Goal: Task Accomplishment & Management: Manage account settings

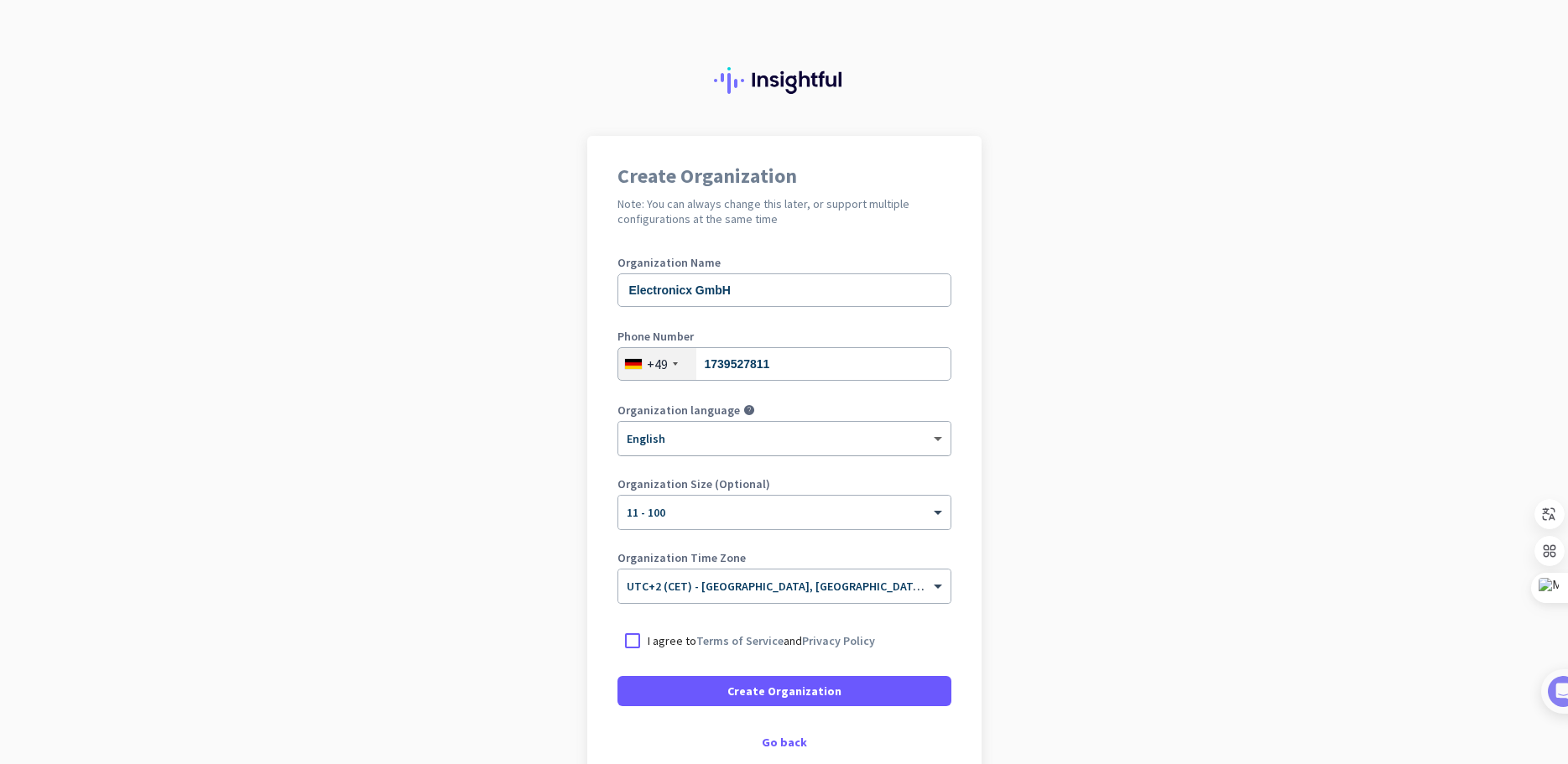
click at [930, 444] on span at bounding box center [940, 439] width 21 height 14
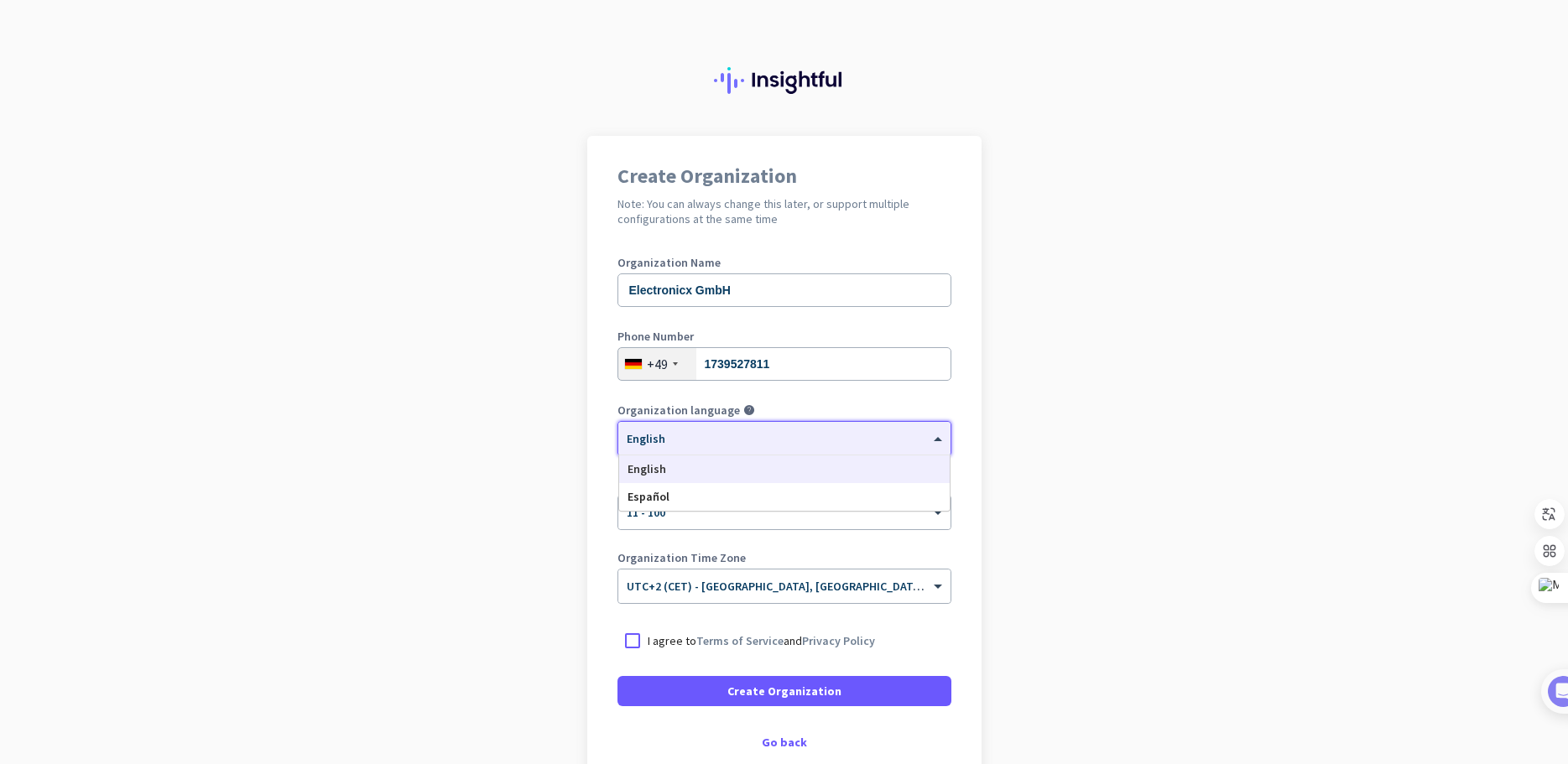
click at [1041, 426] on app-onboarding-organization "Create Organization Note: You can always change this later, or support multiple…" at bounding box center [784, 499] width 1568 height 726
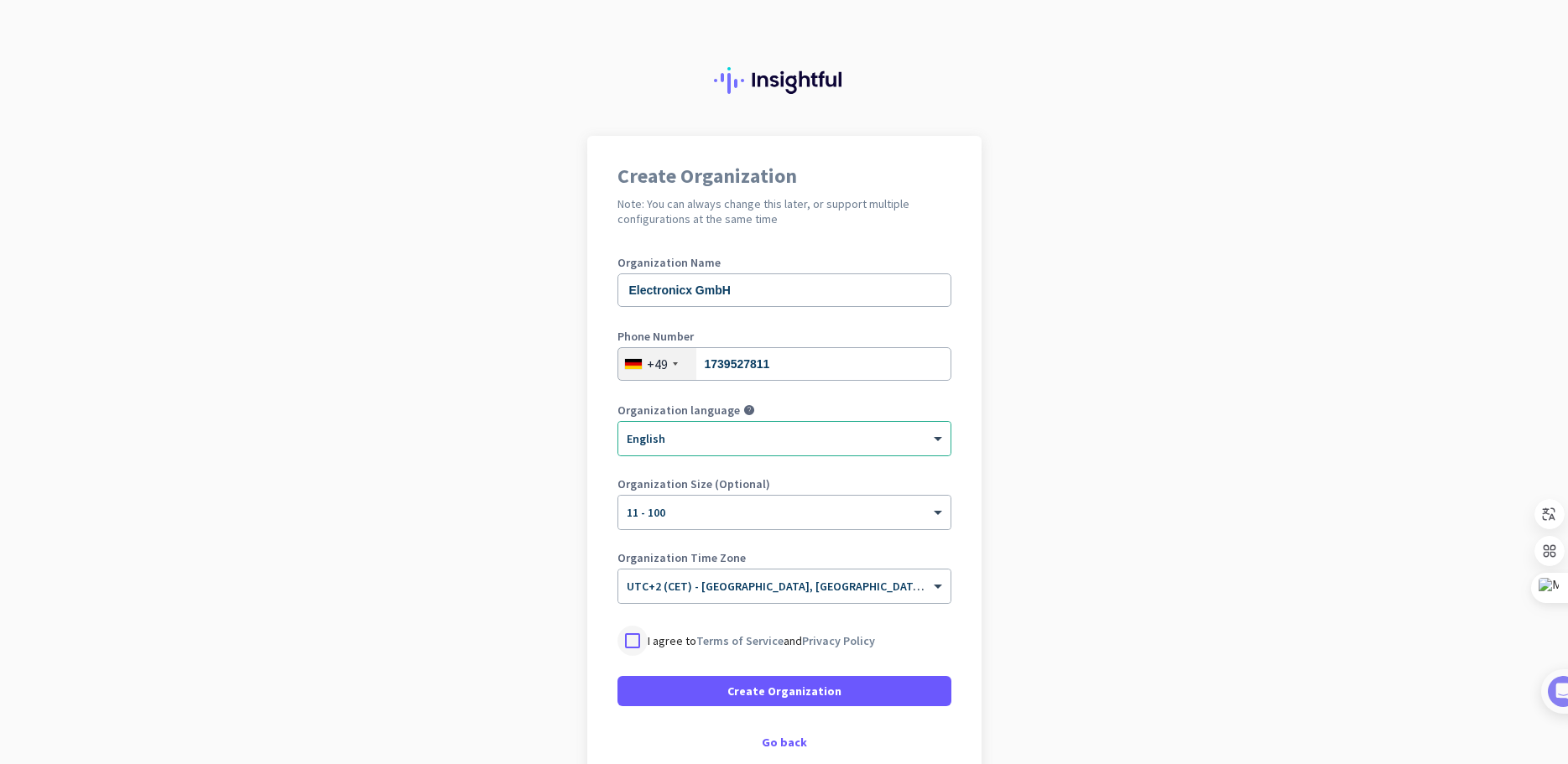
click at [629, 643] on div at bounding box center [632, 641] width 30 height 30
click at [678, 688] on span at bounding box center [784, 691] width 334 height 40
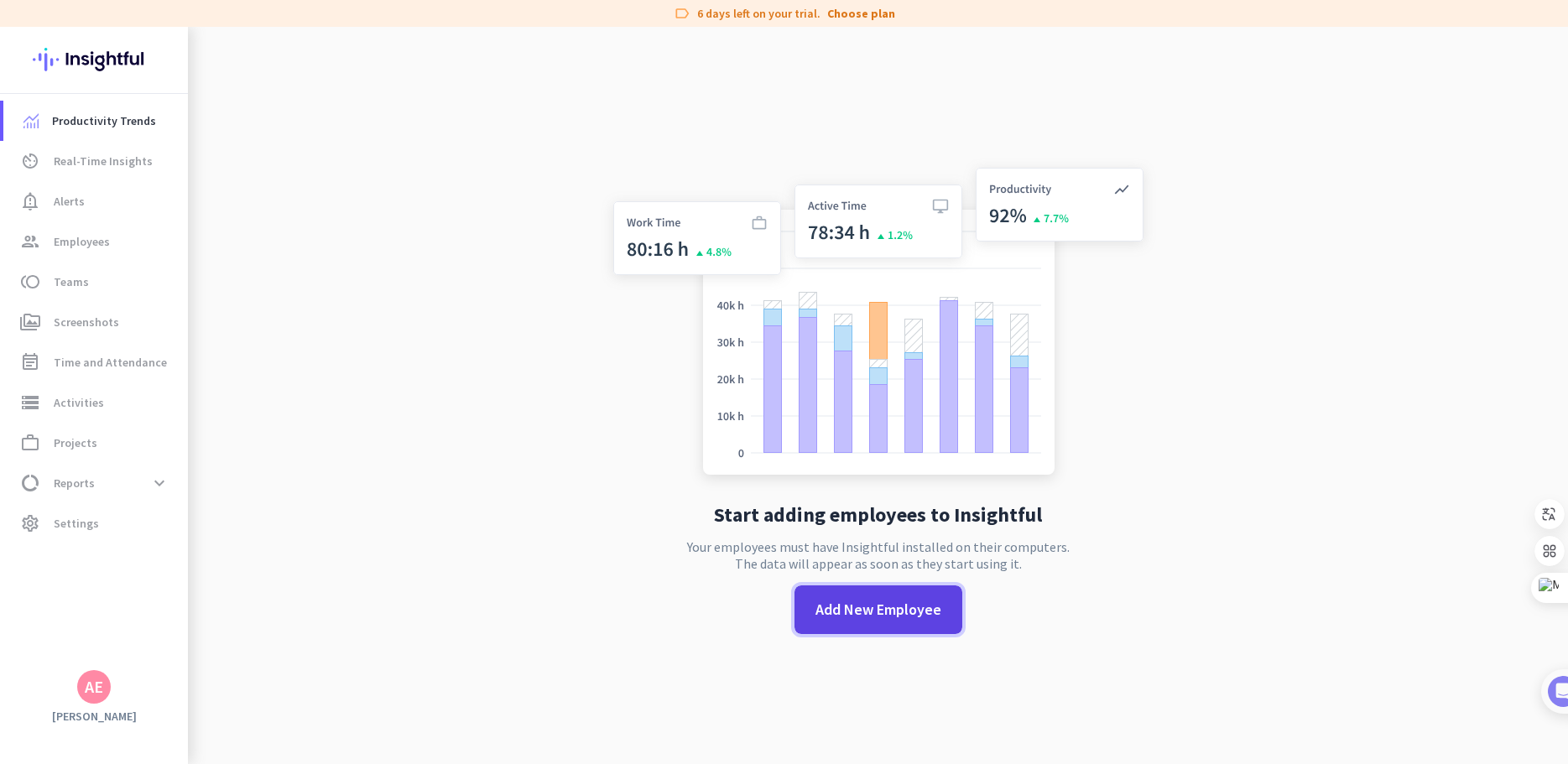
click at [884, 604] on span "Add New Employee" at bounding box center [878, 610] width 126 height 22
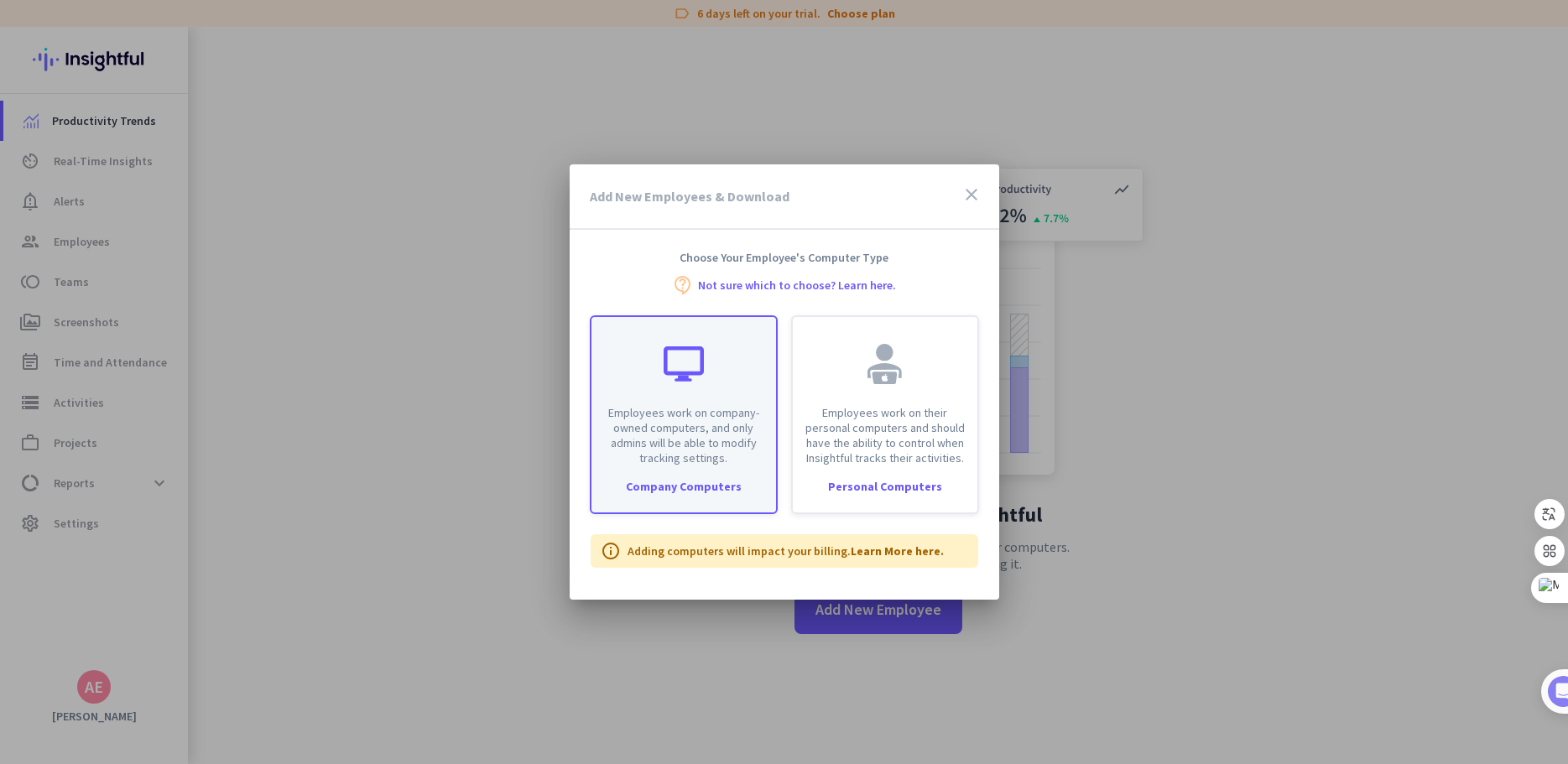
click at [671, 395] on div "Employees work on company-owned computers, and only admins will be able to modi…" at bounding box center [684, 391] width 185 height 149
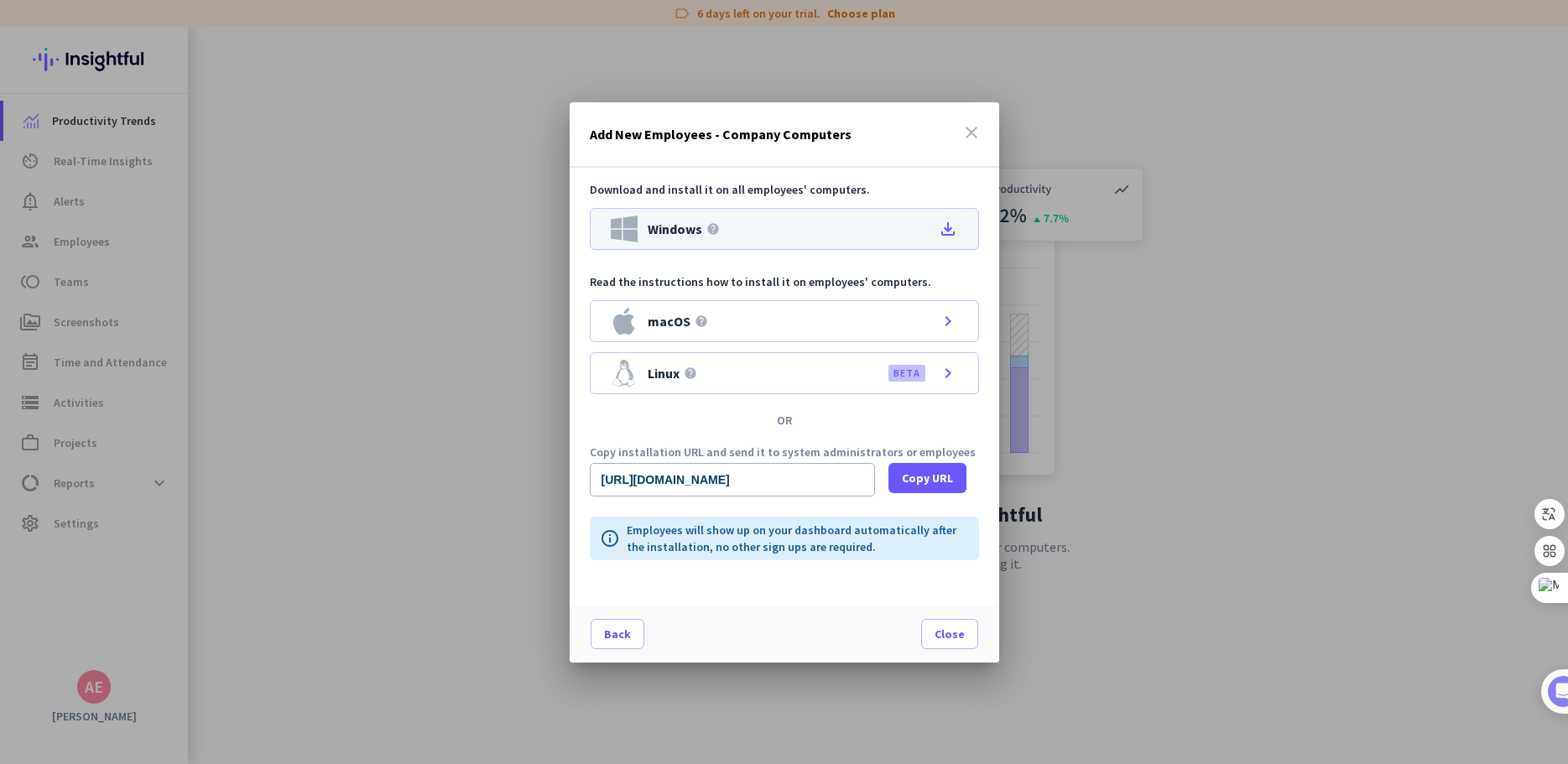
click at [952, 231] on icon "file_download" at bounding box center [948, 229] width 20 height 20
click at [947, 644] on span at bounding box center [950, 634] width 55 height 40
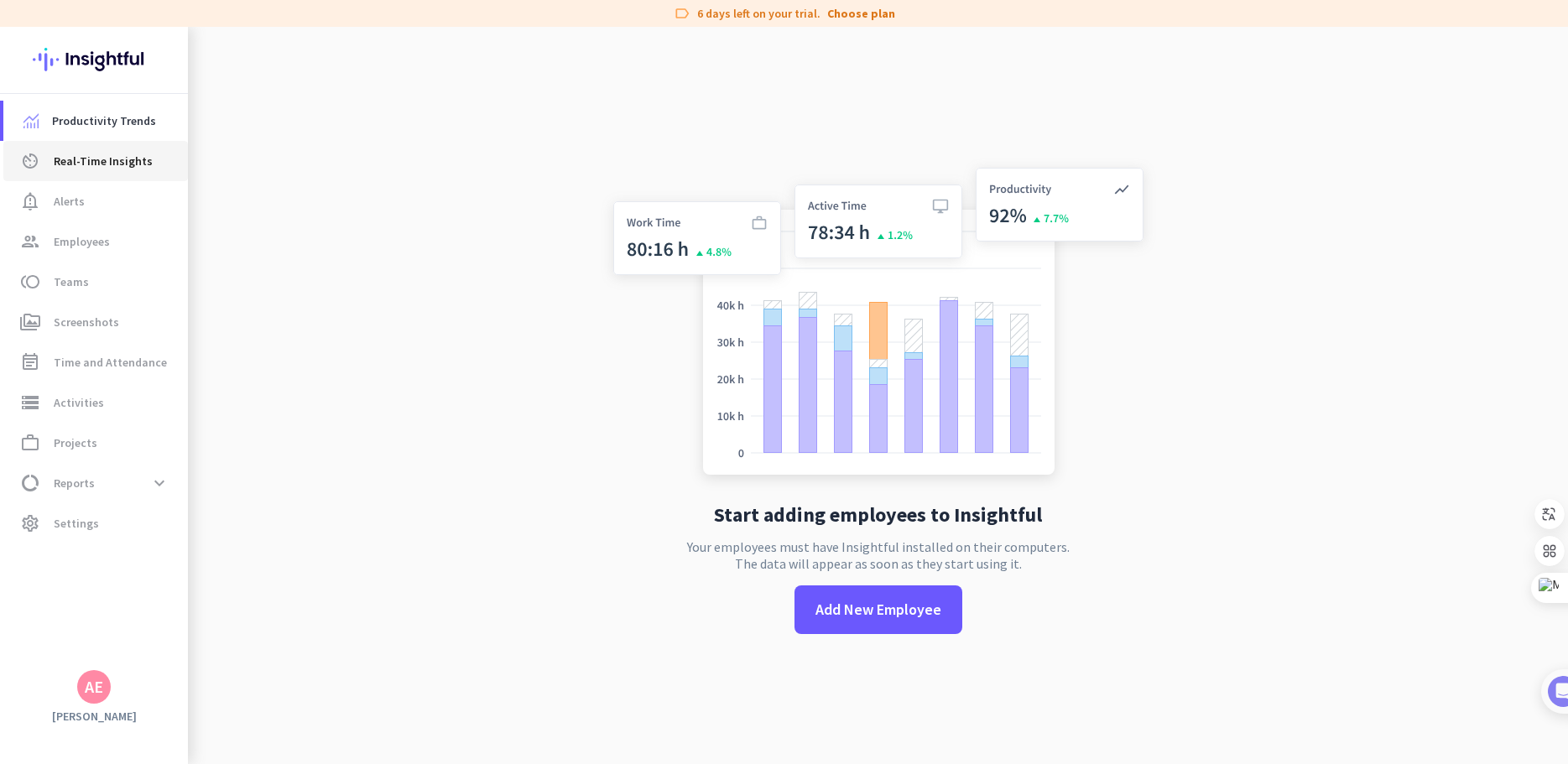
click at [91, 166] on span "Real-Time Insights" at bounding box center [103, 161] width 99 height 20
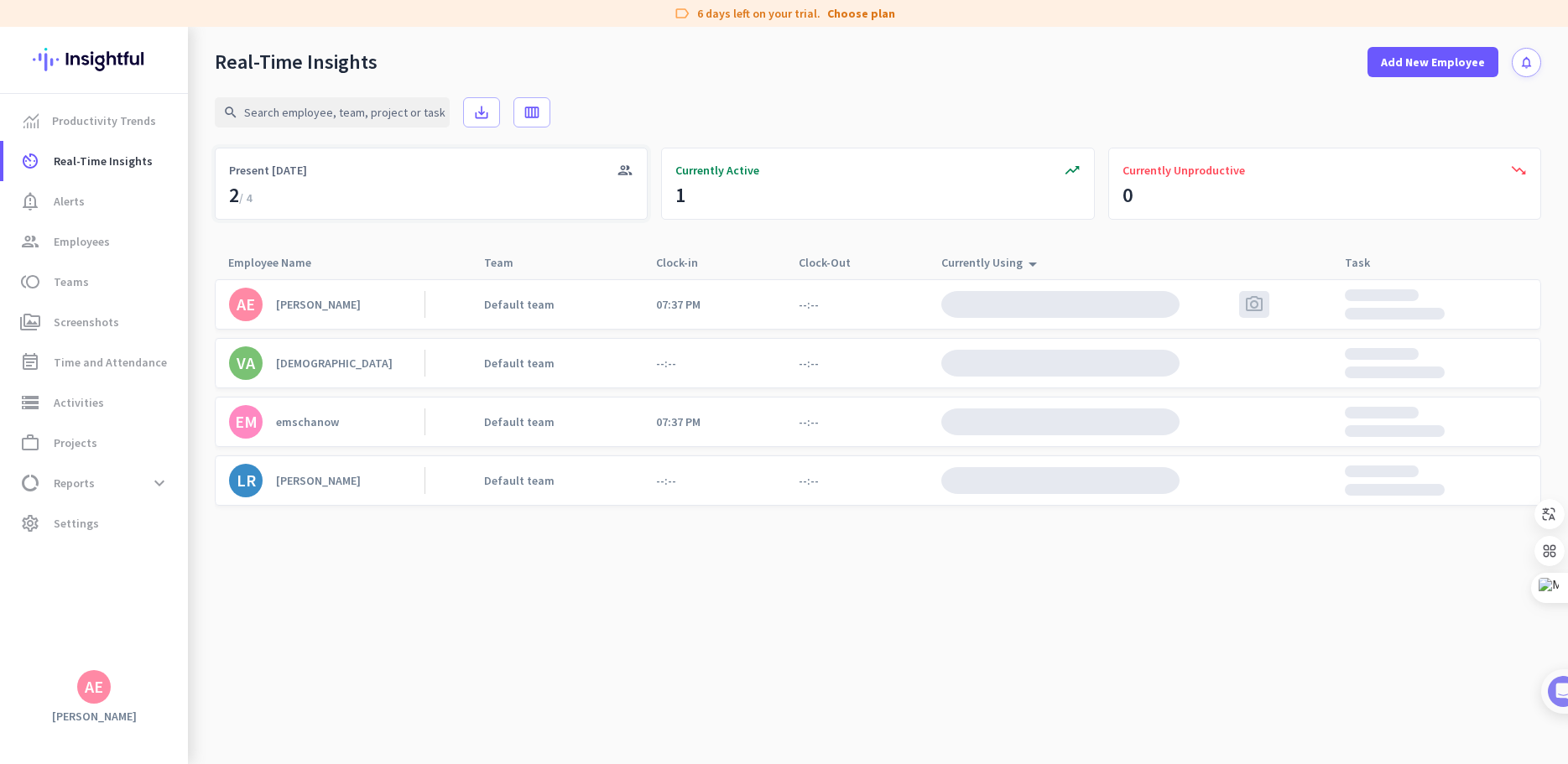
click at [275, 198] on div "group Present [DATE]" at bounding box center [432, 184] width 433 height 72
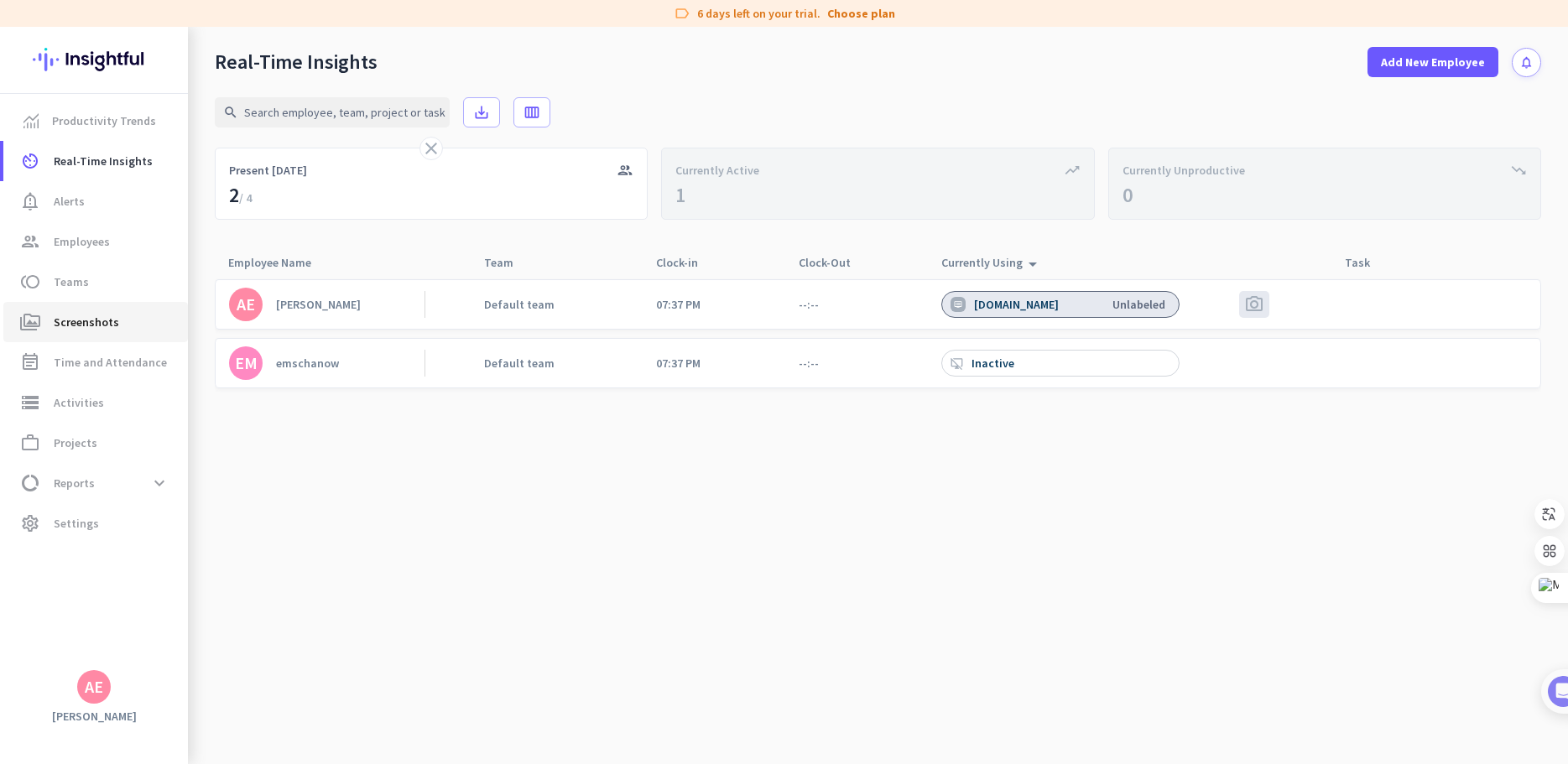
click at [86, 318] on span "Screenshots" at bounding box center [87, 322] width 66 height 20
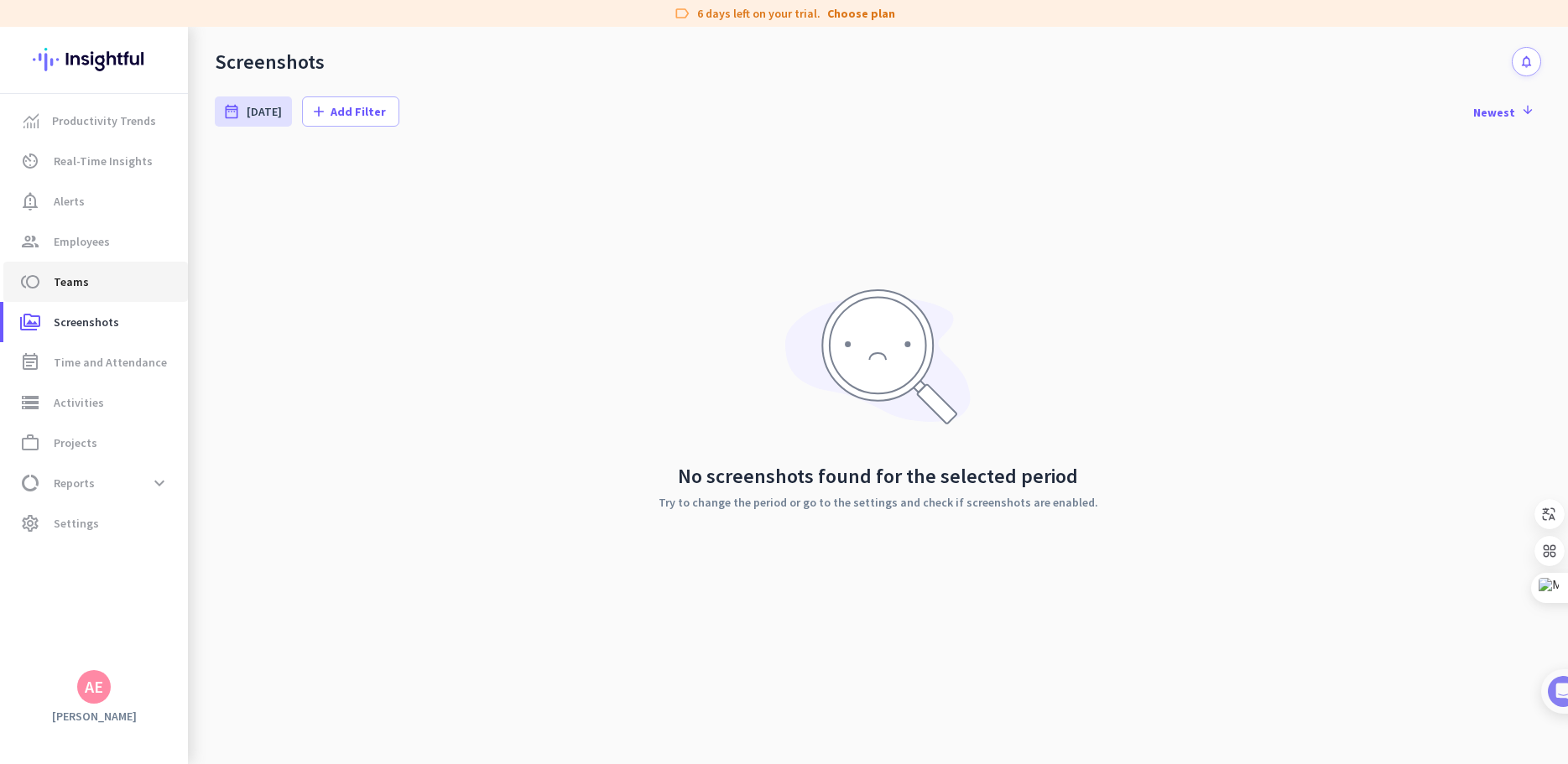
click at [62, 279] on span "Teams" at bounding box center [71, 282] width 35 height 20
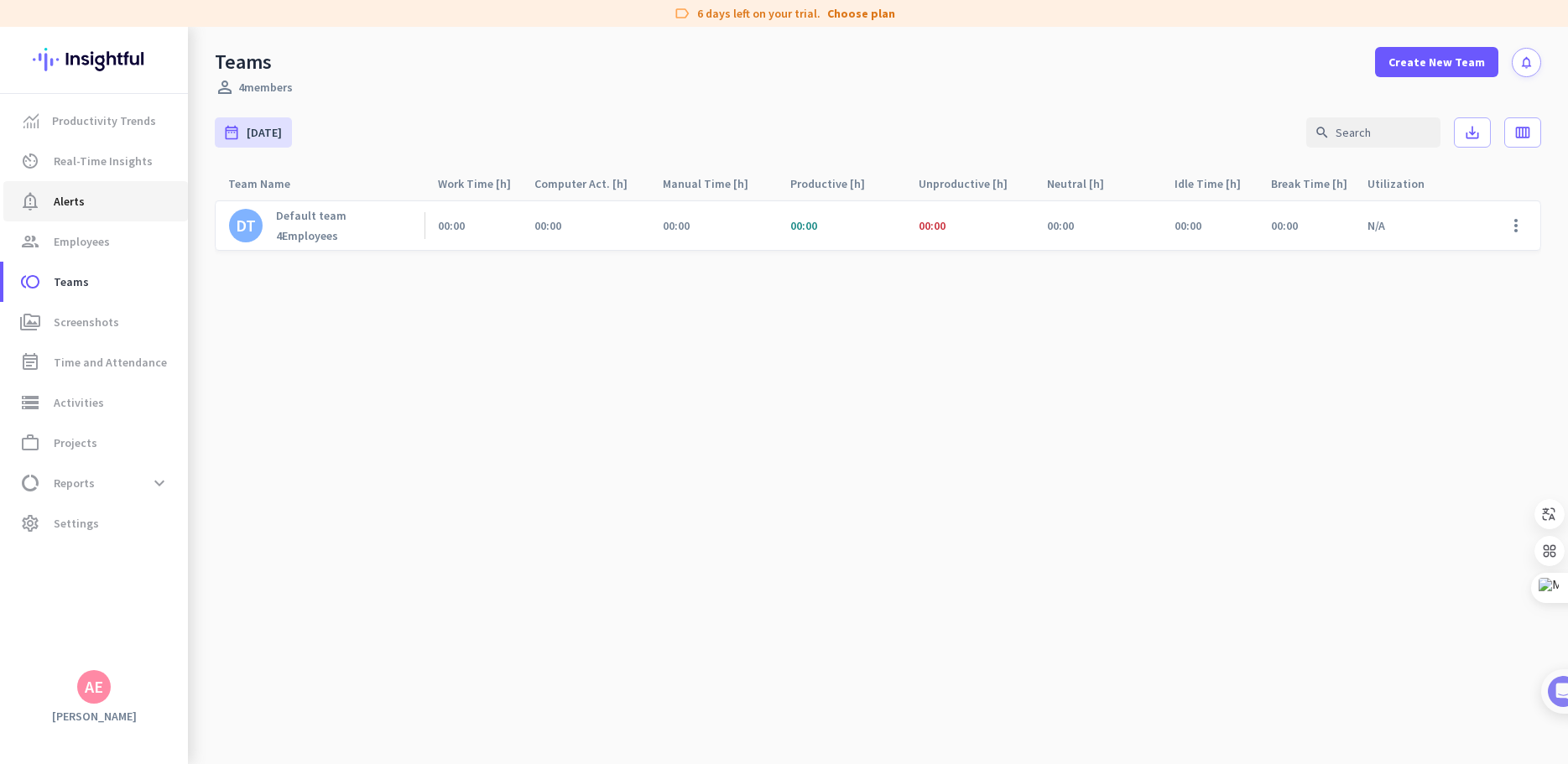
click at [100, 207] on span "notification_important Alerts" at bounding box center [96, 201] width 158 height 20
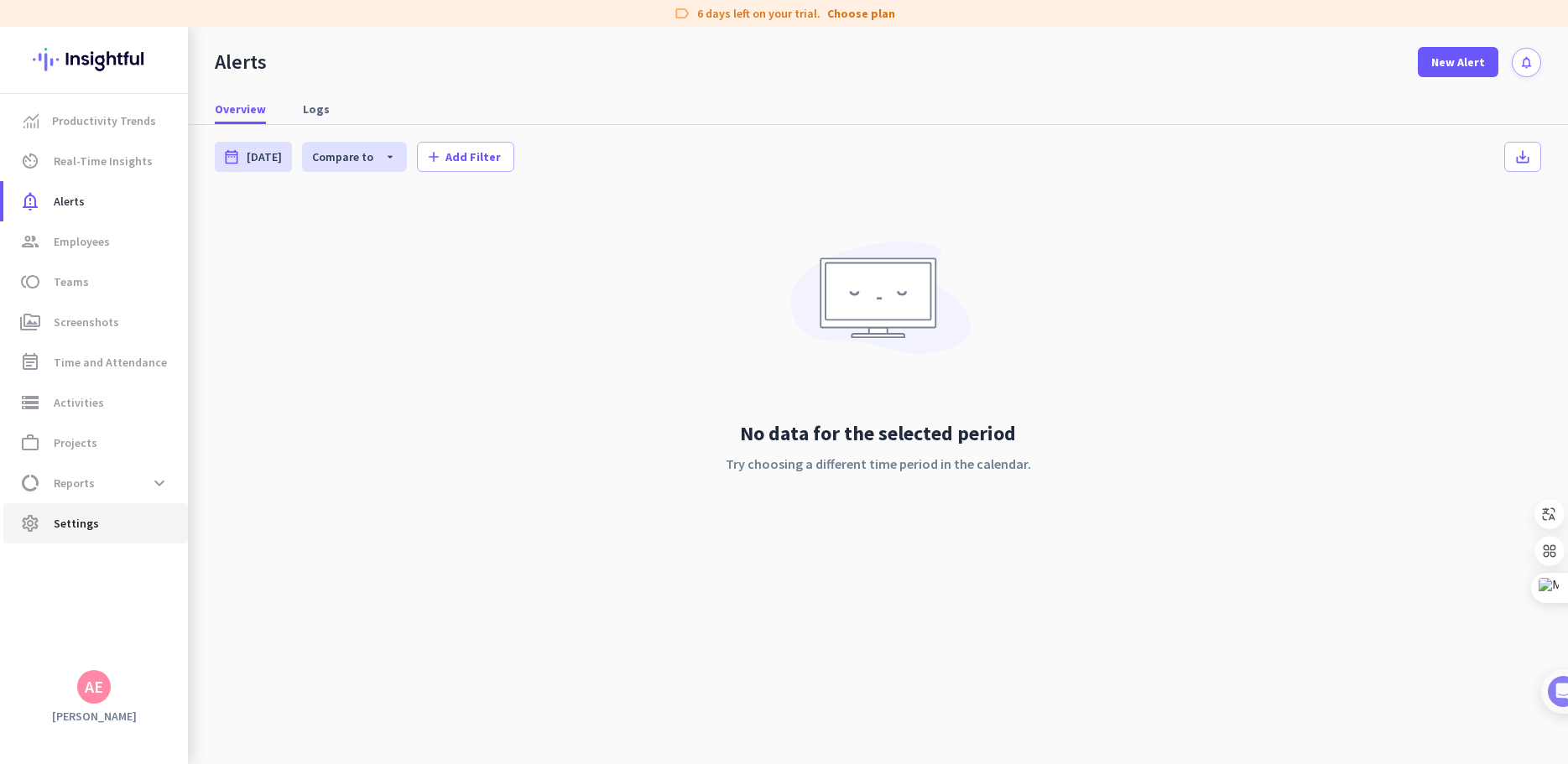
click at [91, 523] on span "Settings" at bounding box center [76, 523] width 45 height 20
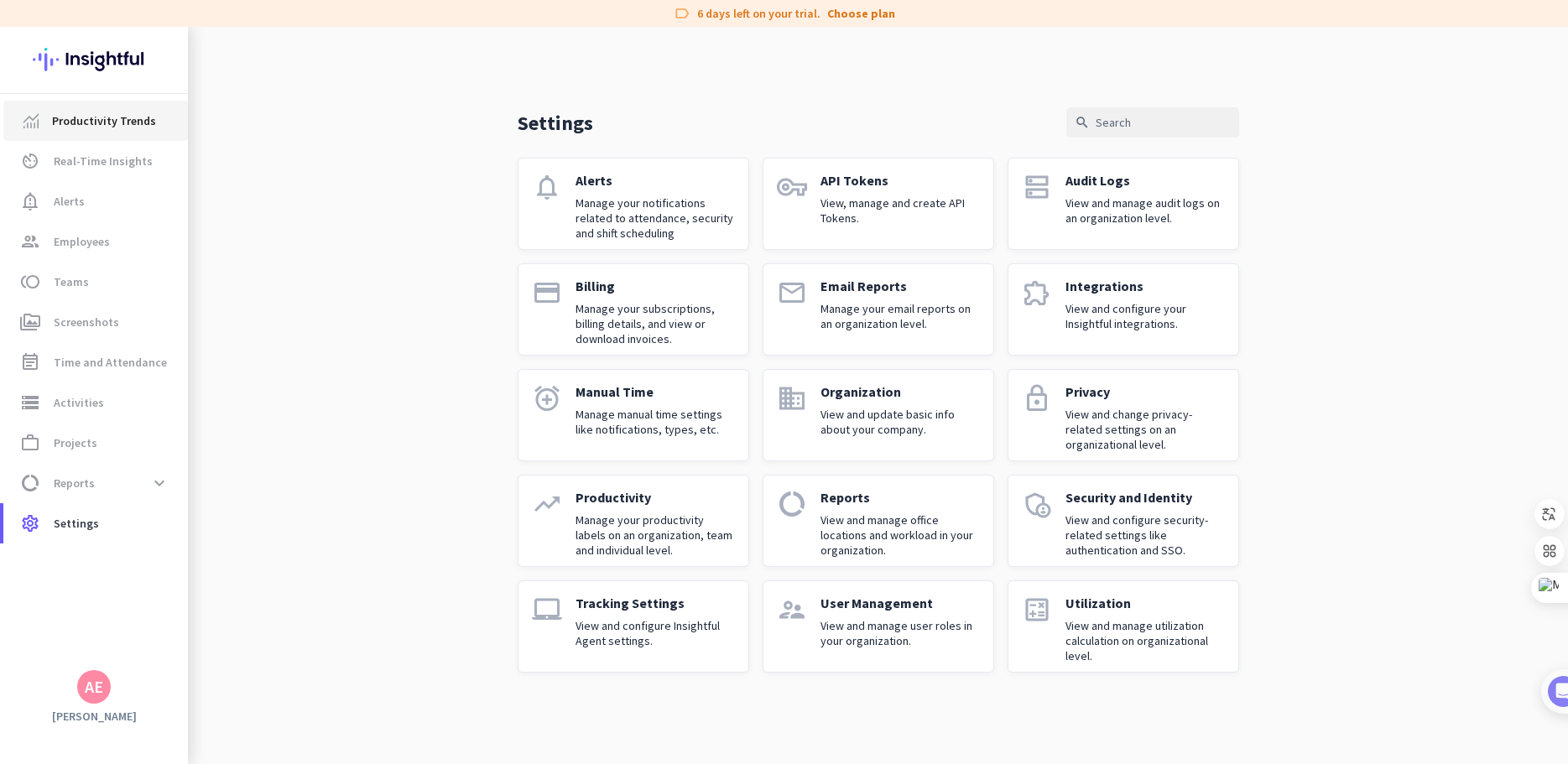
click at [109, 124] on span "Productivity Trends" at bounding box center [104, 121] width 104 height 20
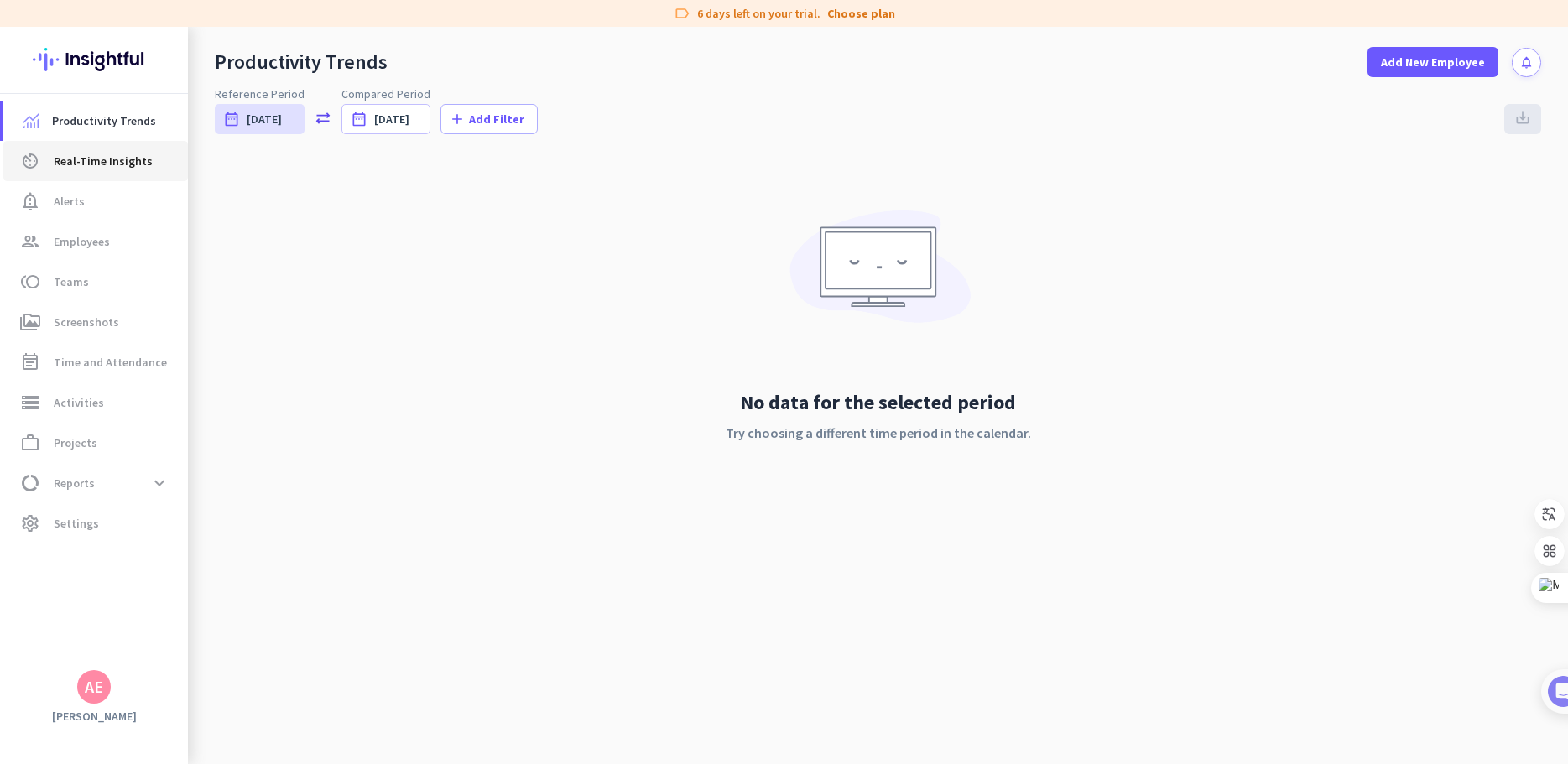
click at [113, 161] on span "Real-Time Insights" at bounding box center [103, 161] width 99 height 20
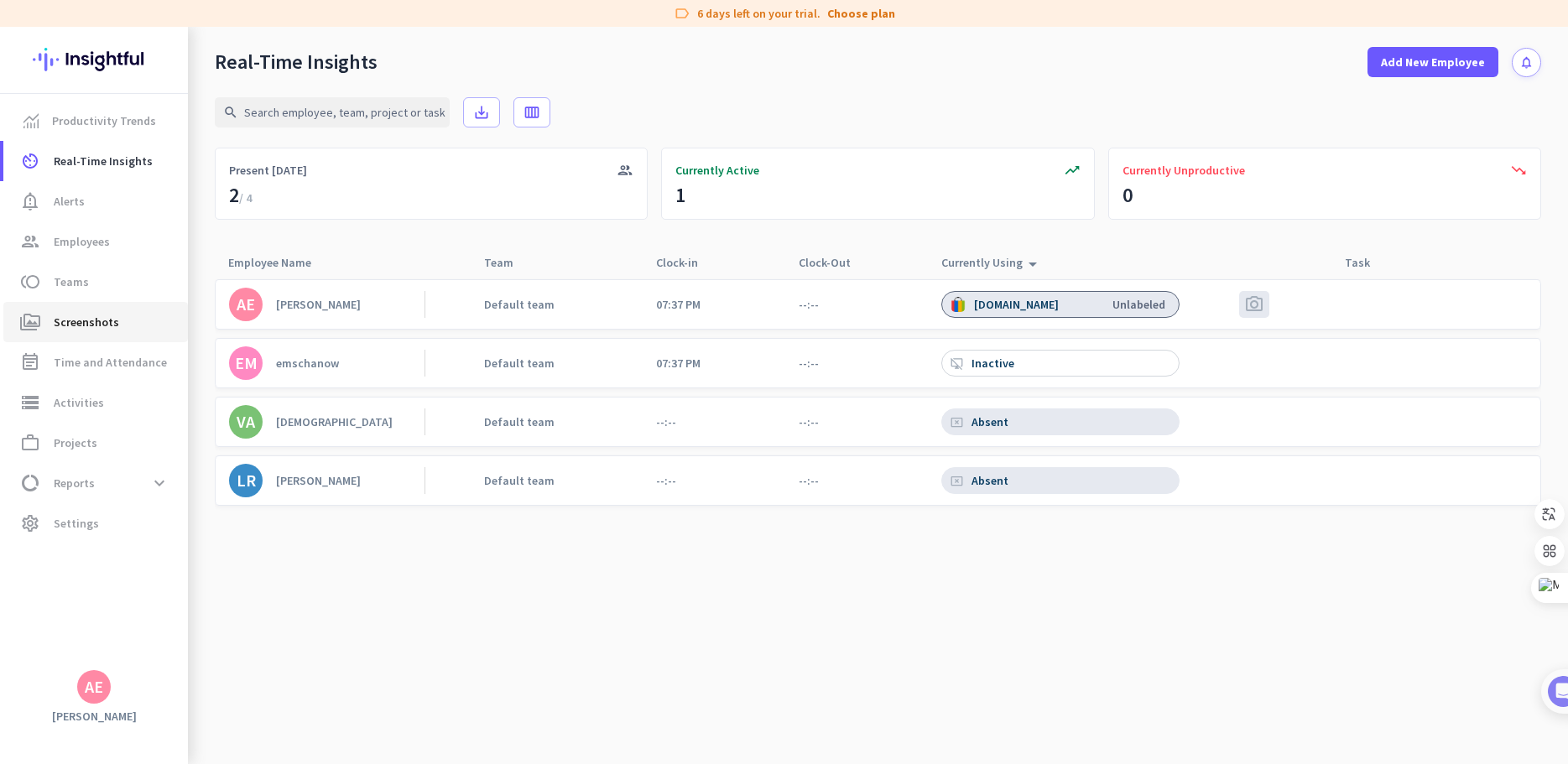
click at [39, 322] on icon "perm_media" at bounding box center [30, 322] width 20 height 20
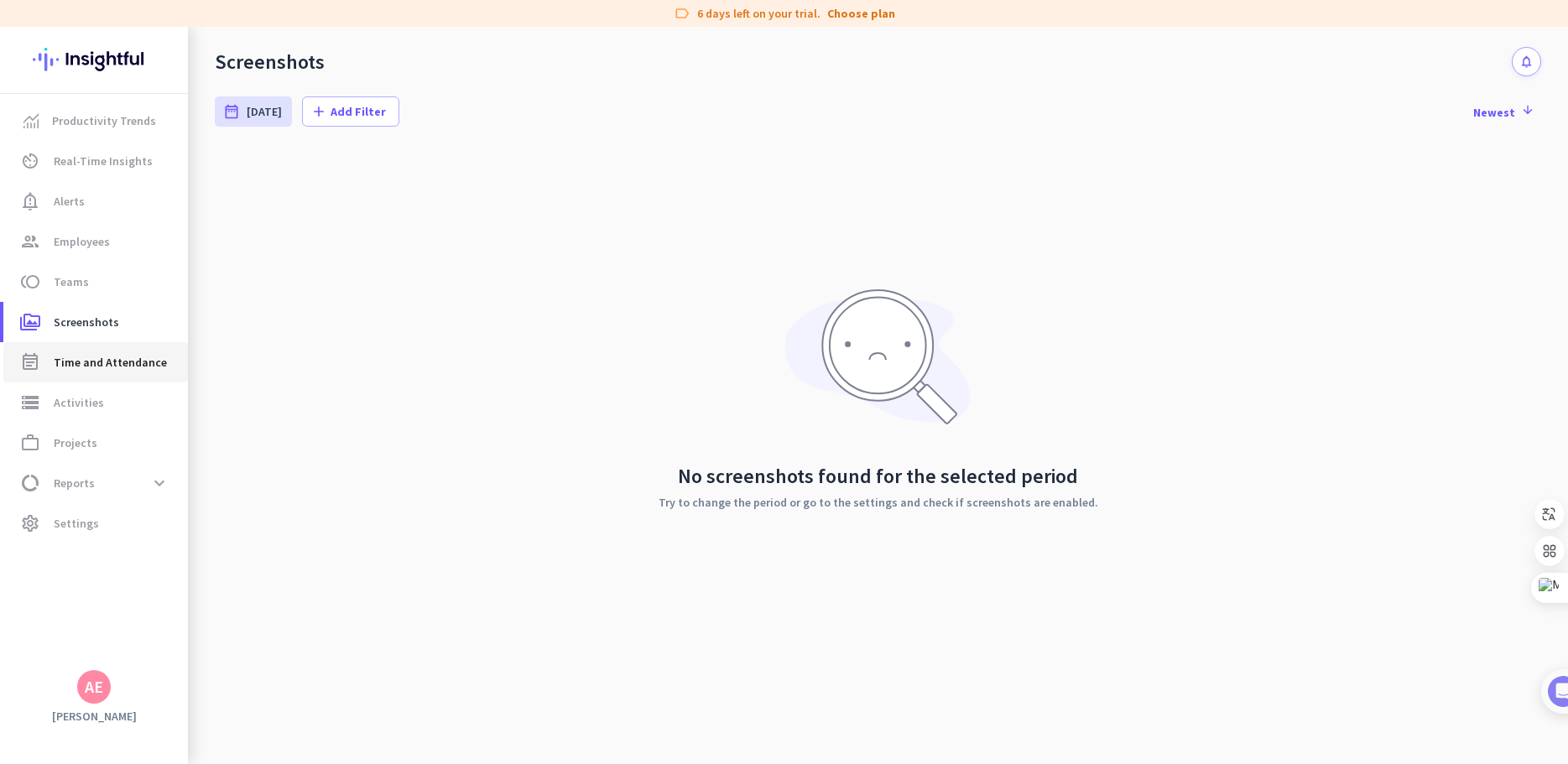
click at [21, 377] on link "event_note Time and Attendance" at bounding box center [96, 363] width 185 height 40
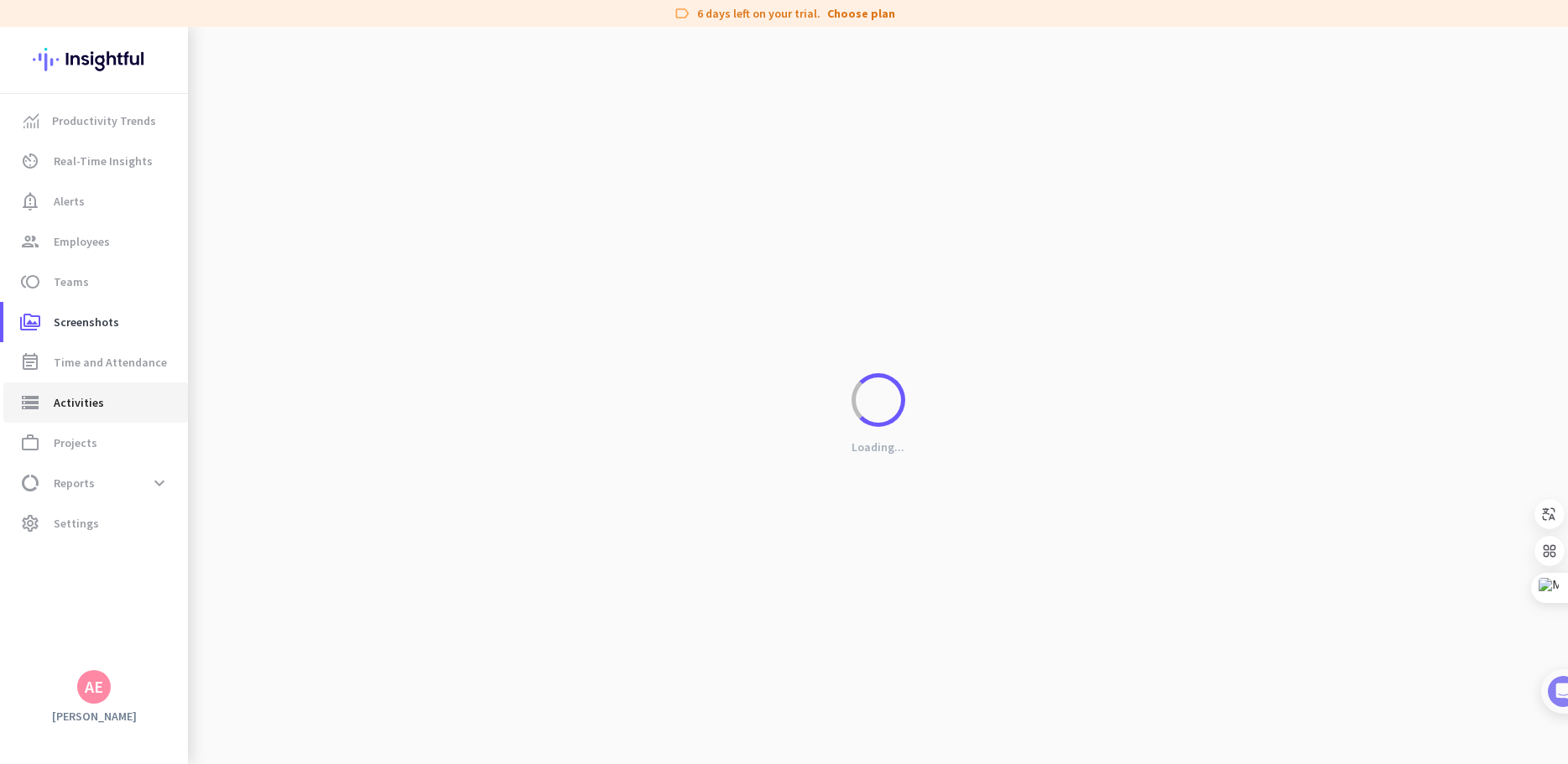
click at [94, 396] on span "Activities" at bounding box center [79, 403] width 50 height 20
type input "[DATE]"
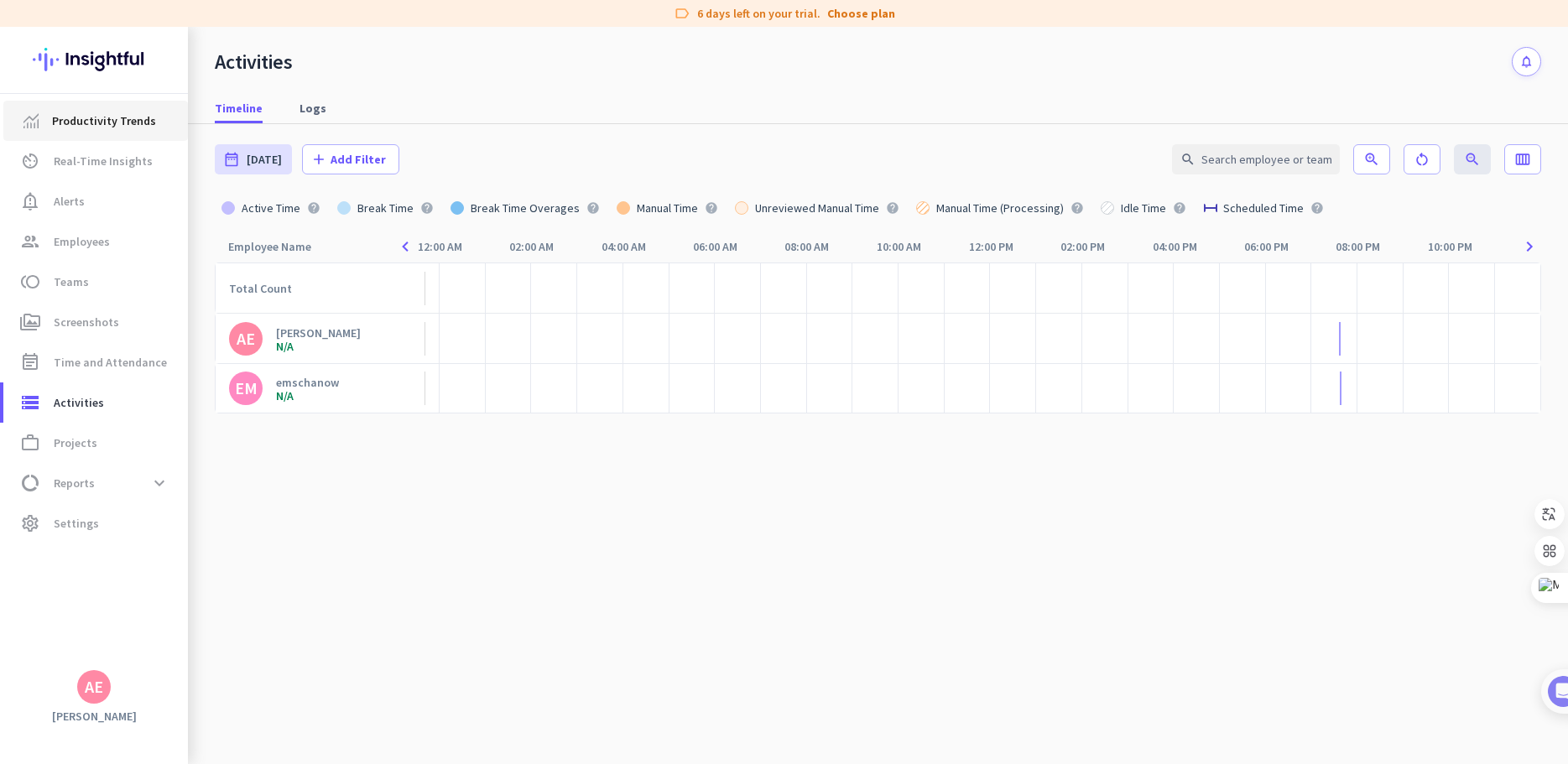
click at [104, 109] on link "Productivity Trends" at bounding box center [96, 121] width 185 height 40
type input "[DATE] - [DATE]"
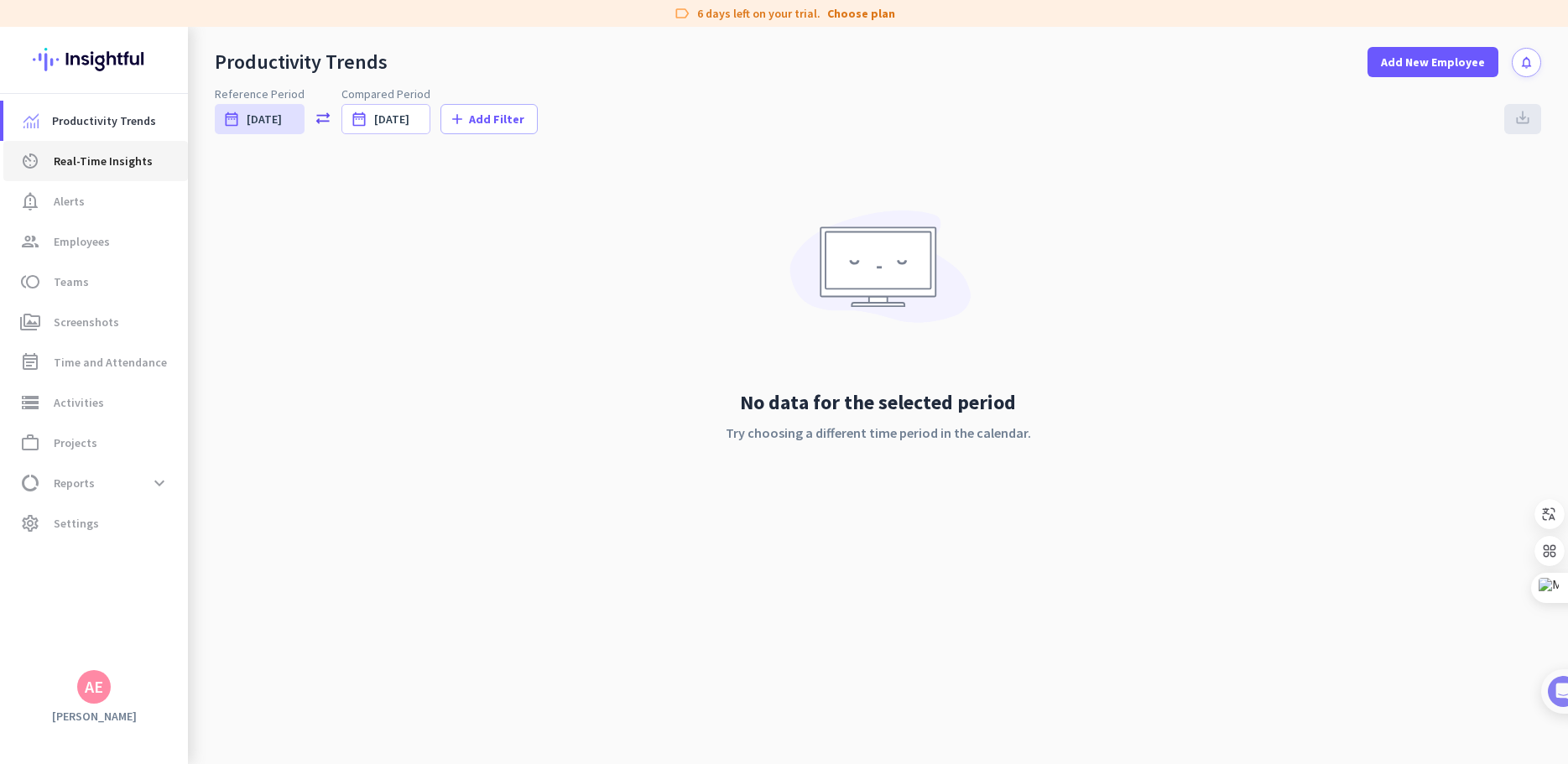
click at [106, 168] on span "Real-Time Insights" at bounding box center [103, 161] width 99 height 20
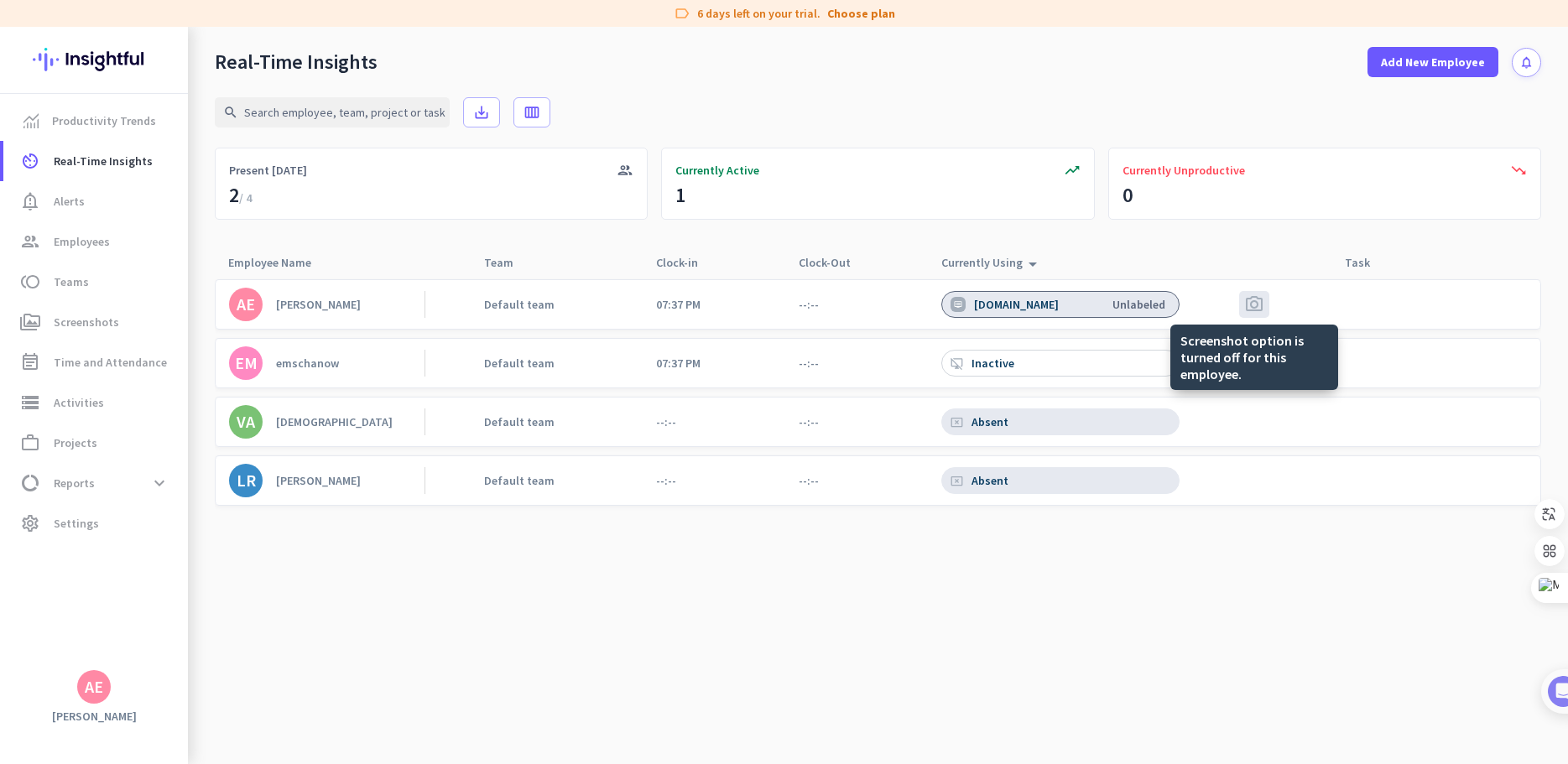
click at [1253, 306] on span "photo_camera" at bounding box center [1255, 305] width 20 height 20
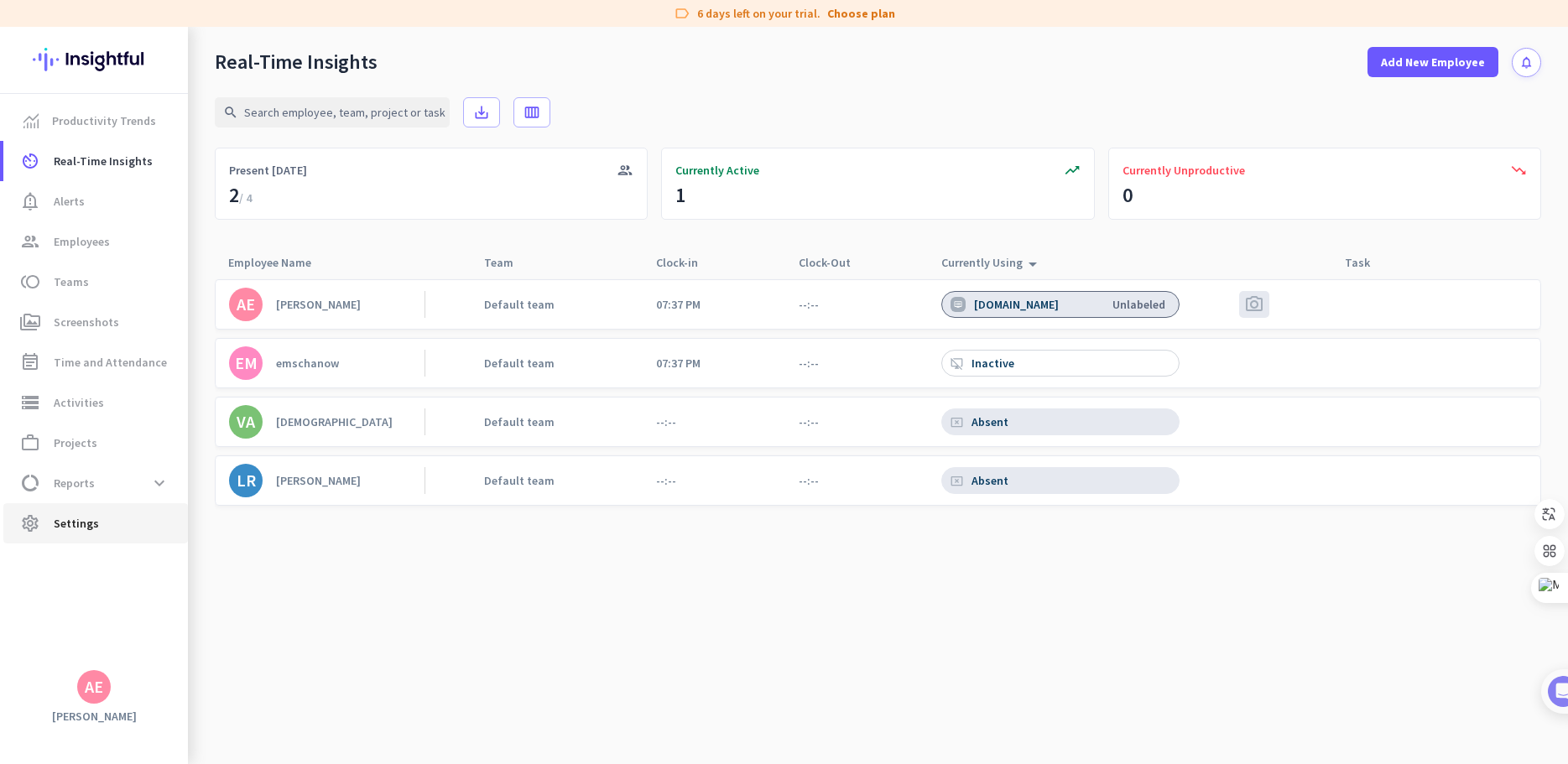
click at [69, 528] on span "Settings" at bounding box center [76, 523] width 45 height 20
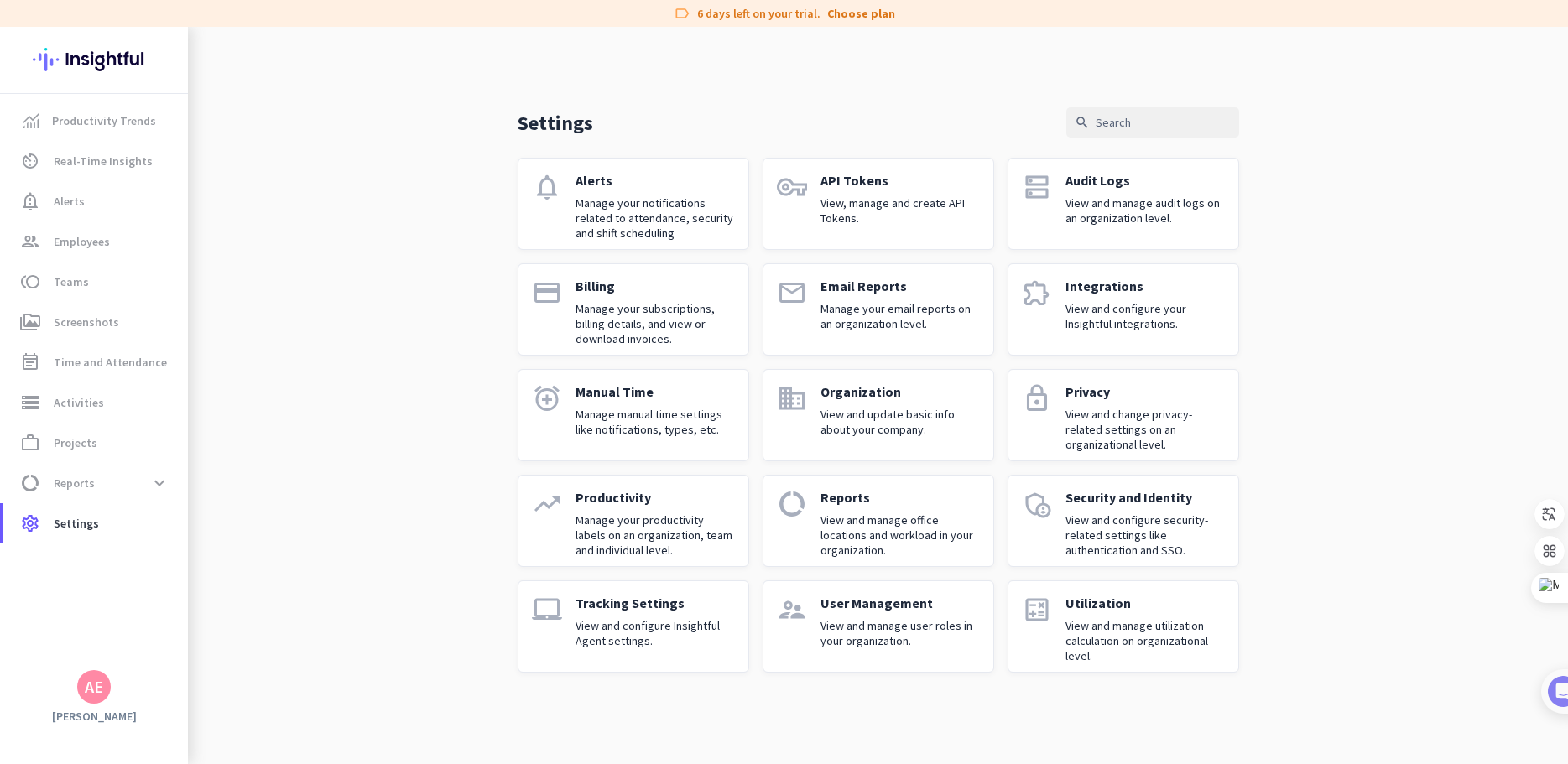
click at [634, 527] on p "Manage your productivity labels on an organization, team and individual level." at bounding box center [655, 535] width 160 height 45
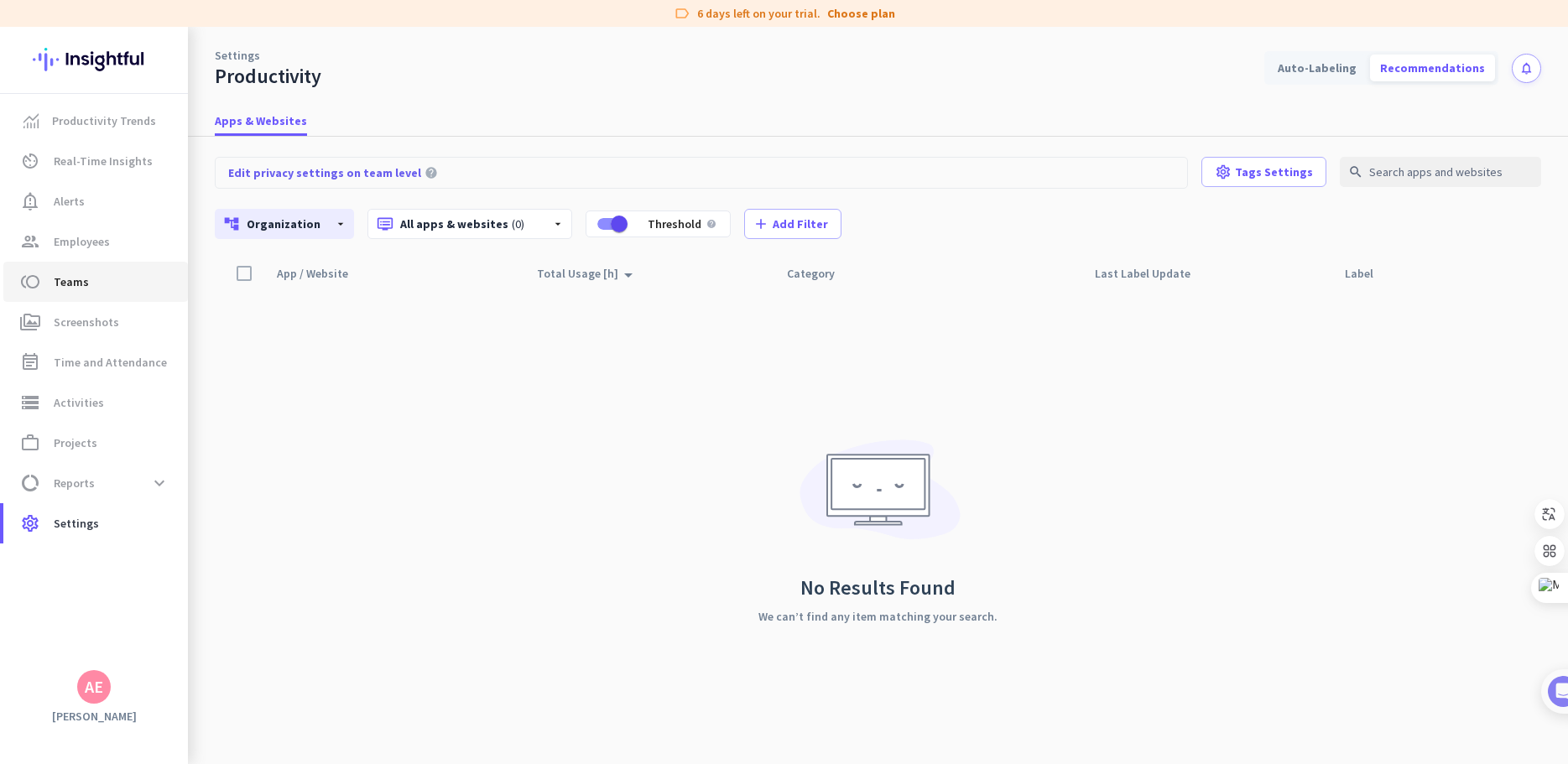
click at [47, 289] on span "toll Teams" at bounding box center [96, 282] width 158 height 20
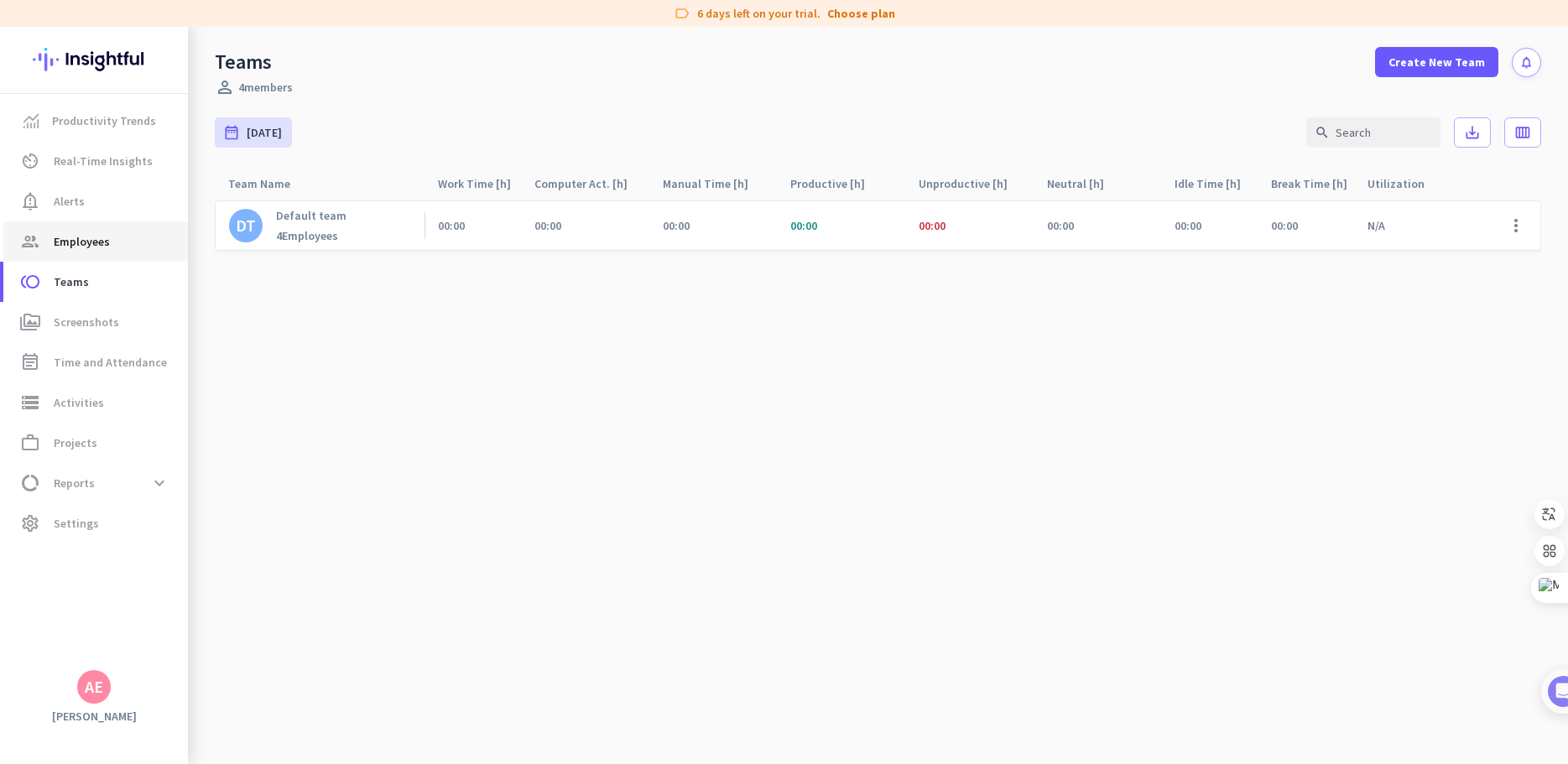
click at [66, 248] on span "Employees" at bounding box center [81, 242] width 56 height 20
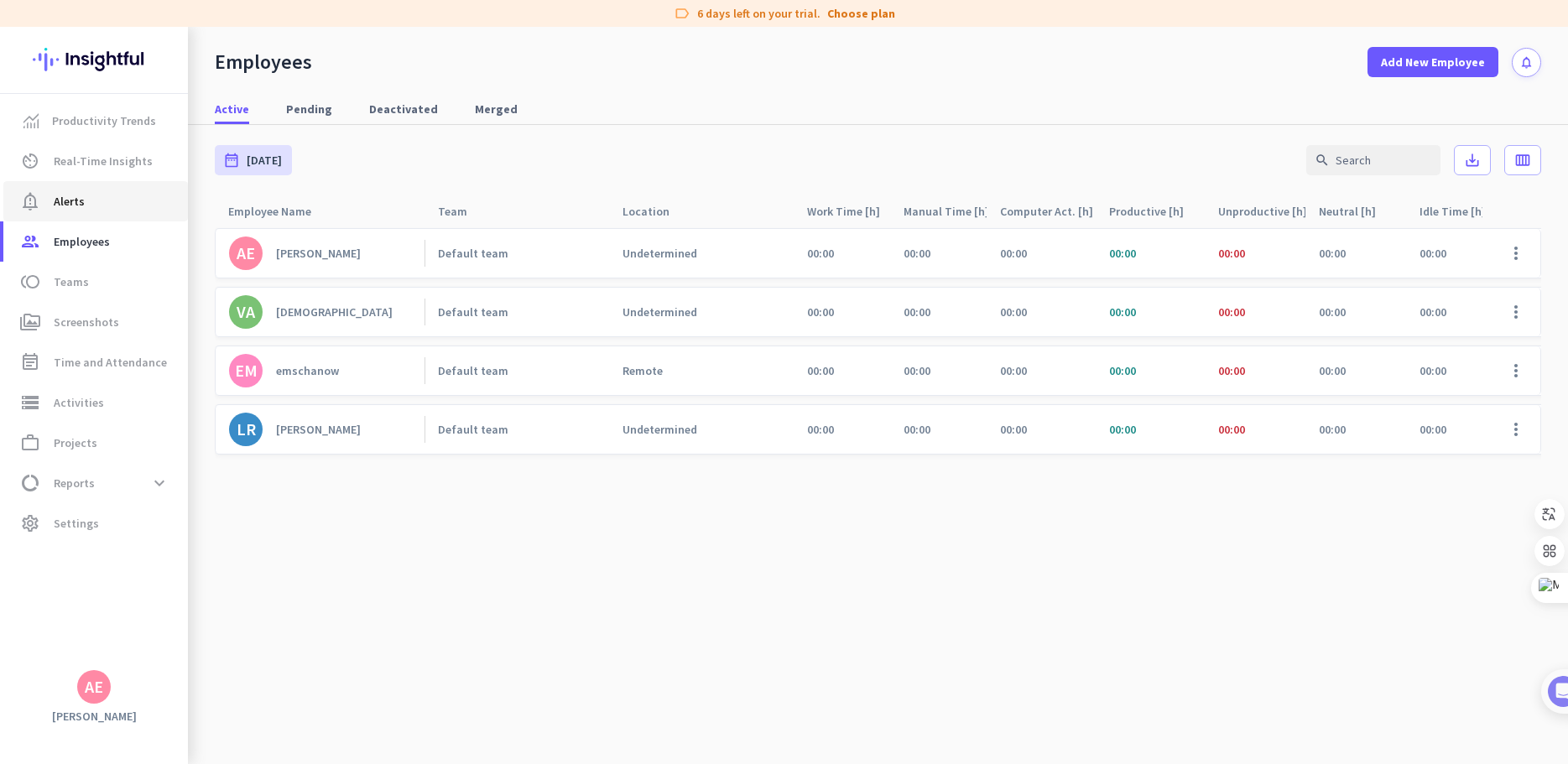
click at [75, 198] on span "Alerts" at bounding box center [69, 201] width 31 height 20
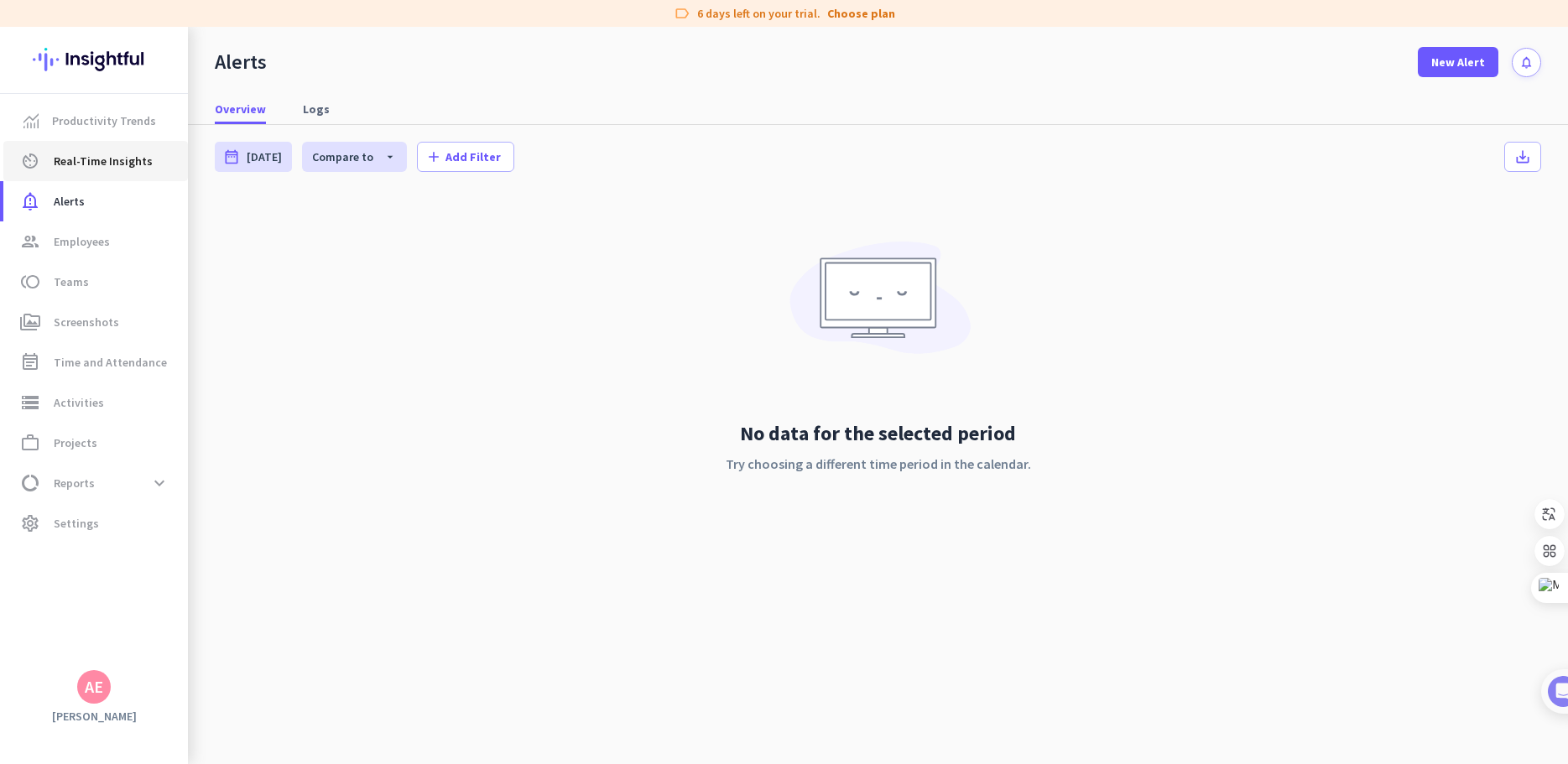
click at [100, 170] on span "Real-Time Insights" at bounding box center [103, 161] width 99 height 20
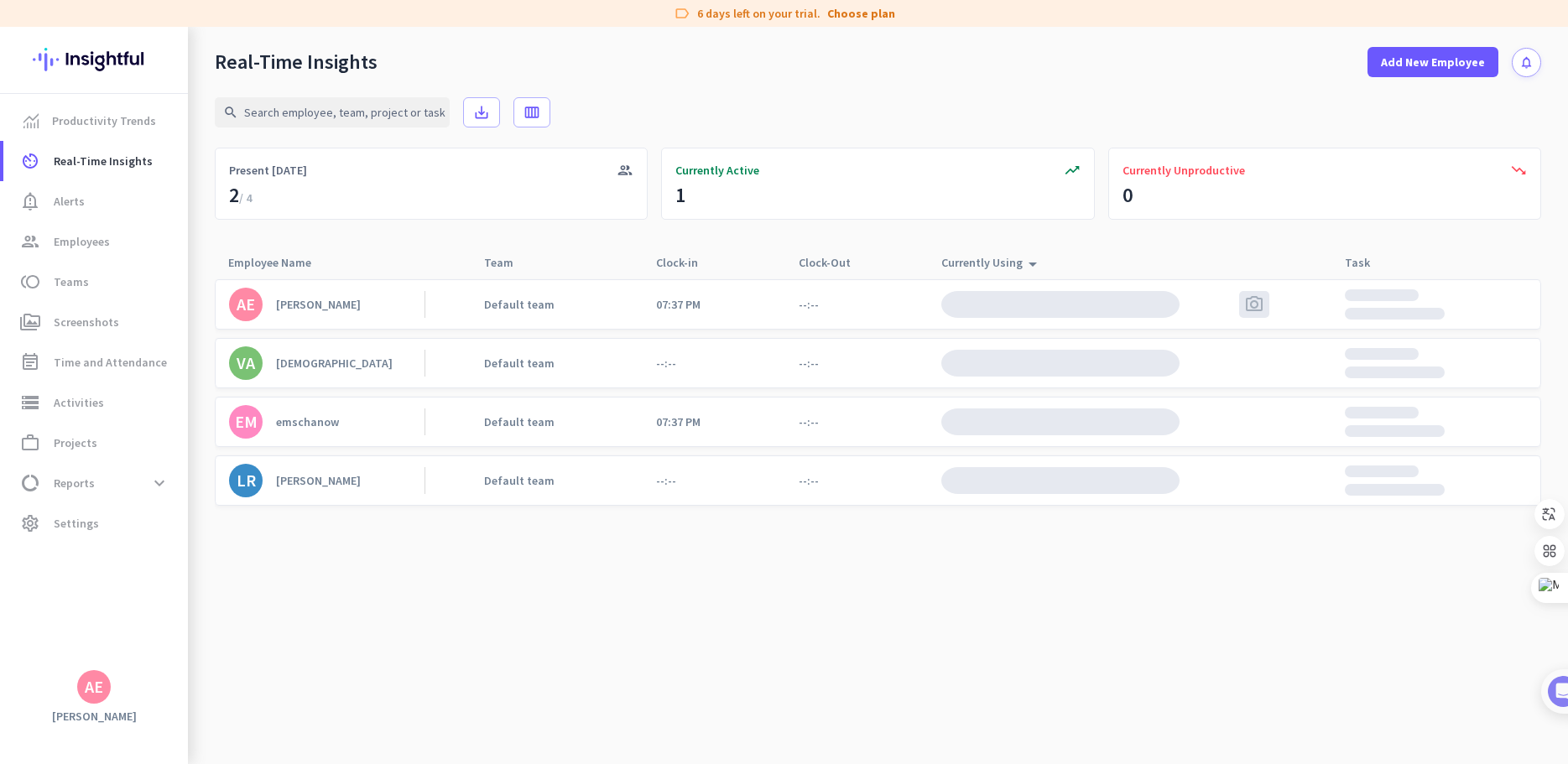
click at [352, 305] on div "[PERSON_NAME]" at bounding box center [318, 305] width 85 height 15
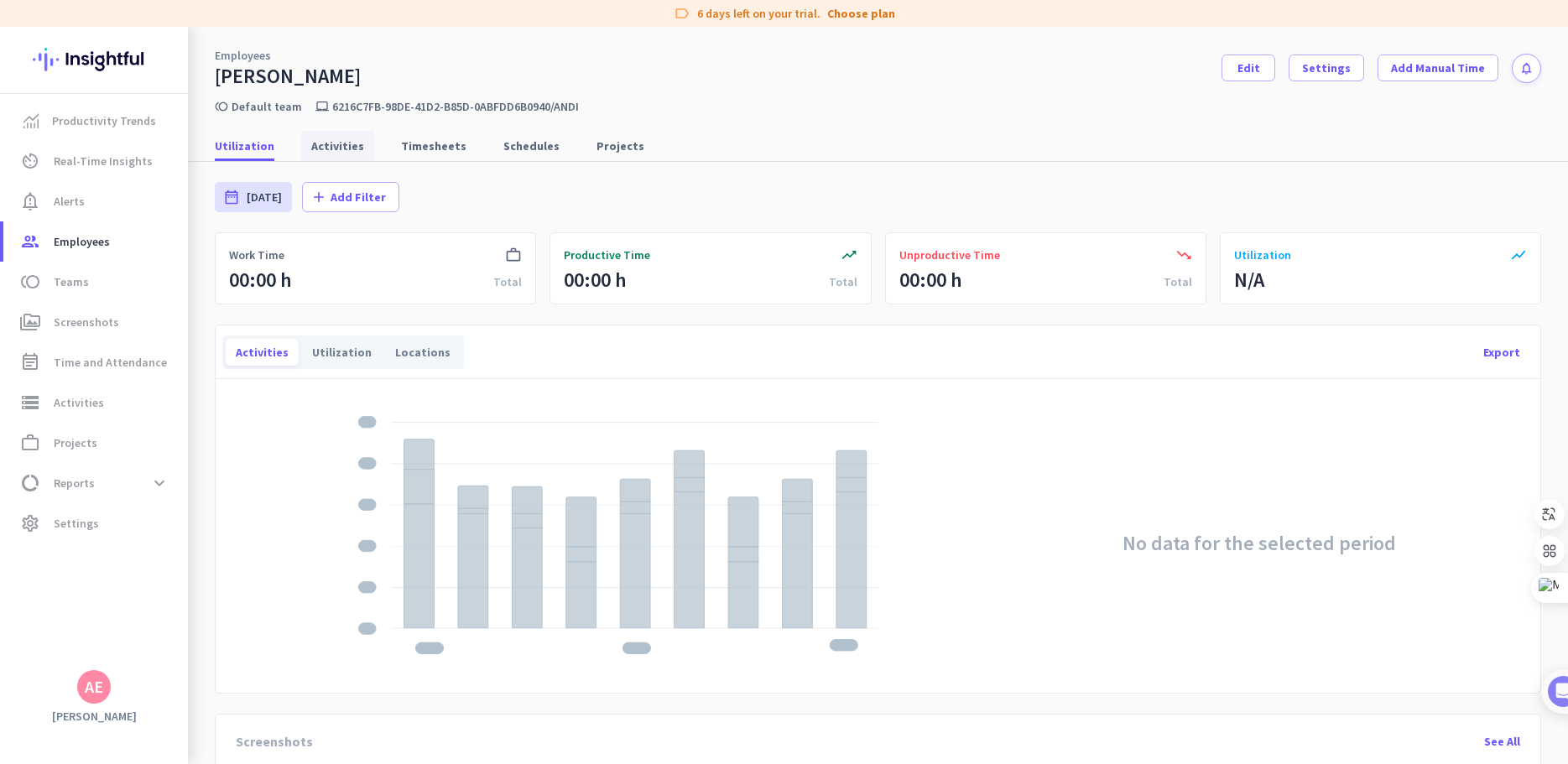
click at [338, 156] on span "Activities" at bounding box center [338, 146] width 53 height 30
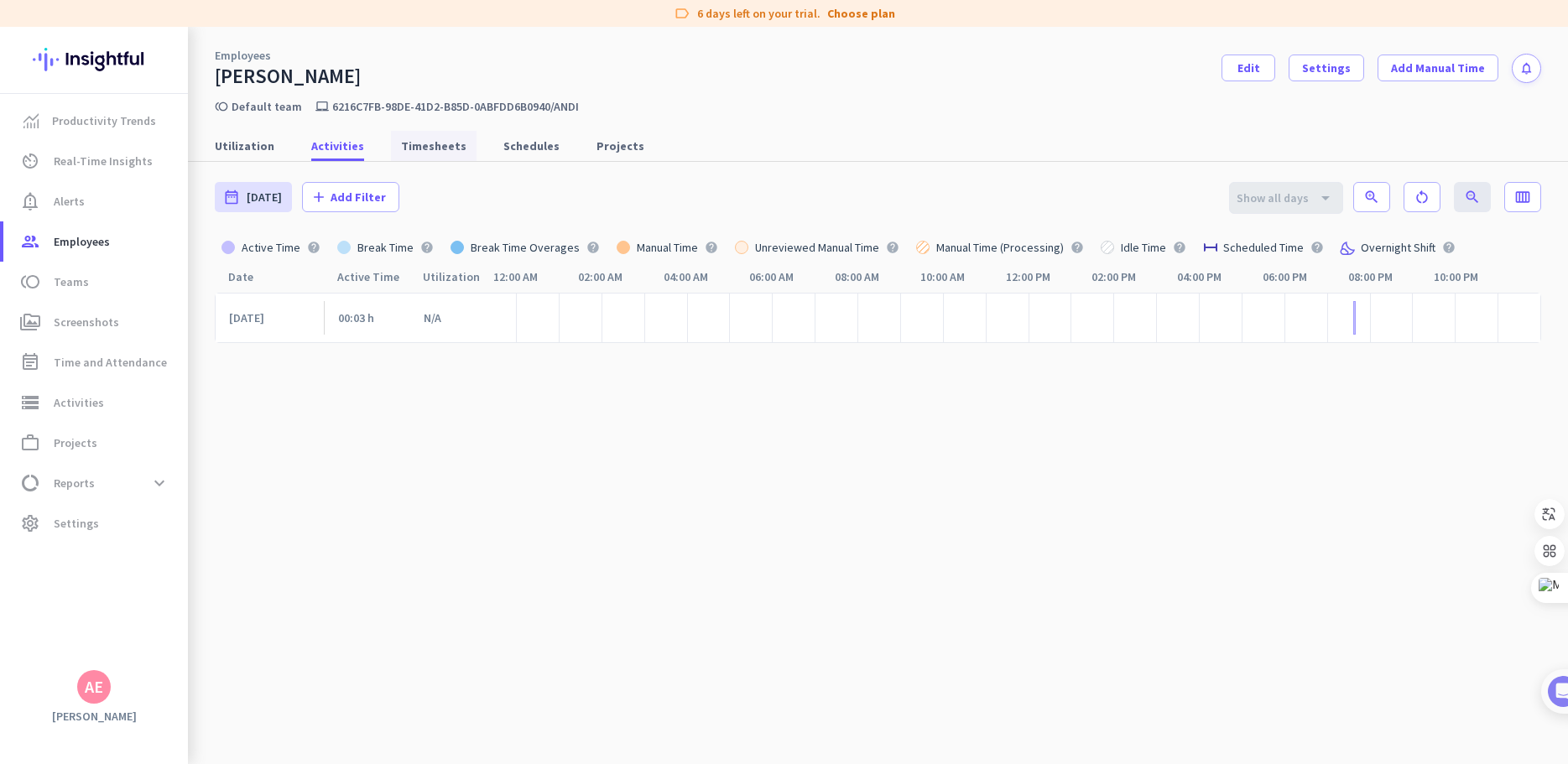
click at [427, 142] on span "Timesheets" at bounding box center [434, 146] width 66 height 17
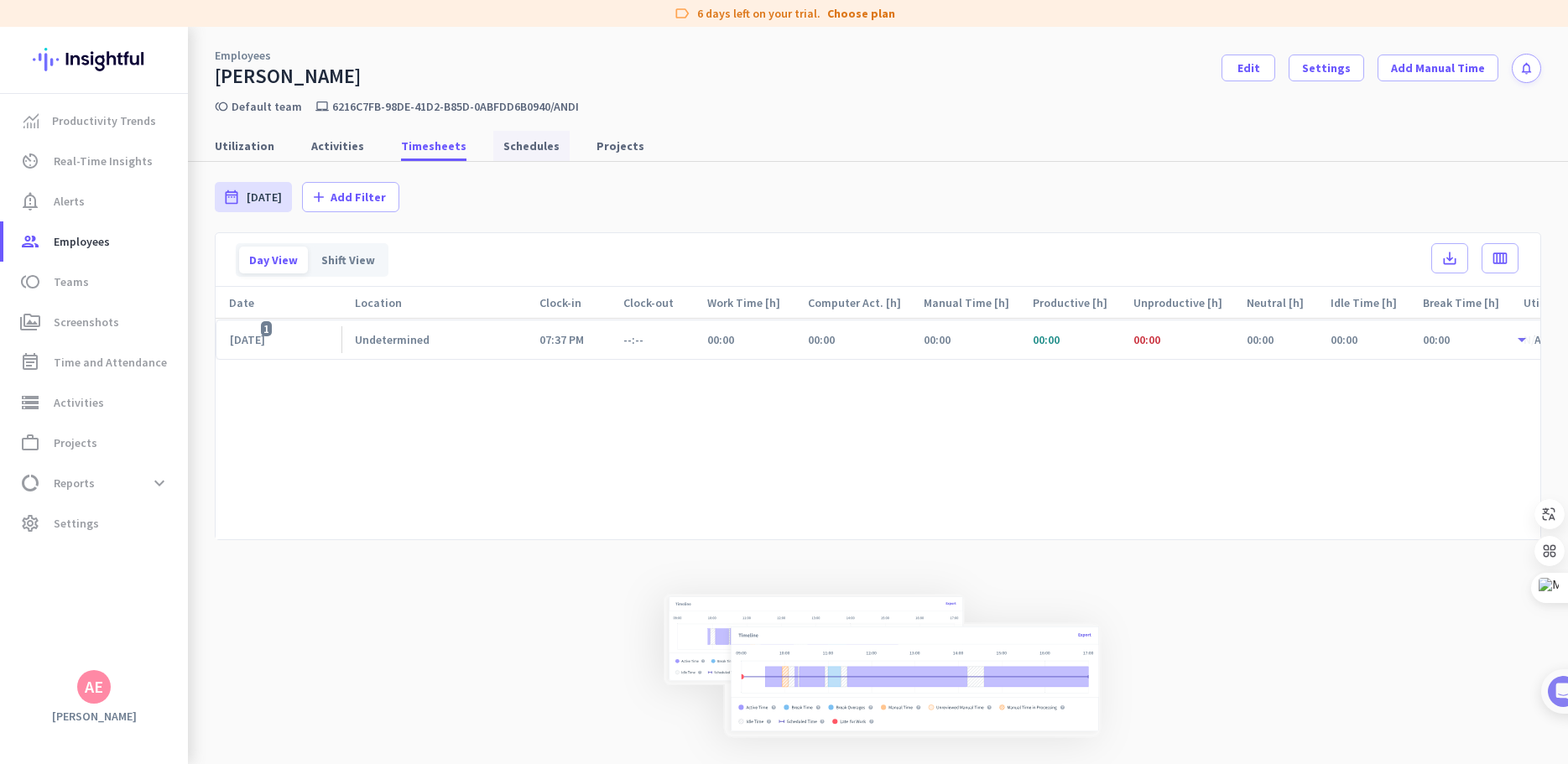
click at [505, 144] on span "Schedules" at bounding box center [531, 146] width 56 height 17
type input "[DATE] - [DATE]"
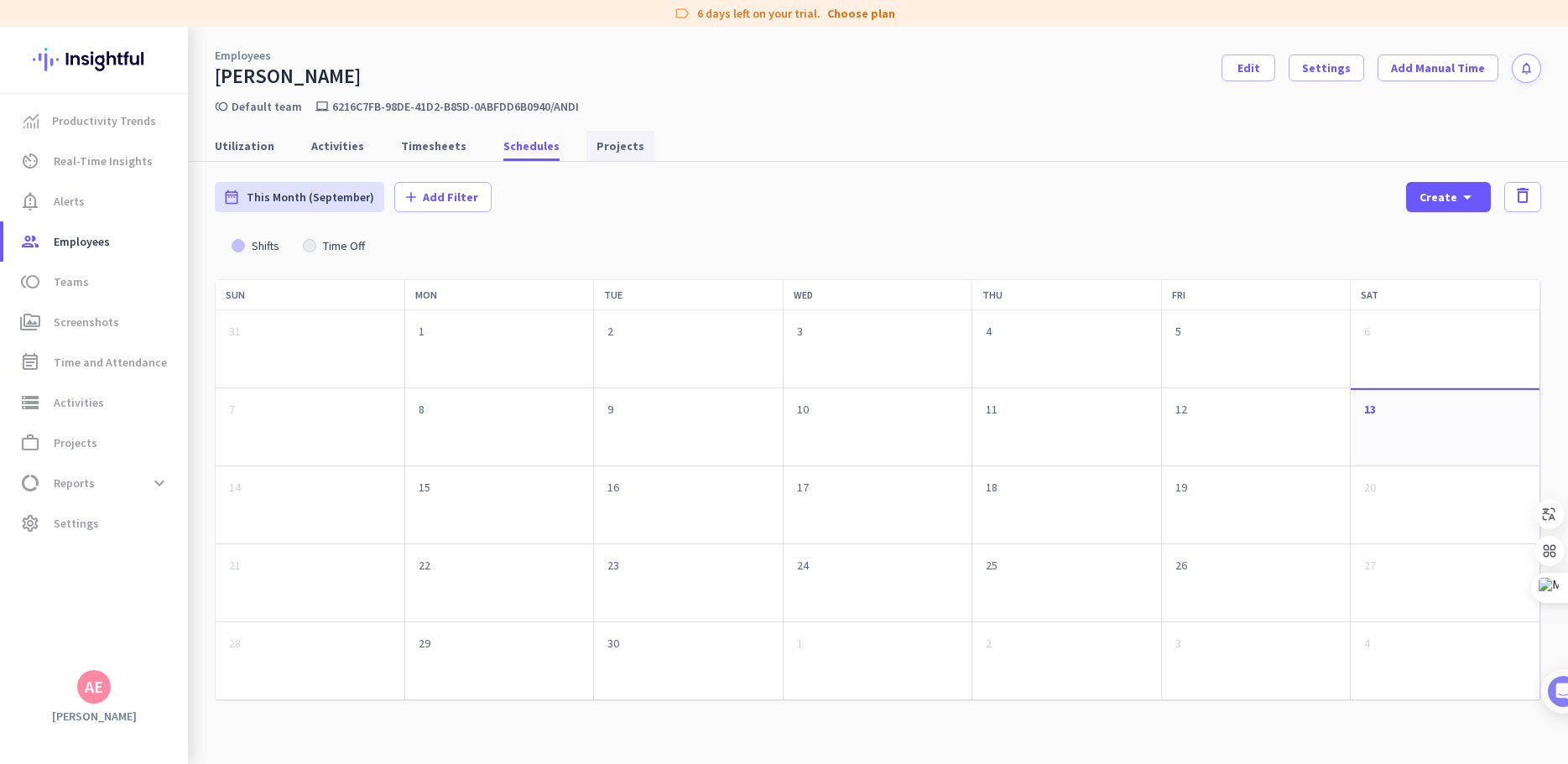
click at [596, 132] on span "Projects" at bounding box center [620, 146] width 48 height 30
type input "[DATE] - [DATE]"
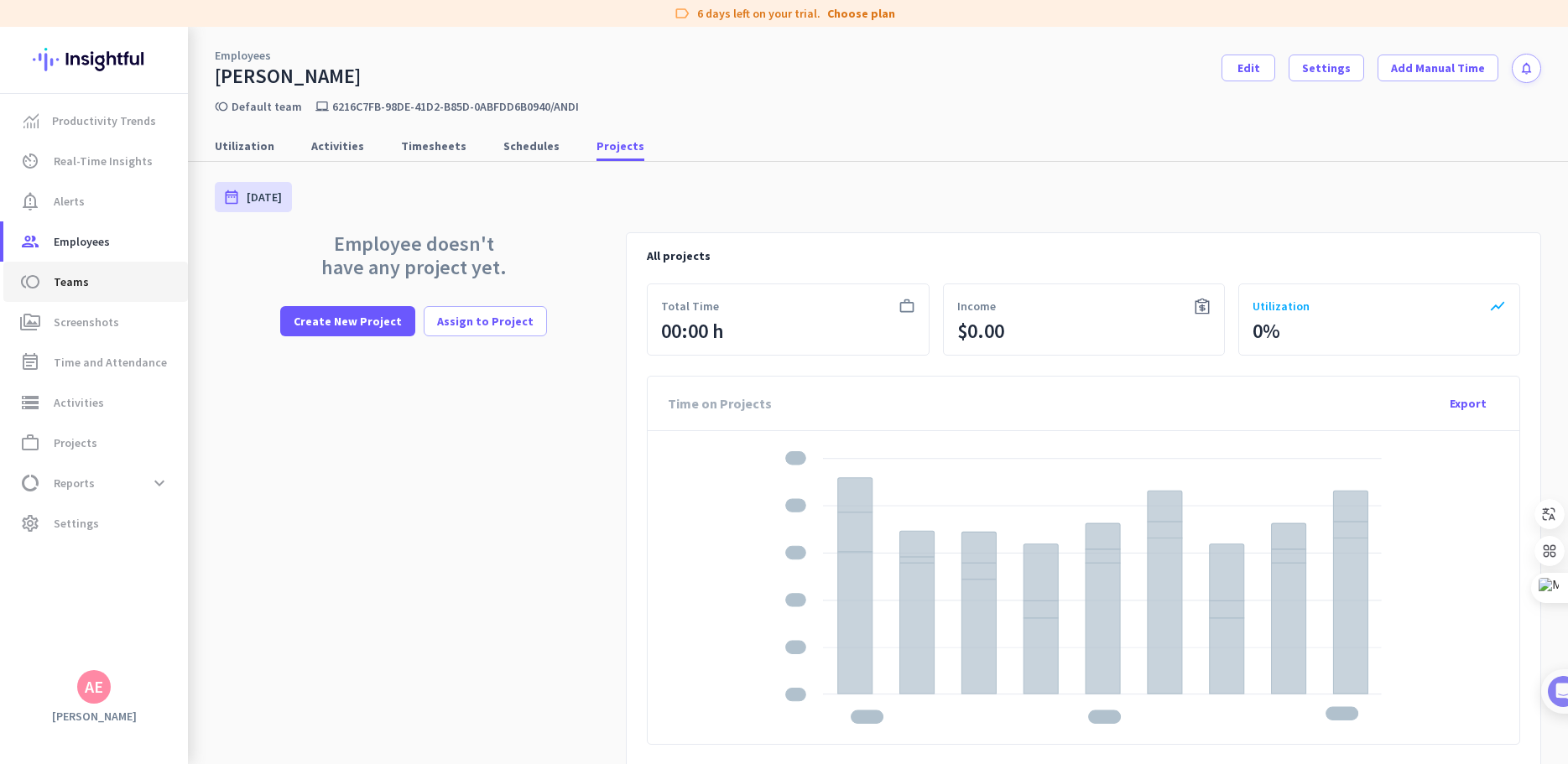
click at [71, 292] on link "toll Teams" at bounding box center [96, 282] width 185 height 40
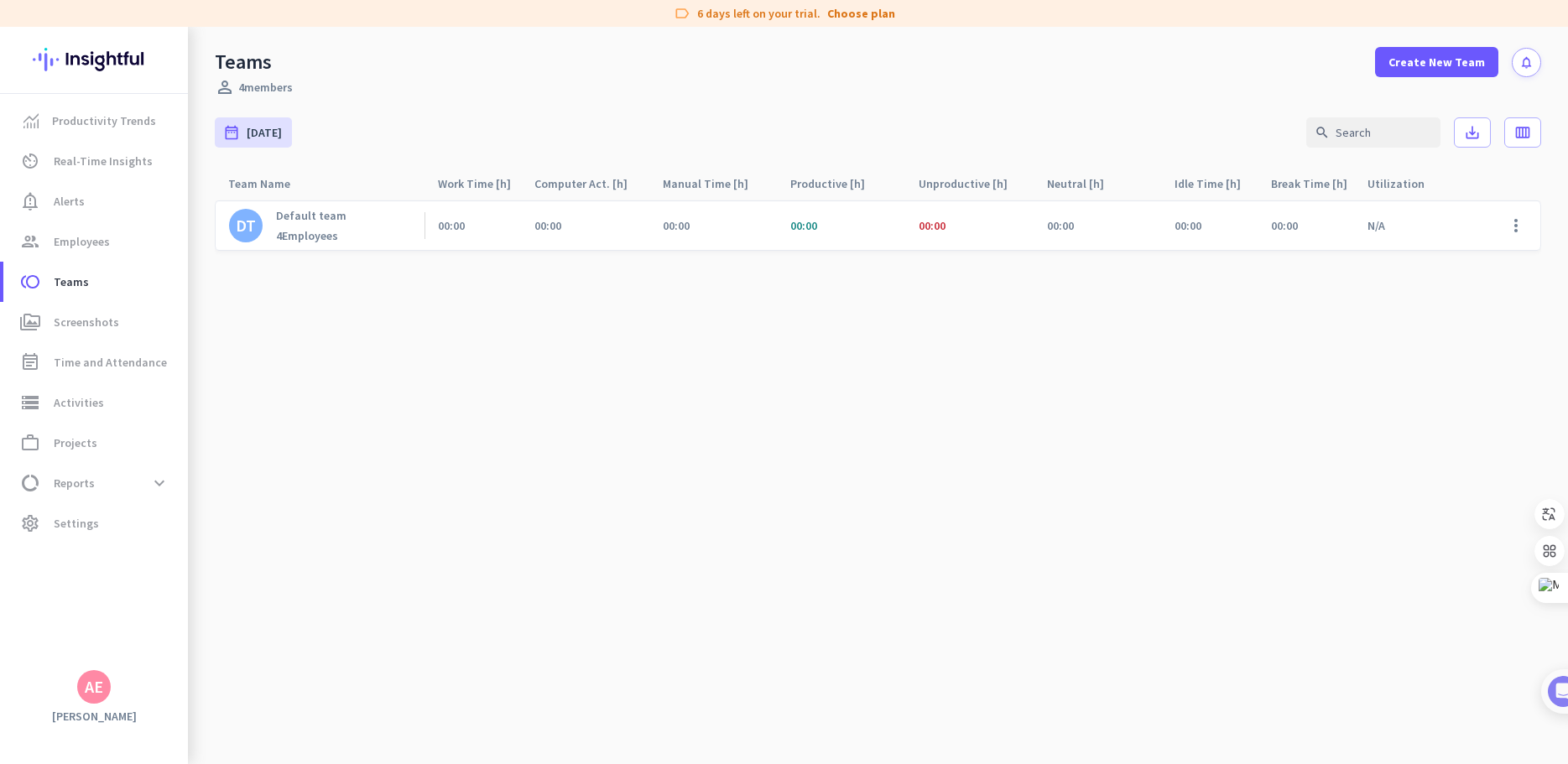
click at [338, 225] on div "Default team 4 Employees" at bounding box center [312, 226] width 71 height 35
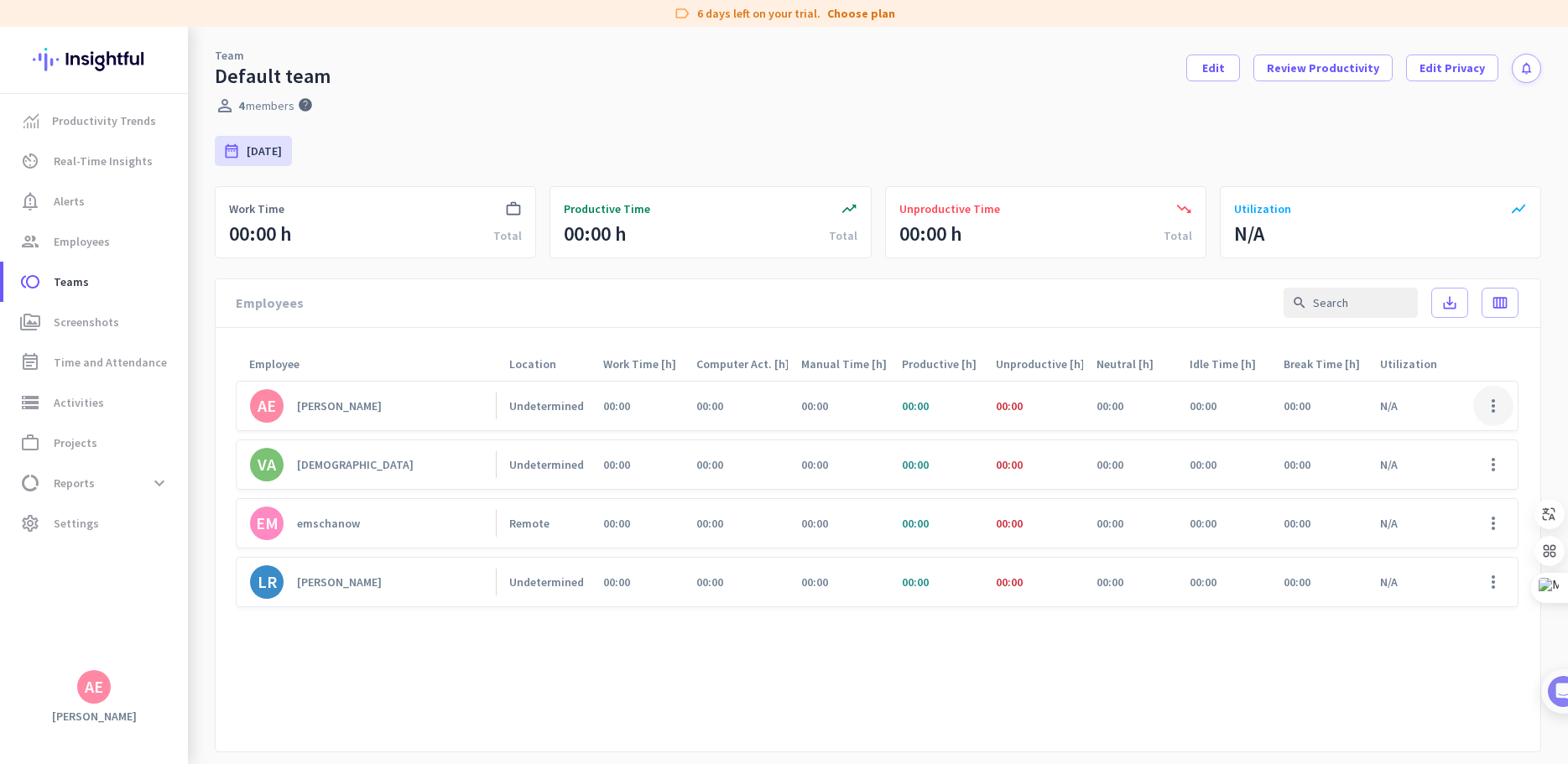
click at [1487, 407] on span at bounding box center [1494, 406] width 40 height 40
click at [1439, 479] on span "View Screenshots" at bounding box center [1442, 472] width 92 height 17
click at [1479, 406] on span at bounding box center [1494, 406] width 40 height 40
click at [1444, 444] on span "Edit" at bounding box center [1442, 442] width 92 height 17
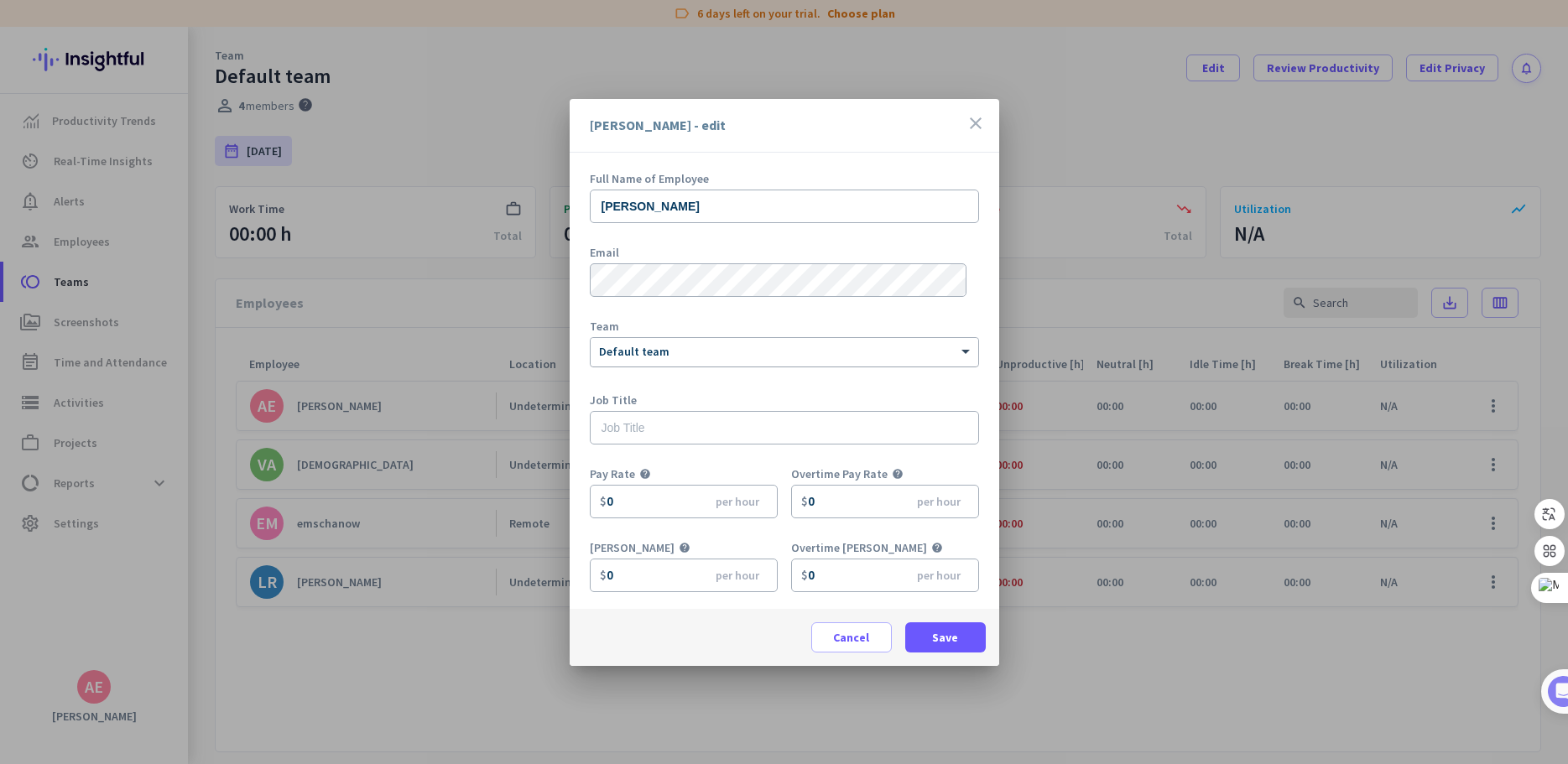
click at [857, 362] on div "× Default team" at bounding box center [784, 353] width 388 height 29
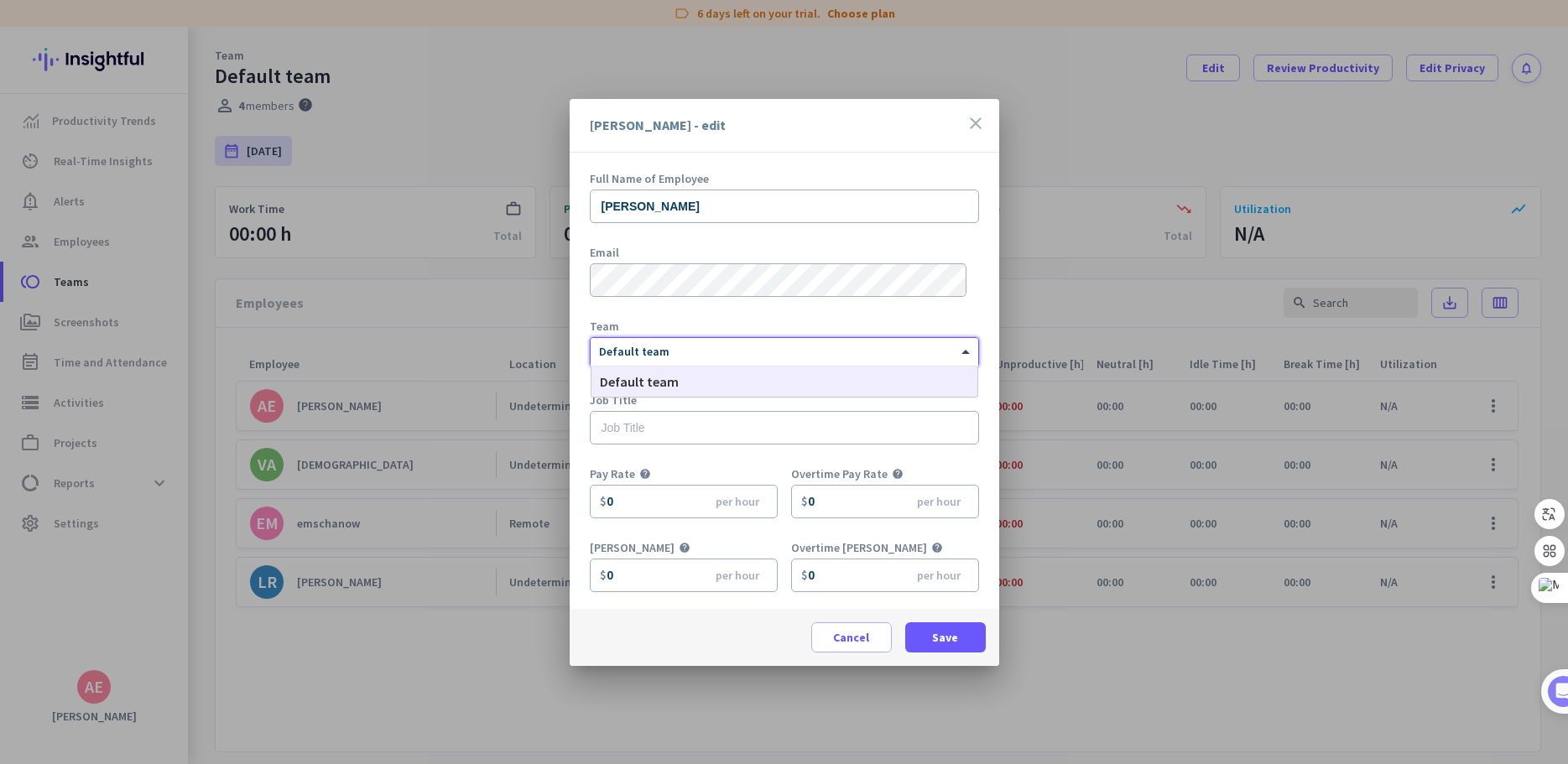
click at [857, 362] on div "× Default team" at bounding box center [784, 353] width 388 height 29
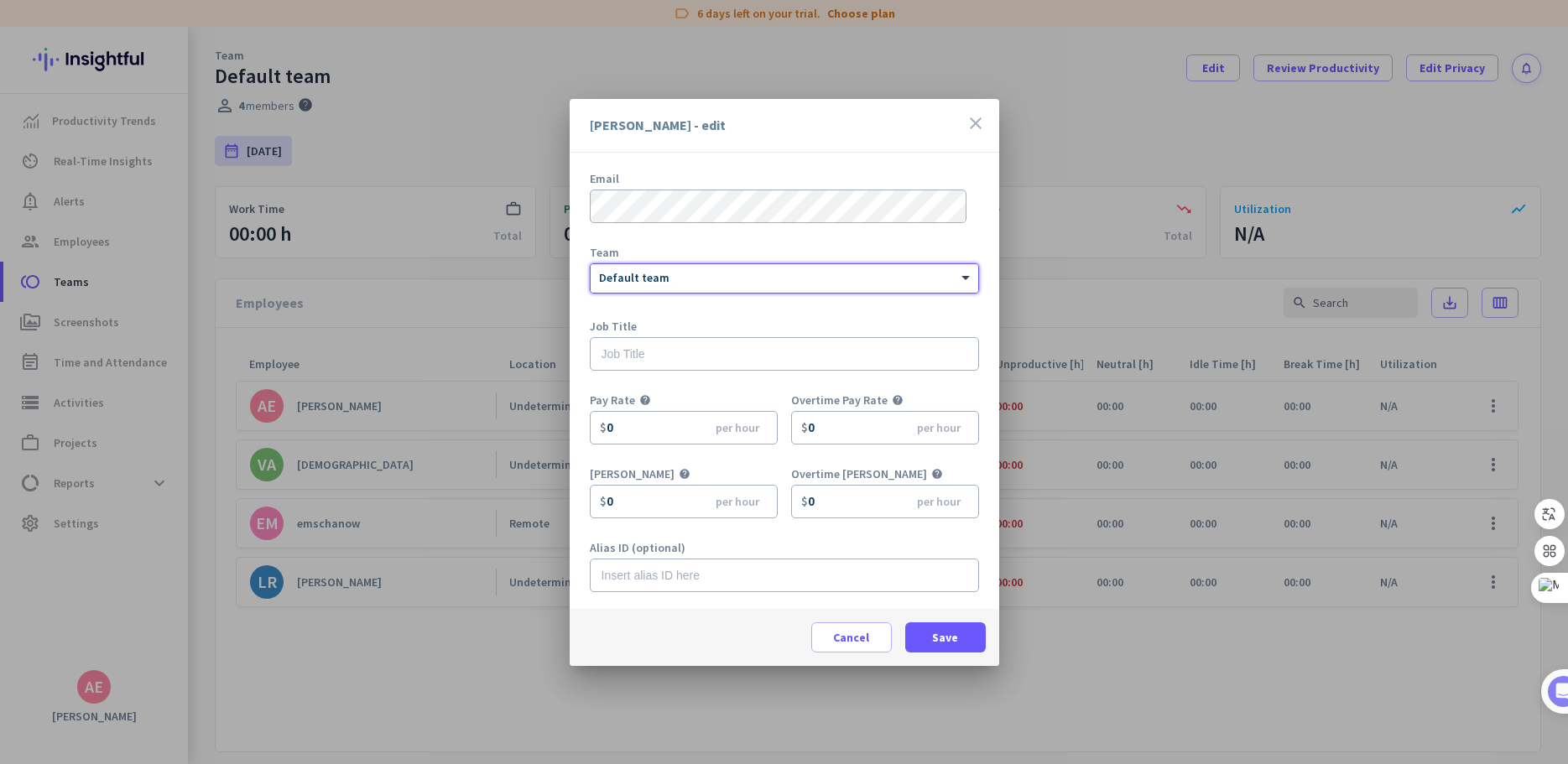
click at [973, 116] on icon "close" at bounding box center [976, 123] width 20 height 20
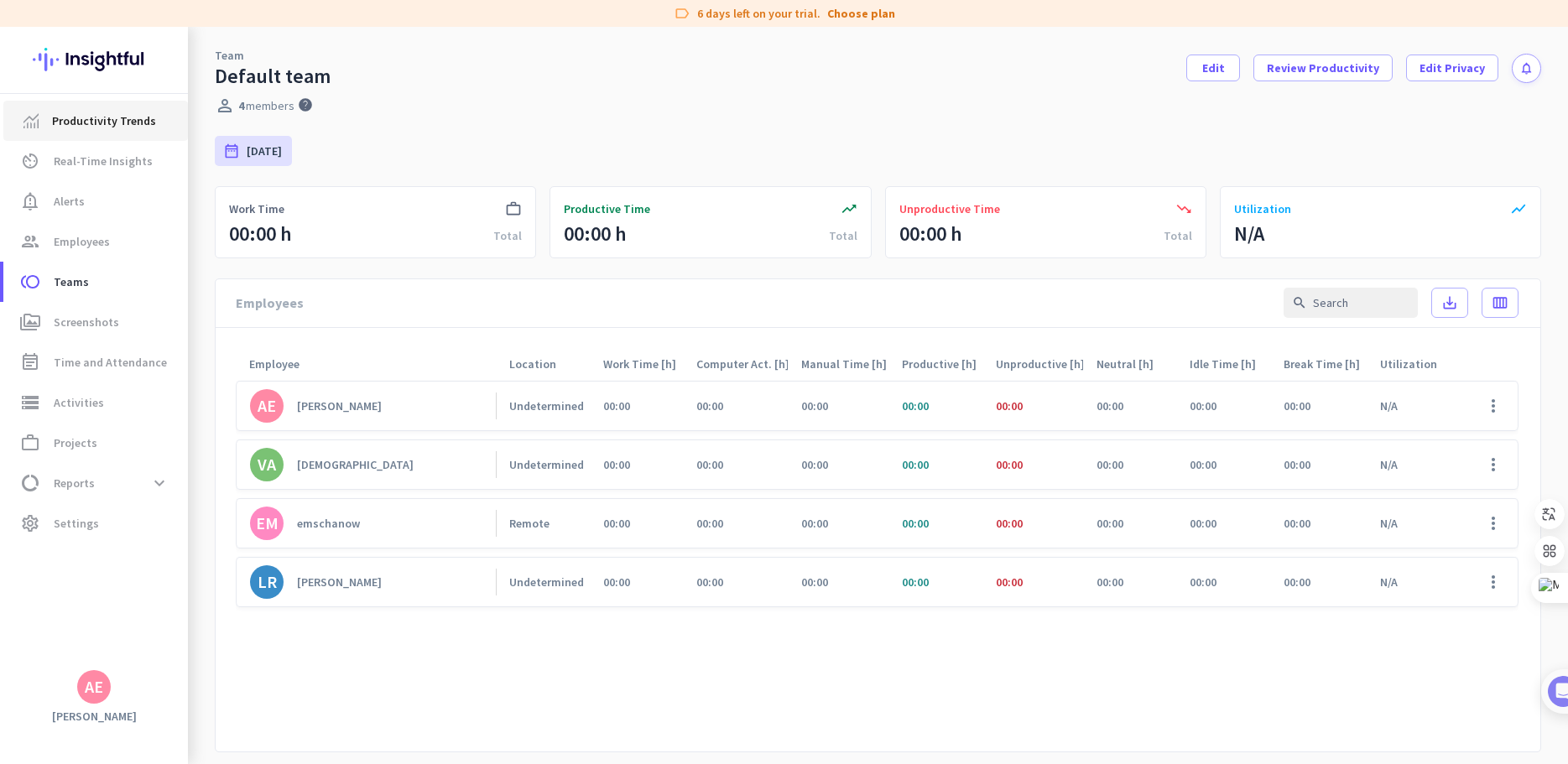
click at [87, 128] on span "Productivity Trends" at bounding box center [104, 121] width 104 height 20
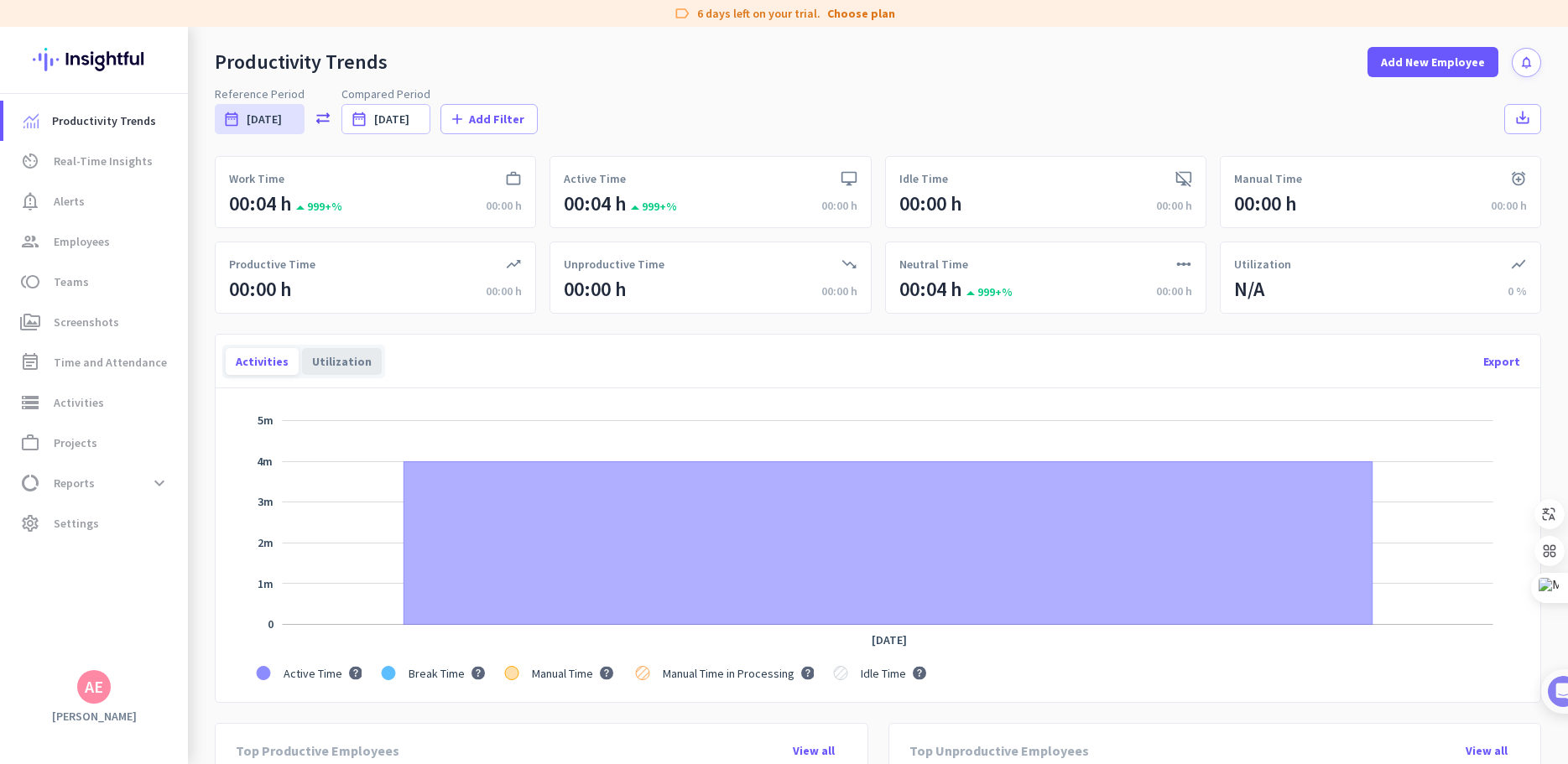
click at [338, 366] on div "Utilization" at bounding box center [342, 362] width 80 height 27
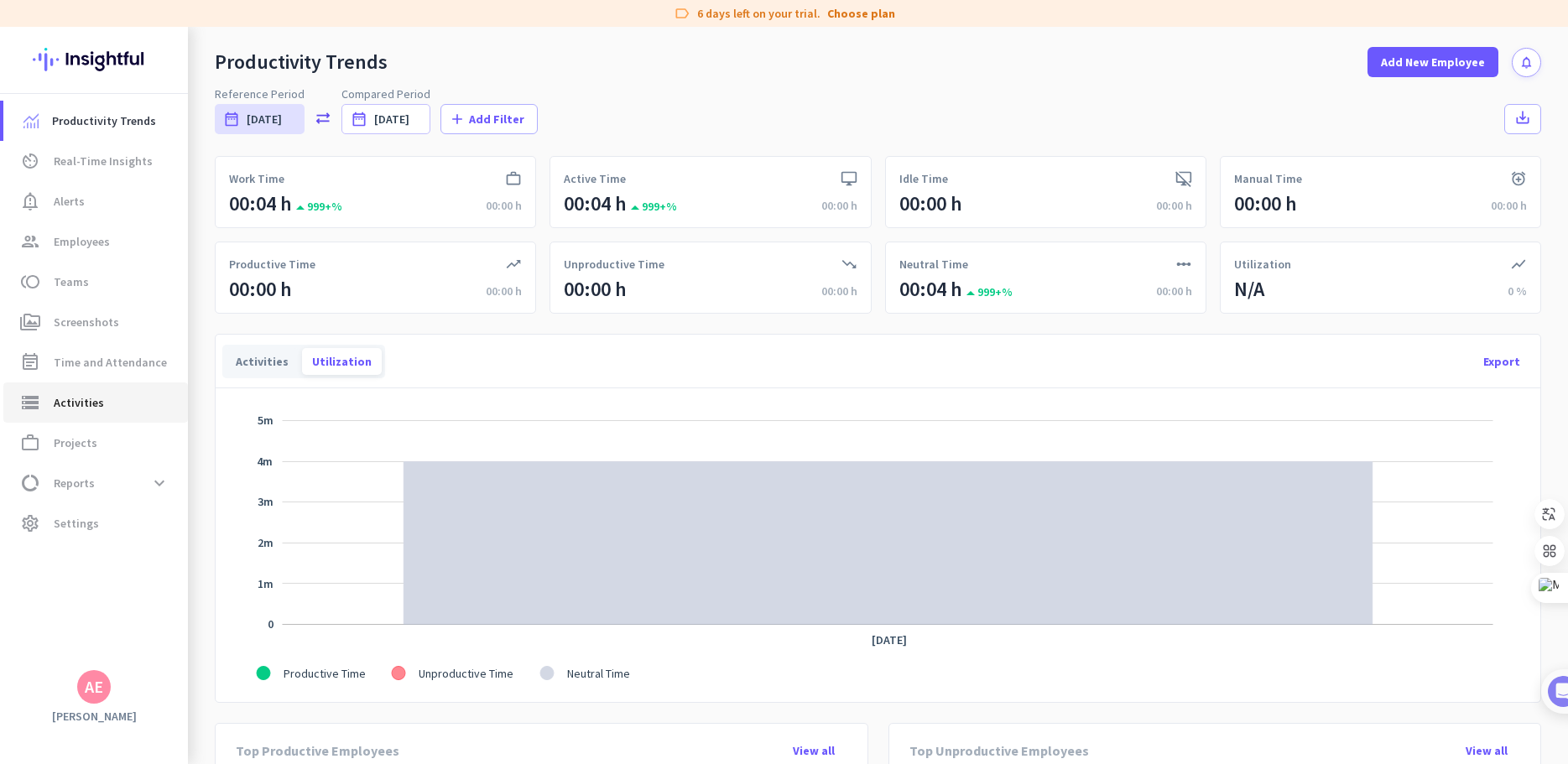
click at [72, 401] on span "Activities" at bounding box center [79, 403] width 50 height 20
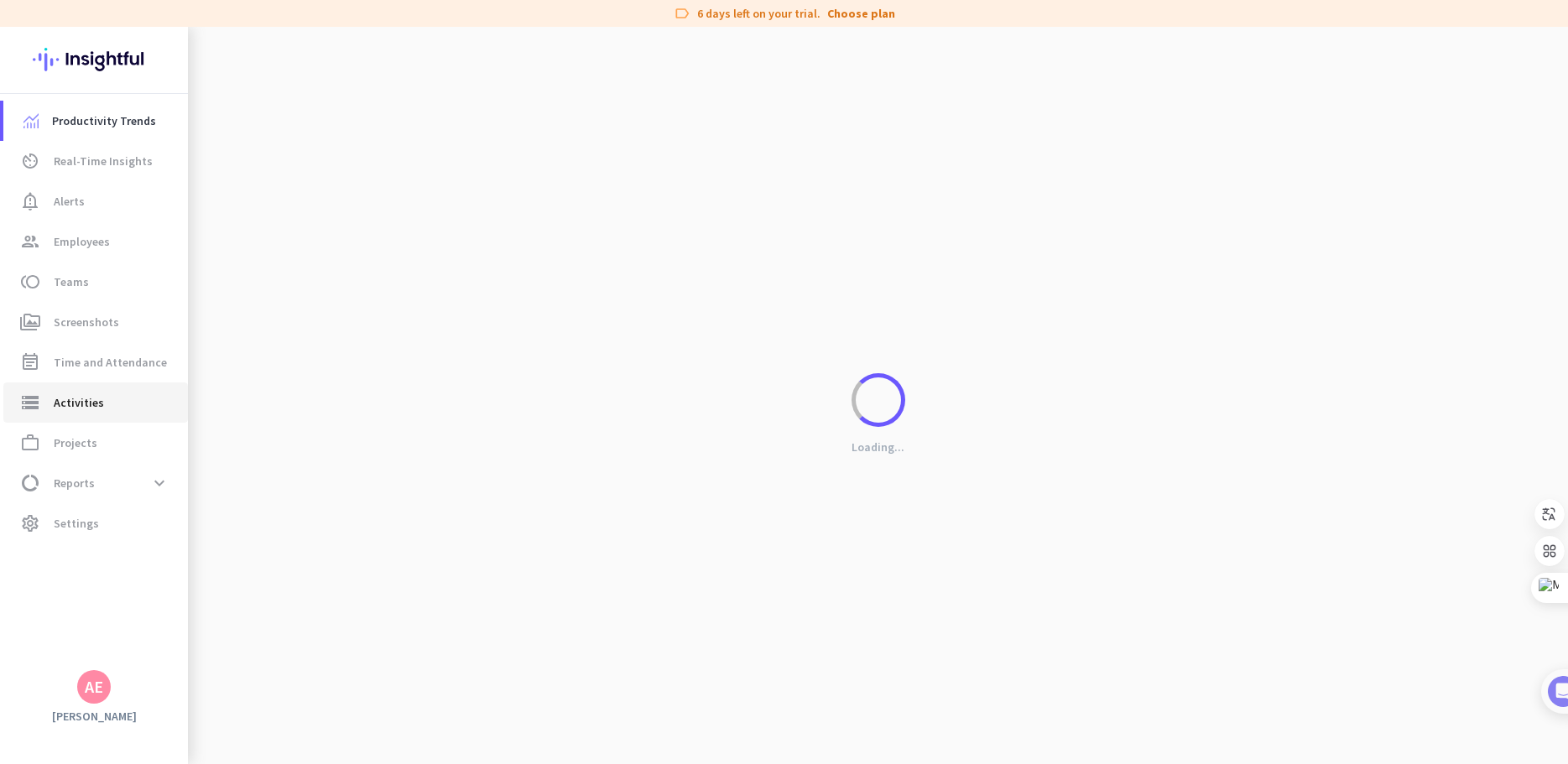
type input "[DATE]"
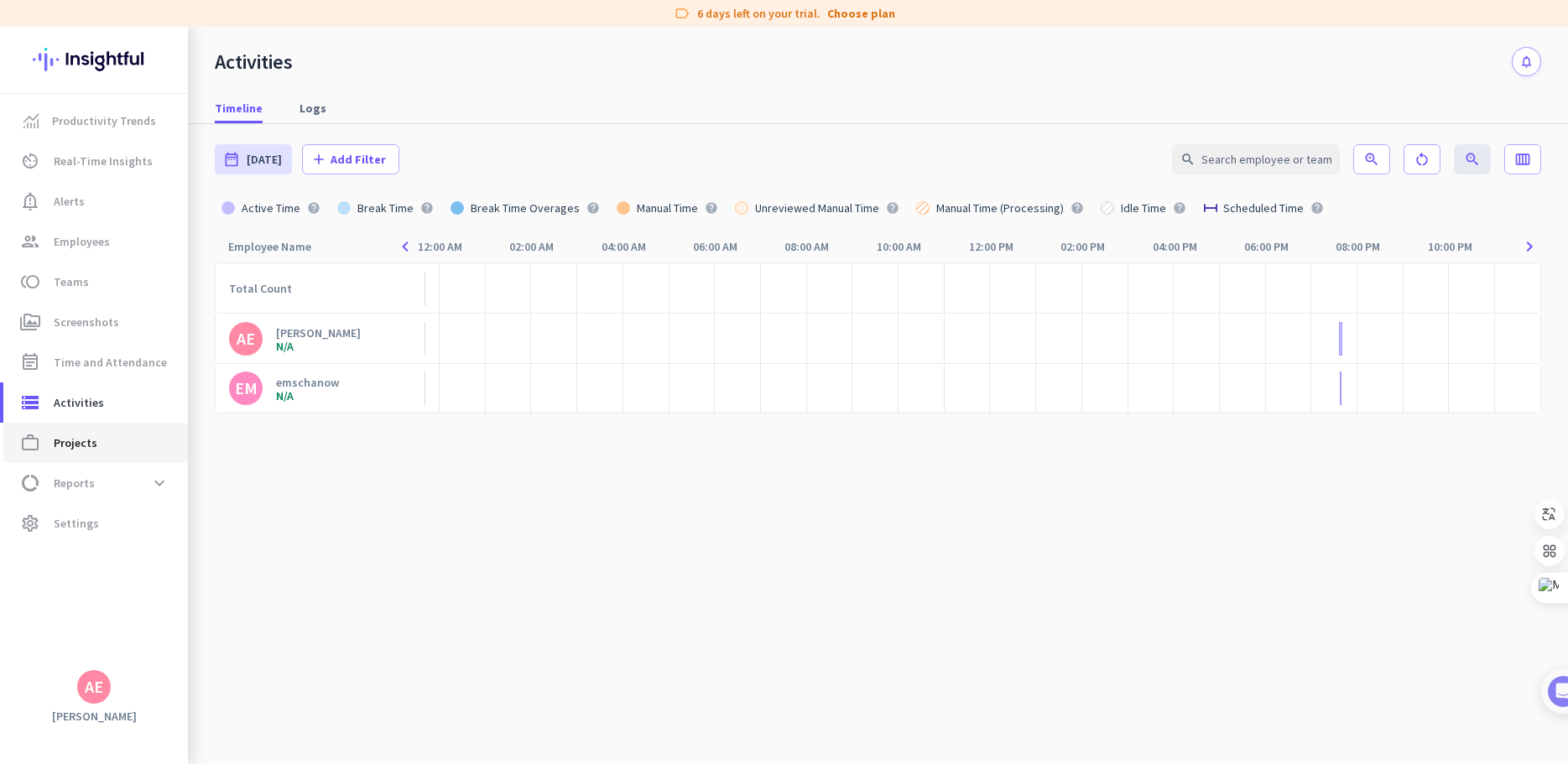
click at [108, 450] on span "work_outline Projects" at bounding box center [96, 443] width 158 height 20
type input "[DATE] - [DATE]"
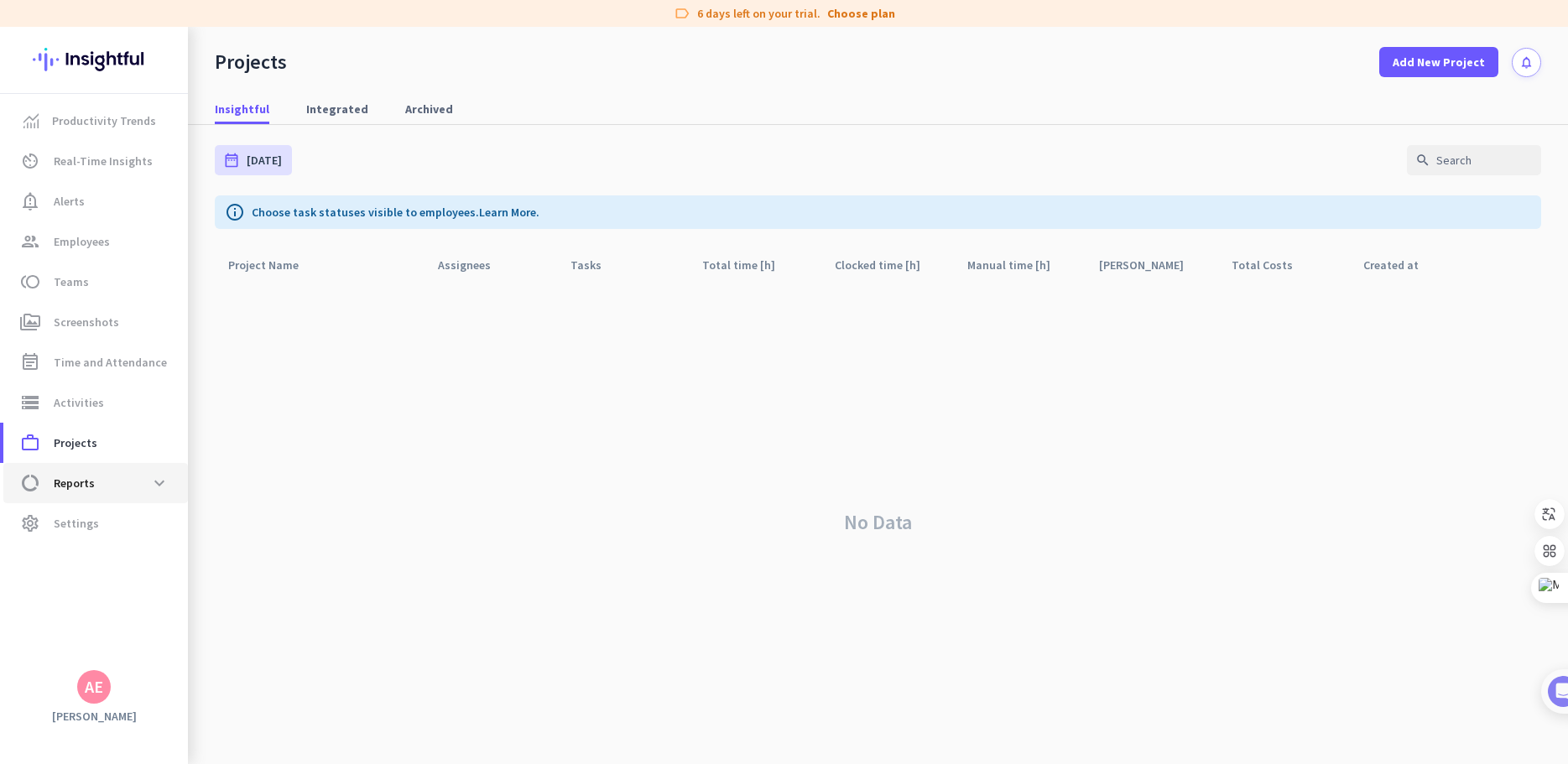
click at [128, 484] on span "data_usage Reports expand_more" at bounding box center [96, 484] width 158 height 30
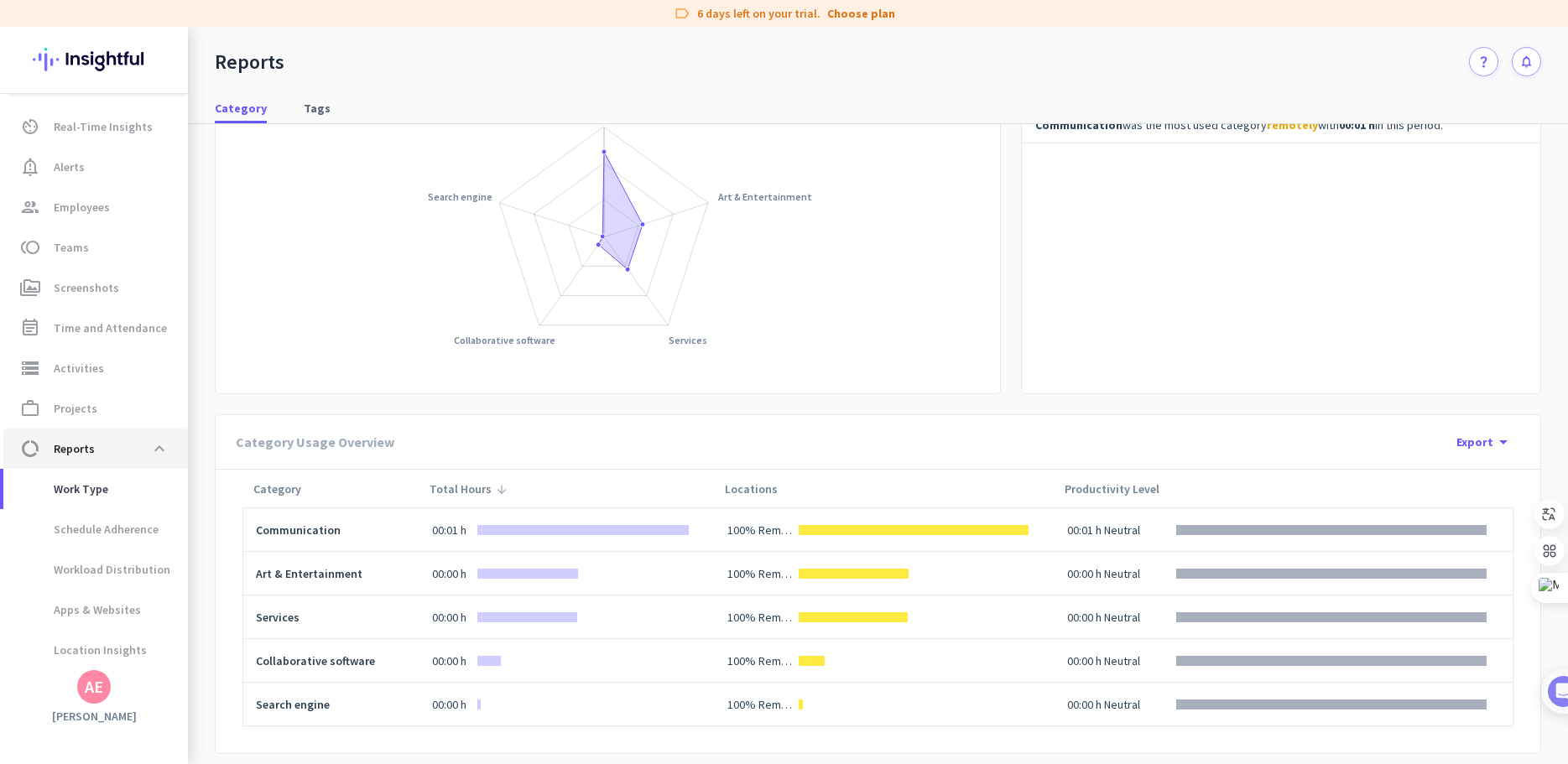
scroll to position [185, 0]
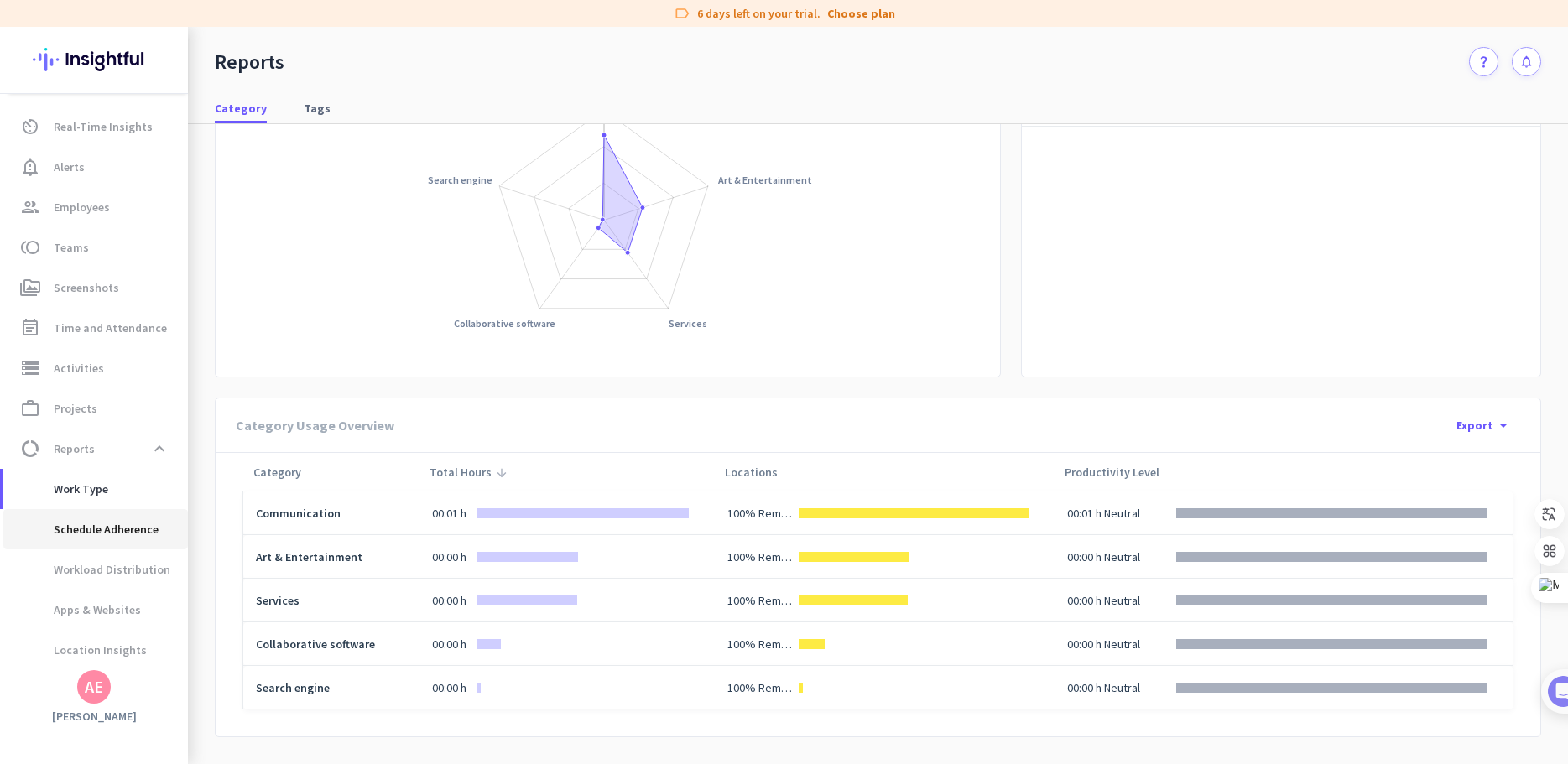
click at [102, 526] on span "Schedule Adherence" at bounding box center [87, 529] width 142 height 40
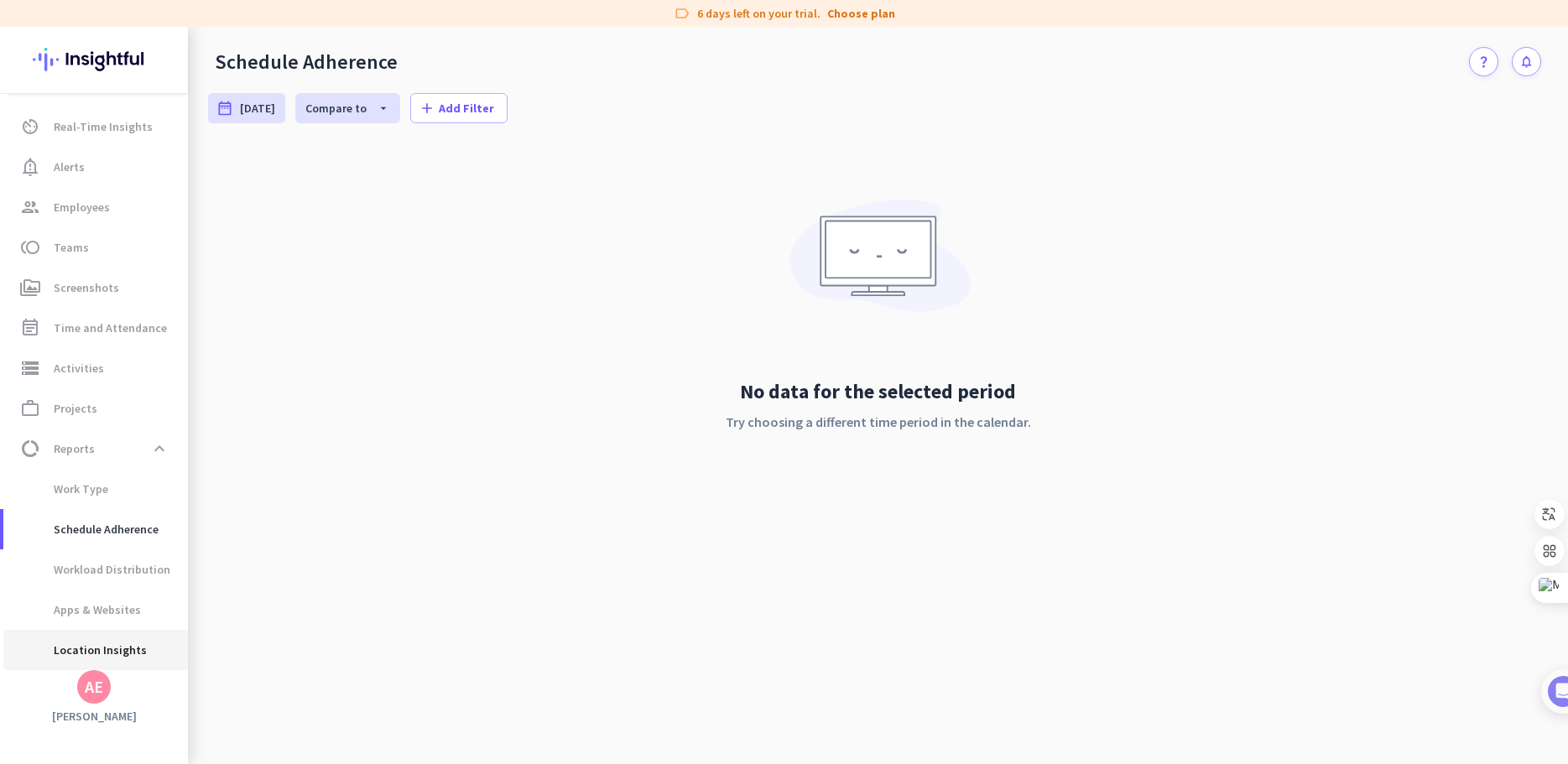
click at [112, 641] on span "Location Insights" at bounding box center [81, 650] width 130 height 40
type input "[DATE] - [DATE]"
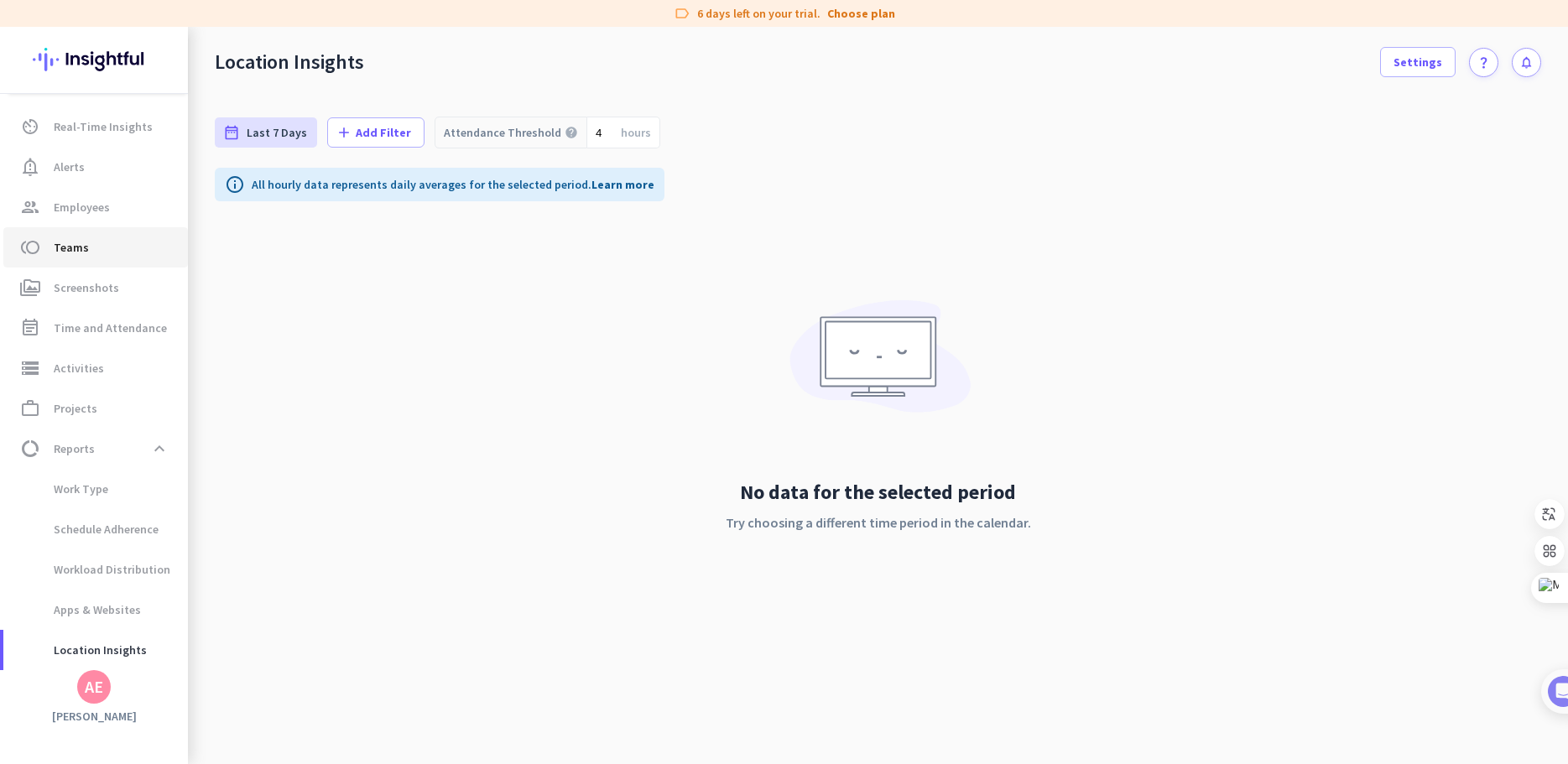
click at [87, 240] on span "toll Teams" at bounding box center [96, 248] width 158 height 20
type input "[DATE] - [DATE]"
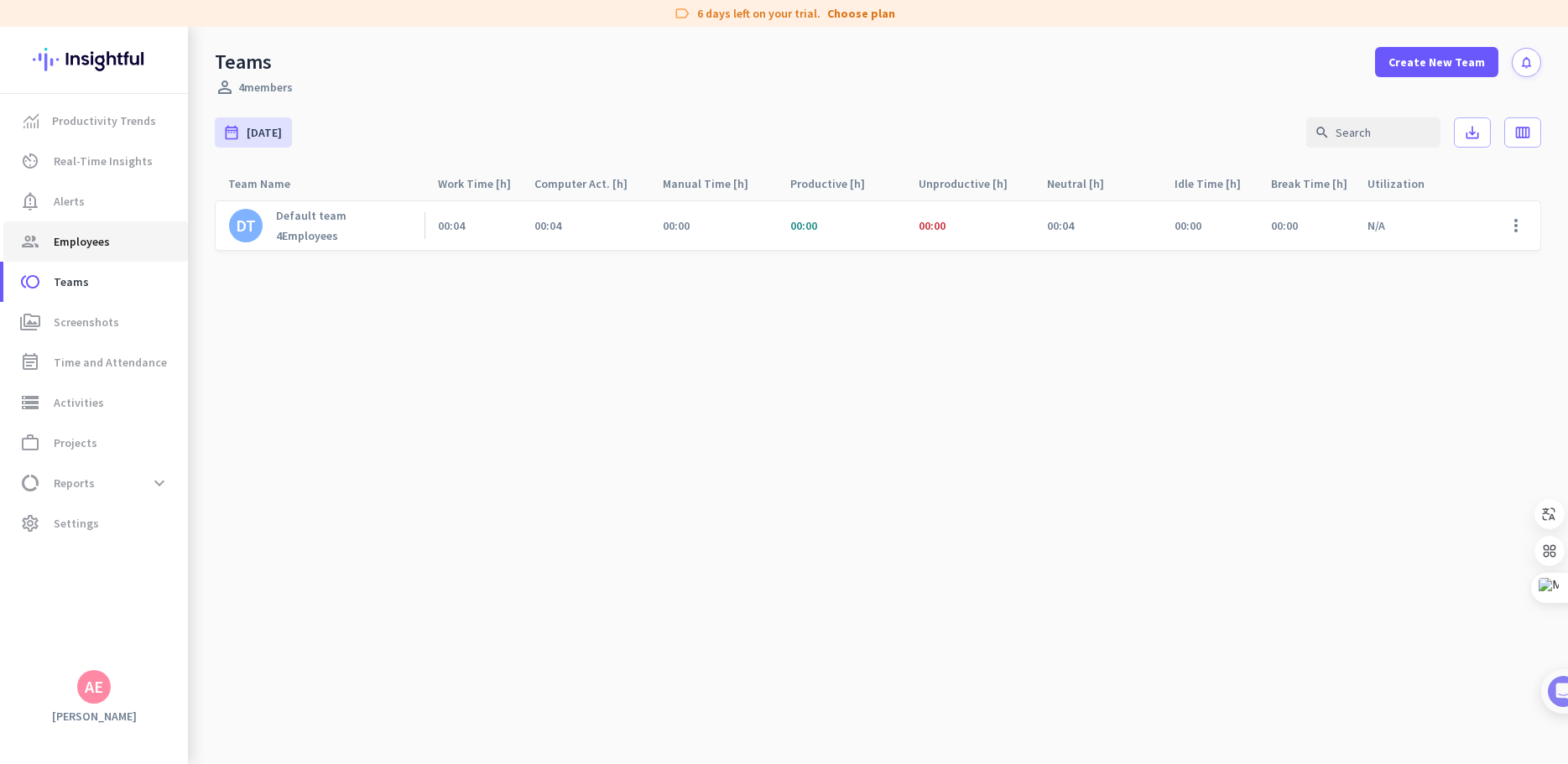
click at [92, 222] on link "group Employees" at bounding box center [96, 242] width 185 height 40
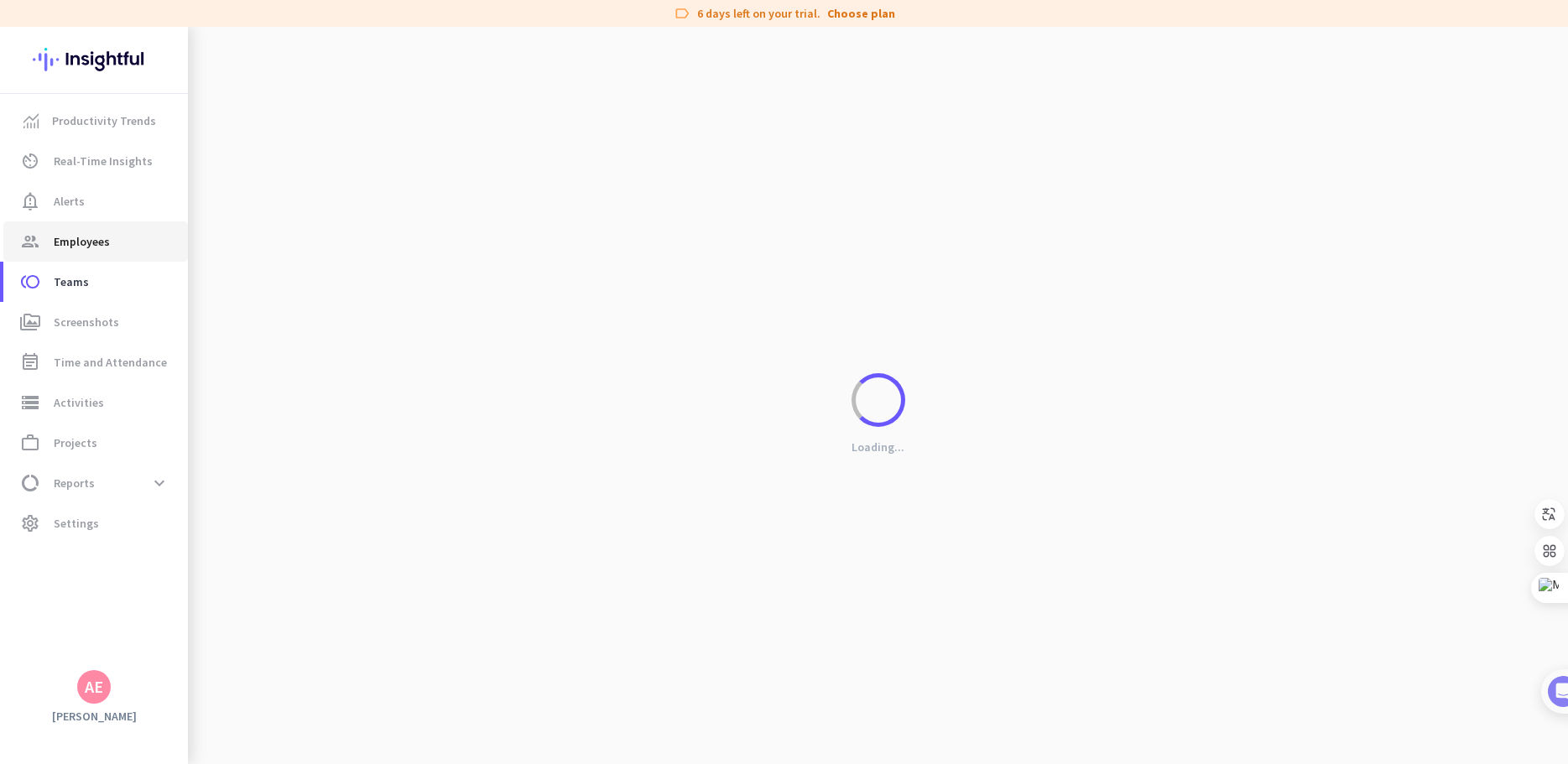
click at [92, 222] on link "group Employees" at bounding box center [96, 242] width 185 height 40
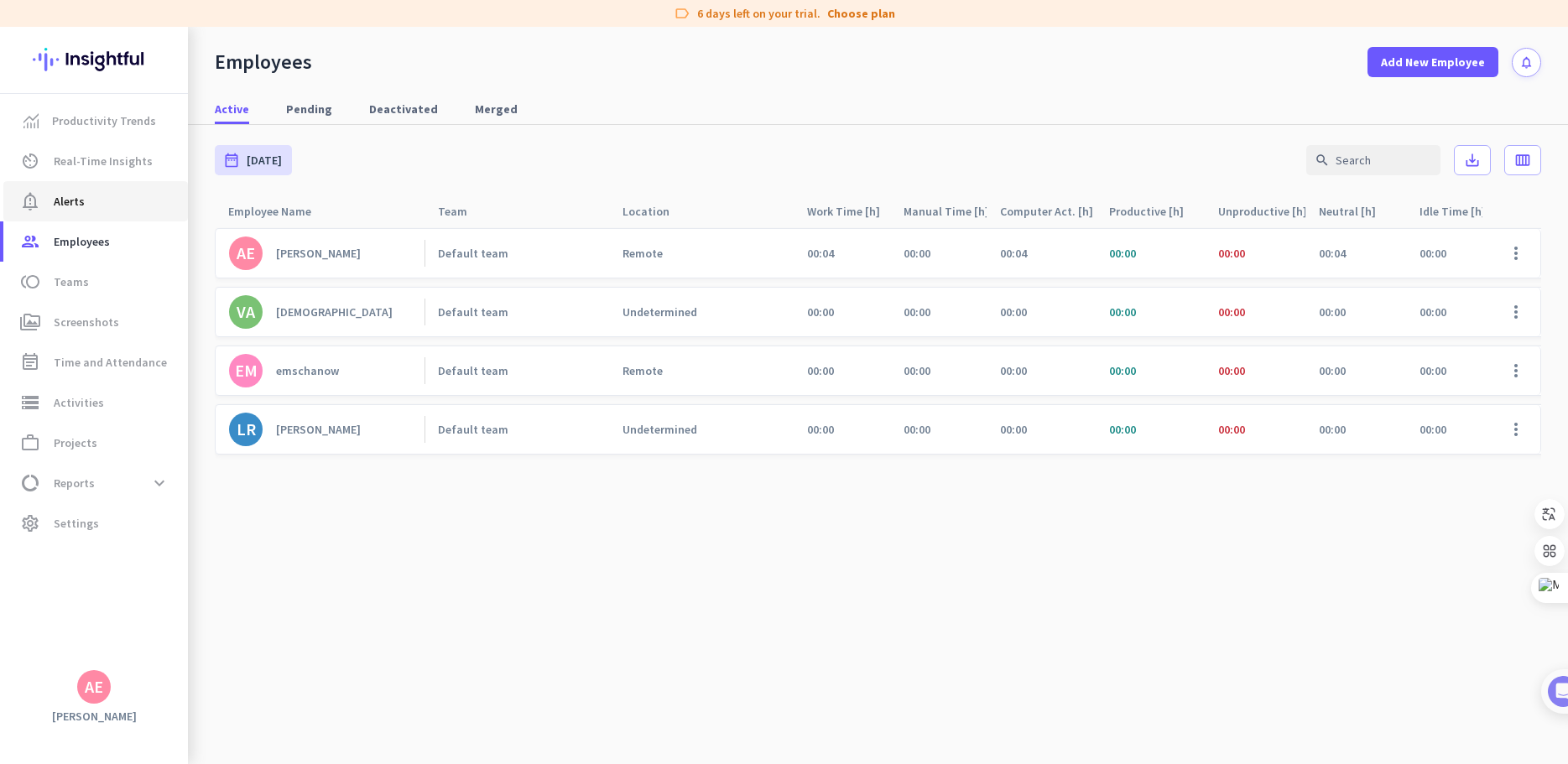
click at [86, 207] on span "notification_important Alerts" at bounding box center [96, 201] width 158 height 20
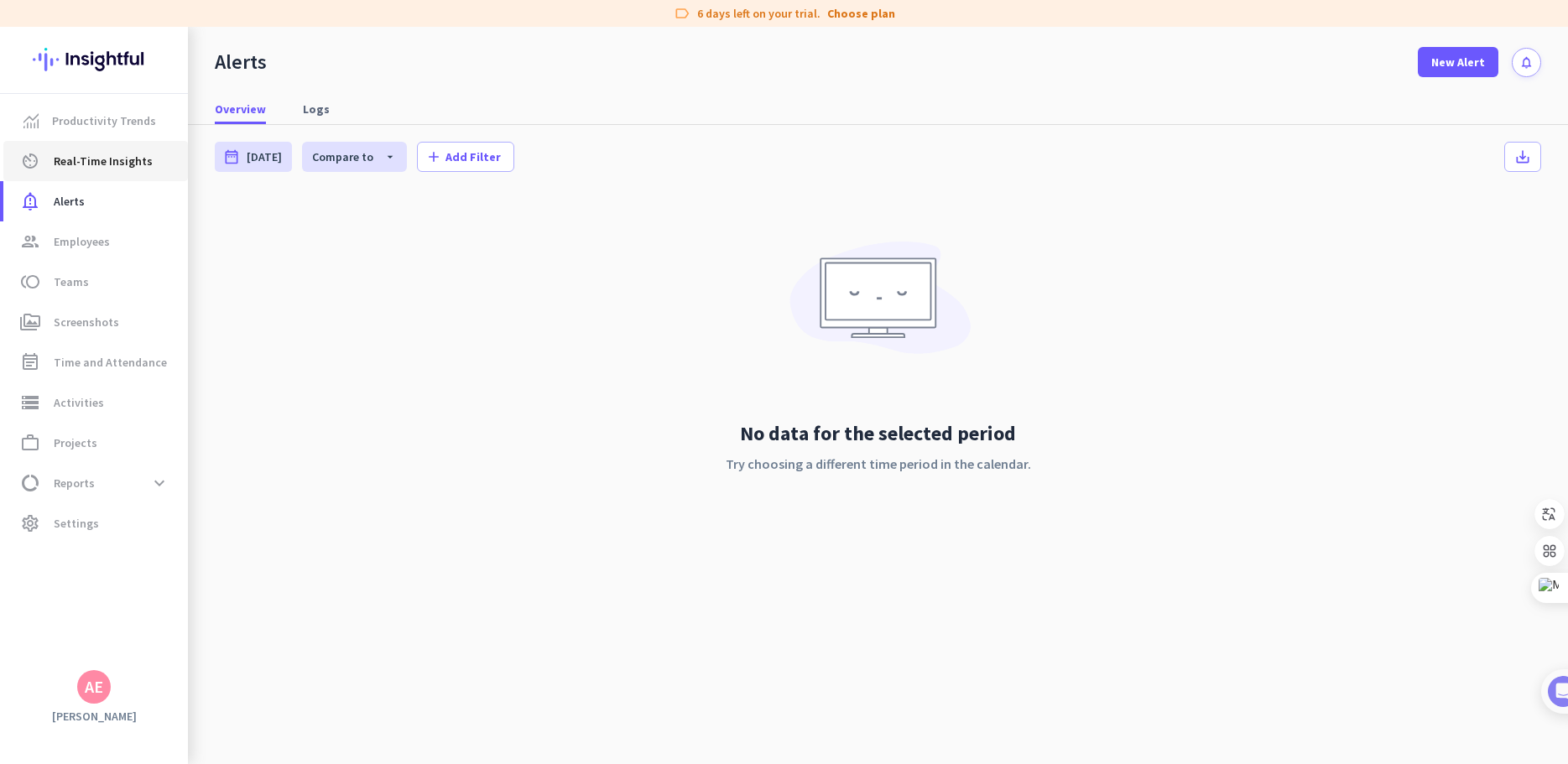
click at [80, 167] on span "Real-Time Insights" at bounding box center [103, 161] width 99 height 20
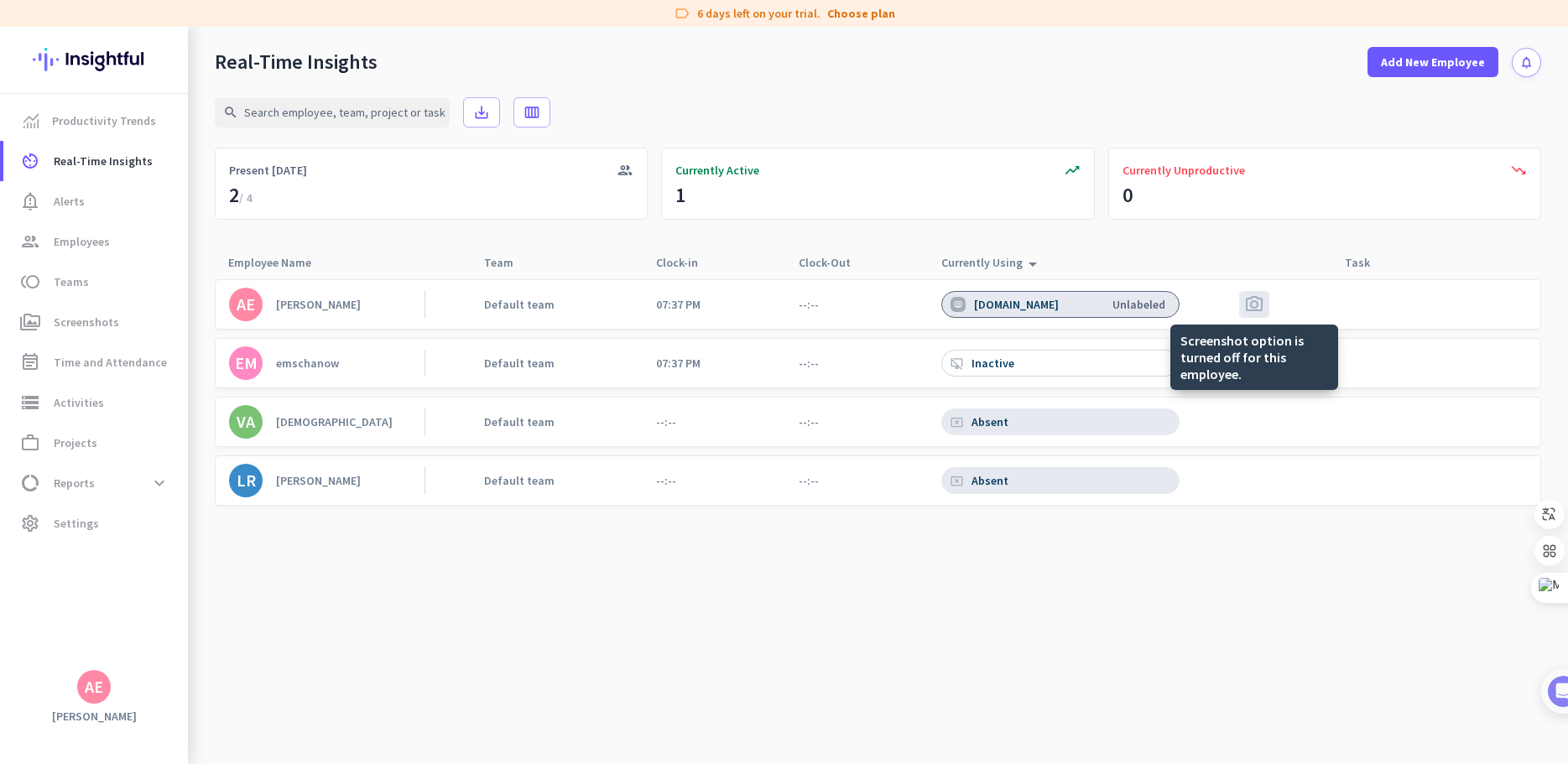
drag, startPoint x: 1258, startPoint y: 305, endPoint x: 1315, endPoint y: 311, distance: 57.3
click at [1315, 311] on div "AE [PERSON_NAME] Default team 07:37 PM --:-- [DOMAIN_NAME] Unlabeled photo_came…" at bounding box center [878, 305] width 1327 height 50
click at [1255, 309] on span "photo_camera" at bounding box center [1255, 305] width 20 height 20
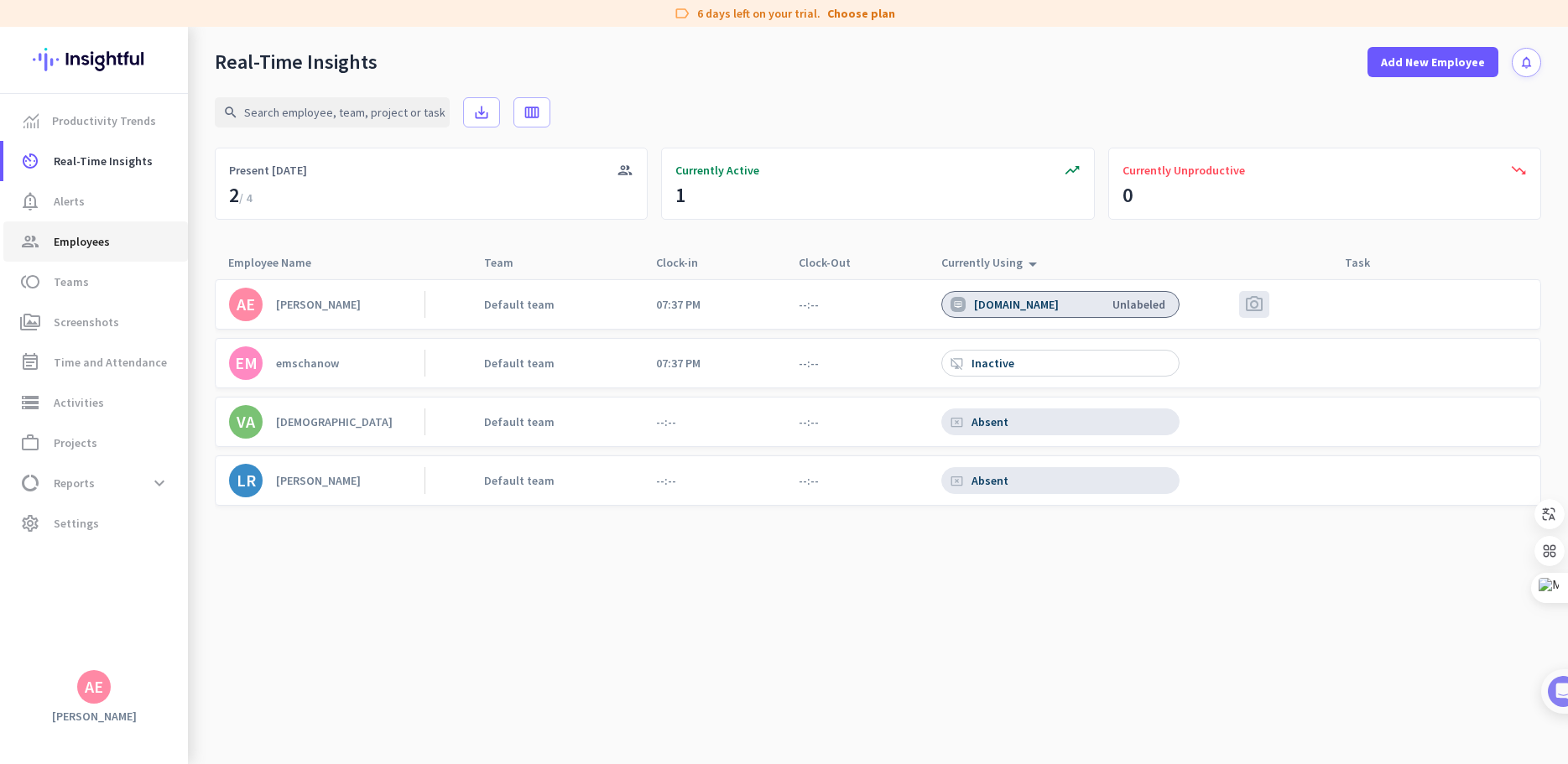
click at [75, 245] on span "Employees" at bounding box center [81, 242] width 56 height 20
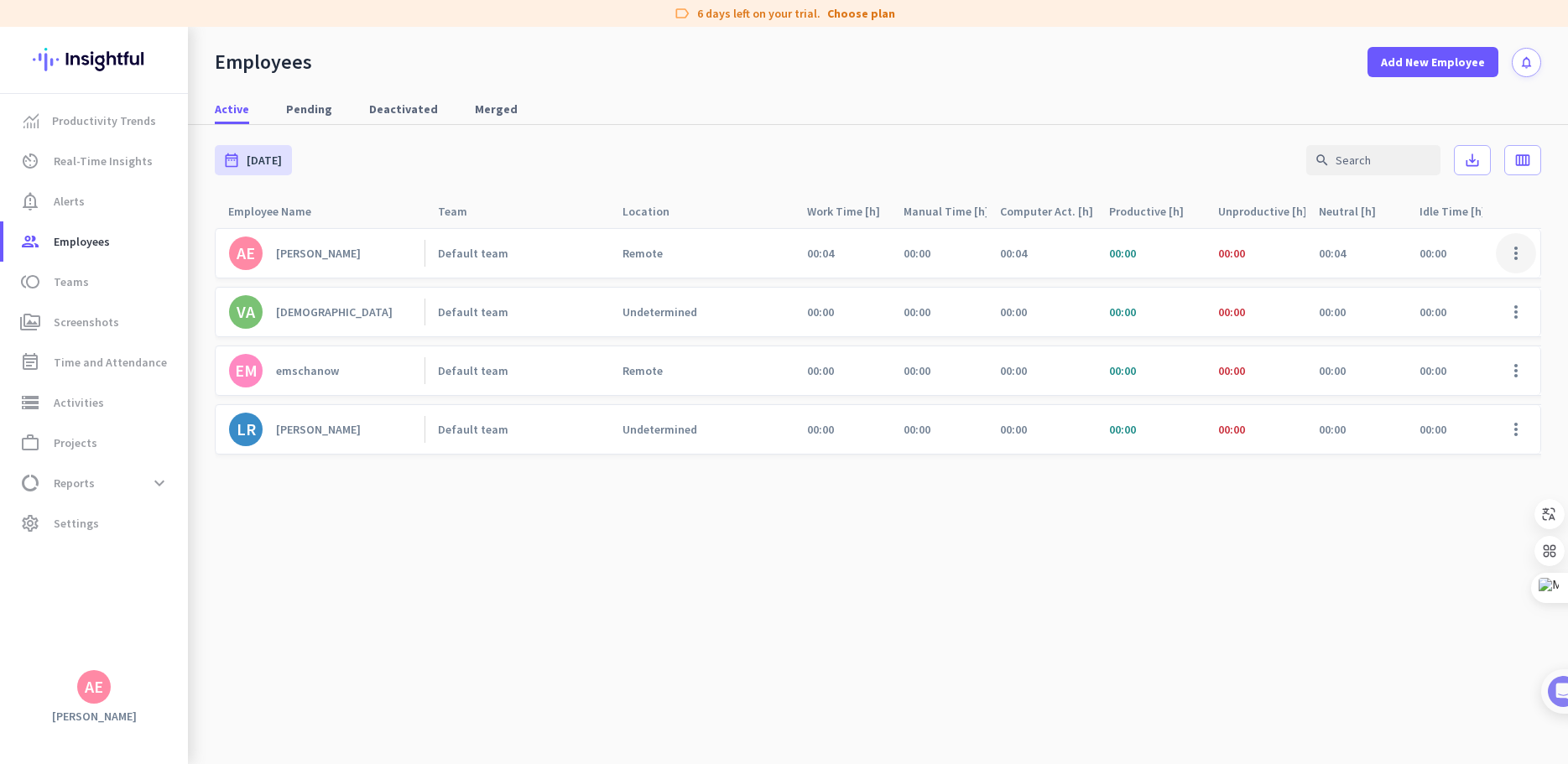
click at [1499, 254] on span at bounding box center [1516, 254] width 40 height 40
click at [1418, 284] on span "Edit" at bounding box center [1423, 289] width 21 height 15
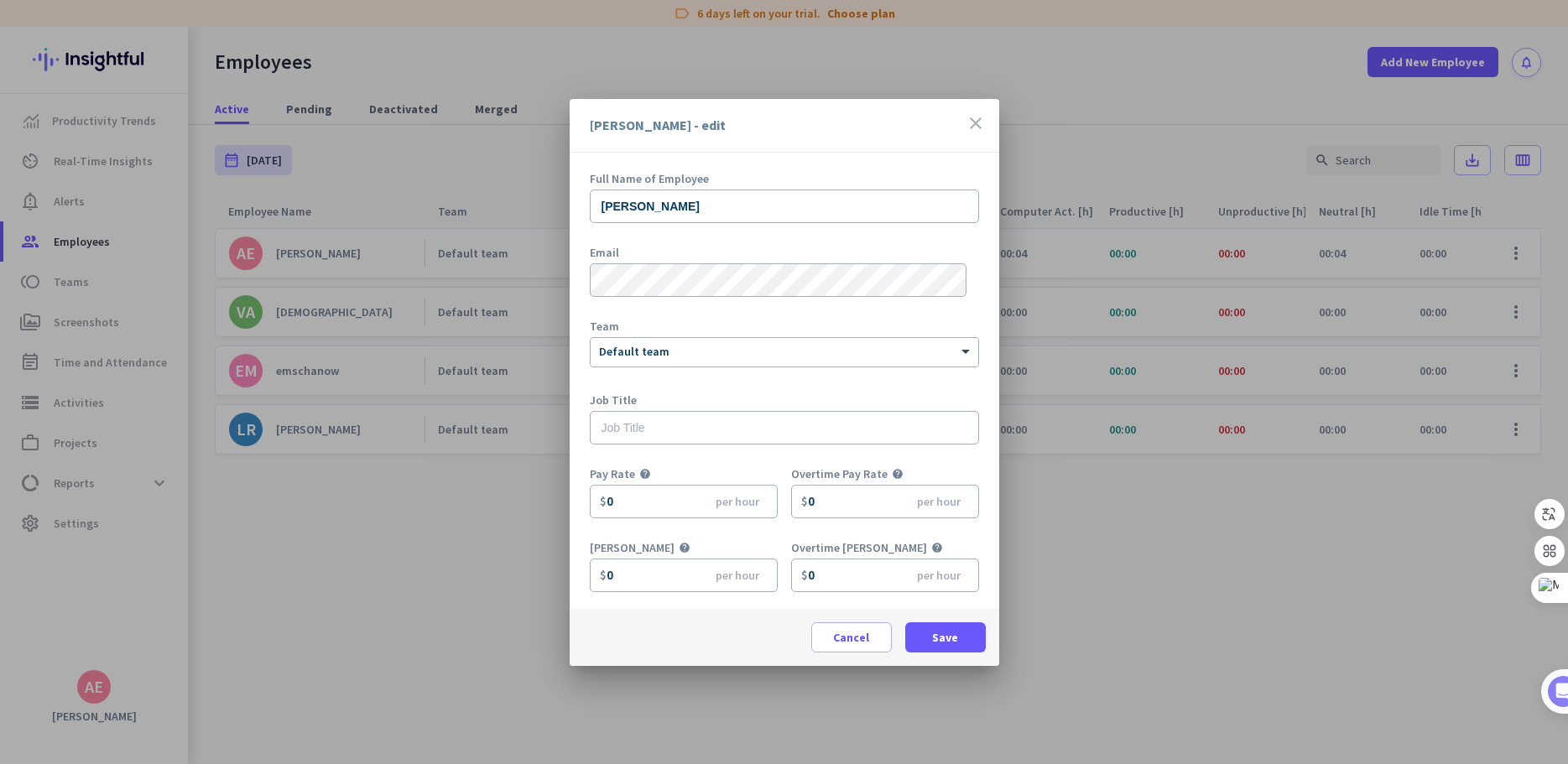
scroll to position [74, 0]
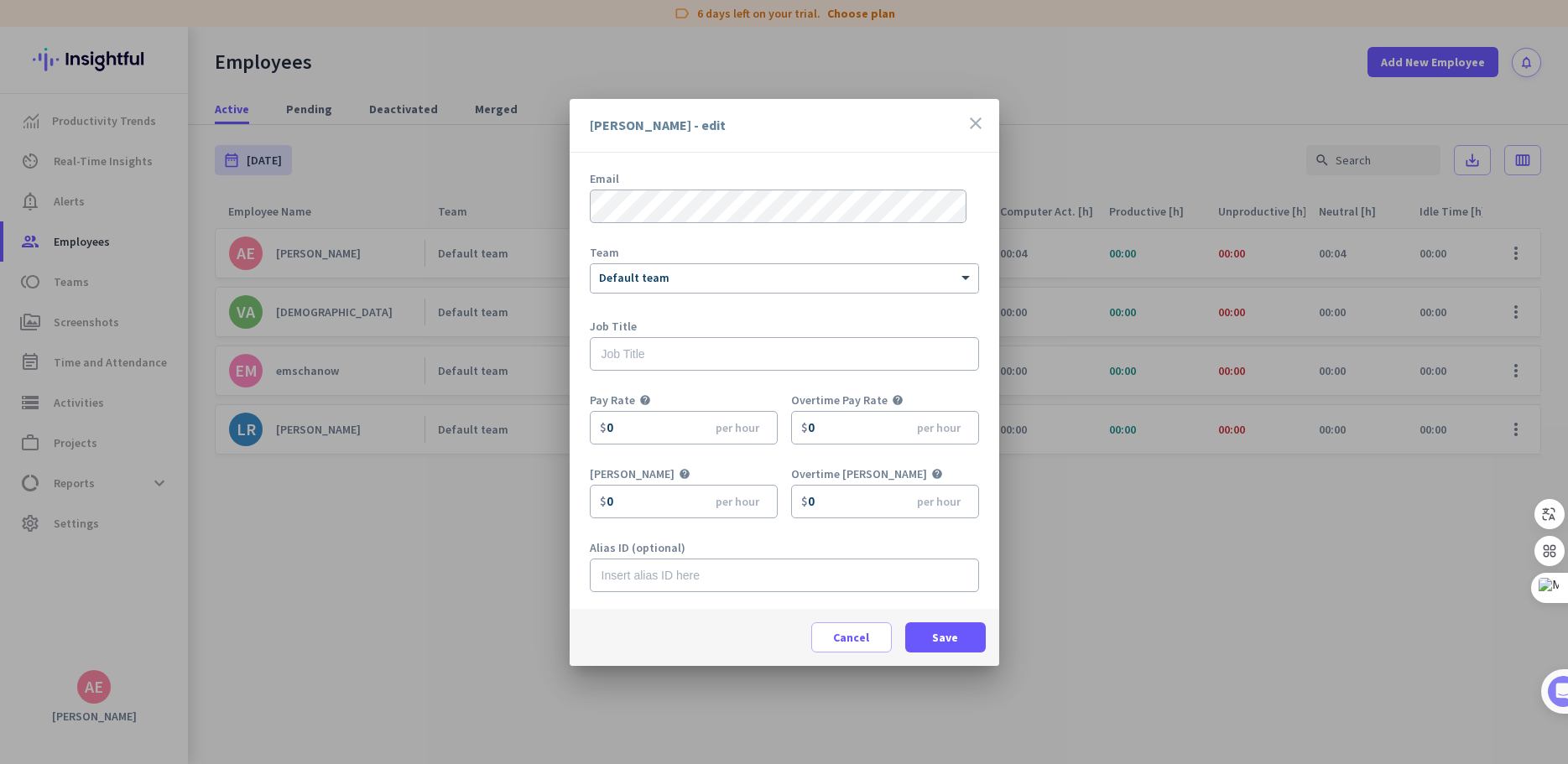
click at [982, 125] on icon "close" at bounding box center [976, 123] width 20 height 20
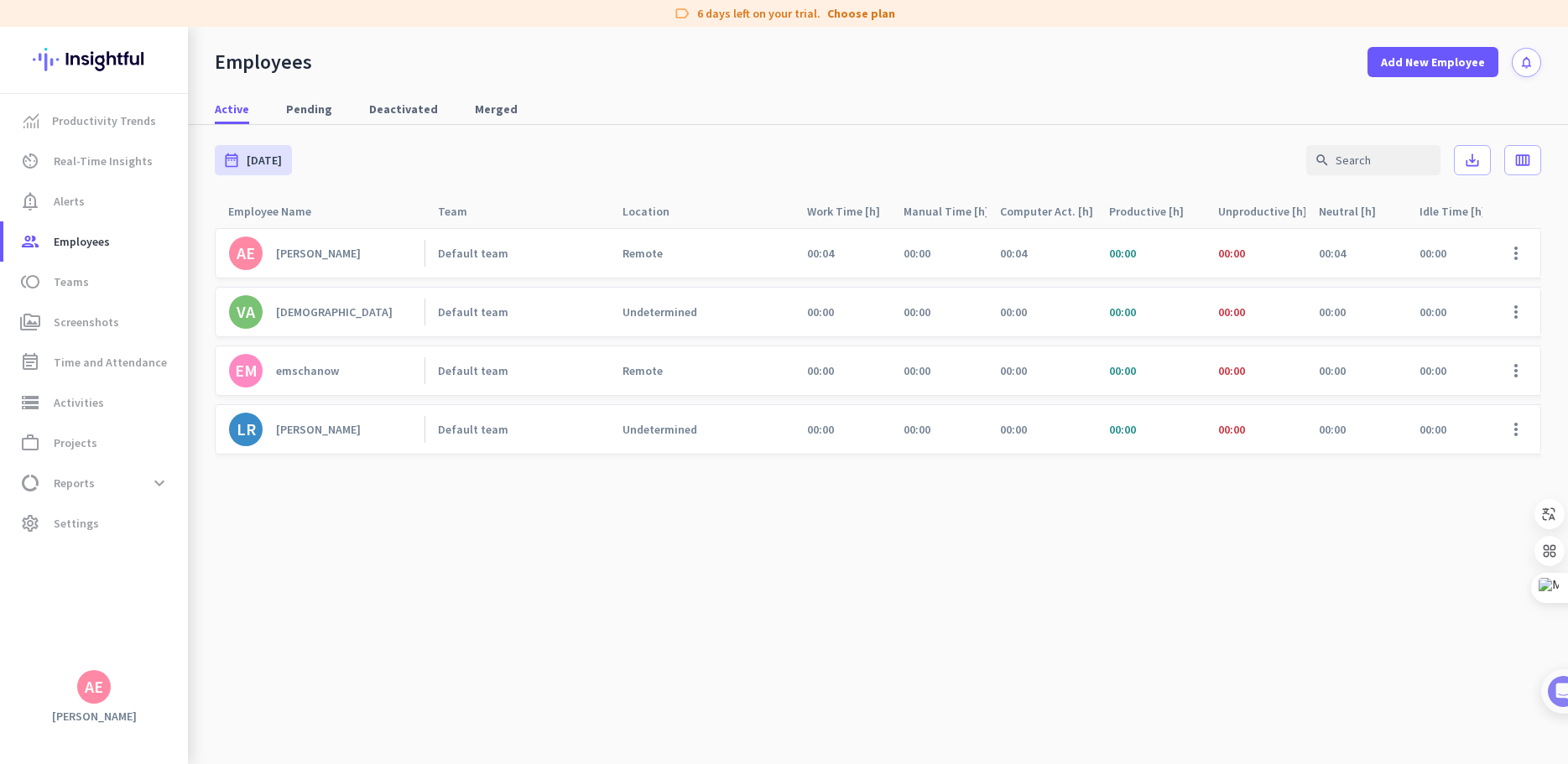
click at [270, 249] on link "AE [PERSON_NAME]" at bounding box center [327, 254] width 196 height 34
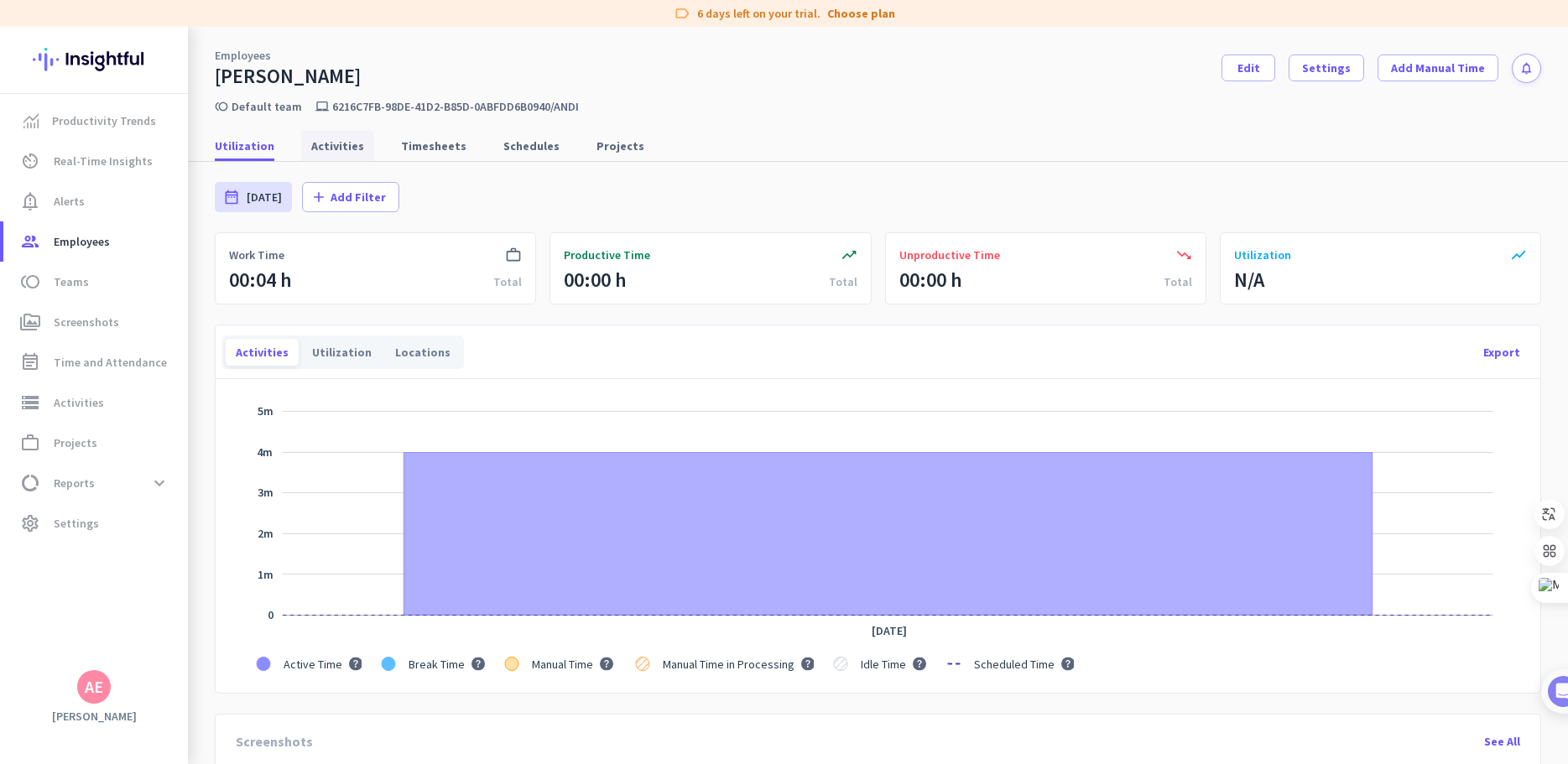
click at [339, 153] on span "Activities" at bounding box center [338, 146] width 53 height 17
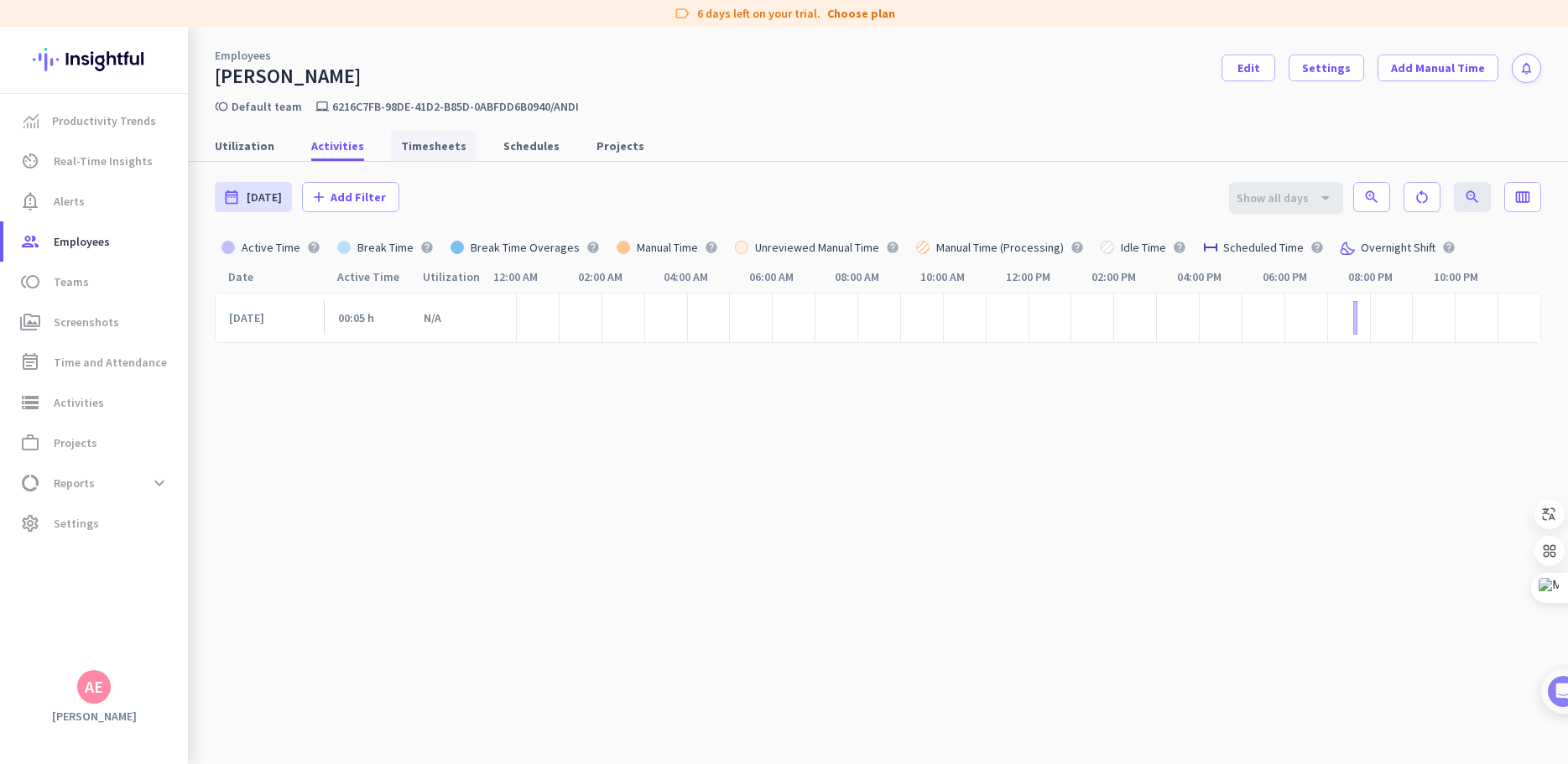
click at [422, 149] on span "Timesheets" at bounding box center [434, 146] width 66 height 17
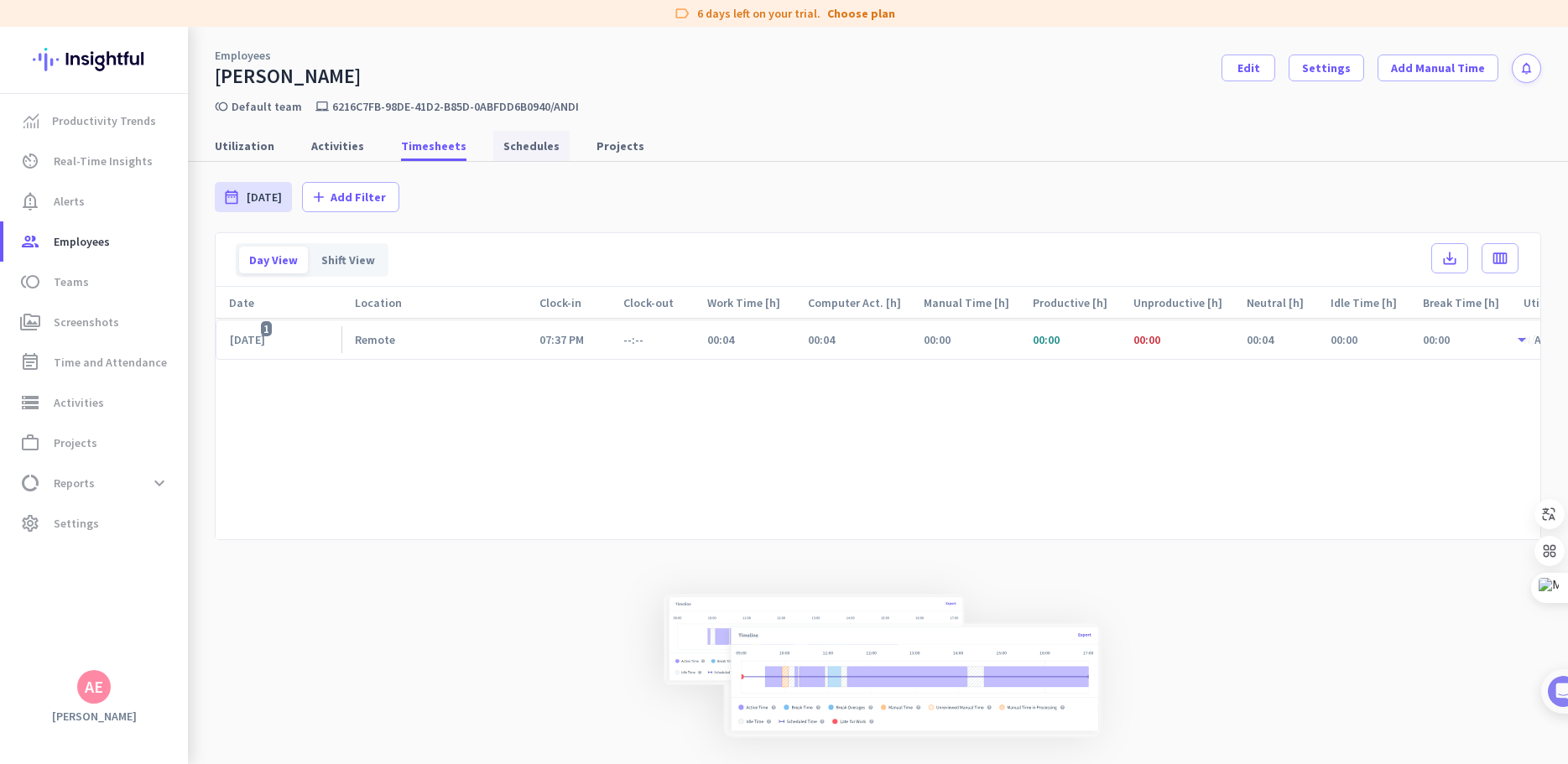
click at [523, 149] on span "Schedules" at bounding box center [531, 146] width 56 height 17
type input "[DATE] - [DATE]"
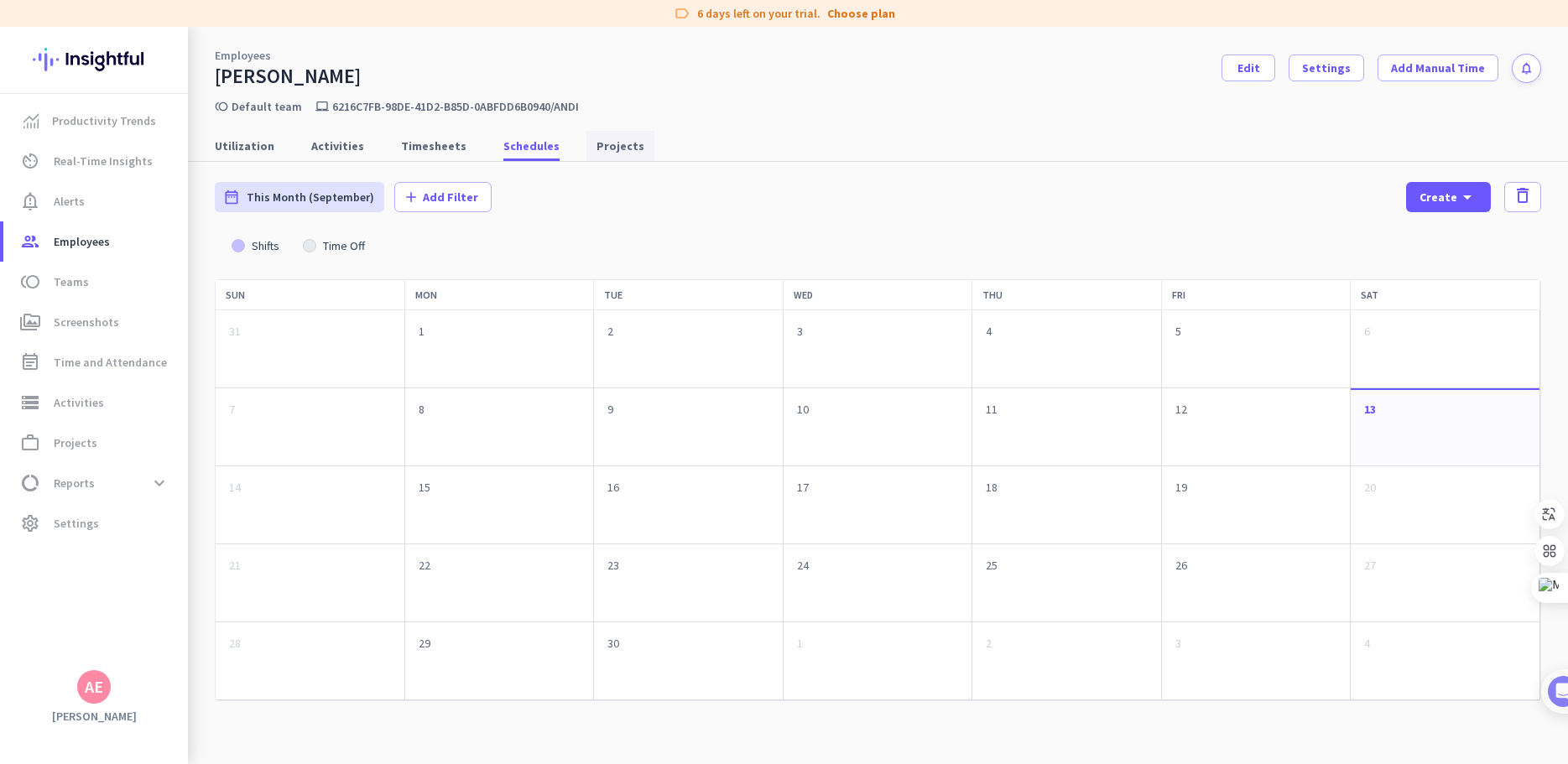
click at [596, 149] on span "Projects" at bounding box center [620, 146] width 48 height 17
type input "[DATE] - [DATE]"
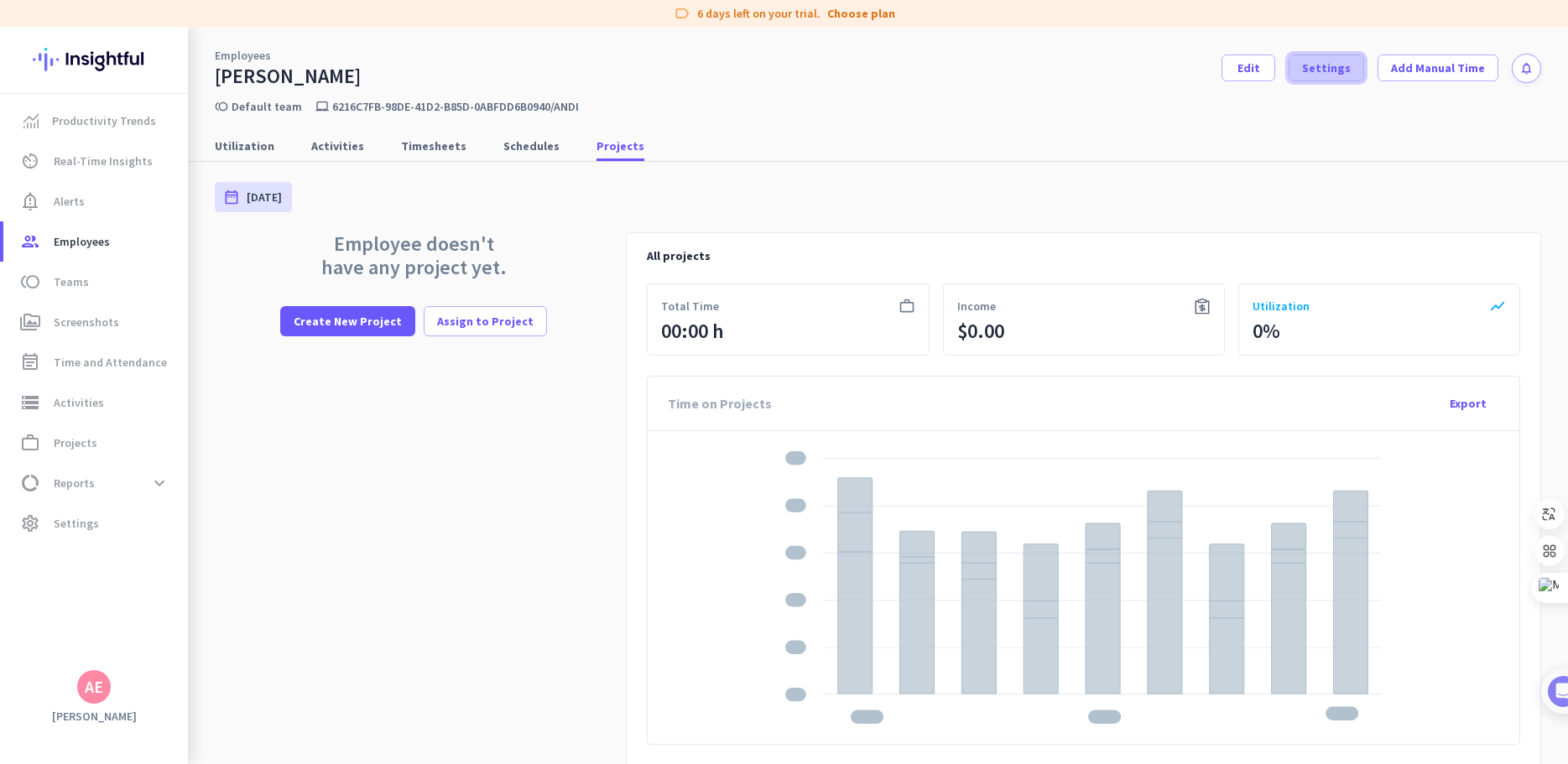
click at [1329, 73] on span "Settings" at bounding box center [1327, 68] width 49 height 17
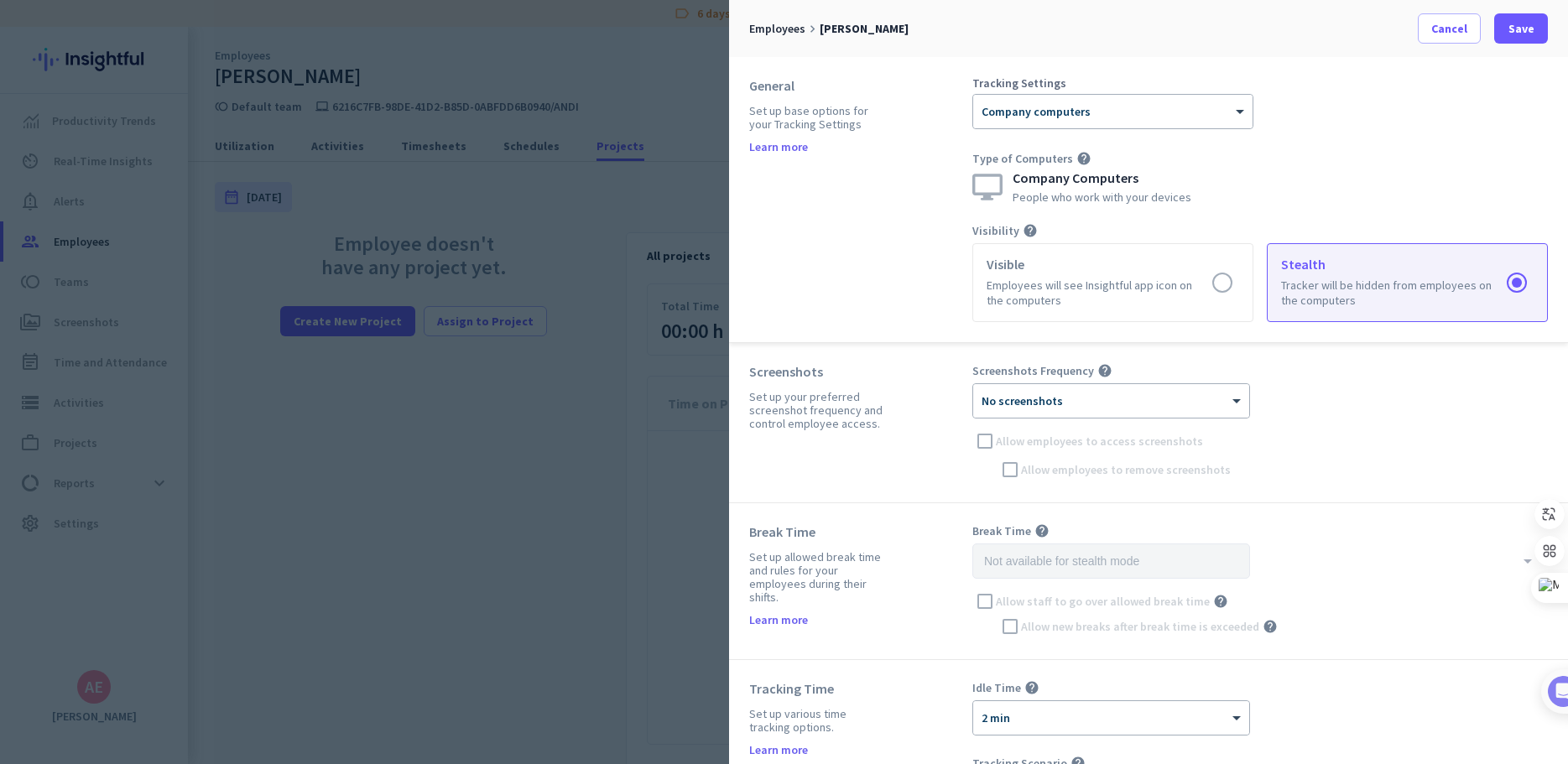
click at [1210, 383] on div "Screenshots Frequency help × No screenshots Allow employees to access screensho…" at bounding box center [1260, 423] width 575 height 119
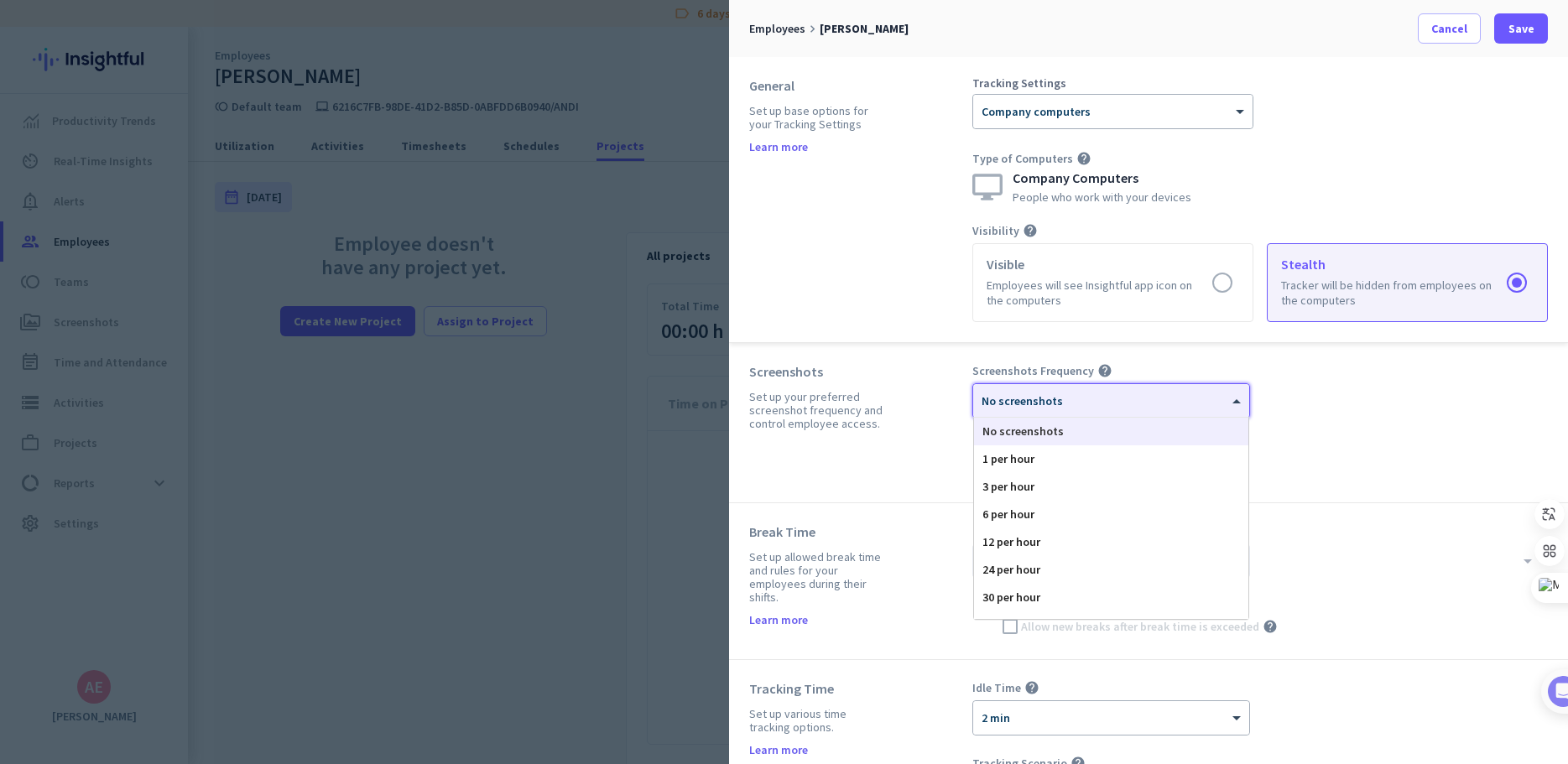
click at [1215, 403] on div "× No screenshots" at bounding box center [1101, 401] width 255 height 14
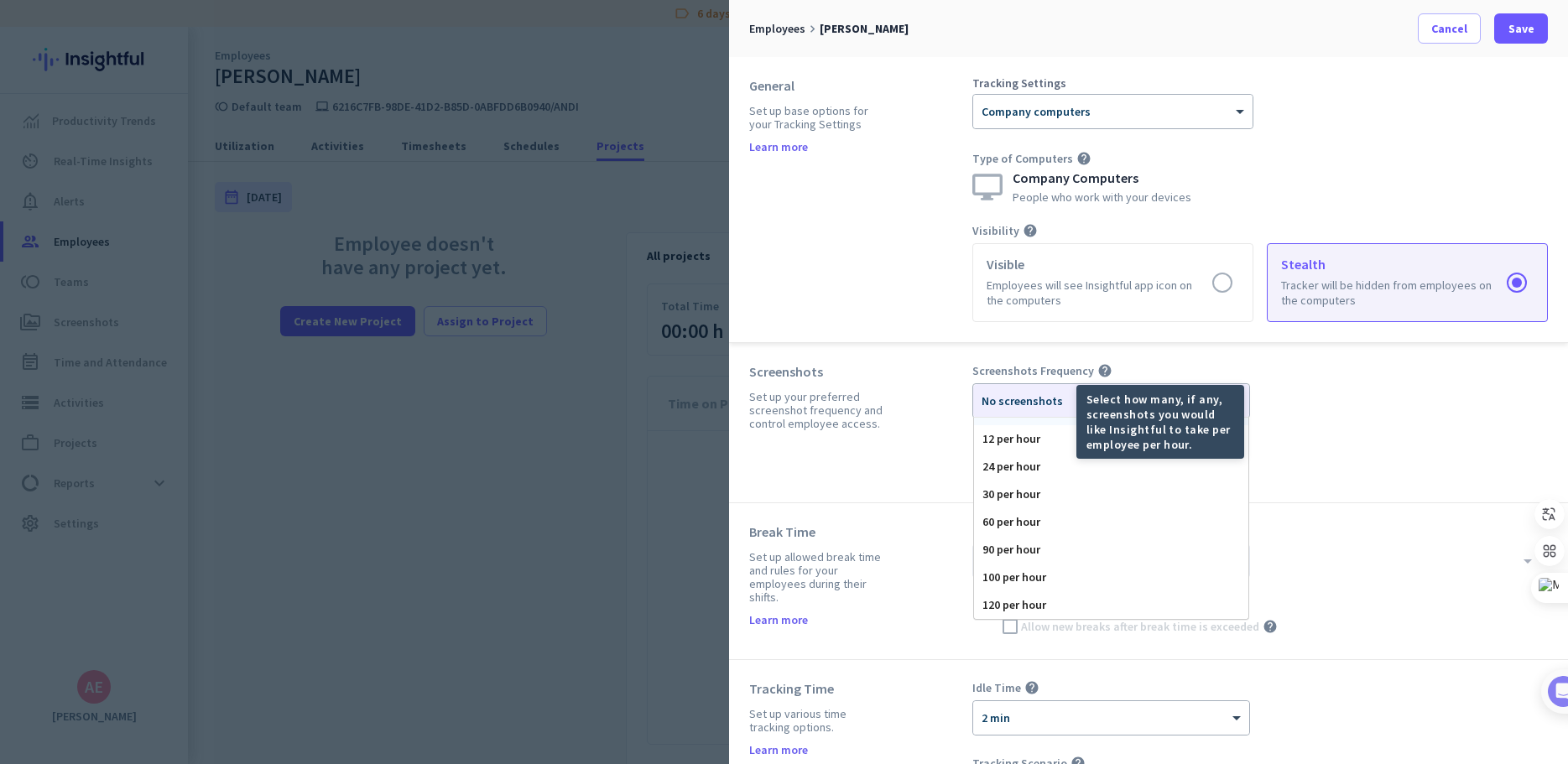
click at [1098, 367] on icon "help" at bounding box center [1105, 371] width 15 height 15
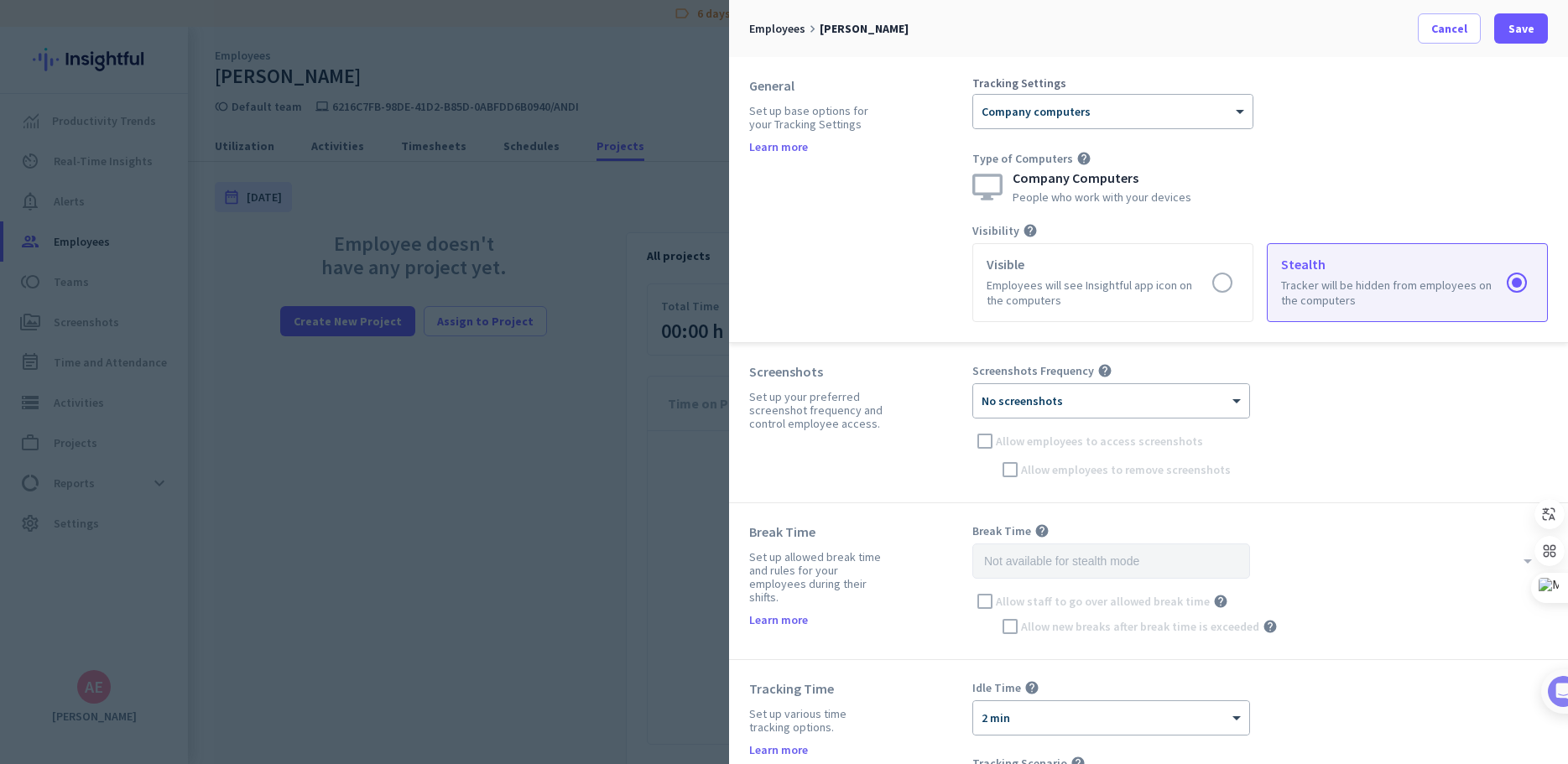
click at [1098, 369] on icon "help" at bounding box center [1105, 371] width 15 height 15
click at [1177, 356] on div "Screenshots Set up your preferred screenshot frequency and control employee acc…" at bounding box center [1148, 423] width 839 height 160
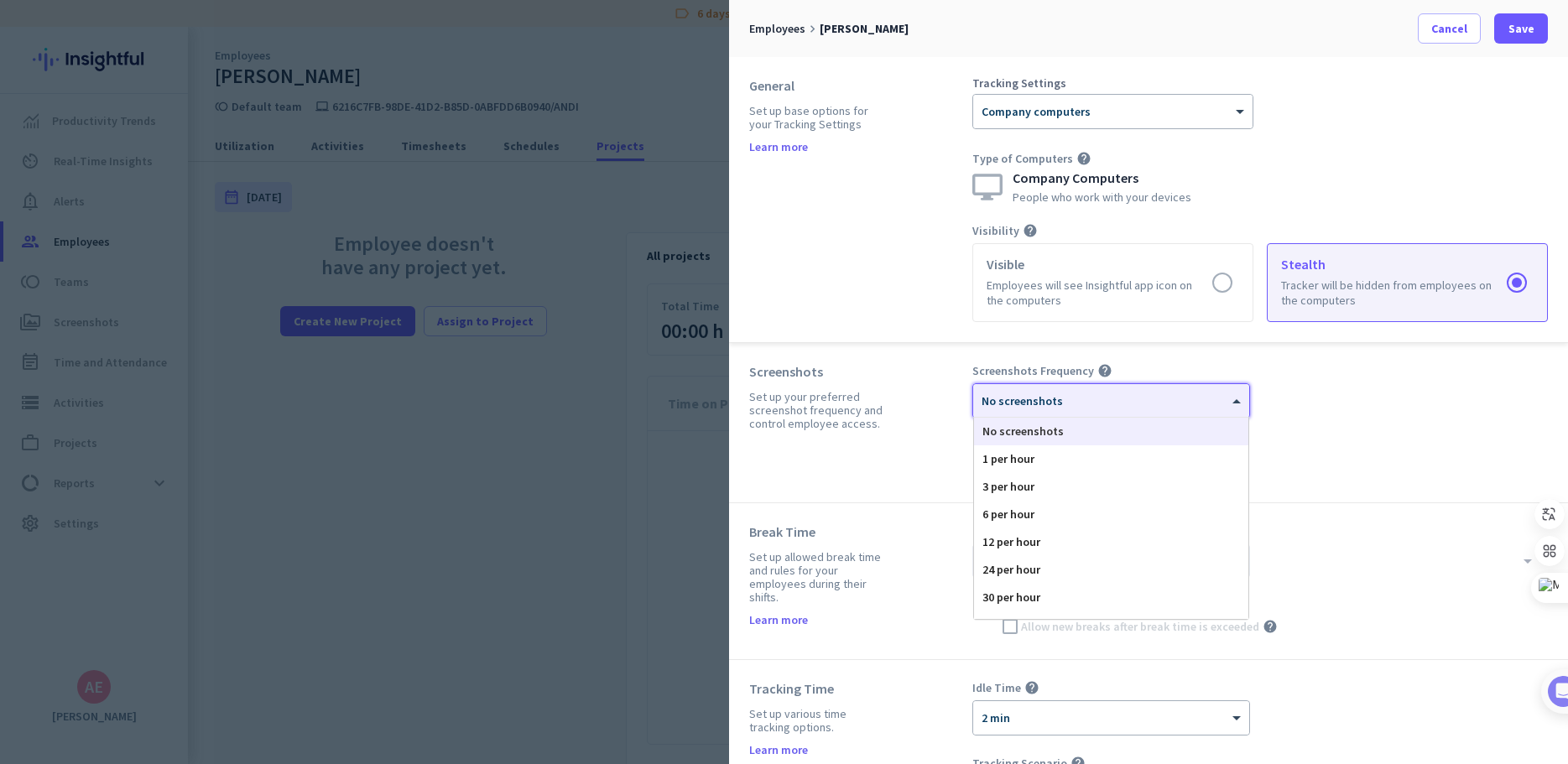
click at [1185, 400] on div at bounding box center [1111, 395] width 276 height 14
click at [1041, 604] on div "120 per hour" at bounding box center [1111, 604] width 275 height 28
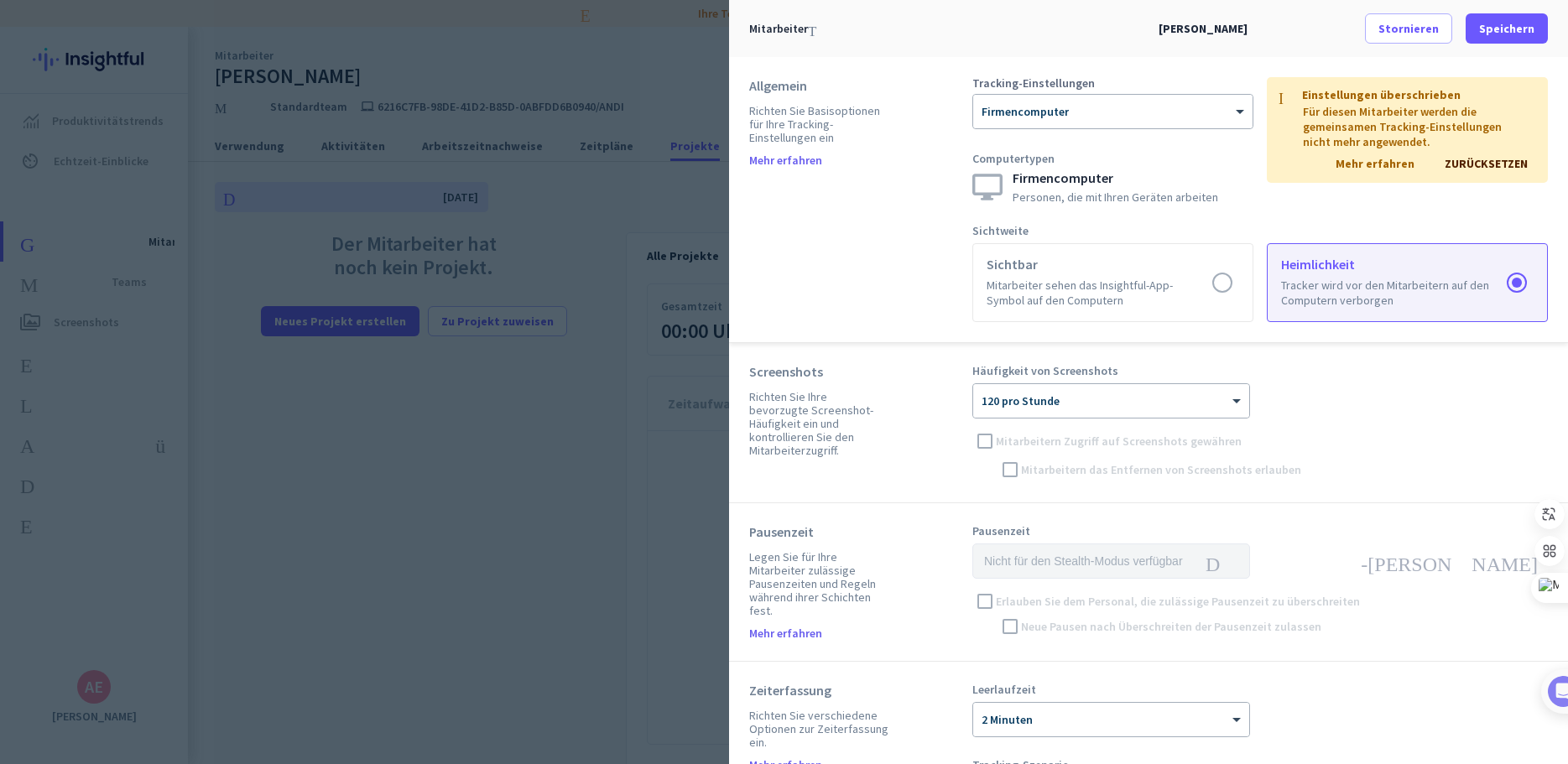
click at [1315, 461] on div "Häufigkeit von Screenshots helfen × 120 pro Stunde Mitarbeitern Zugriff auf Scr…" at bounding box center [1260, 423] width 575 height 119
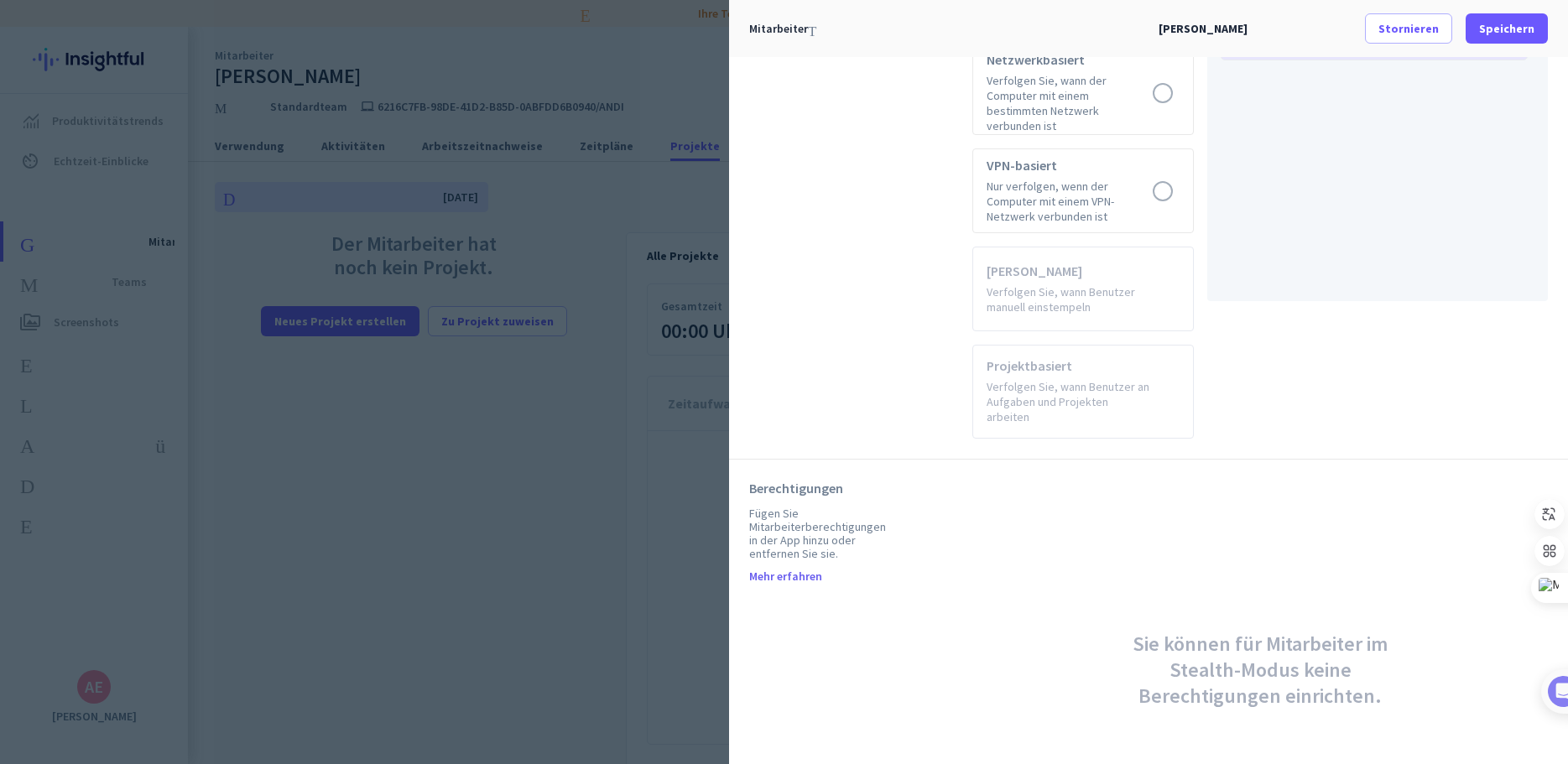
scroll to position [924, 0]
click at [1503, 26] on font "Speichern" at bounding box center [1508, 29] width 55 height 15
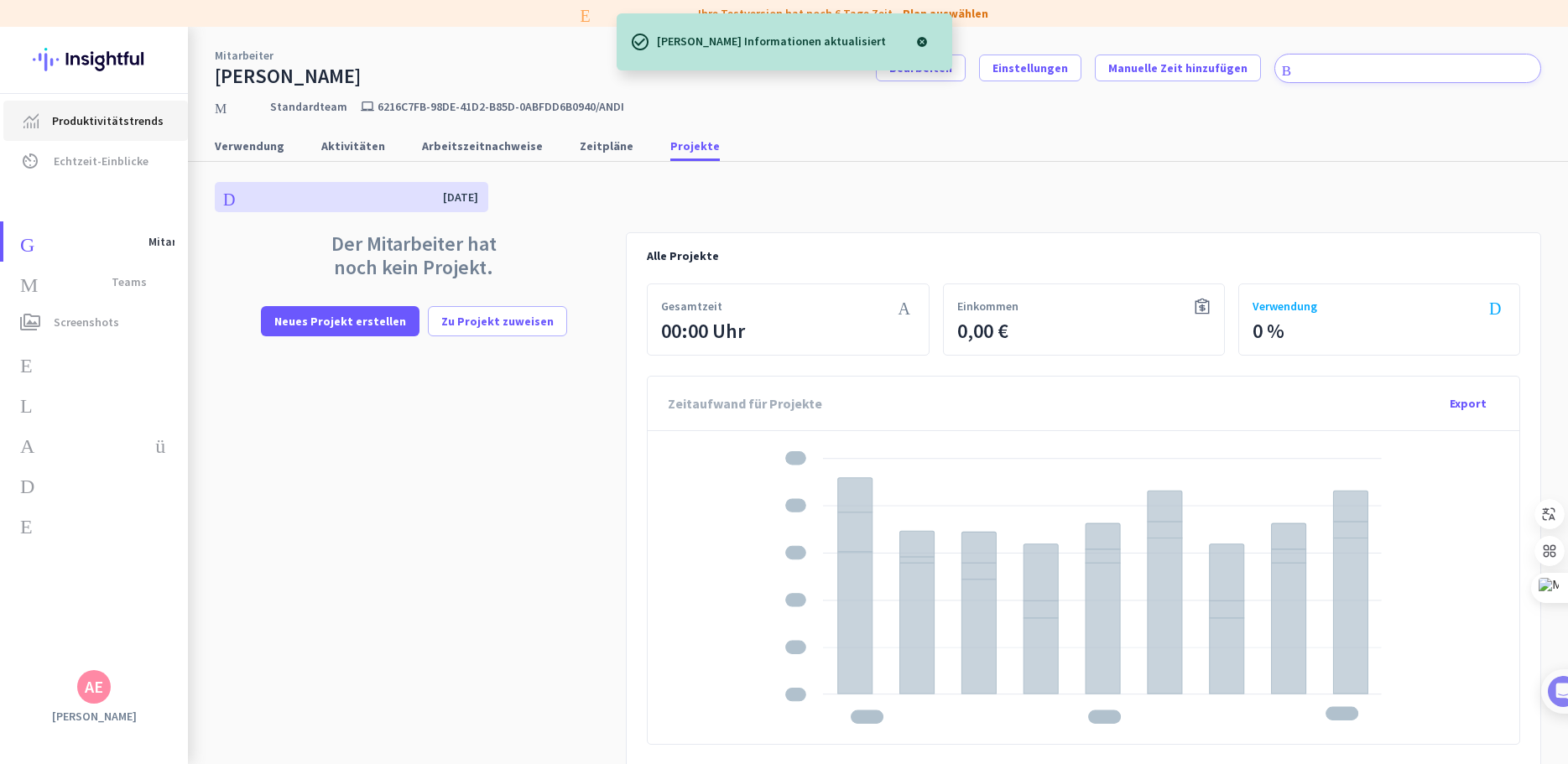
click at [95, 123] on font "Produktivitätstrends" at bounding box center [108, 121] width 112 height 15
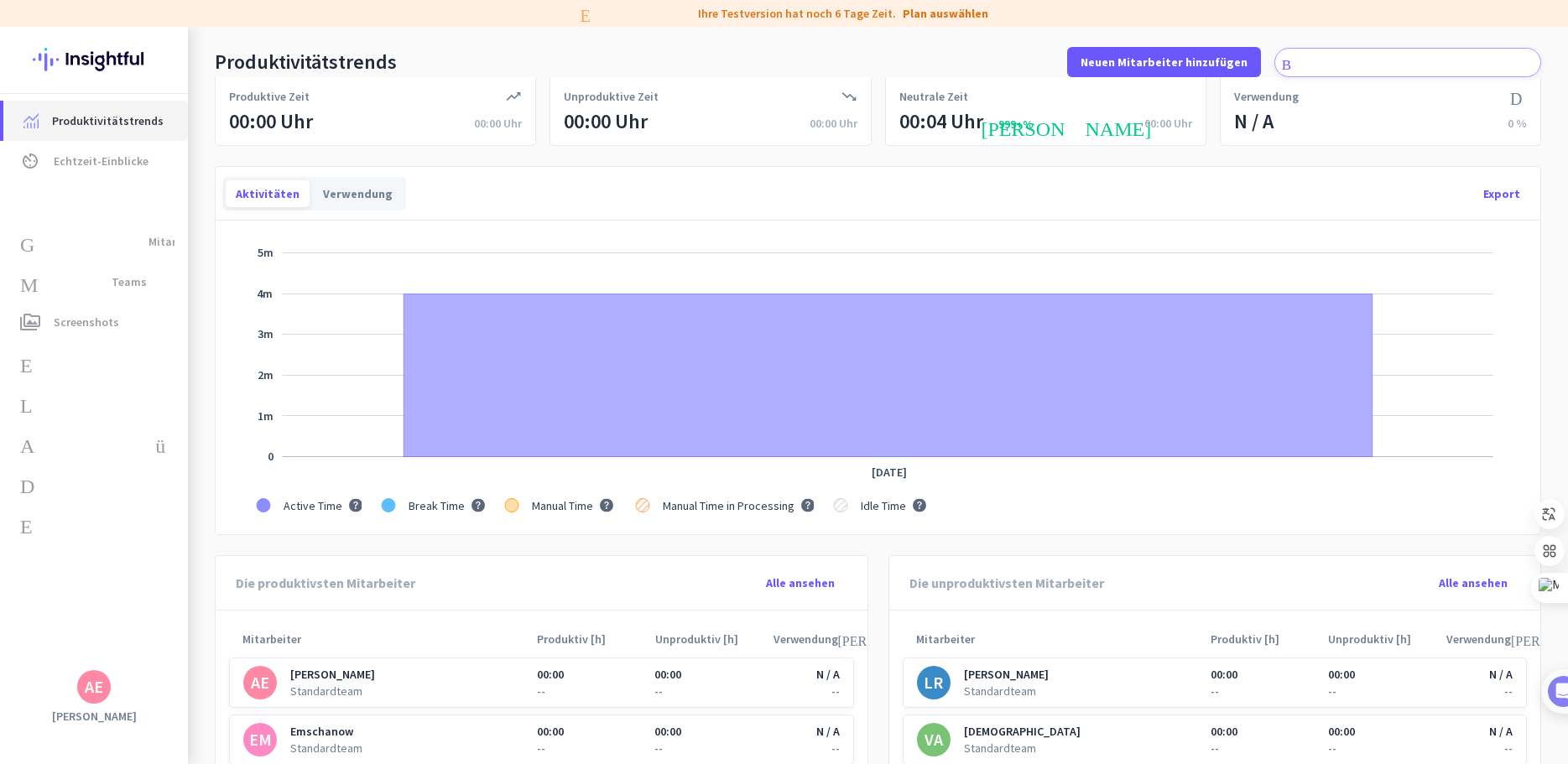
scroll to position [84, 0]
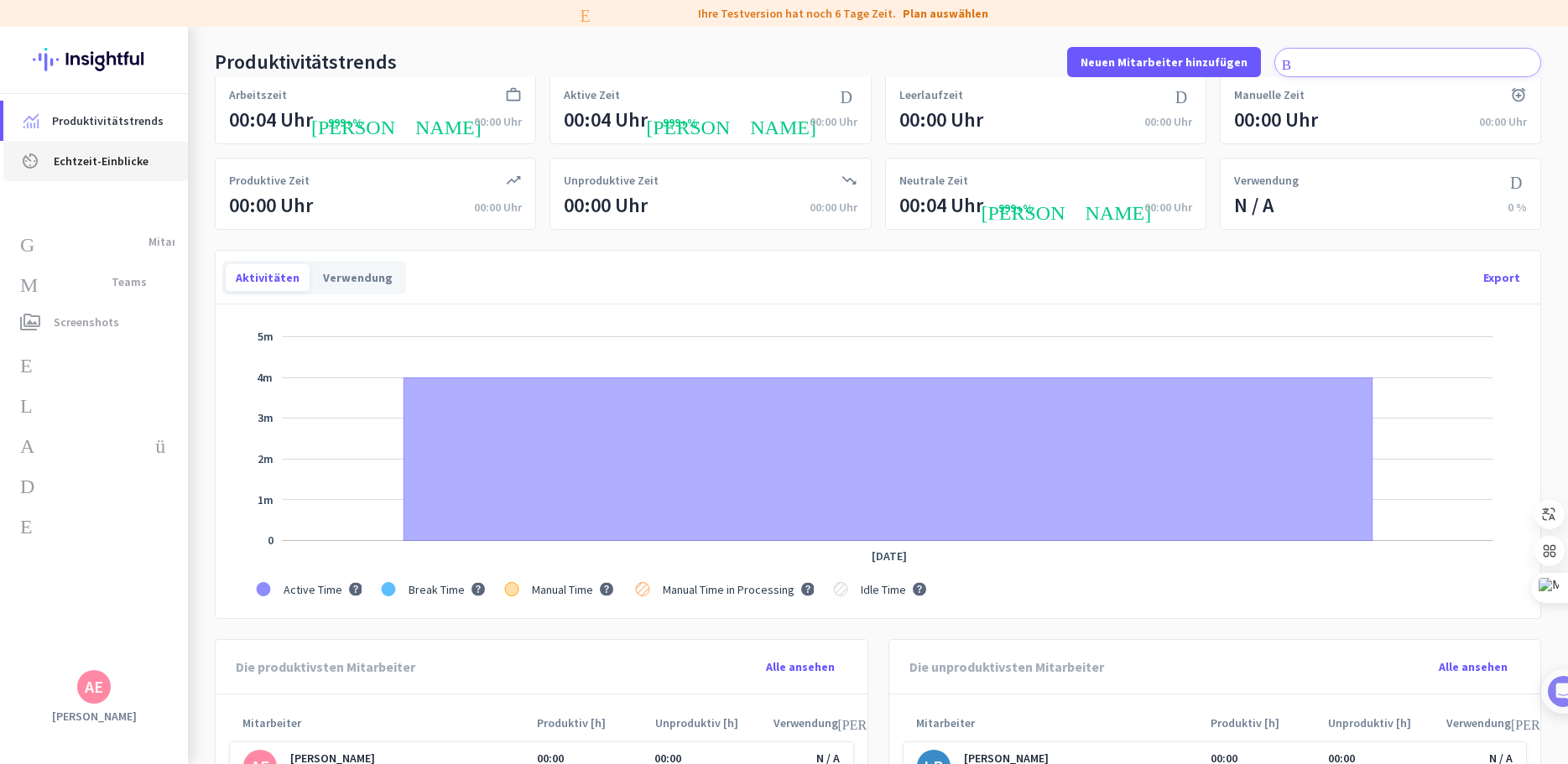
click at [60, 159] on font "Echtzeit-Einblicke" at bounding box center [101, 161] width 95 height 15
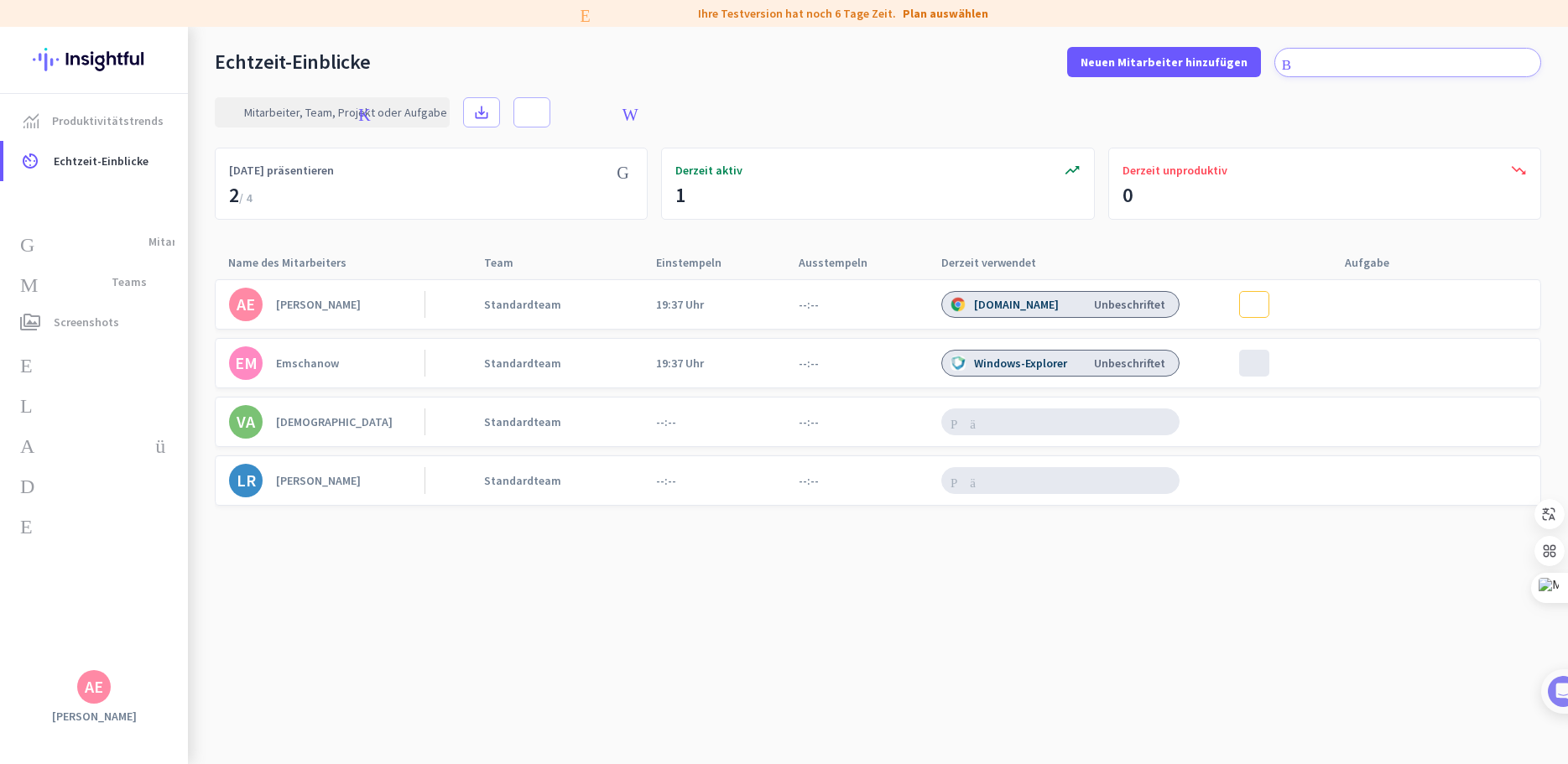
click at [276, 356] on font "Emschanow" at bounding box center [307, 364] width 63 height 15
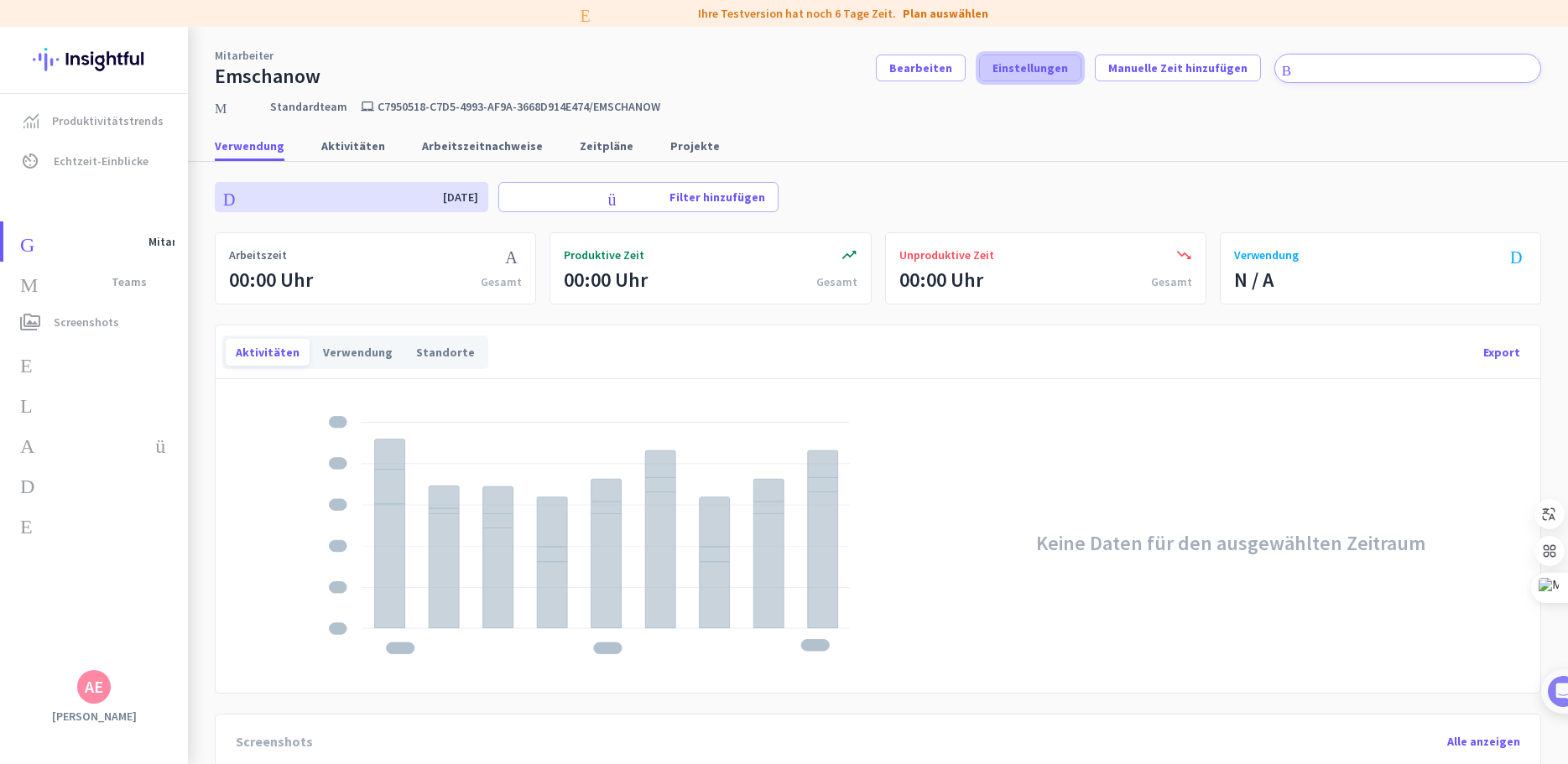
click at [1020, 65] on font "Einstellungen" at bounding box center [1030, 68] width 76 height 15
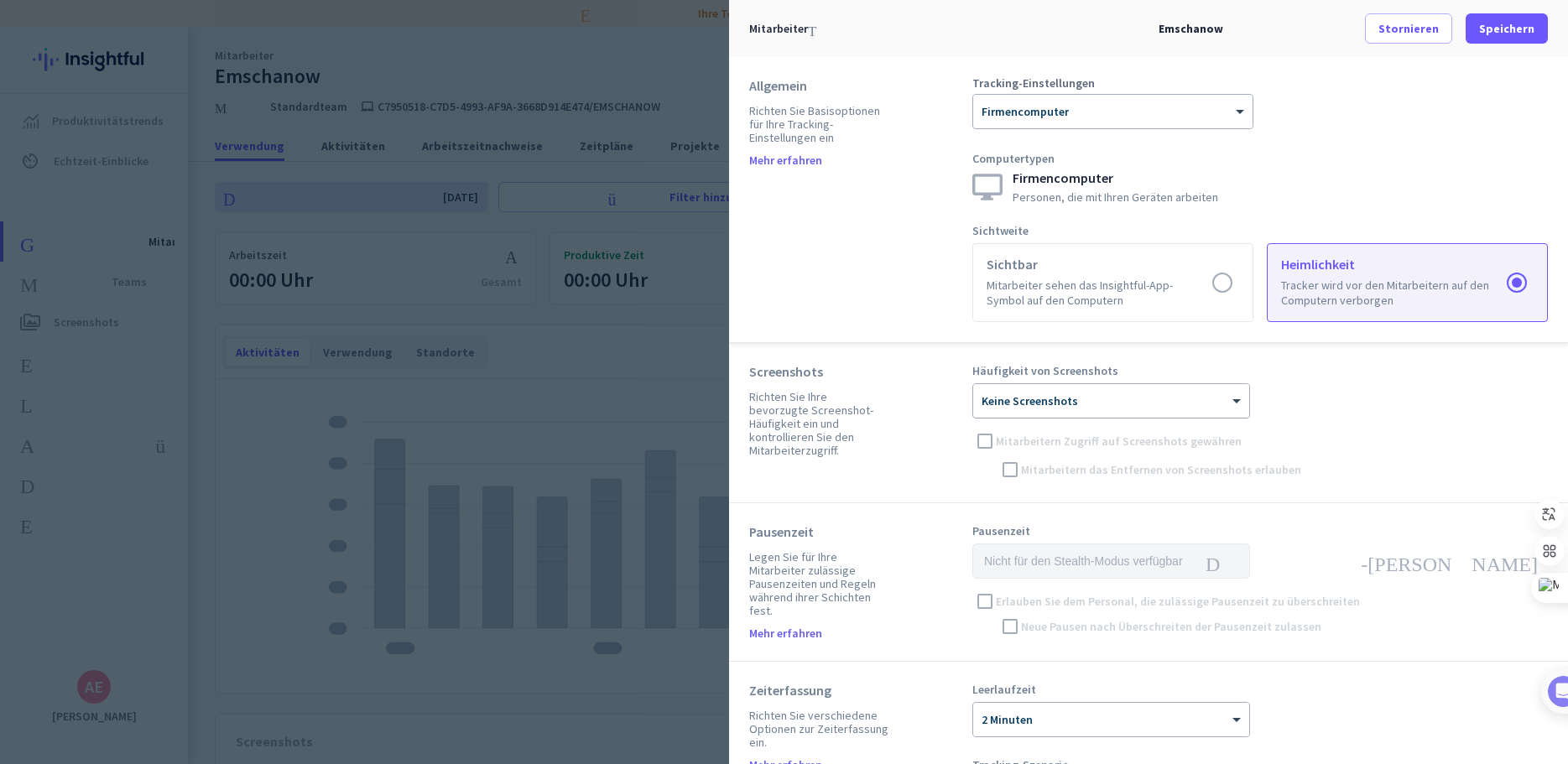
click at [1038, 404] on font "Keine Screenshots" at bounding box center [1030, 401] width 97 height 15
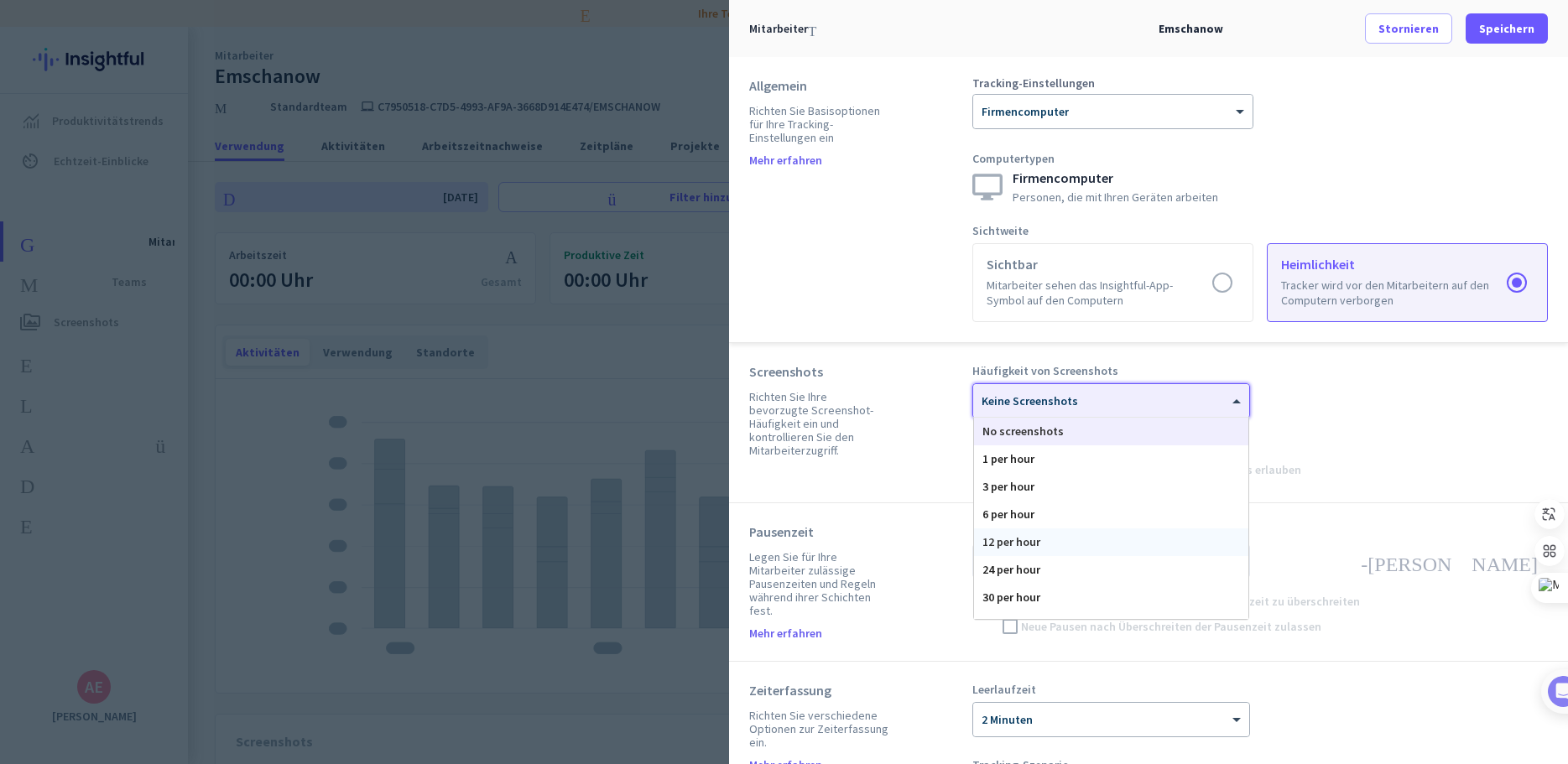
scroll to position [103, 0]
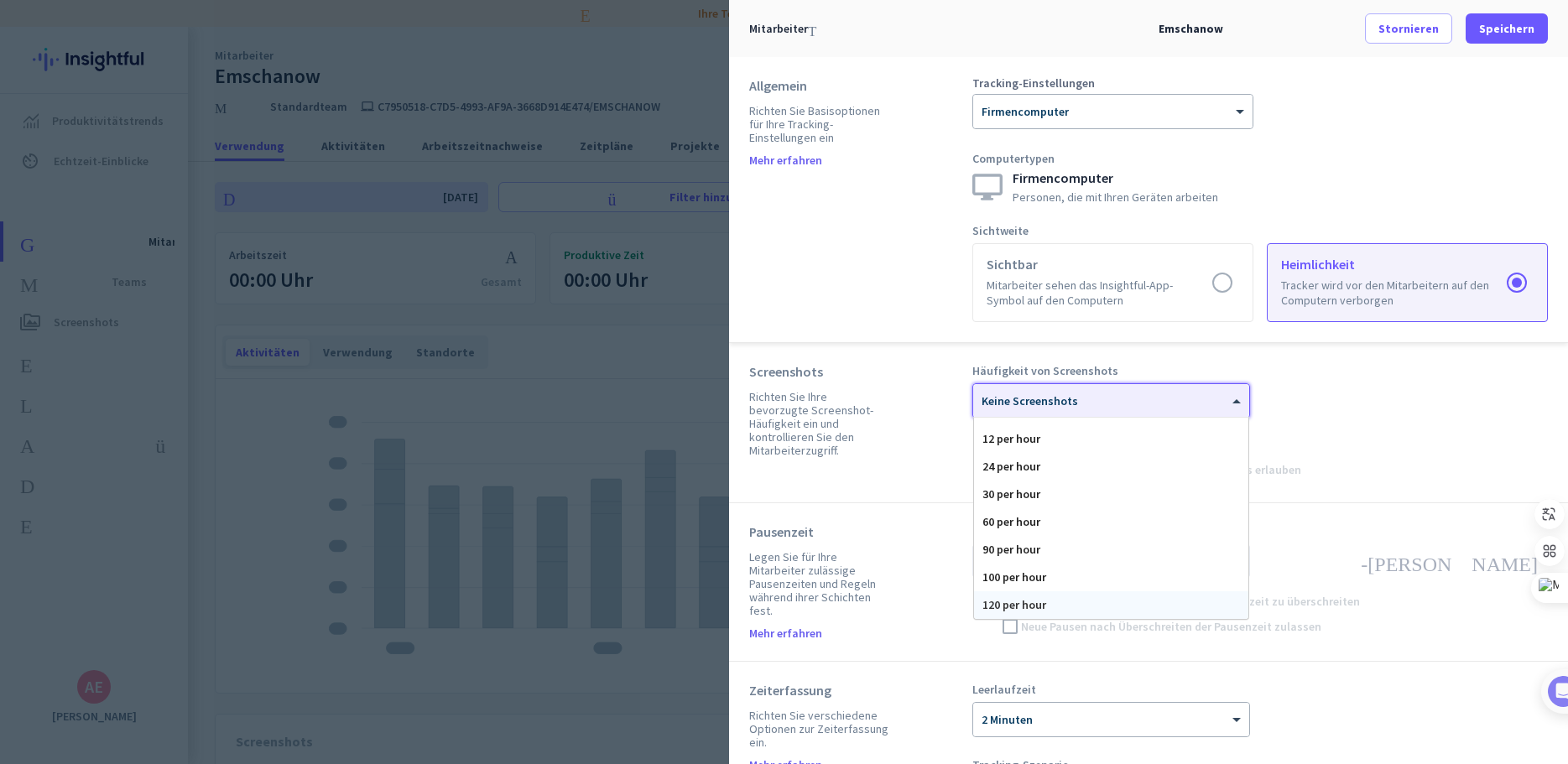
click at [1022, 599] on div "120 per hour" at bounding box center [1111, 604] width 275 height 28
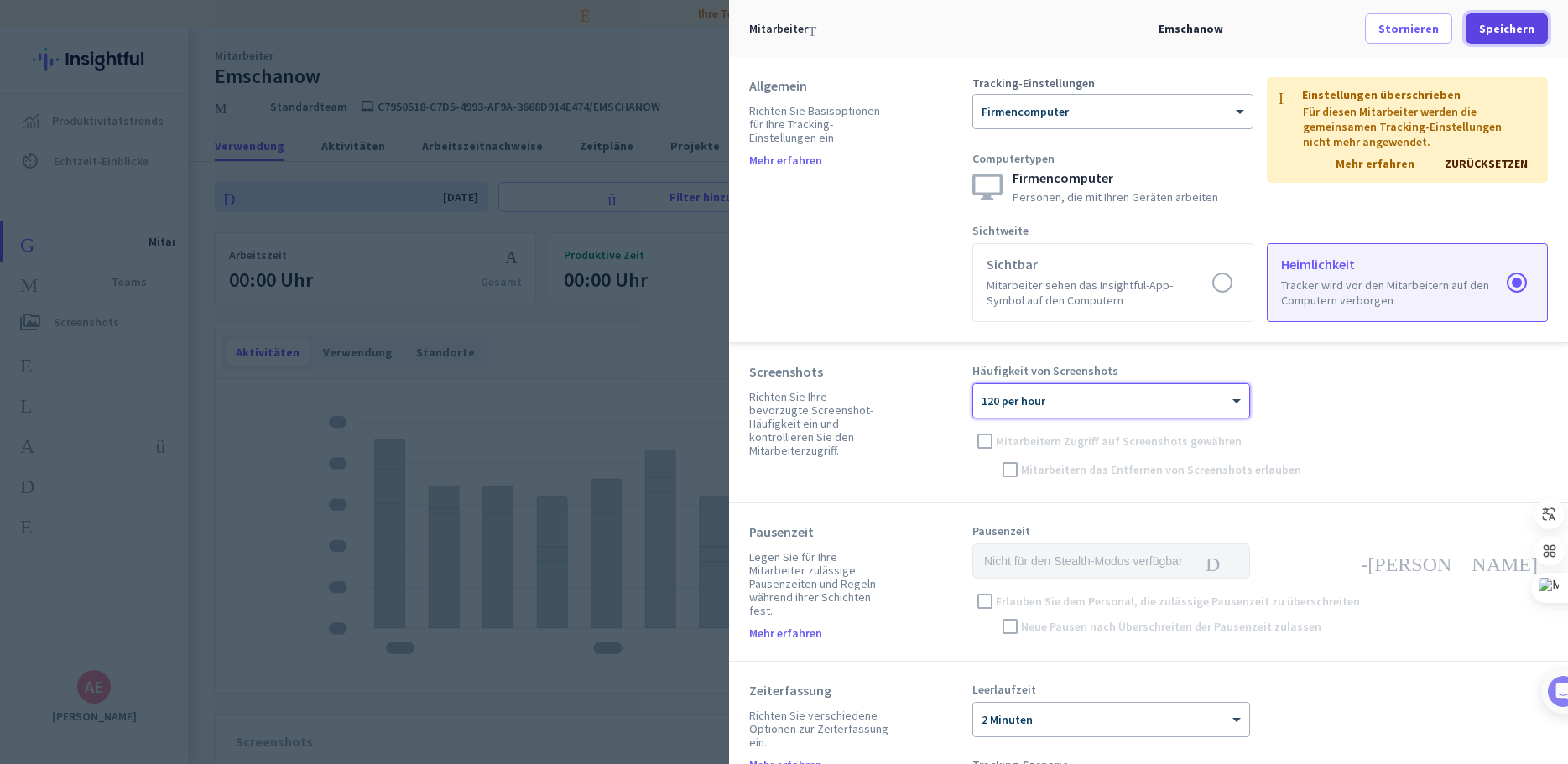
click at [1509, 29] on font "Speichern" at bounding box center [1508, 29] width 55 height 15
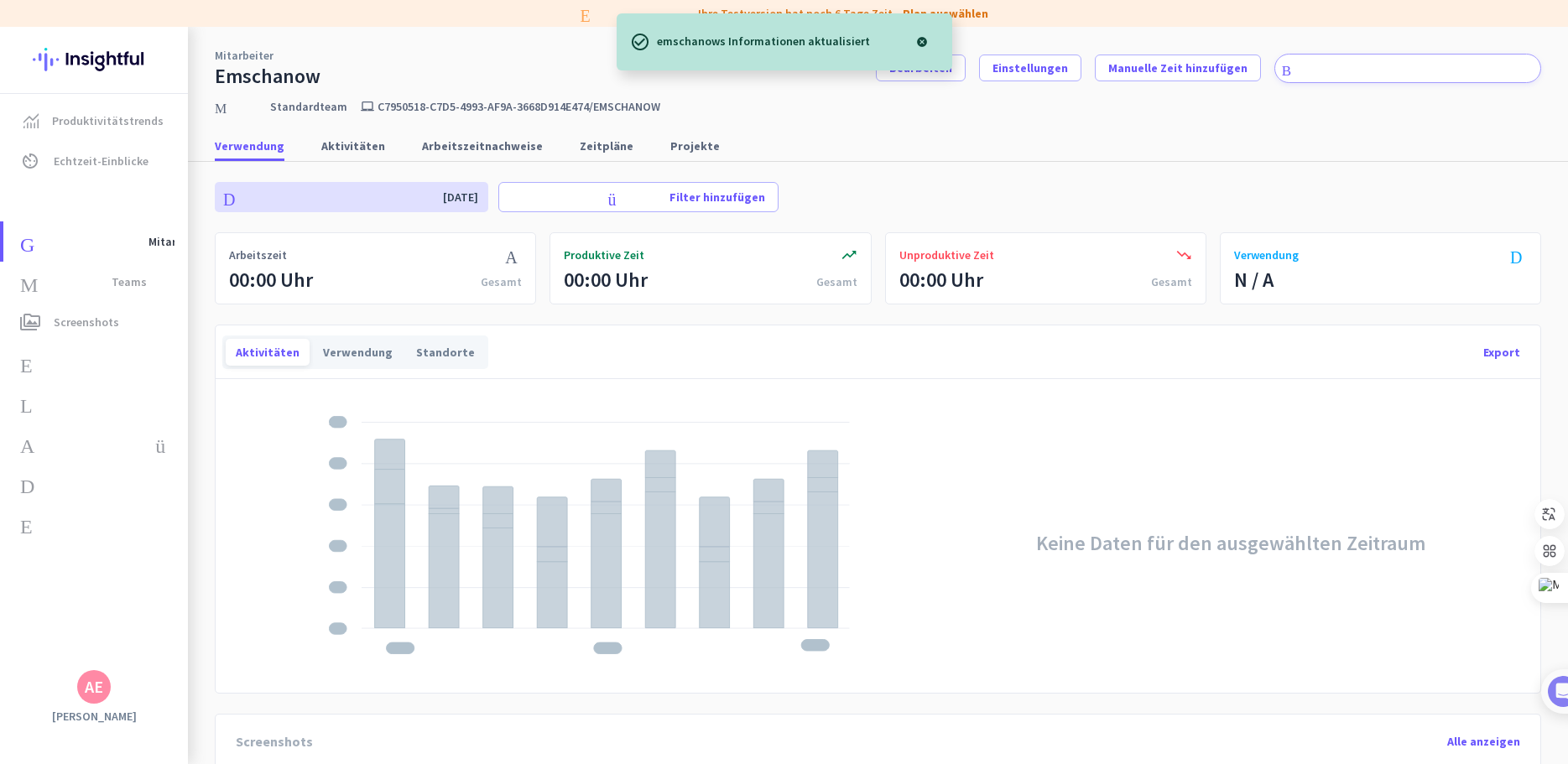
click at [71, 52] on img at bounding box center [94, 60] width 123 height 65
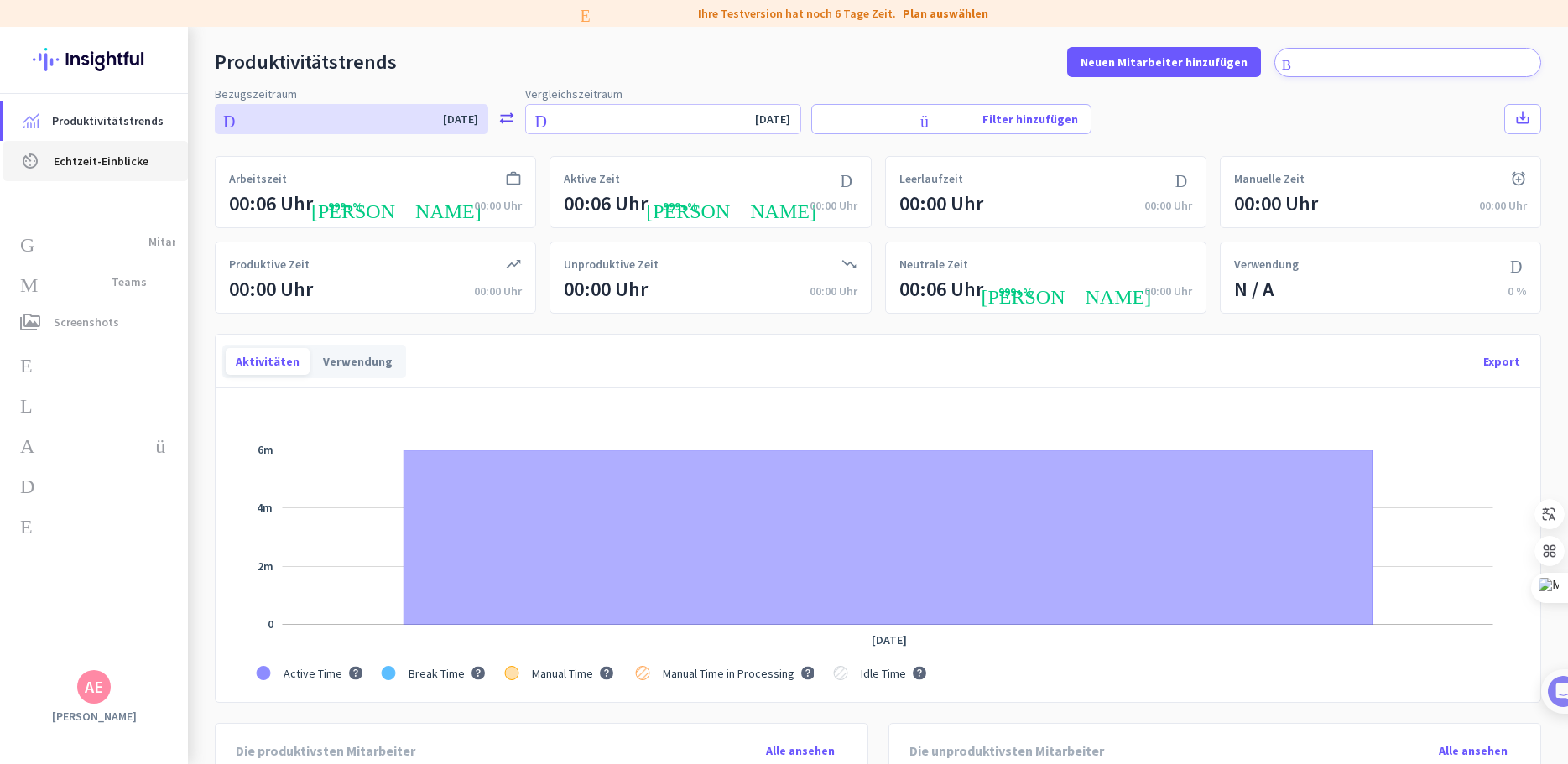
click at [116, 165] on font "Echtzeit-Einblicke" at bounding box center [101, 161] width 95 height 15
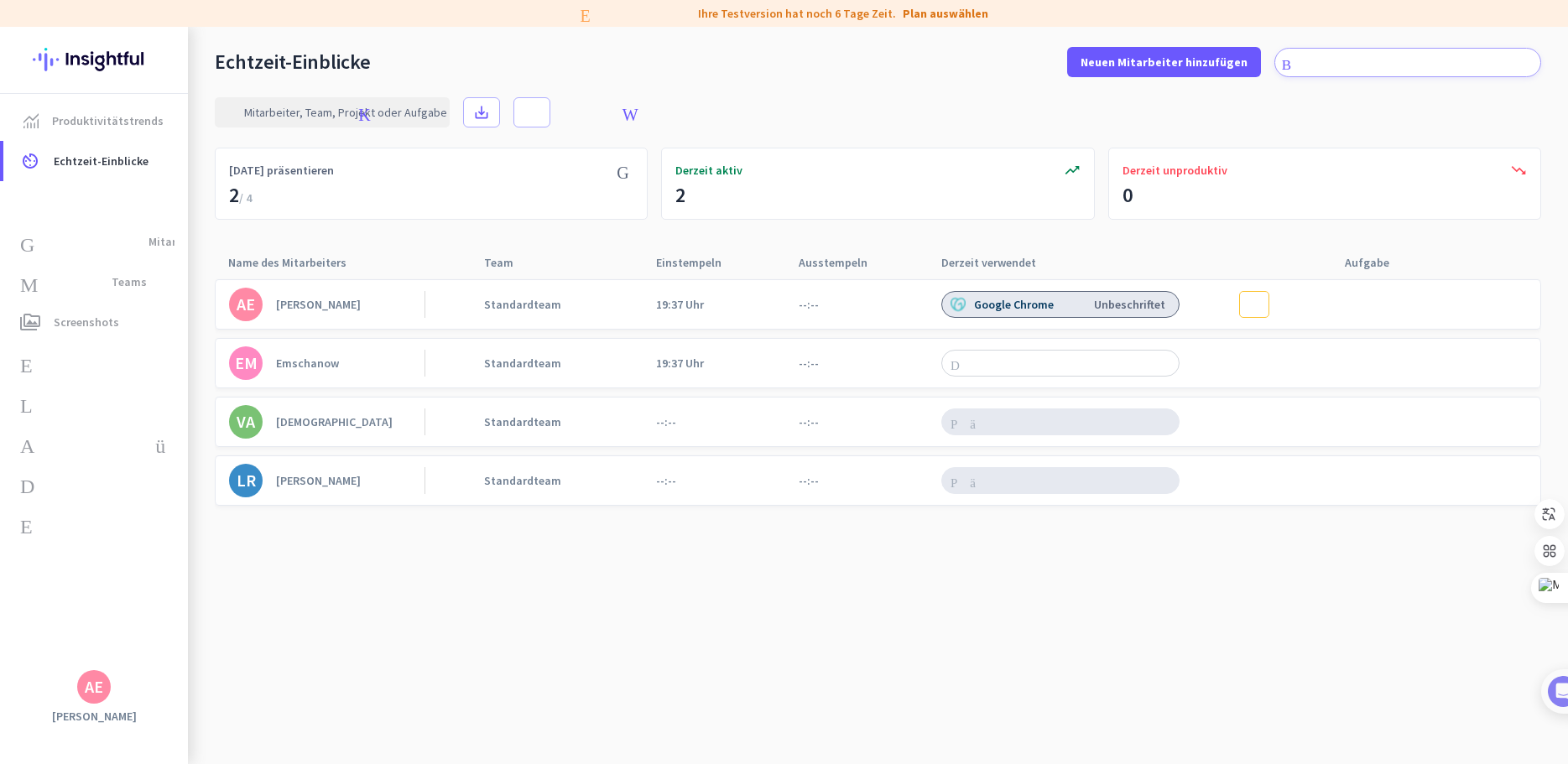
click at [286, 59] on font "Echtzeit-Einblicke" at bounding box center [293, 61] width 156 height 26
click at [119, 55] on img at bounding box center [94, 60] width 123 height 65
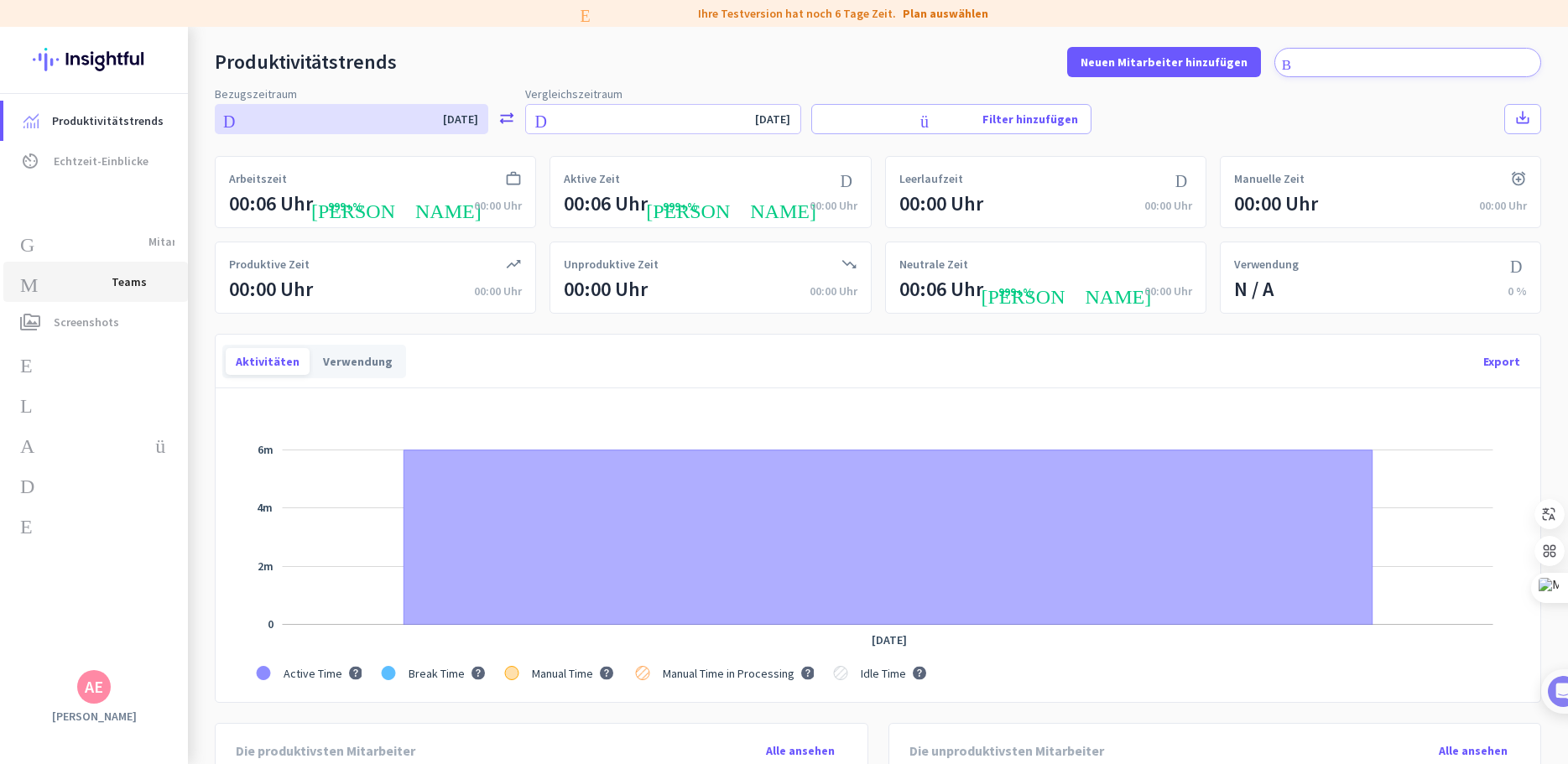
click at [81, 292] on link "Maut Teams" at bounding box center [96, 282] width 185 height 40
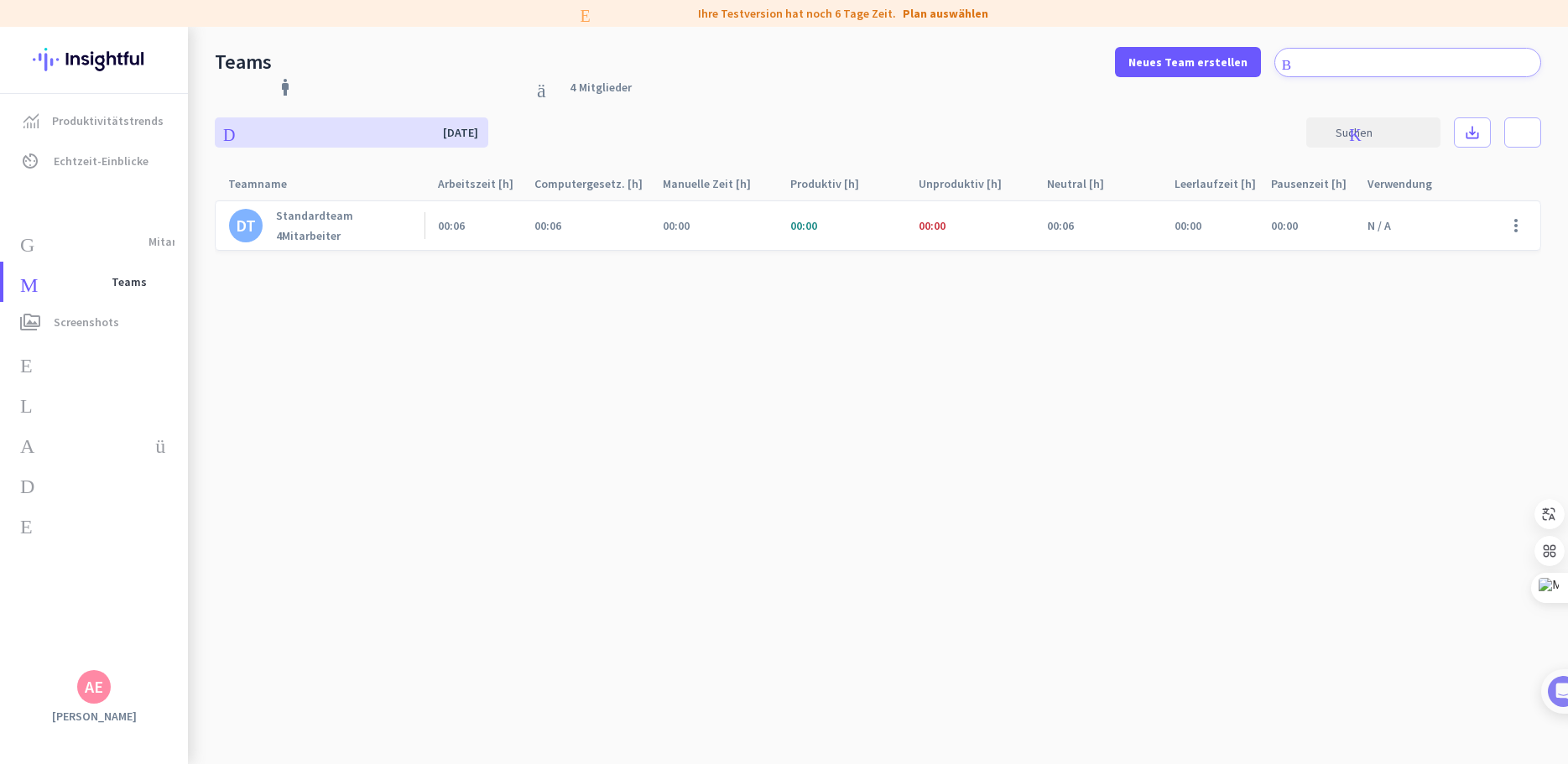
click at [341, 235] on font "Mitarbeiter" at bounding box center [312, 236] width 59 height 15
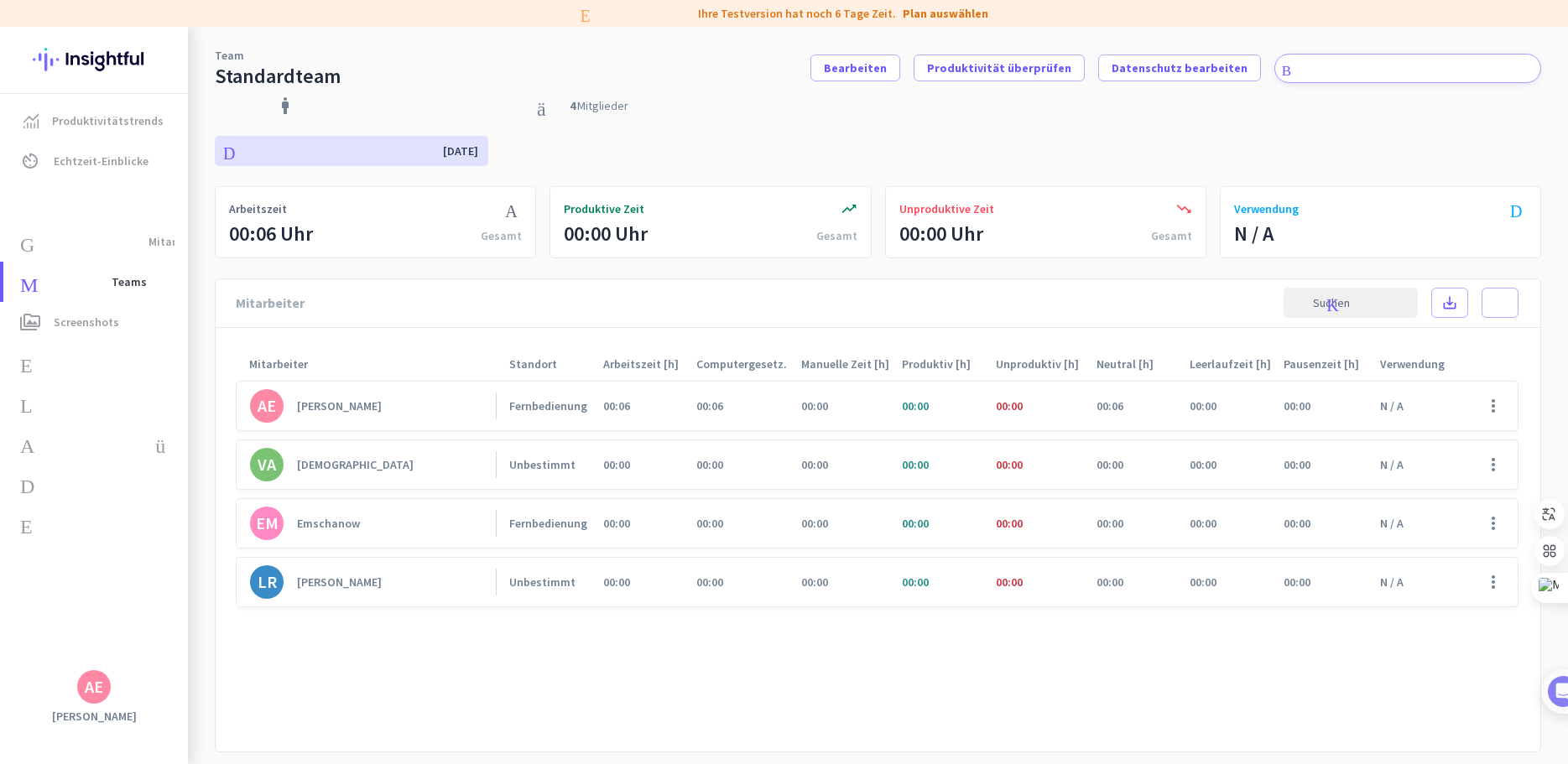
click at [343, 580] on font "[PERSON_NAME]" at bounding box center [339, 582] width 85 height 15
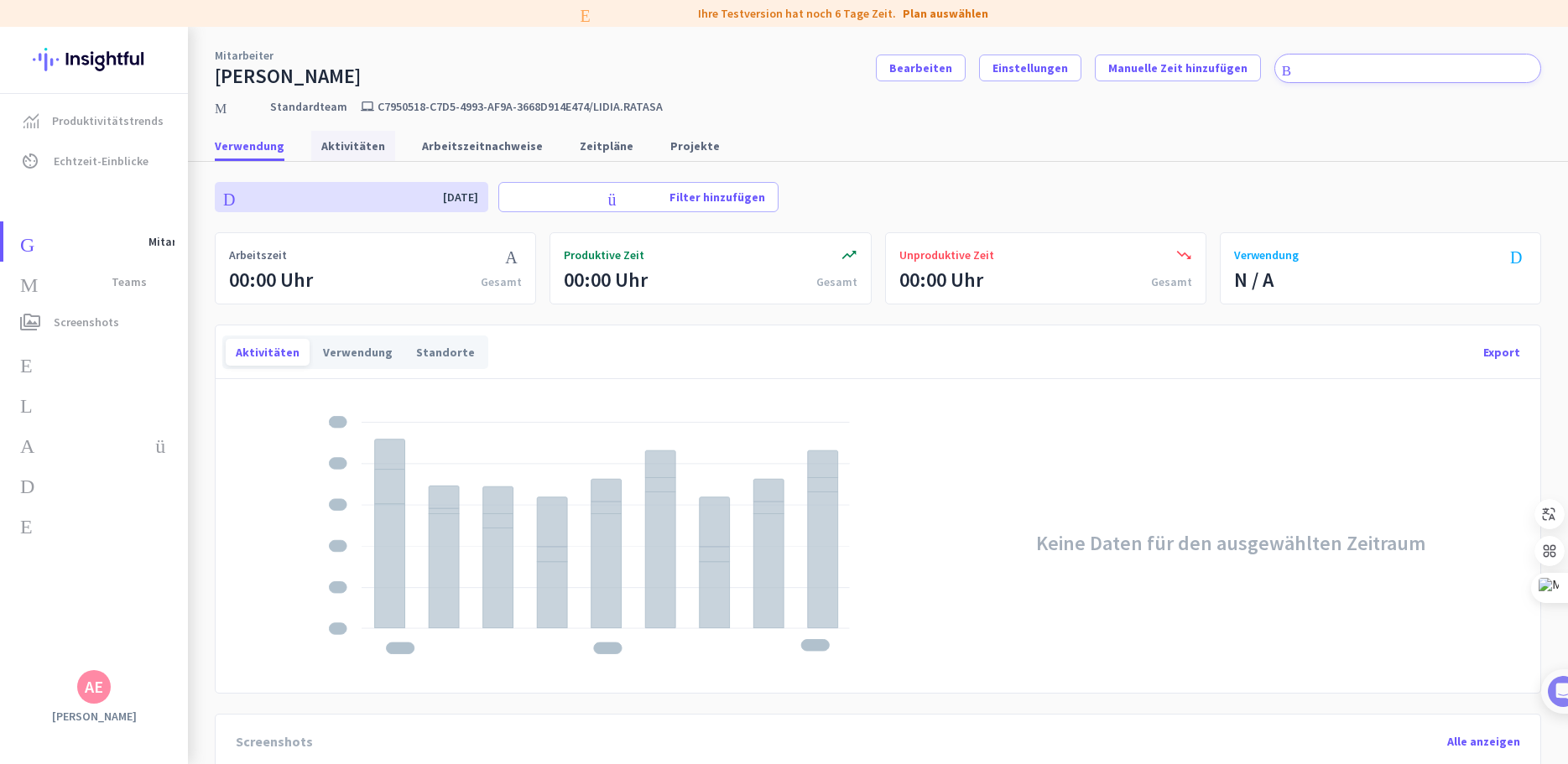
click at [356, 144] on font "Aktivitäten" at bounding box center [354, 146] width 64 height 15
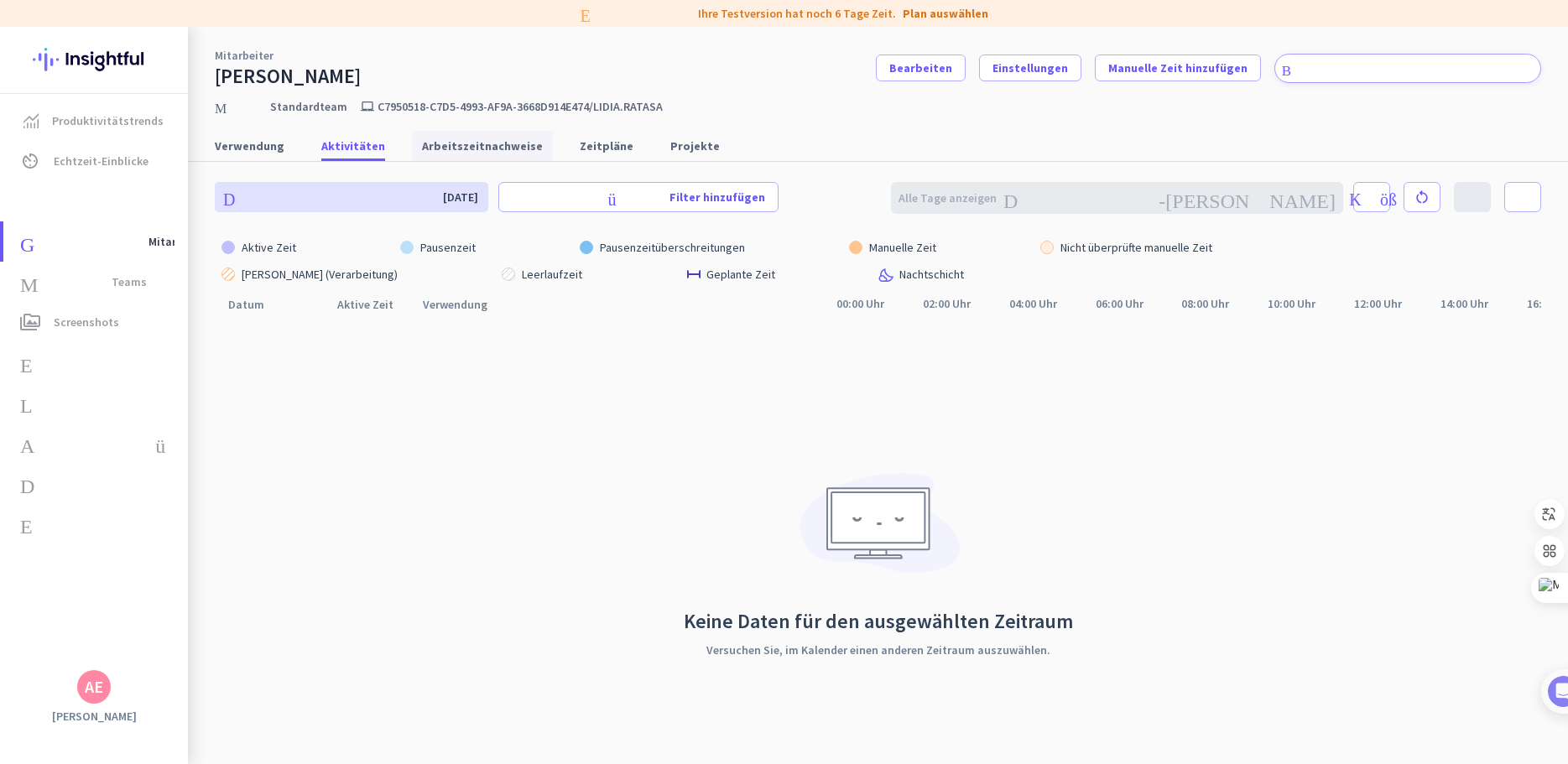
click at [432, 147] on font "Arbeitszeitnachweise" at bounding box center [483, 146] width 121 height 15
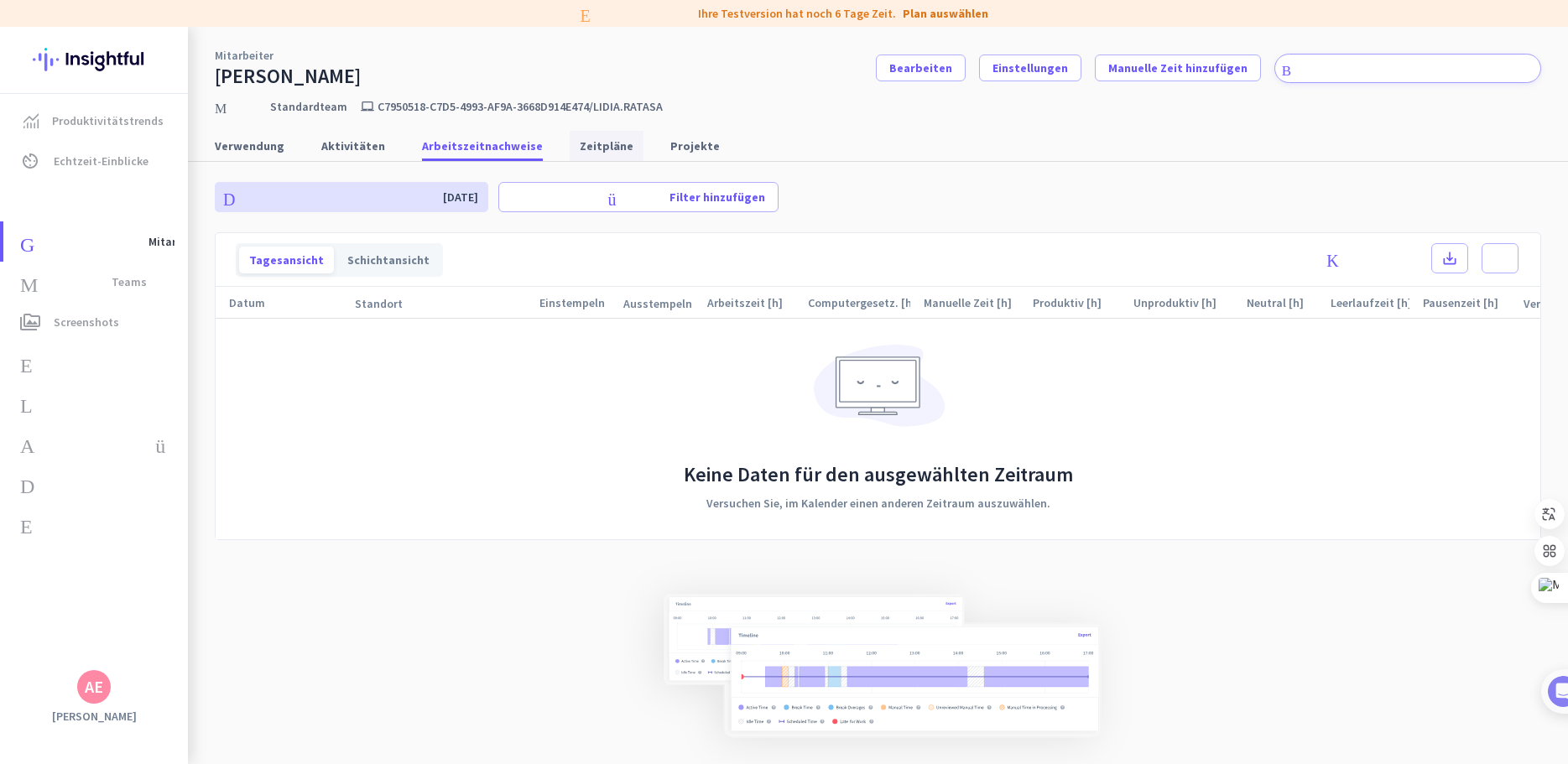
click at [579, 147] on font "Zeitpläne" at bounding box center [606, 146] width 54 height 15
type input "[DATE] - [DATE]"
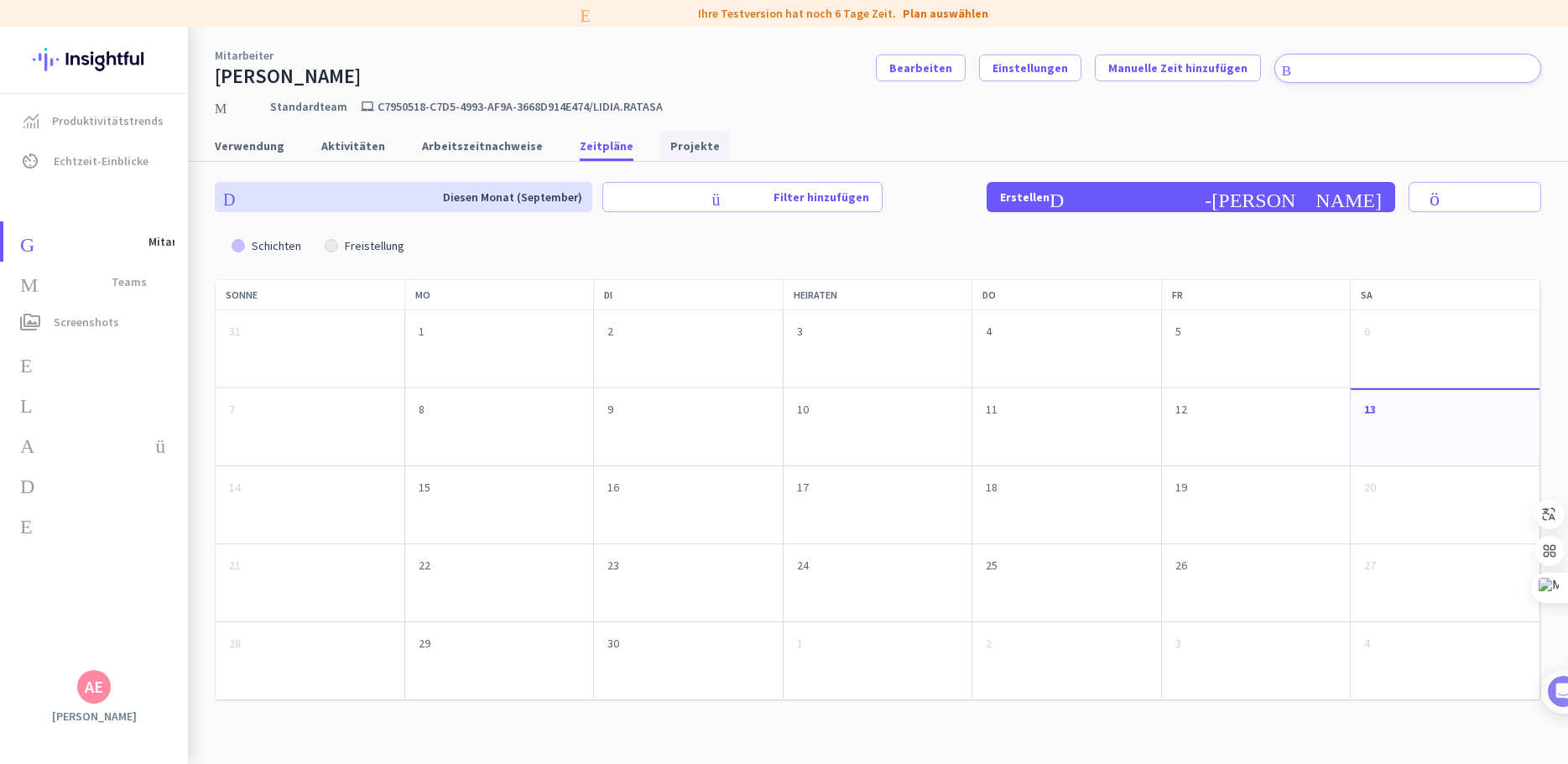
click at [690, 143] on link "Projekte" at bounding box center [695, 146] width 70 height 30
type input "[DATE] - [DATE]"
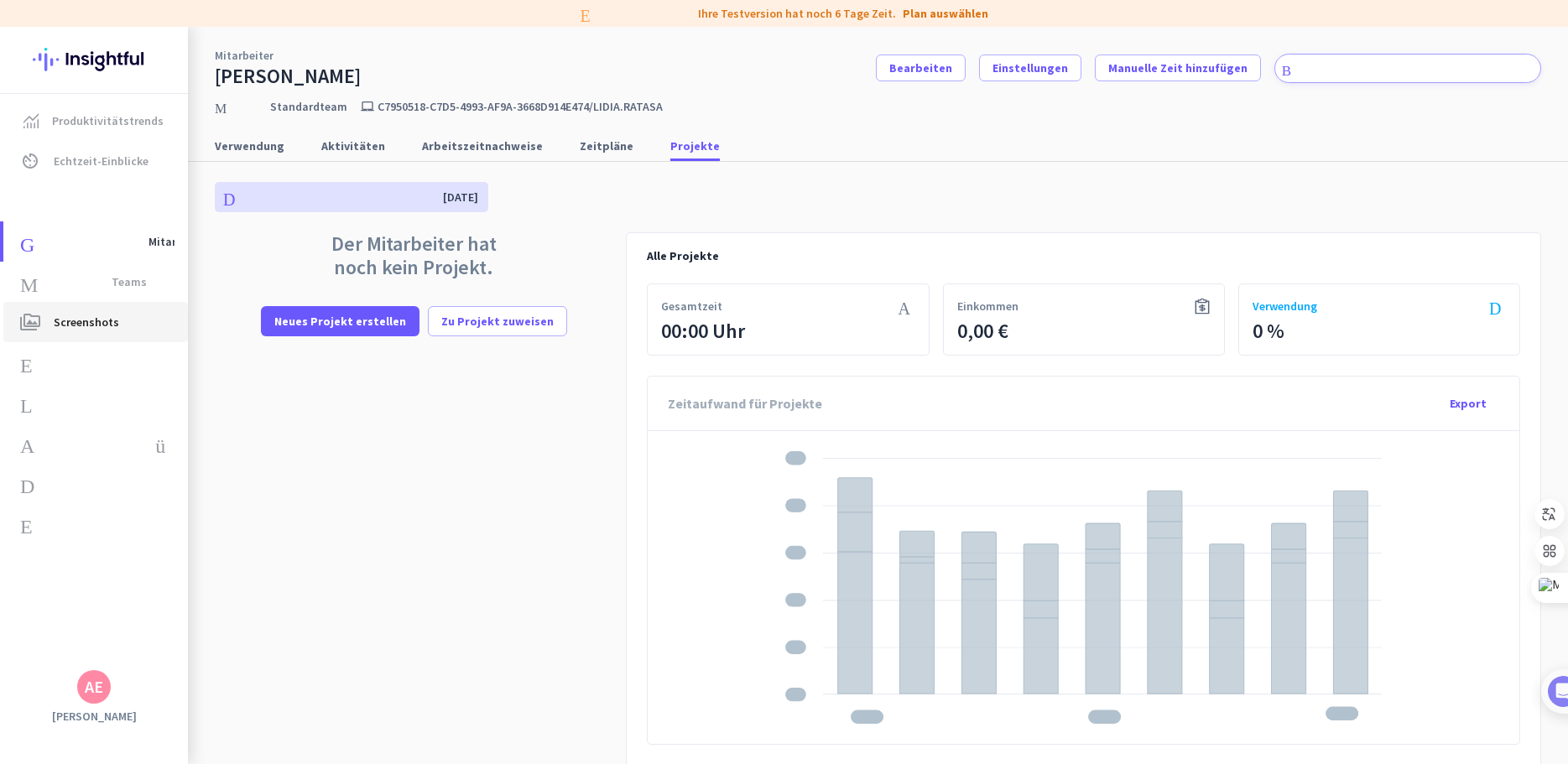
click at [79, 337] on link "perm_media Screenshots" at bounding box center [96, 322] width 185 height 40
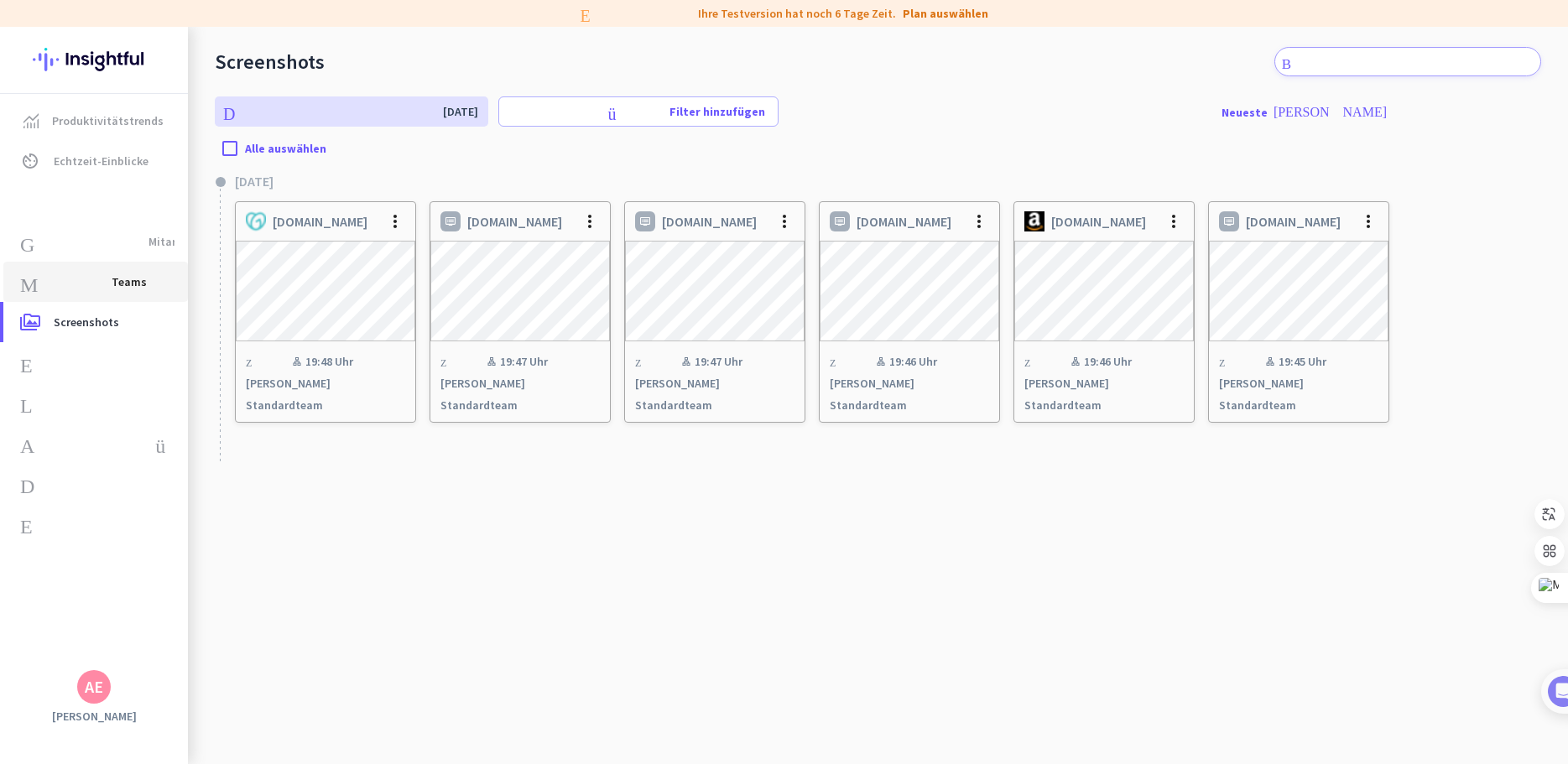
click at [81, 281] on font "Maut" at bounding box center [59, 282] width 78 height 20
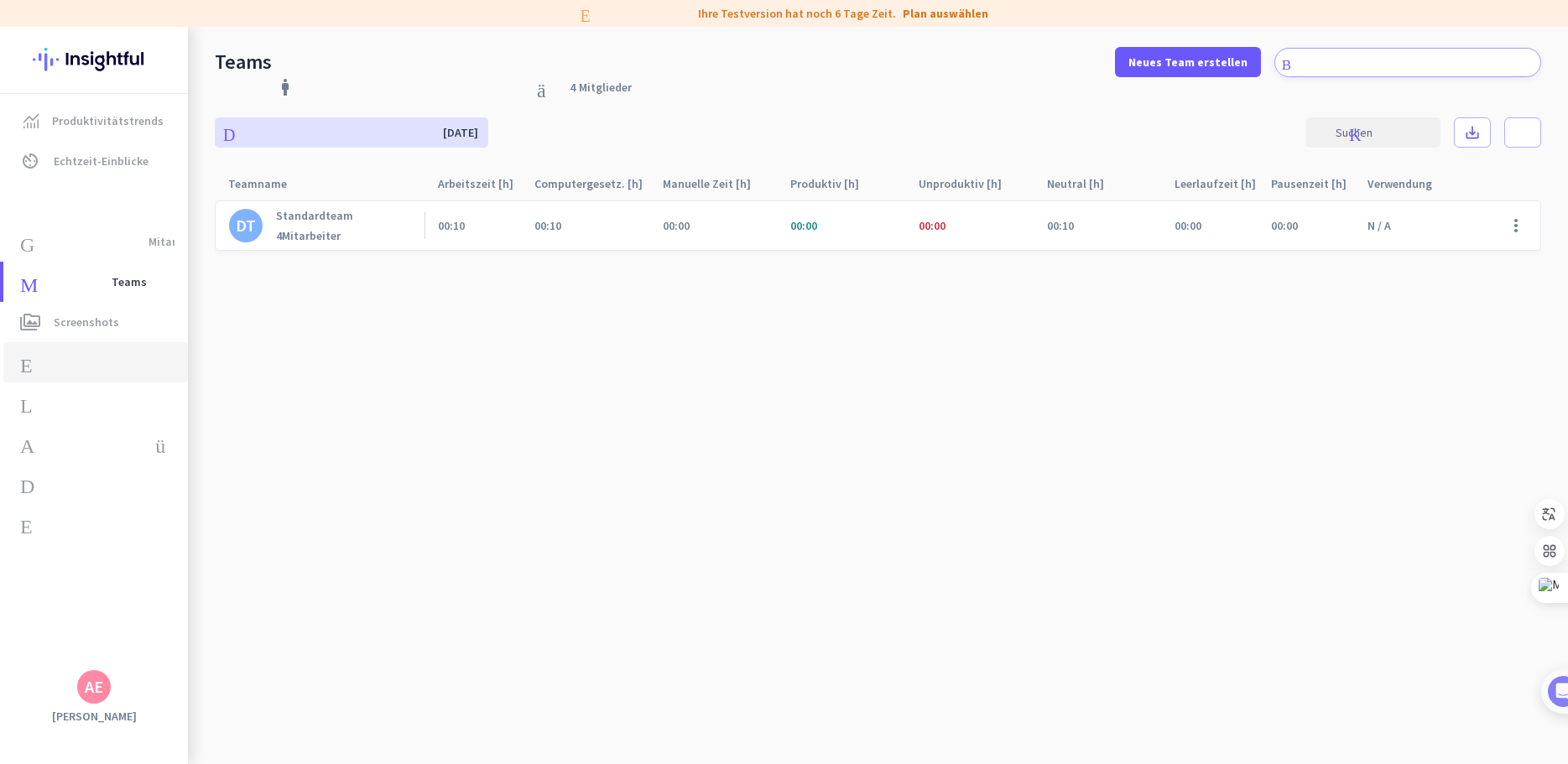
click at [54, 379] on link "Ereignishinweis Zeiterfassung" at bounding box center [96, 363] width 185 height 40
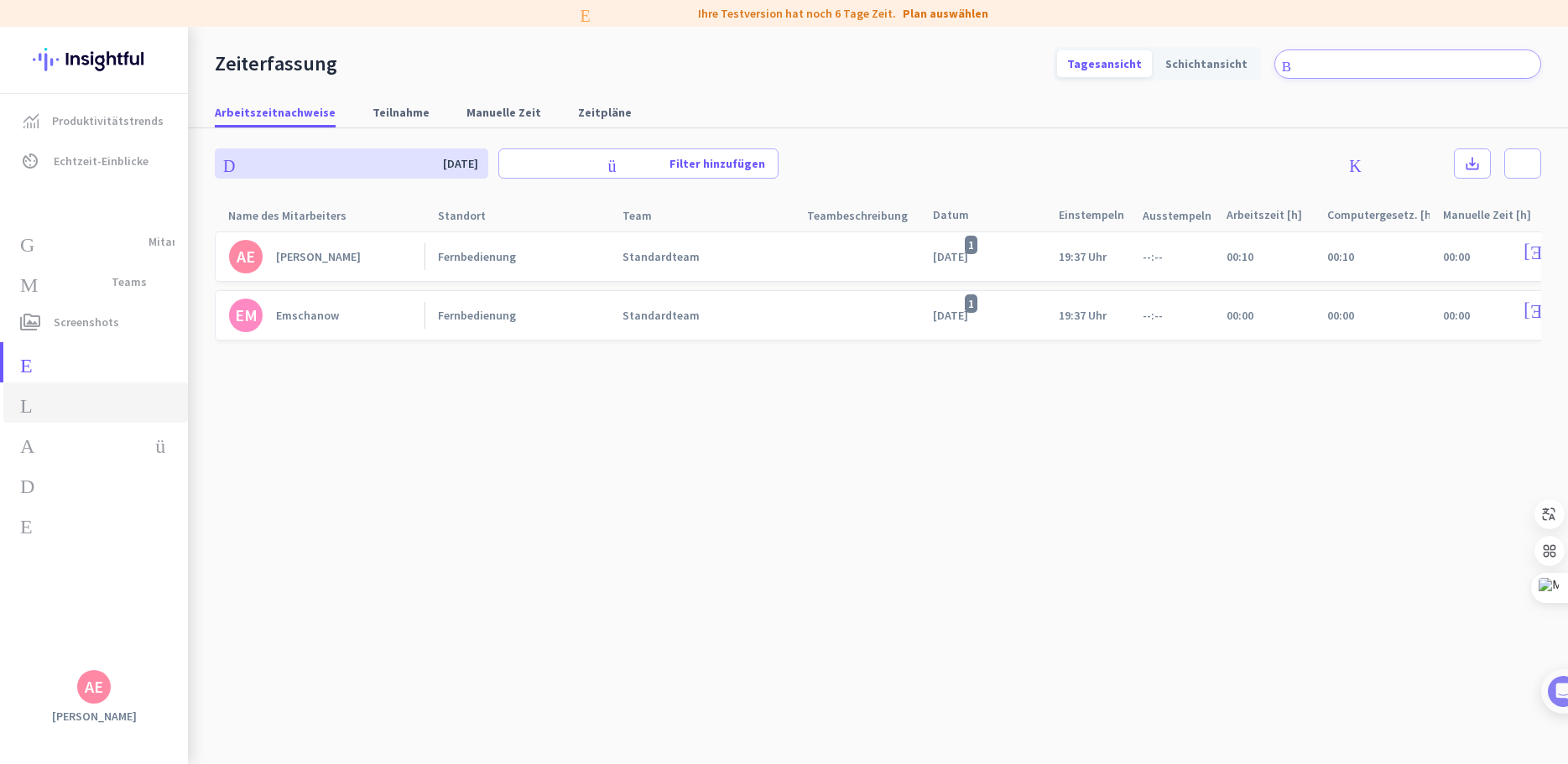
click at [63, 402] on font "Lagerung" at bounding box center [97, 403] width 154 height 20
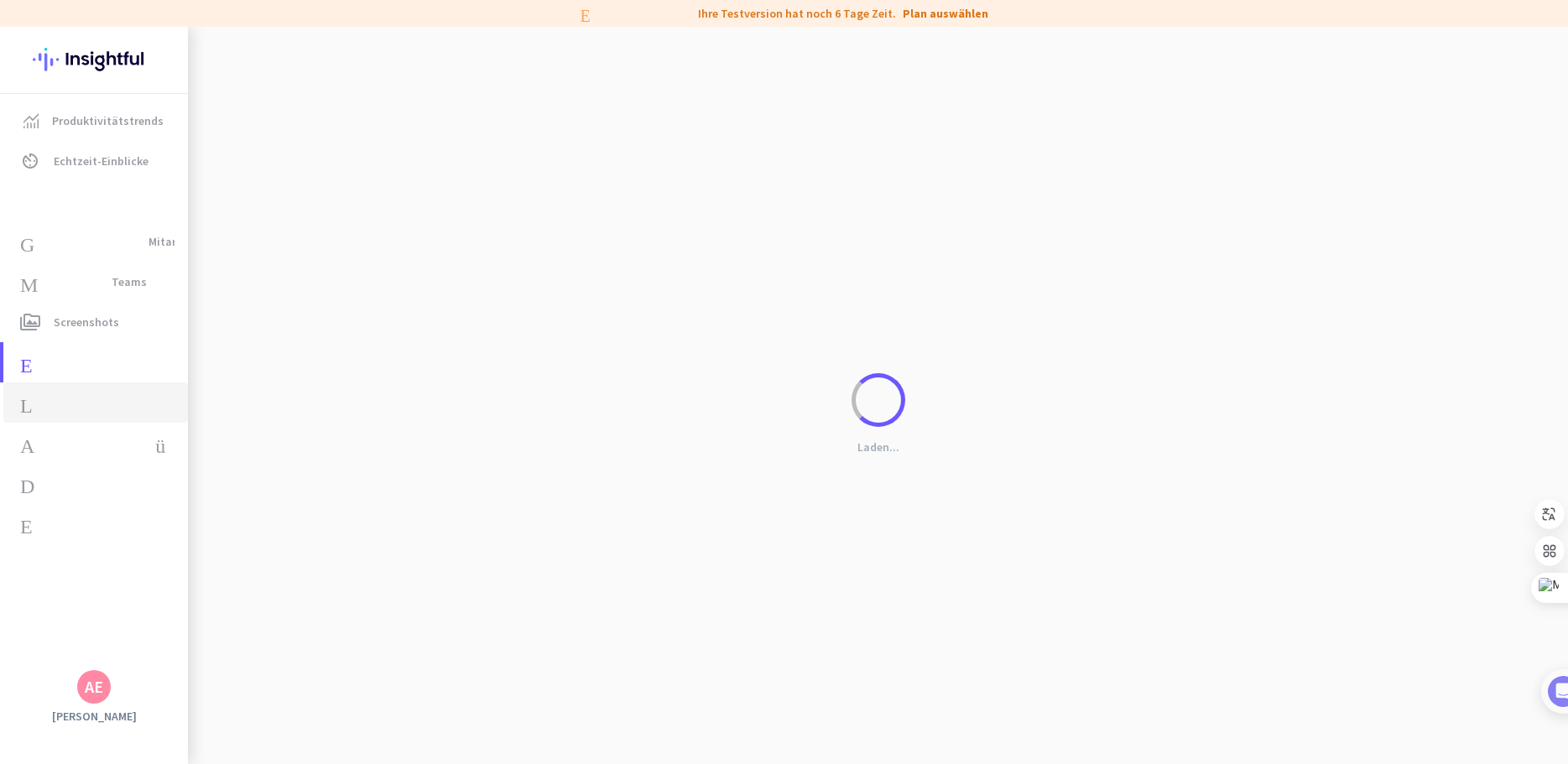
type input "[DATE]"
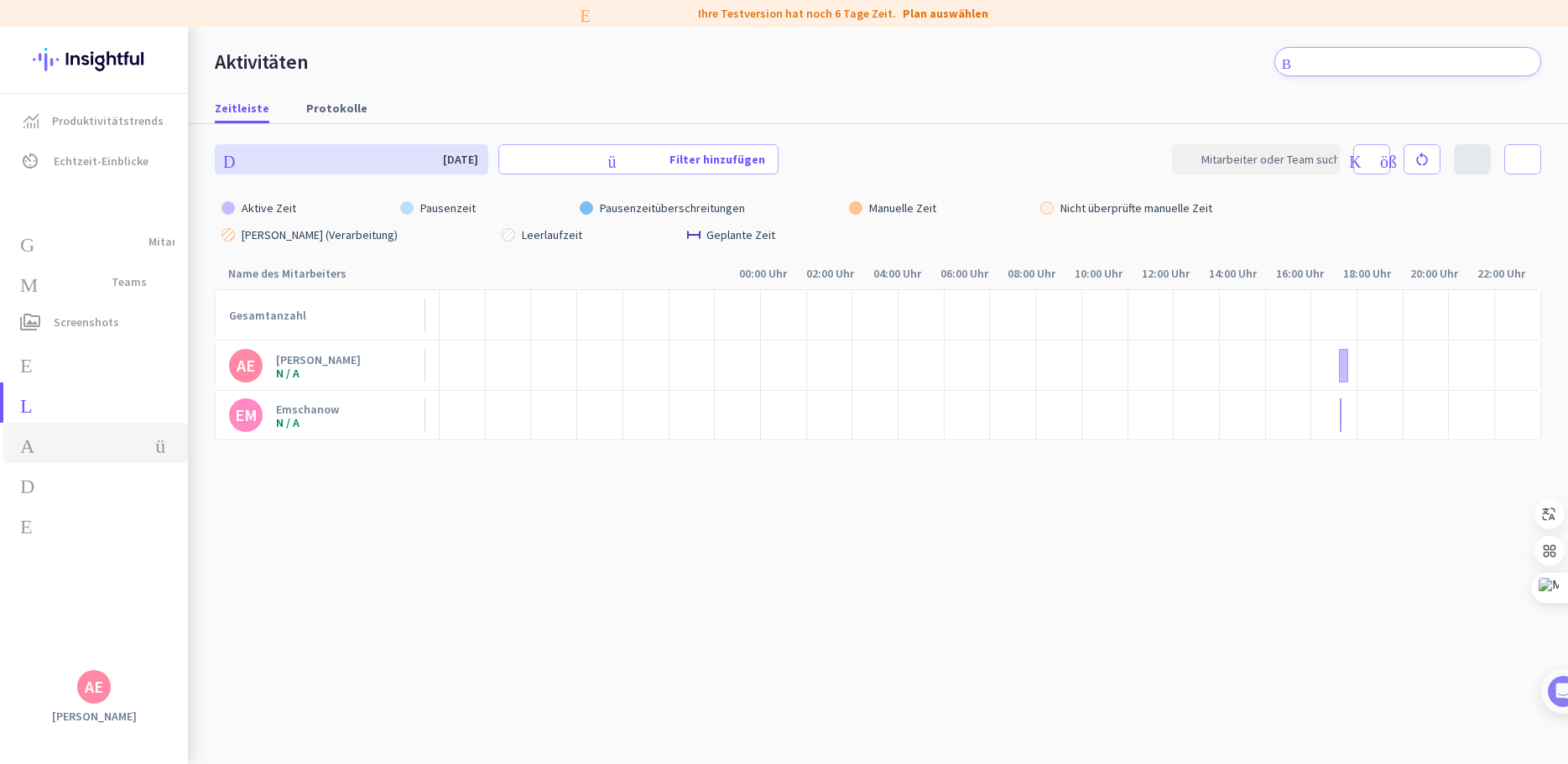
click at [52, 443] on font "Arbeitsübersicht" at bounding box center [173, 443] width 307 height 20
type input "[DATE] - [DATE]"
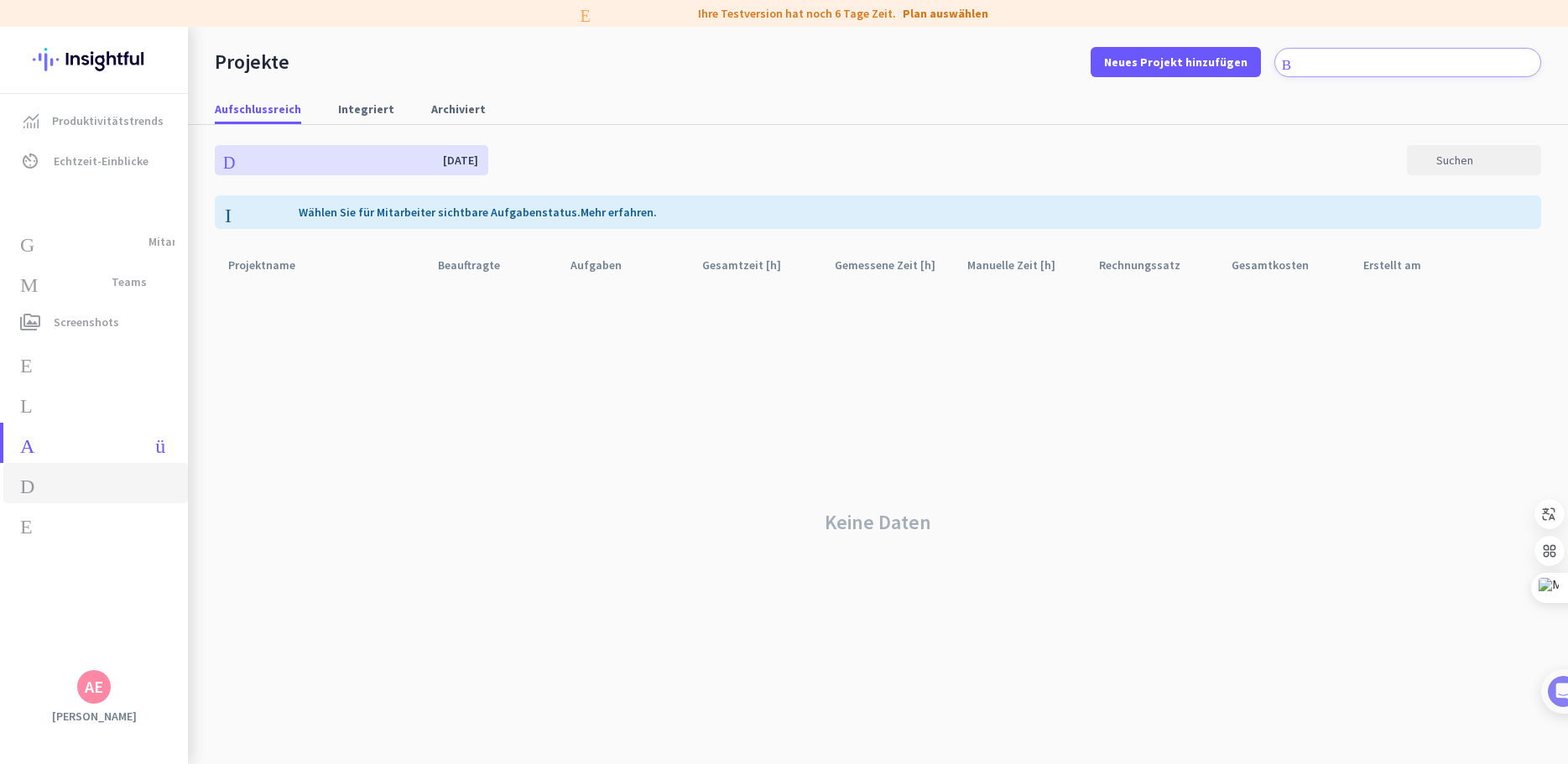
click at [57, 495] on span "Datennutzung Berichte expand_more" at bounding box center [96, 484] width 158 height 30
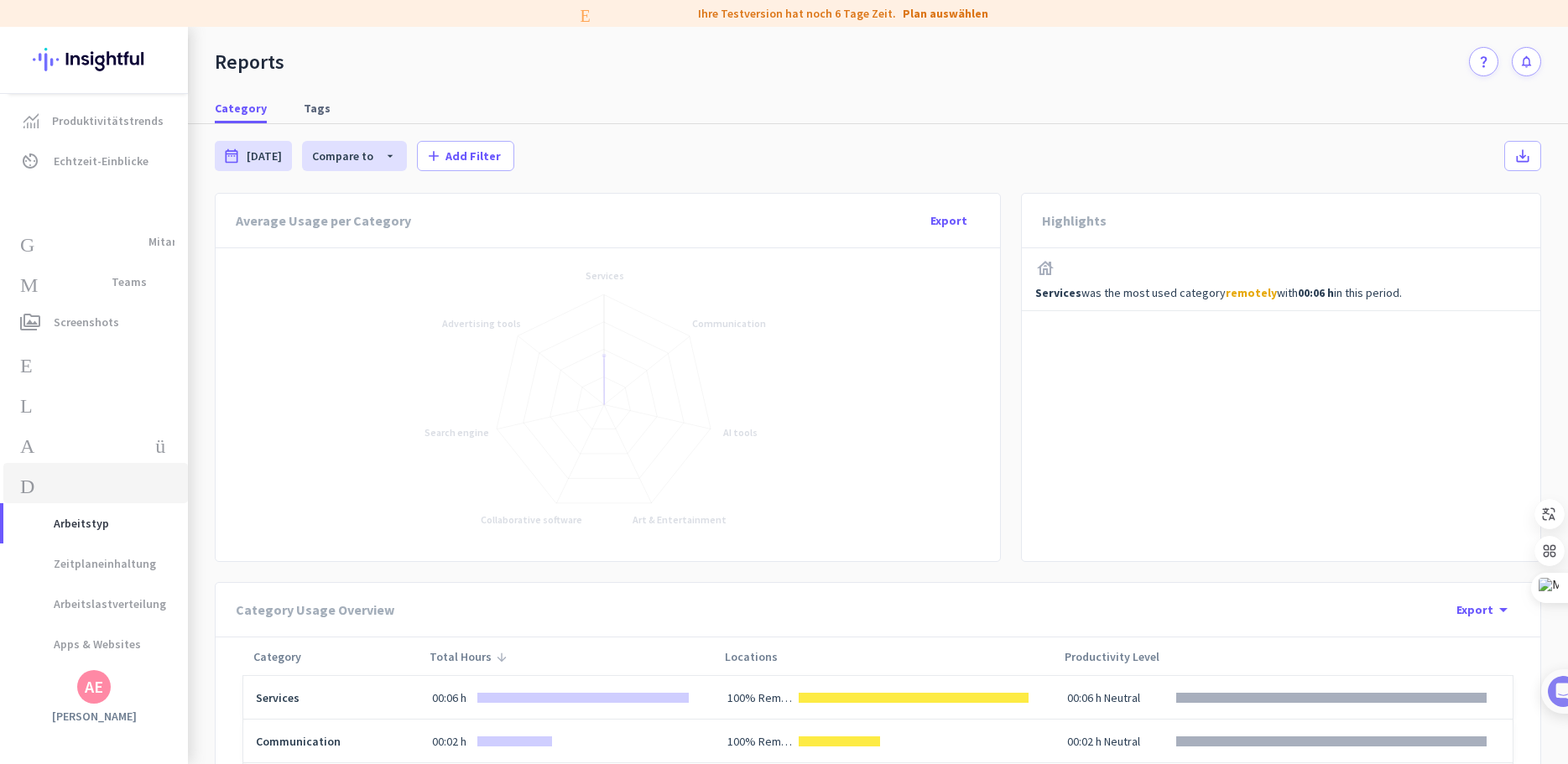
scroll to position [34, 0]
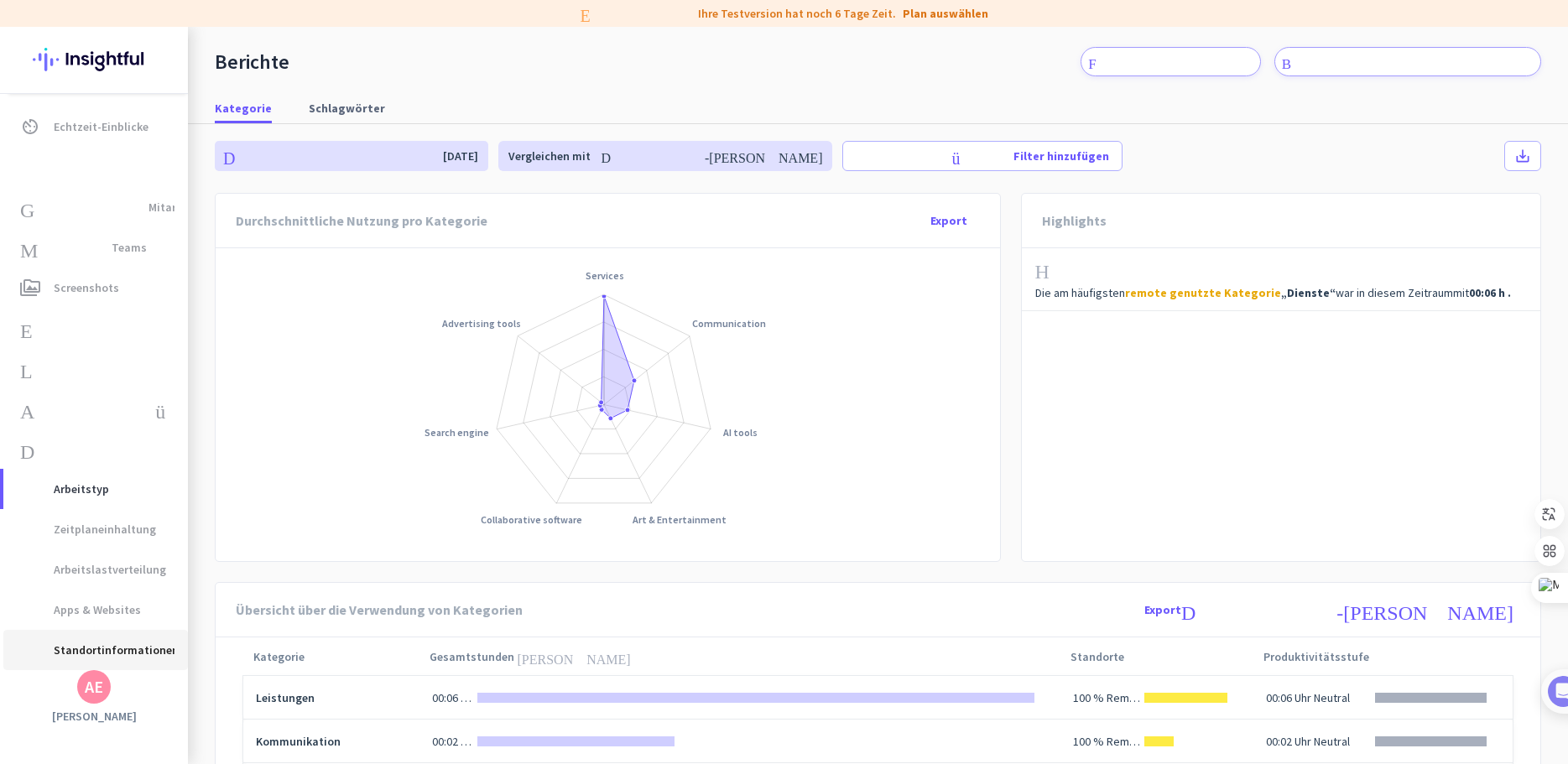
click at [136, 654] on font "Standortinformationen" at bounding box center [116, 650] width 125 height 15
type input "[DATE] - [DATE]"
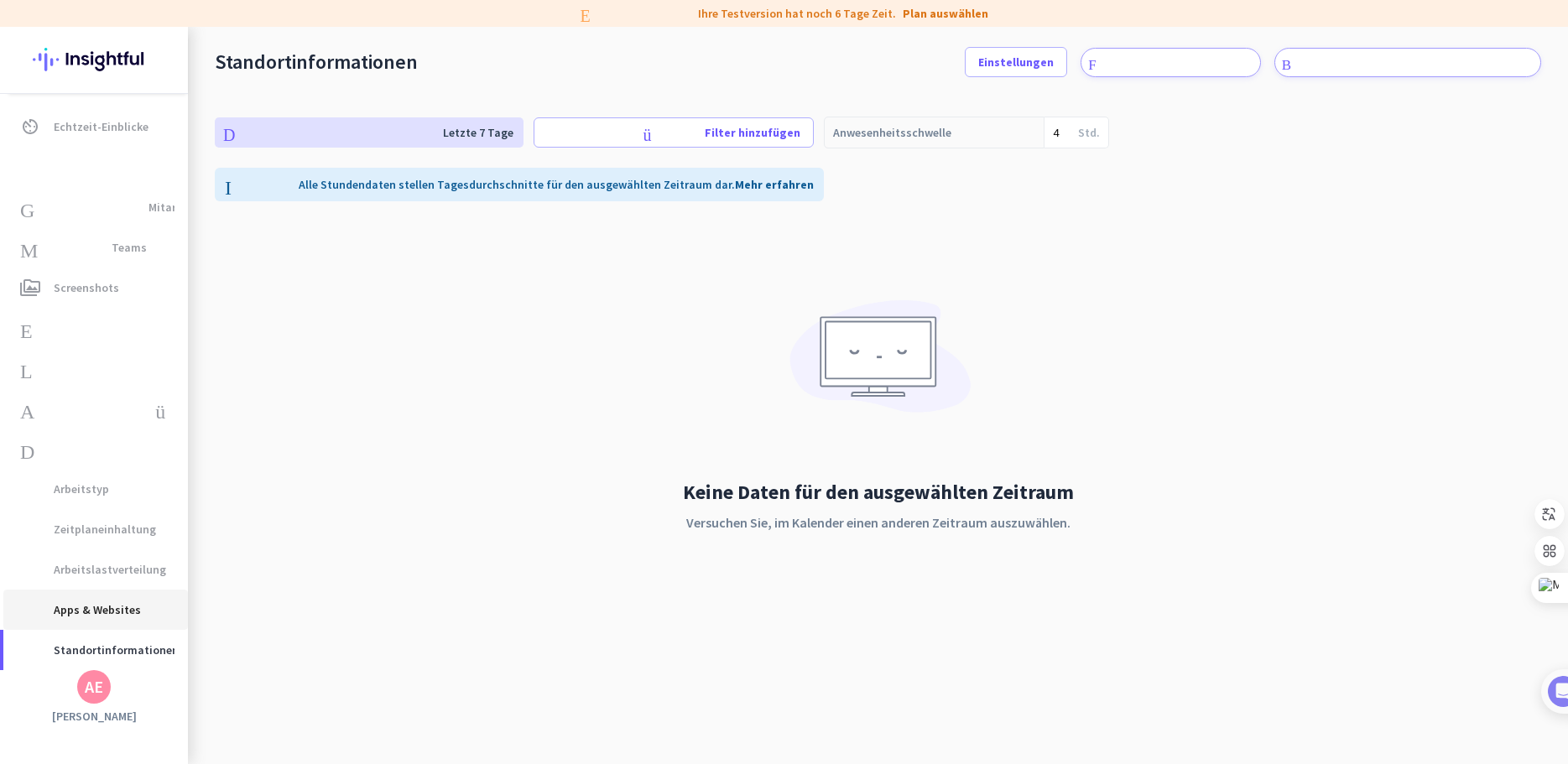
click at [106, 608] on font "Apps & Websites" at bounding box center [97, 610] width 87 height 15
type input "[DATE] - [DATE]"
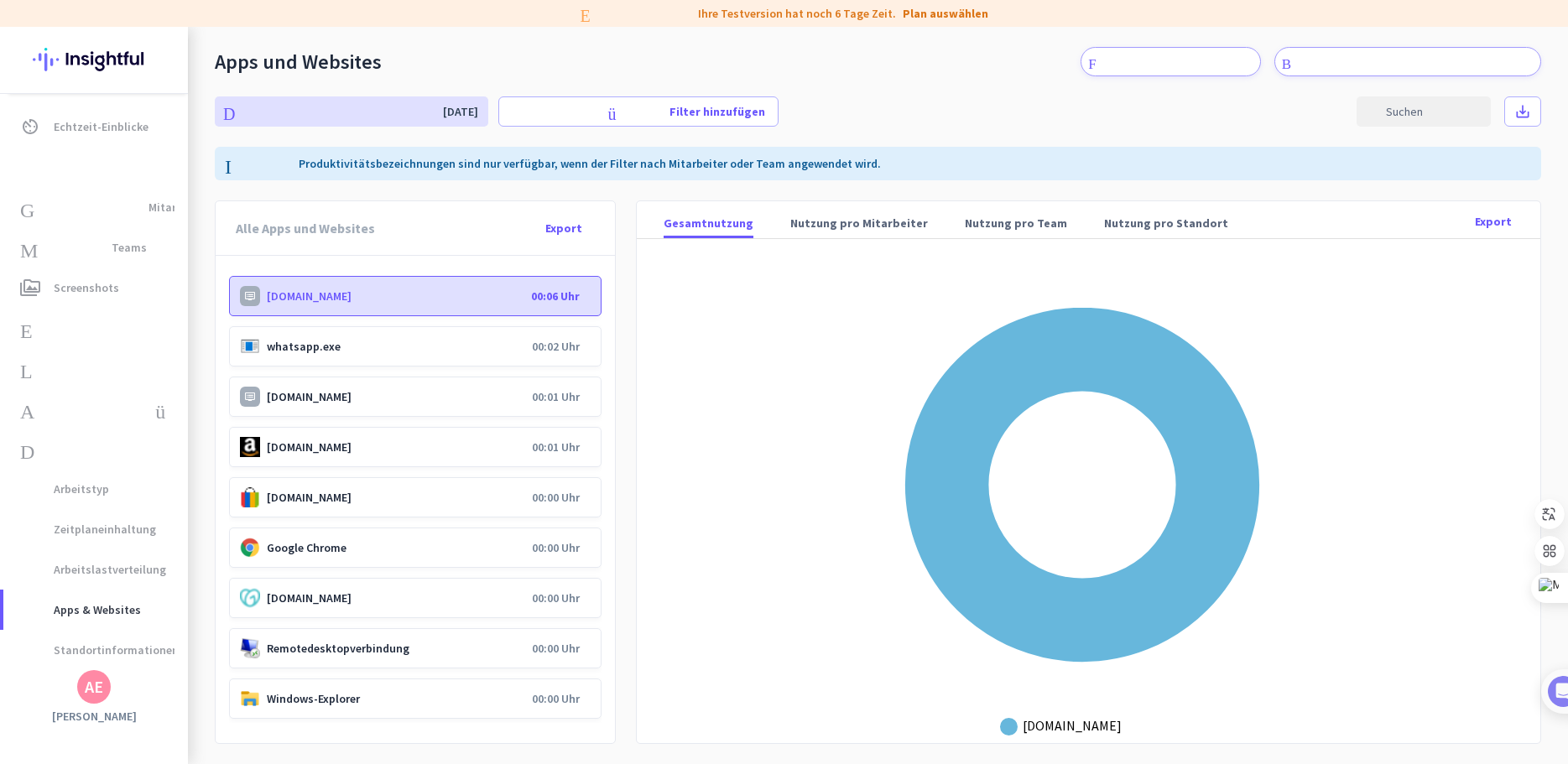
drag, startPoint x: 459, startPoint y: 290, endPoint x: 272, endPoint y: 301, distance: 187.3
click at [272, 301] on font "[DOMAIN_NAME]" at bounding box center [309, 296] width 85 height 15
click at [321, 300] on font "[DOMAIN_NAME]" at bounding box center [309, 296] width 85 height 15
click at [866, 223] on font "Nutzung pro Mitarbeiter" at bounding box center [859, 223] width 138 height 15
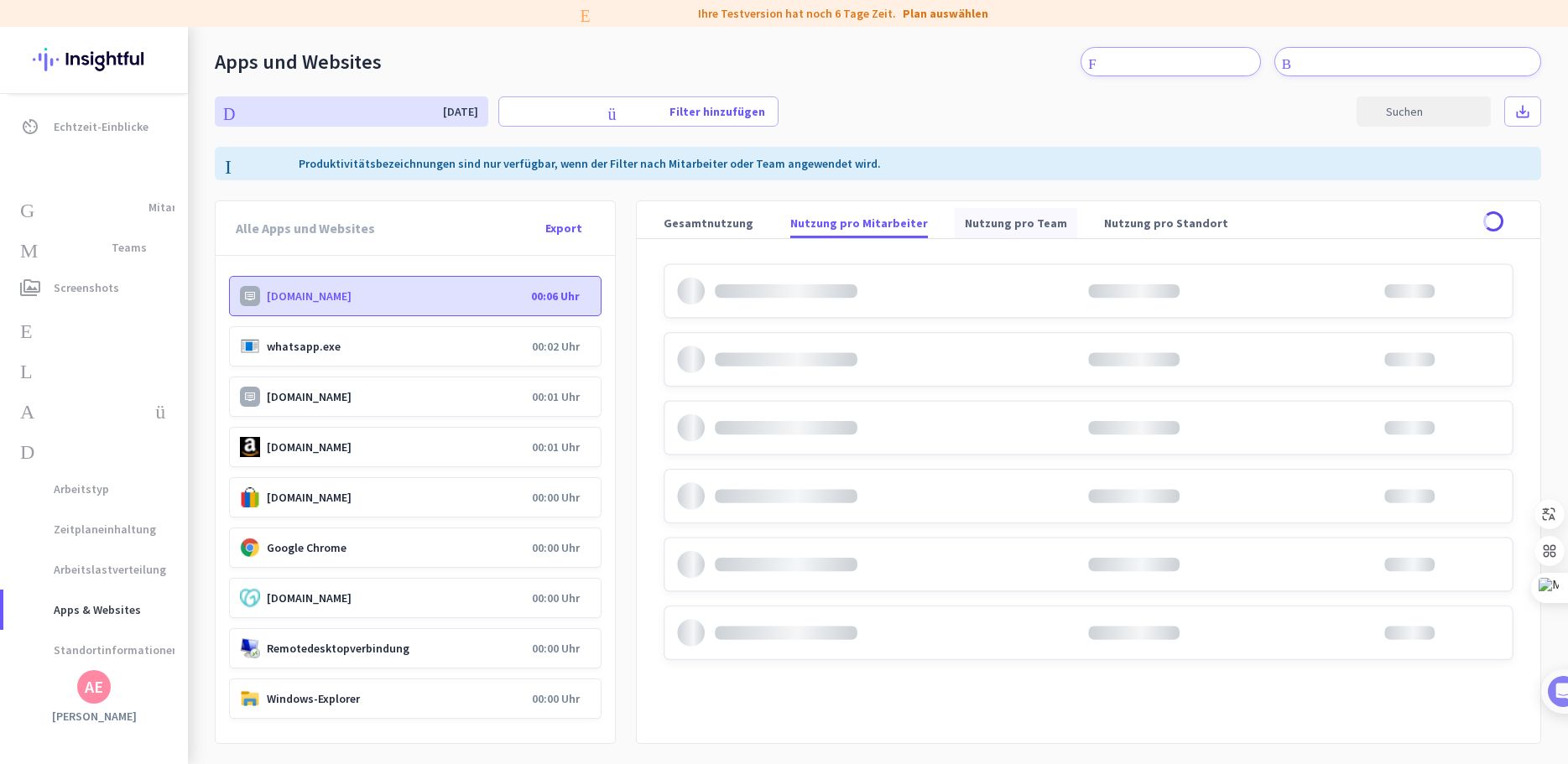
click at [1008, 230] on font "Nutzung pro Team" at bounding box center [1016, 223] width 102 height 15
click at [1104, 226] on font "Nutzung pro Standort" at bounding box center [1167, 223] width 124 height 15
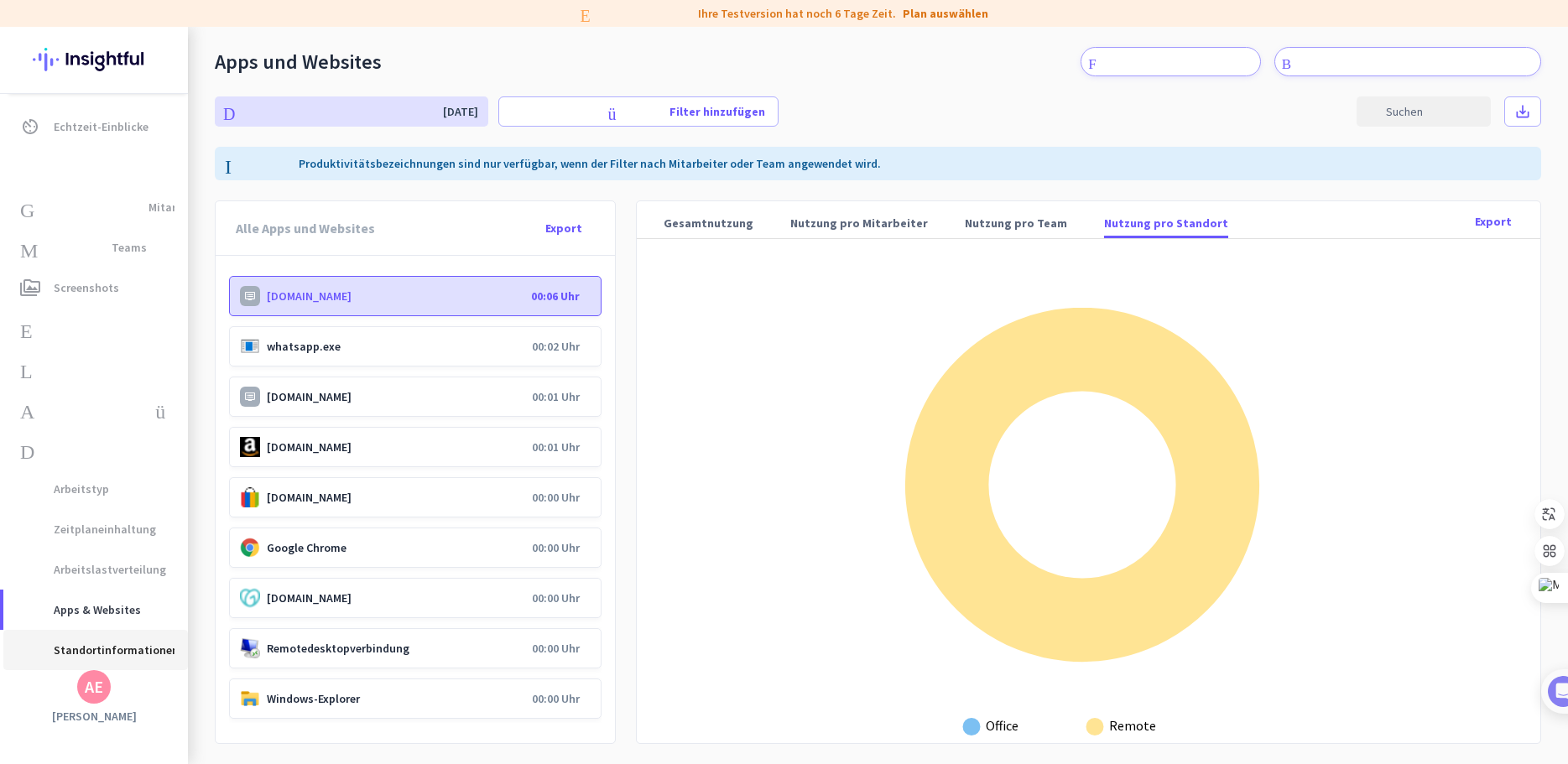
click at [129, 646] on font "Standortinformationen" at bounding box center [116, 650] width 125 height 15
type input "[DATE] - [DATE]"
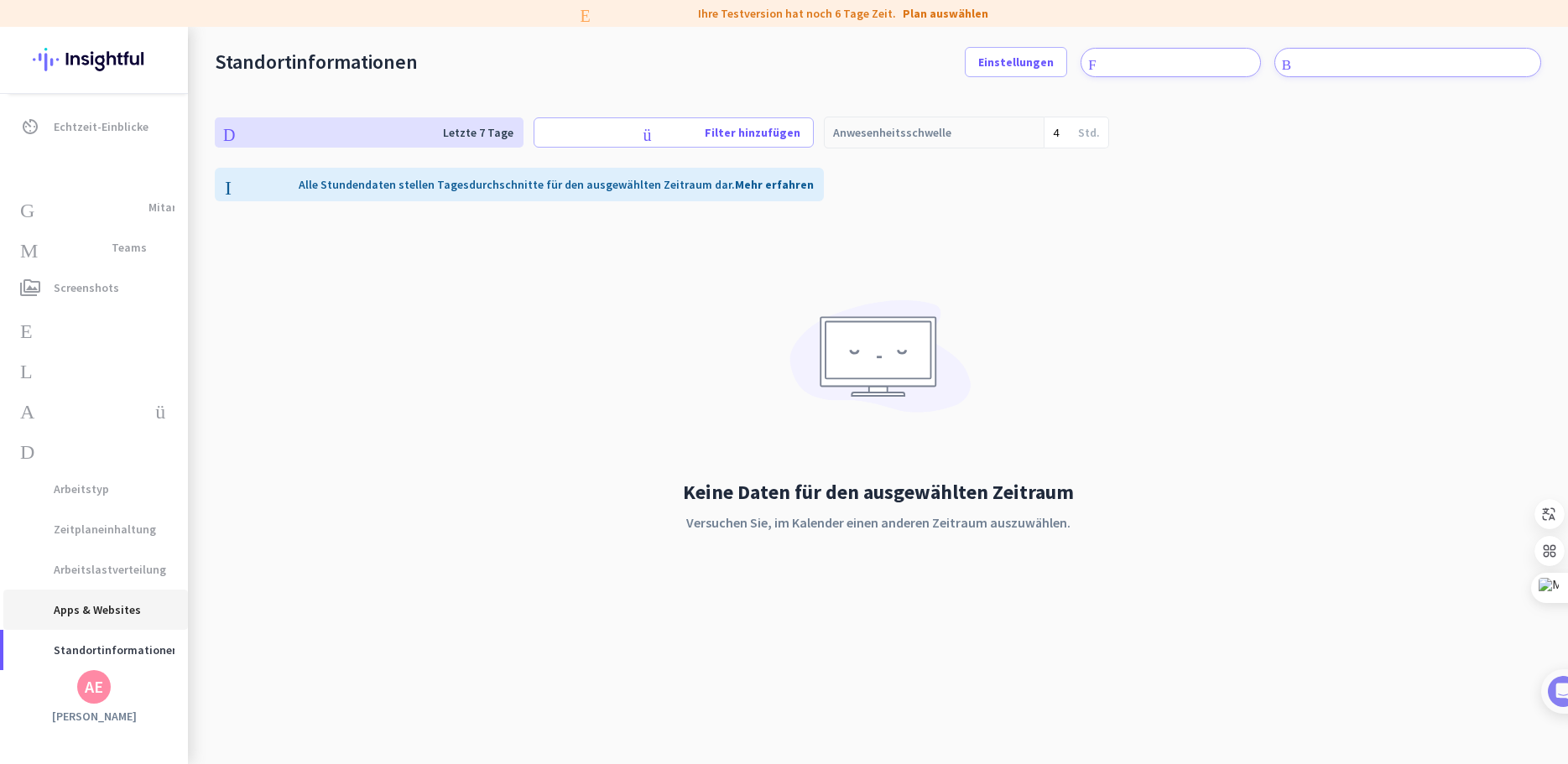
click at [80, 608] on font "Apps & Websites" at bounding box center [97, 610] width 87 height 15
type input "[DATE] - [DATE]"
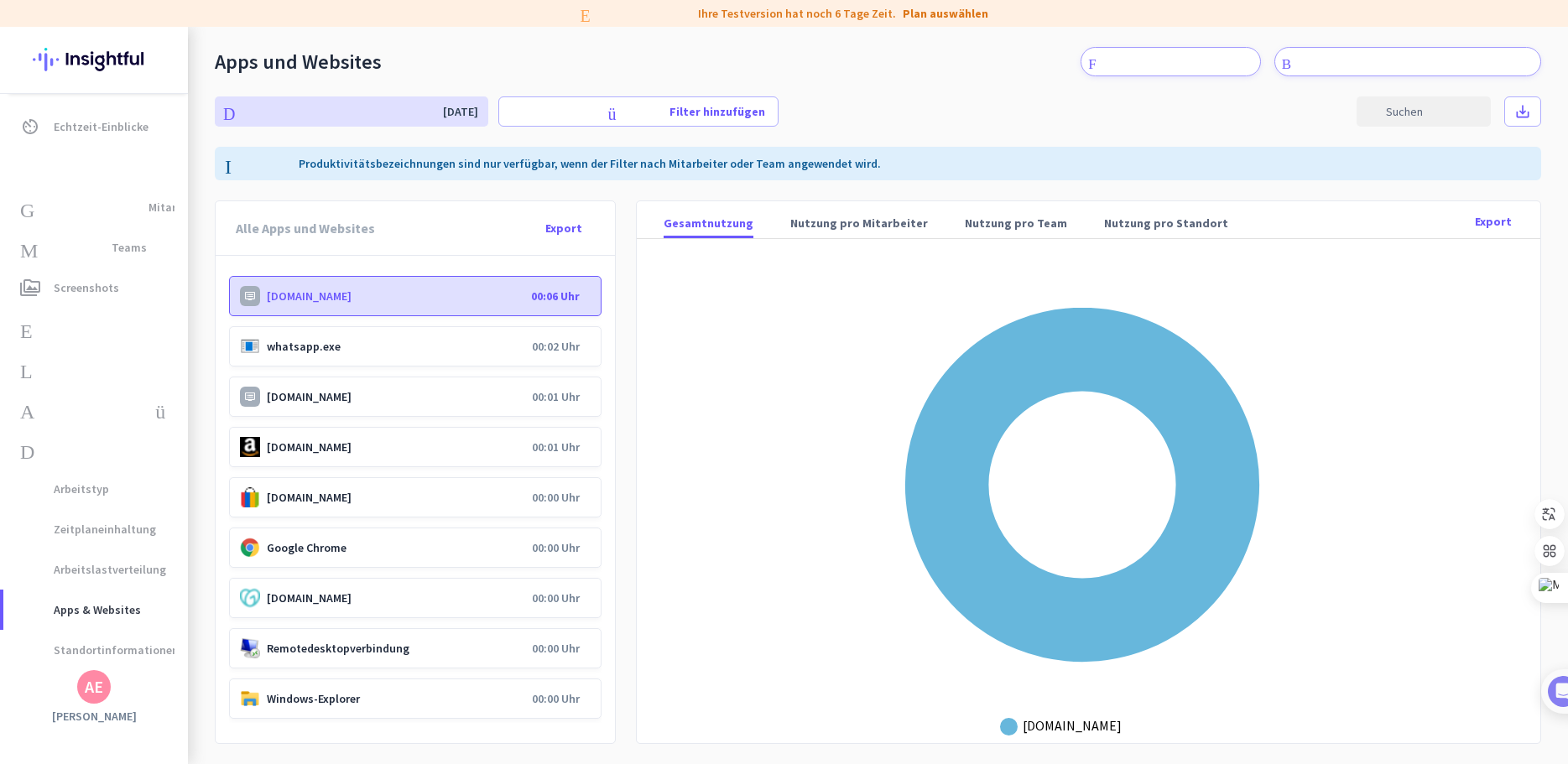
drag, startPoint x: 415, startPoint y: 294, endPoint x: 290, endPoint y: 297, distance: 125.0
click at [291, 297] on font "[DOMAIN_NAME]" at bounding box center [309, 296] width 85 height 15
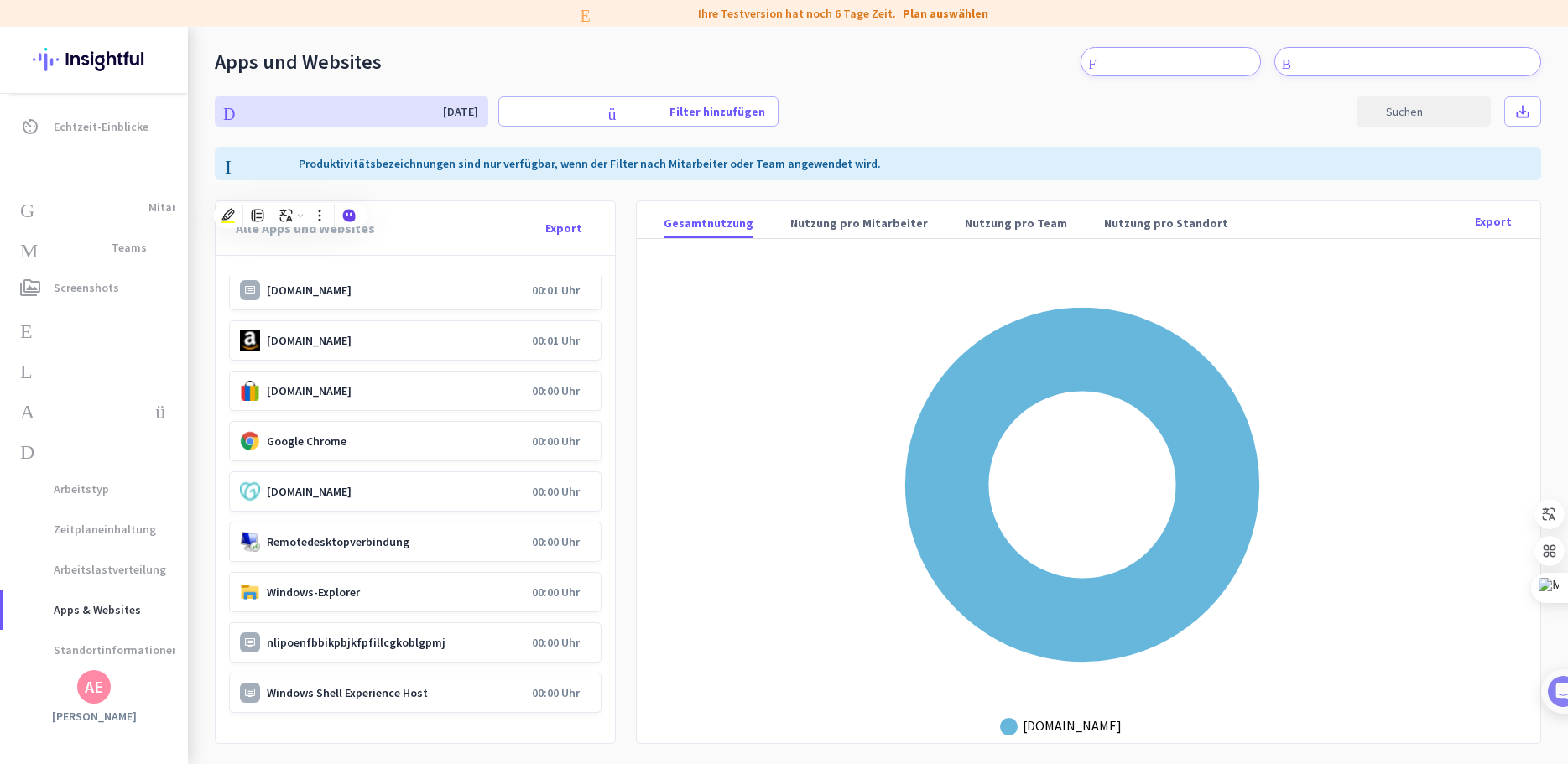
click at [287, 646] on font "nlipoenfbbikpbjkfpfillcgkoblgpmj" at bounding box center [356, 642] width 179 height 15
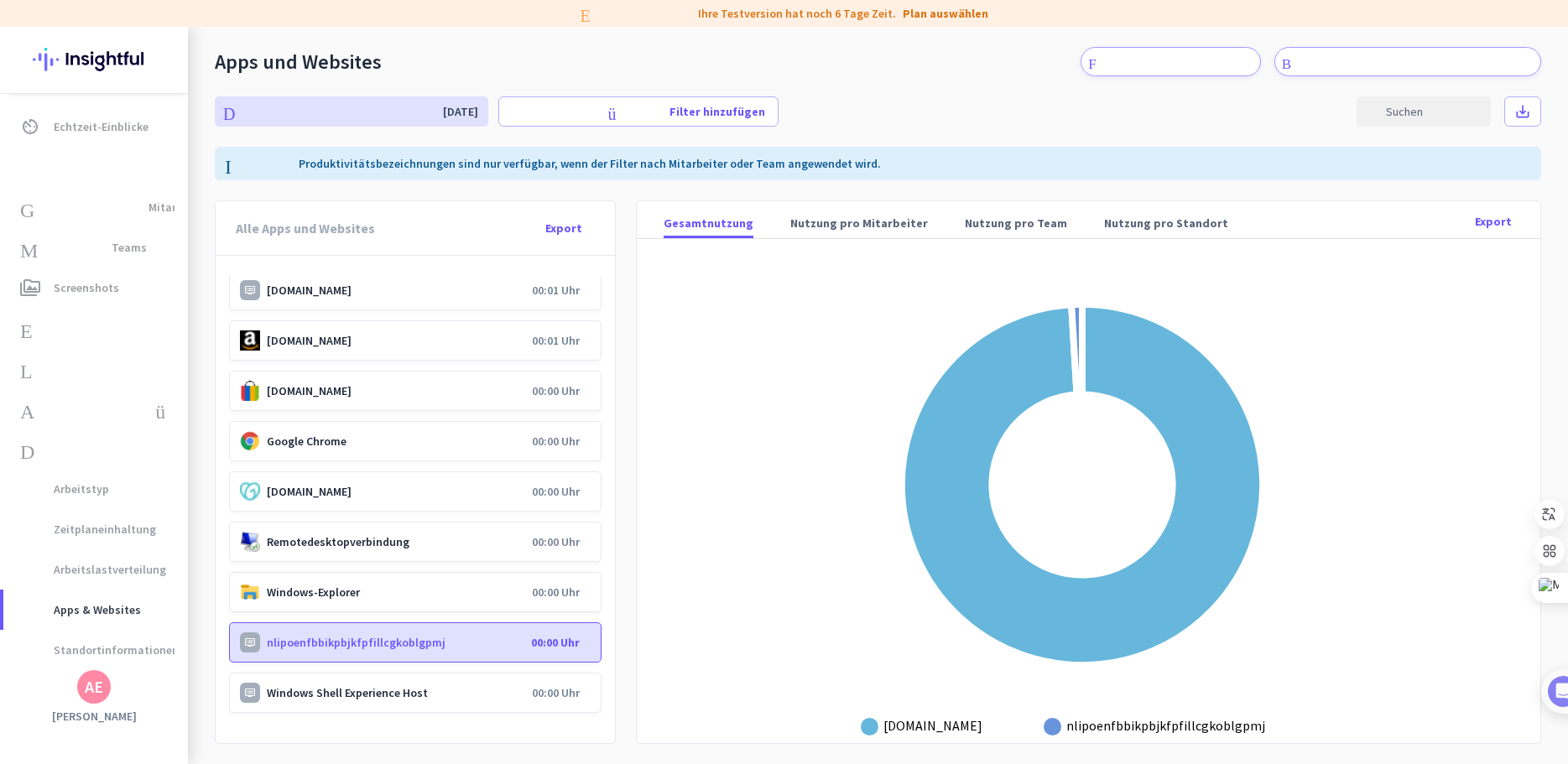
click at [317, 685] on font "Windows Shell Experience Host" at bounding box center [348, 693] width 161 height 15
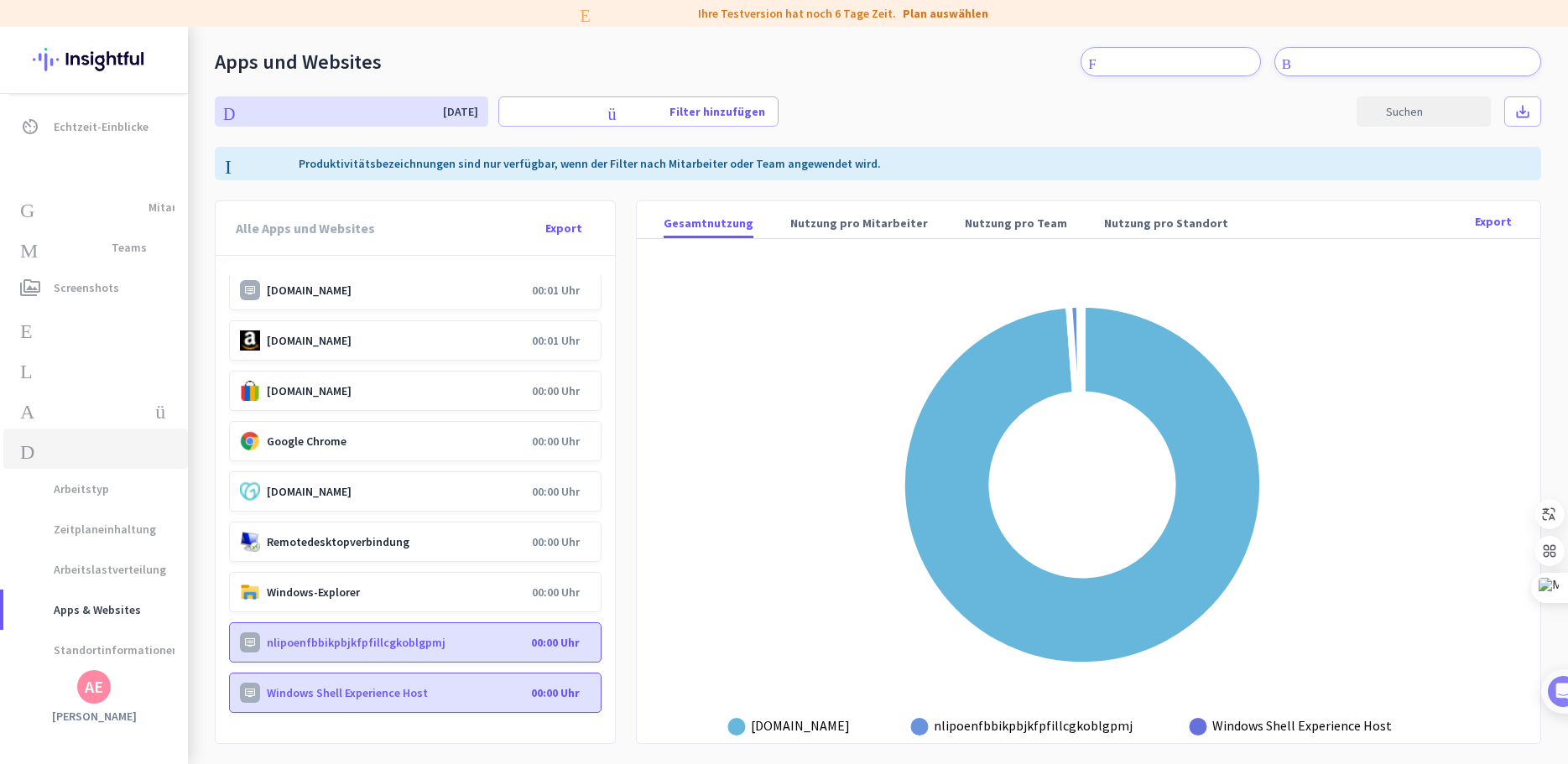
click at [42, 458] on font "Datennutzung" at bounding box center [138, 449] width 236 height 20
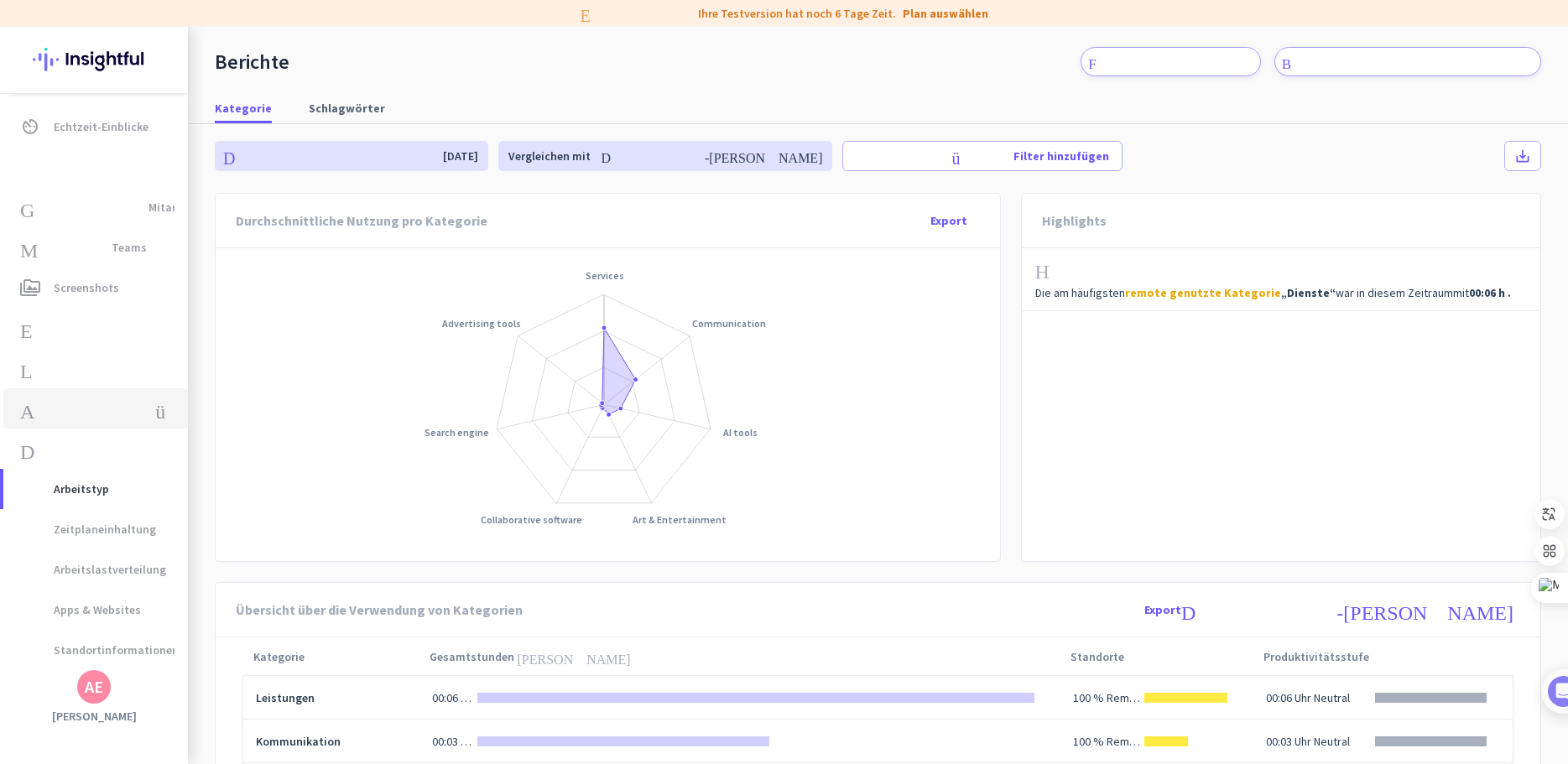
click at [58, 405] on font "Arbeitsübersicht" at bounding box center [173, 409] width 307 height 20
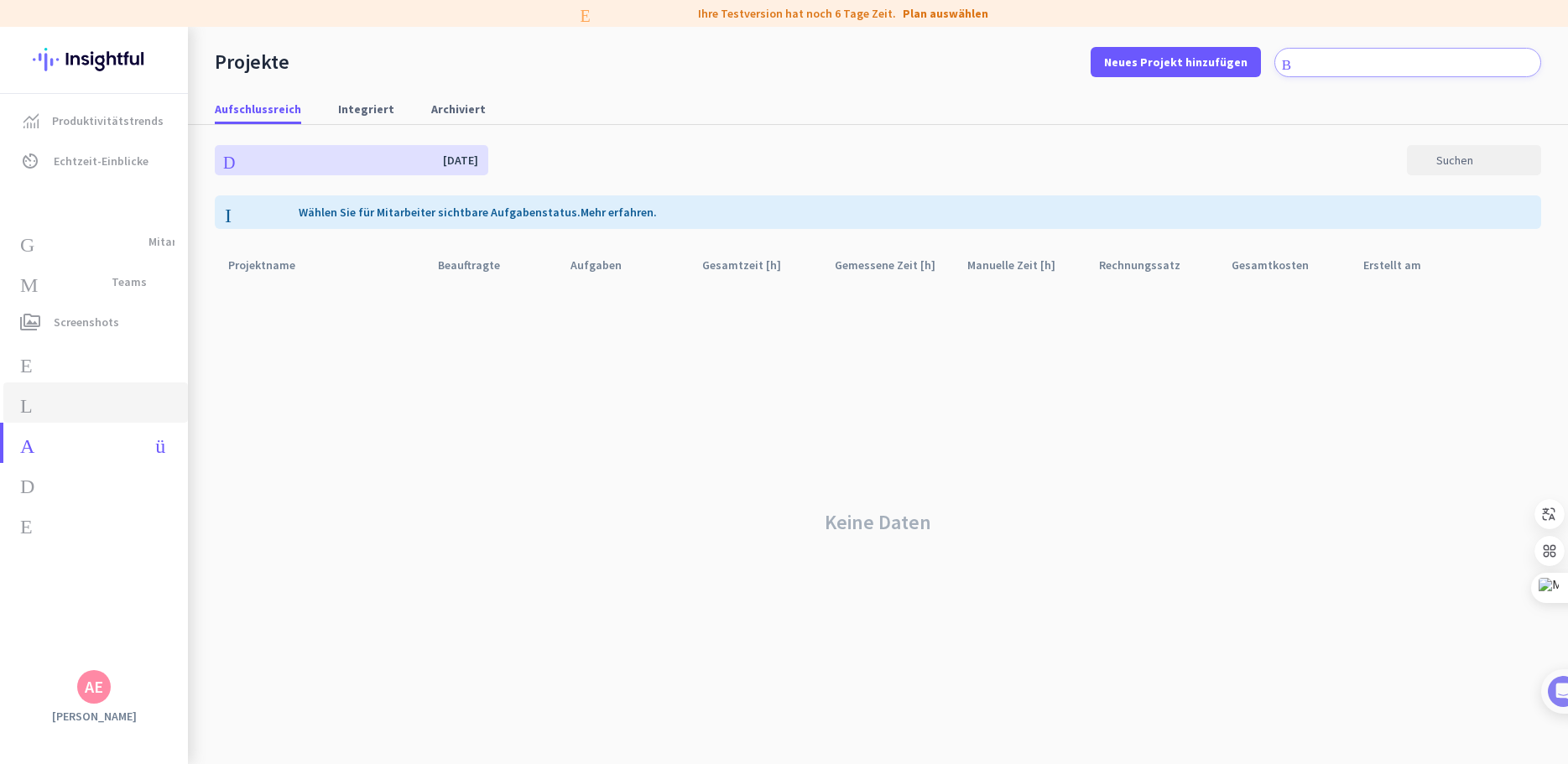
click at [47, 389] on link "Lagerung Aktivitäten" at bounding box center [96, 403] width 185 height 40
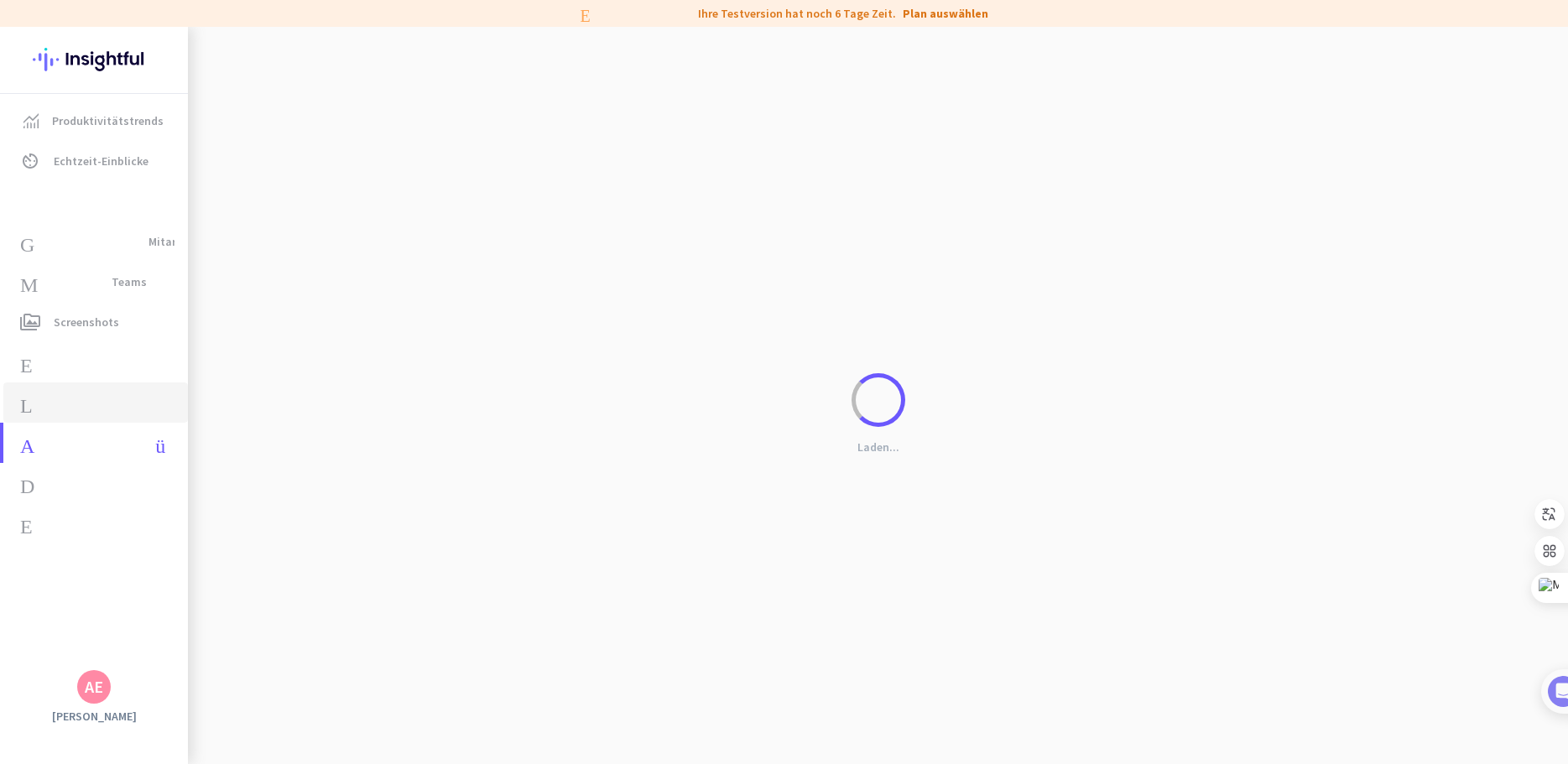
type input "[DATE]"
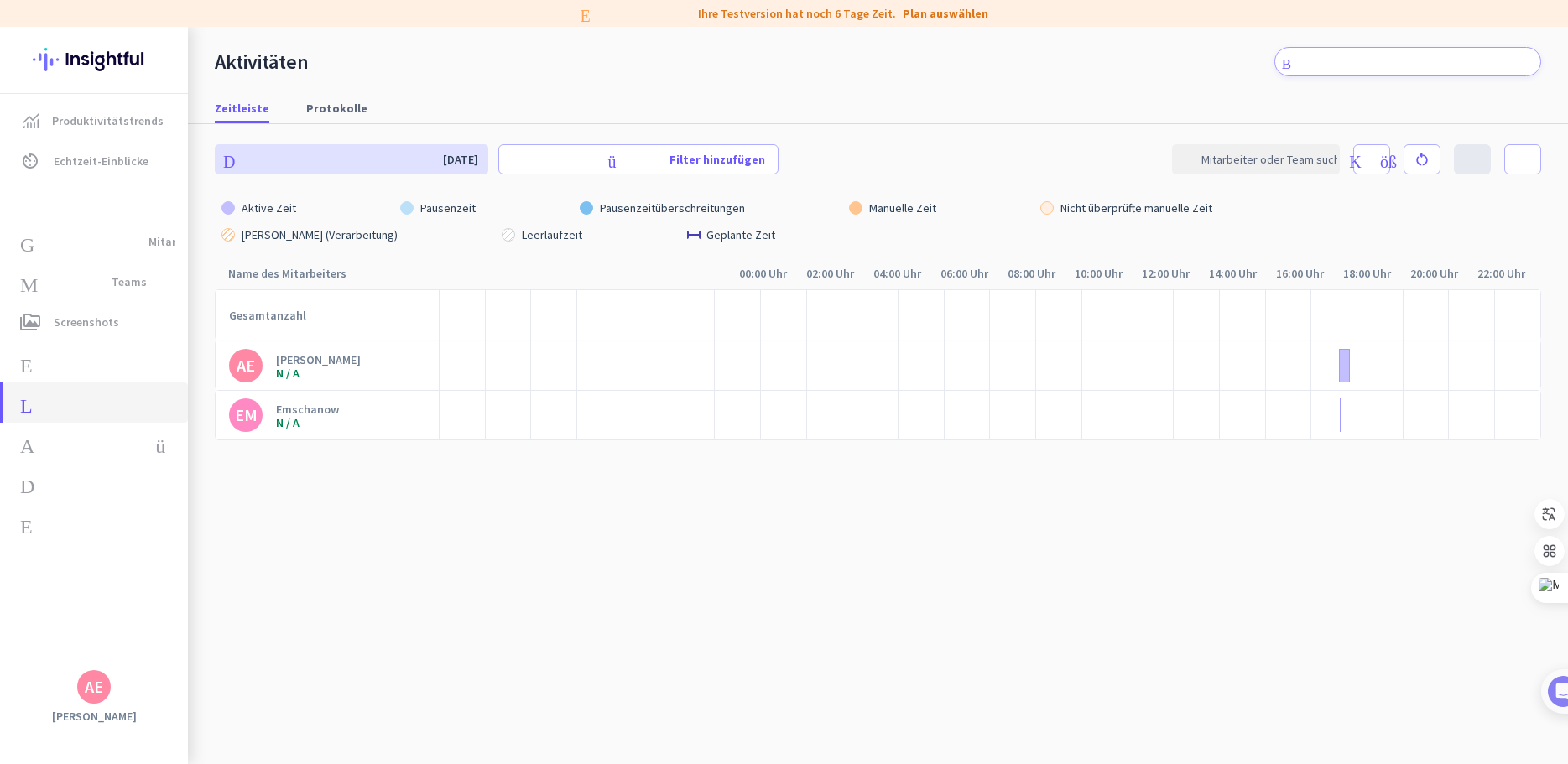
type input "[DATE] - [DATE]"
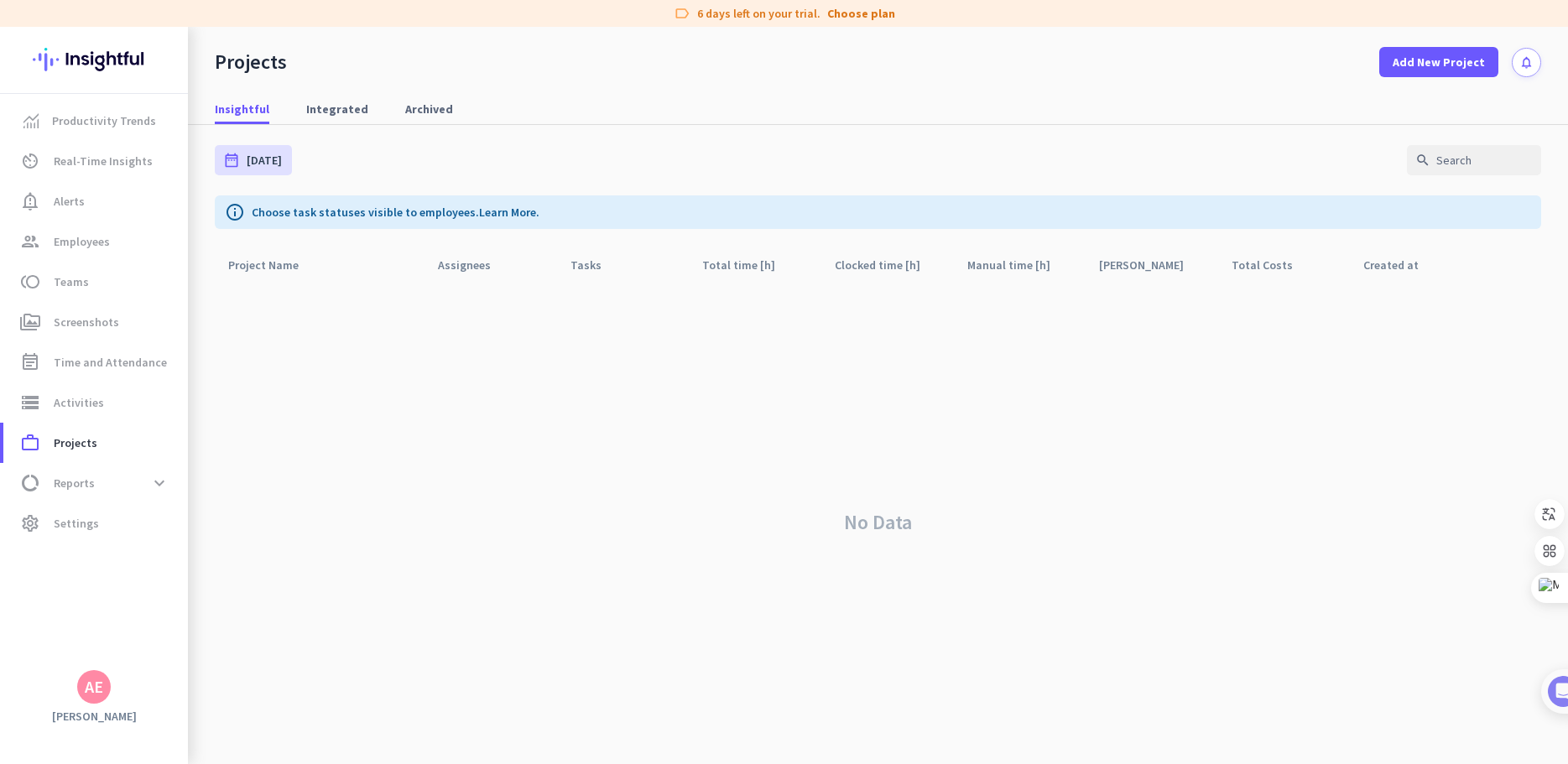
click at [654, 141] on div "date_range [DATE] [DATE] - [DATE] search" at bounding box center [878, 160] width 1327 height 71
click at [75, 529] on span "Settings" at bounding box center [76, 523] width 45 height 20
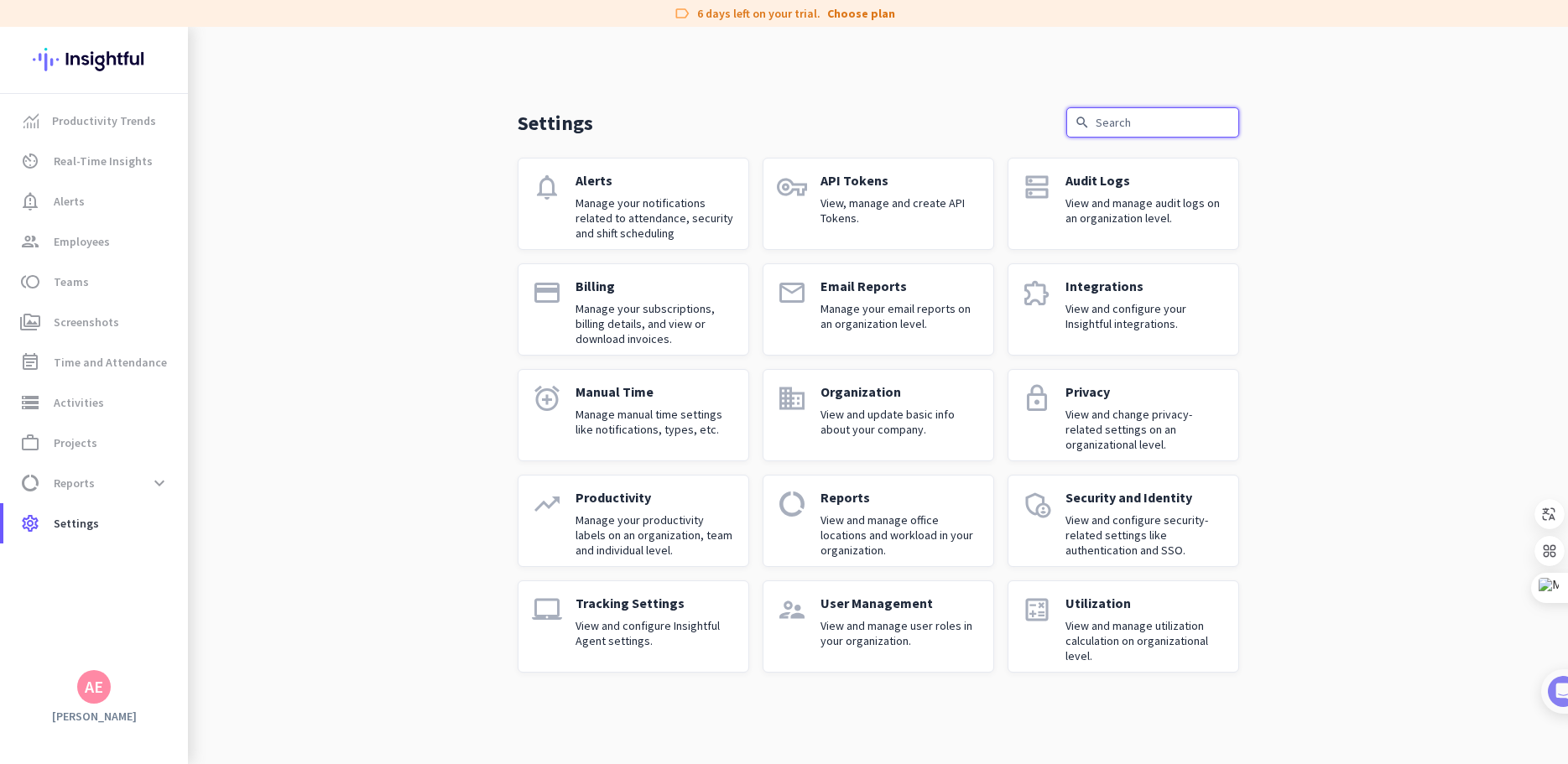
click at [1152, 119] on input "text" at bounding box center [1153, 123] width 173 height 30
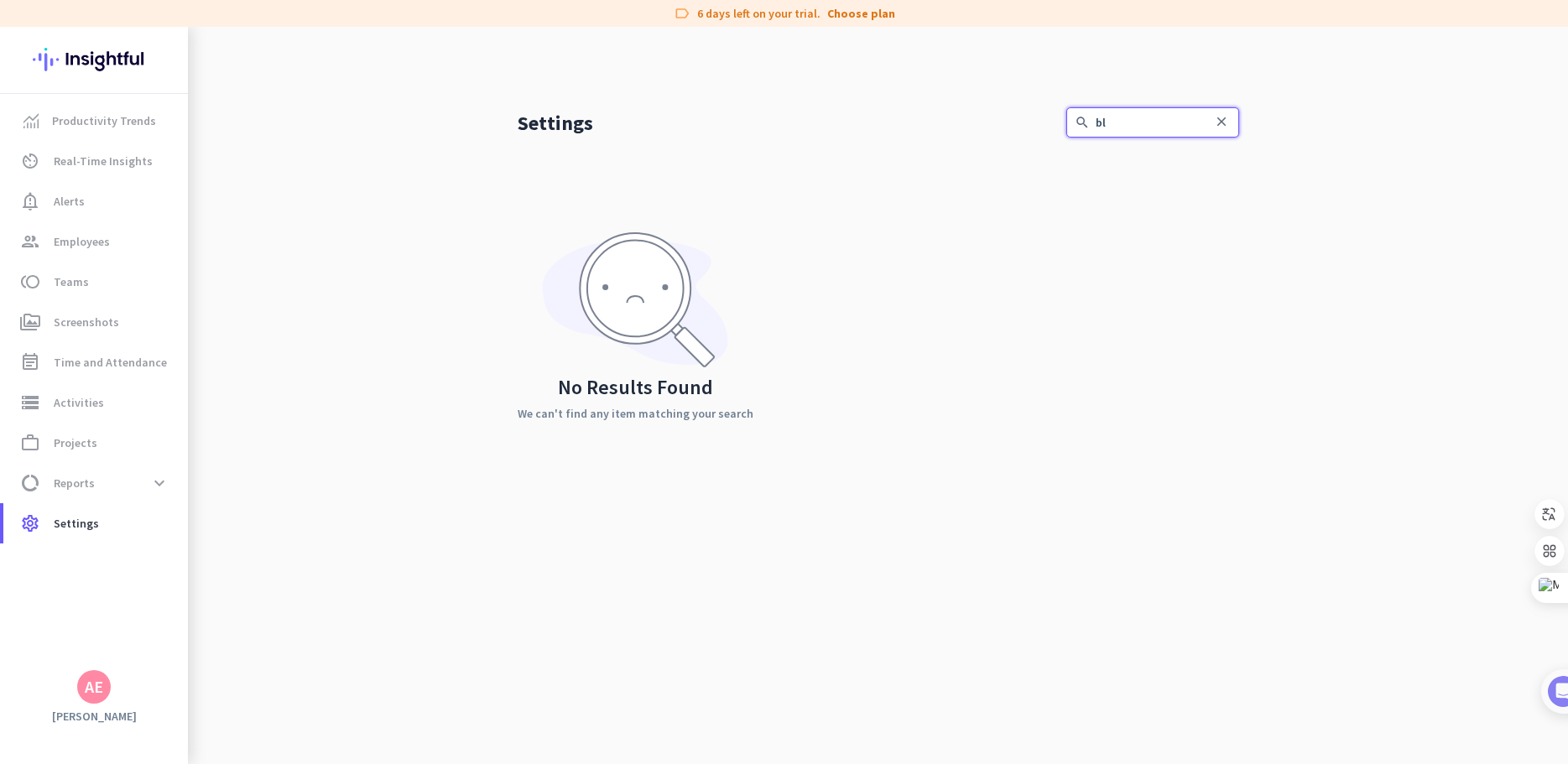
type input "b"
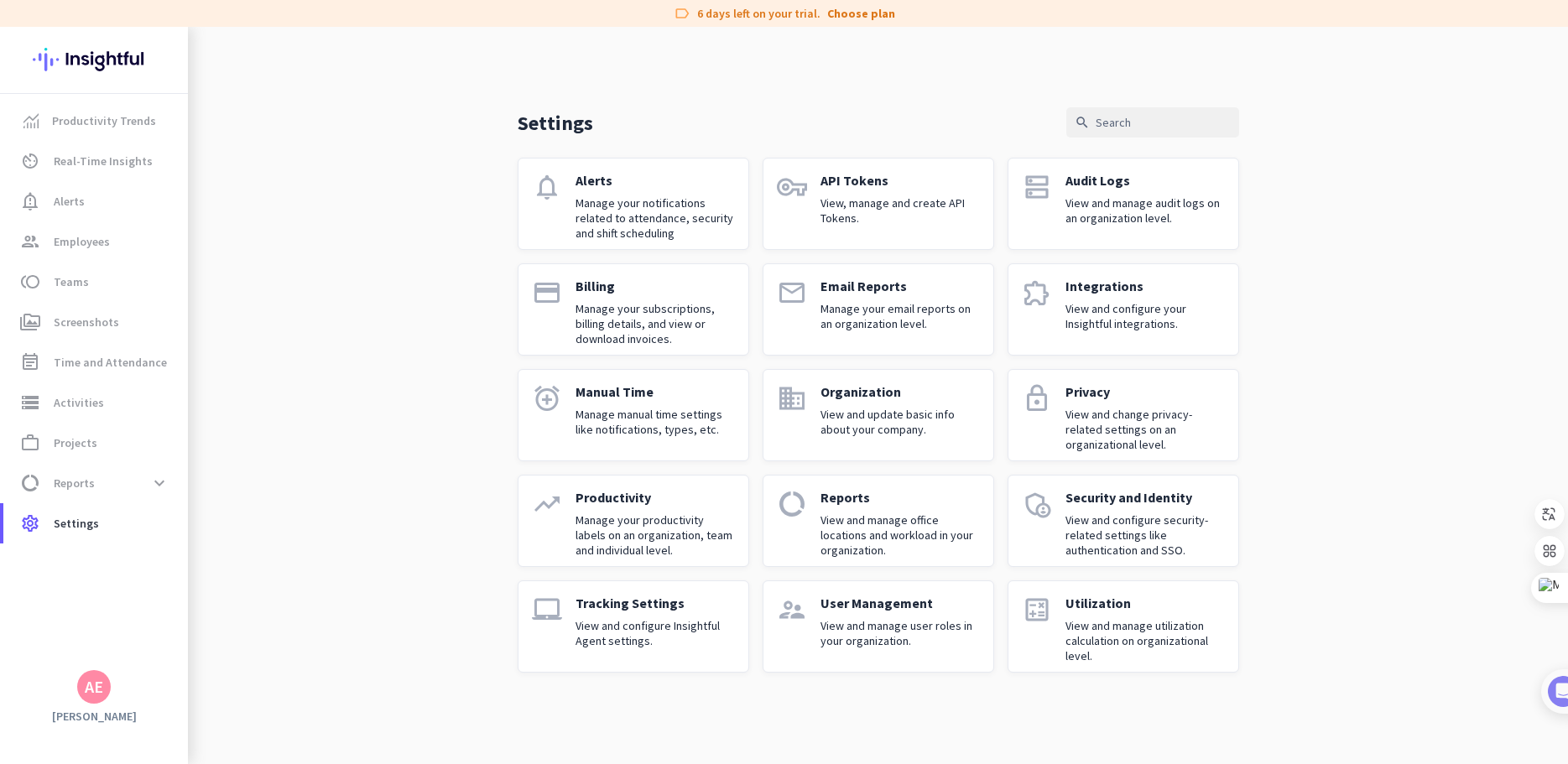
click at [831, 625] on p "View and manage user roles in your organization." at bounding box center [900, 633] width 160 height 30
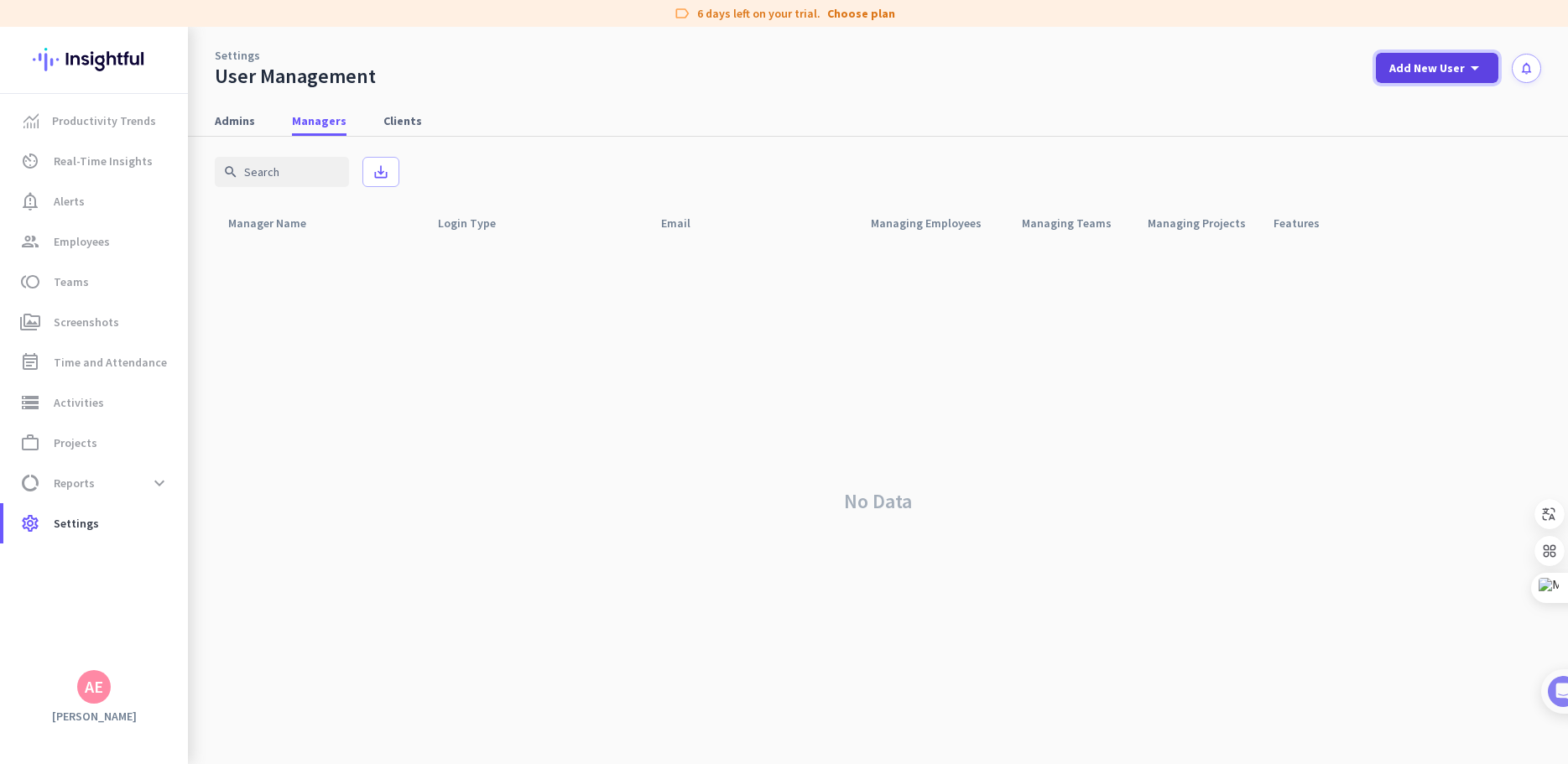
click at [1487, 65] on span at bounding box center [1438, 68] width 123 height 40
click at [1419, 191] on div "Client" at bounding box center [1434, 186] width 34 height 17
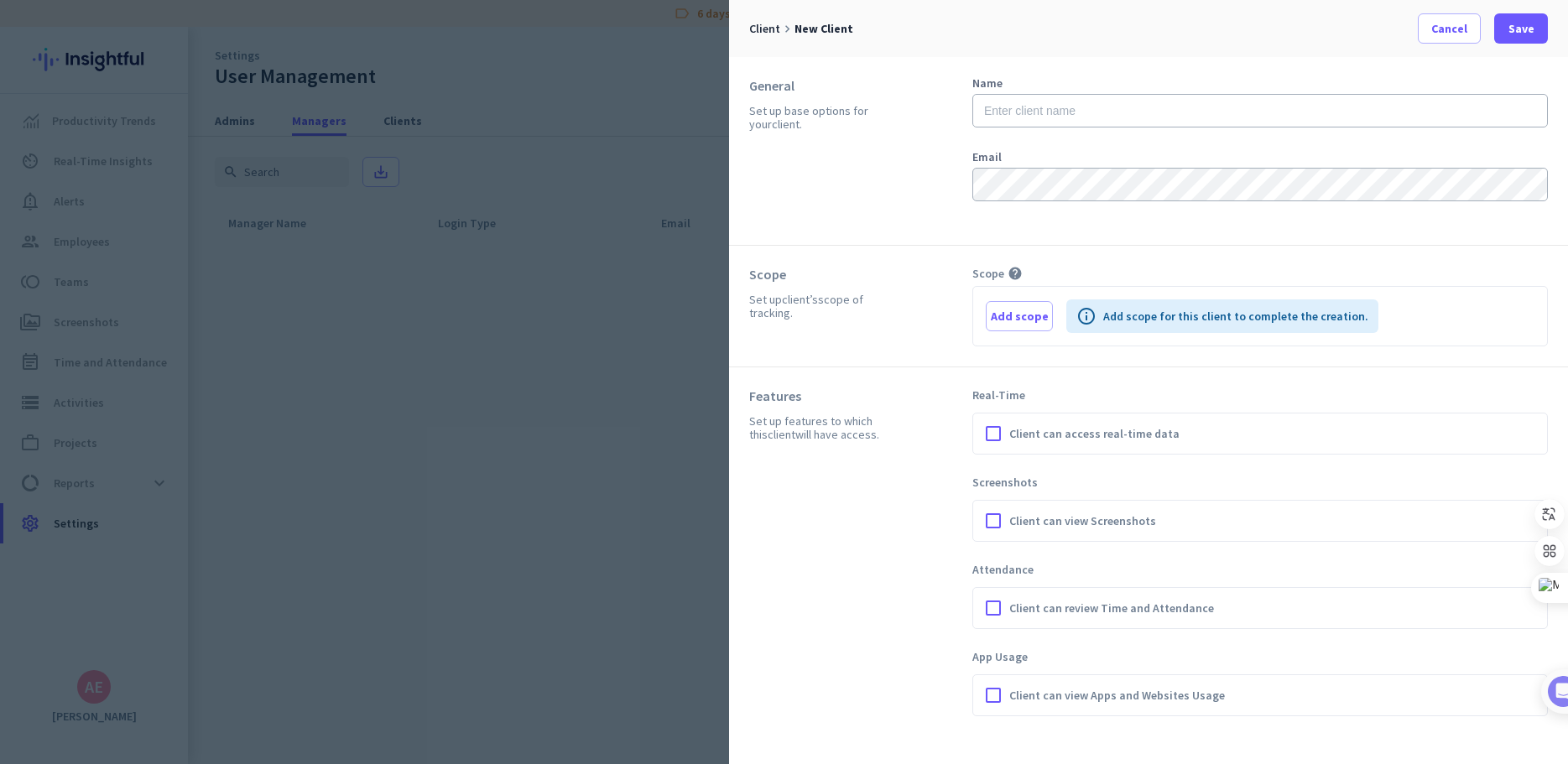
click at [548, 151] on div at bounding box center [784, 382] width 1568 height 764
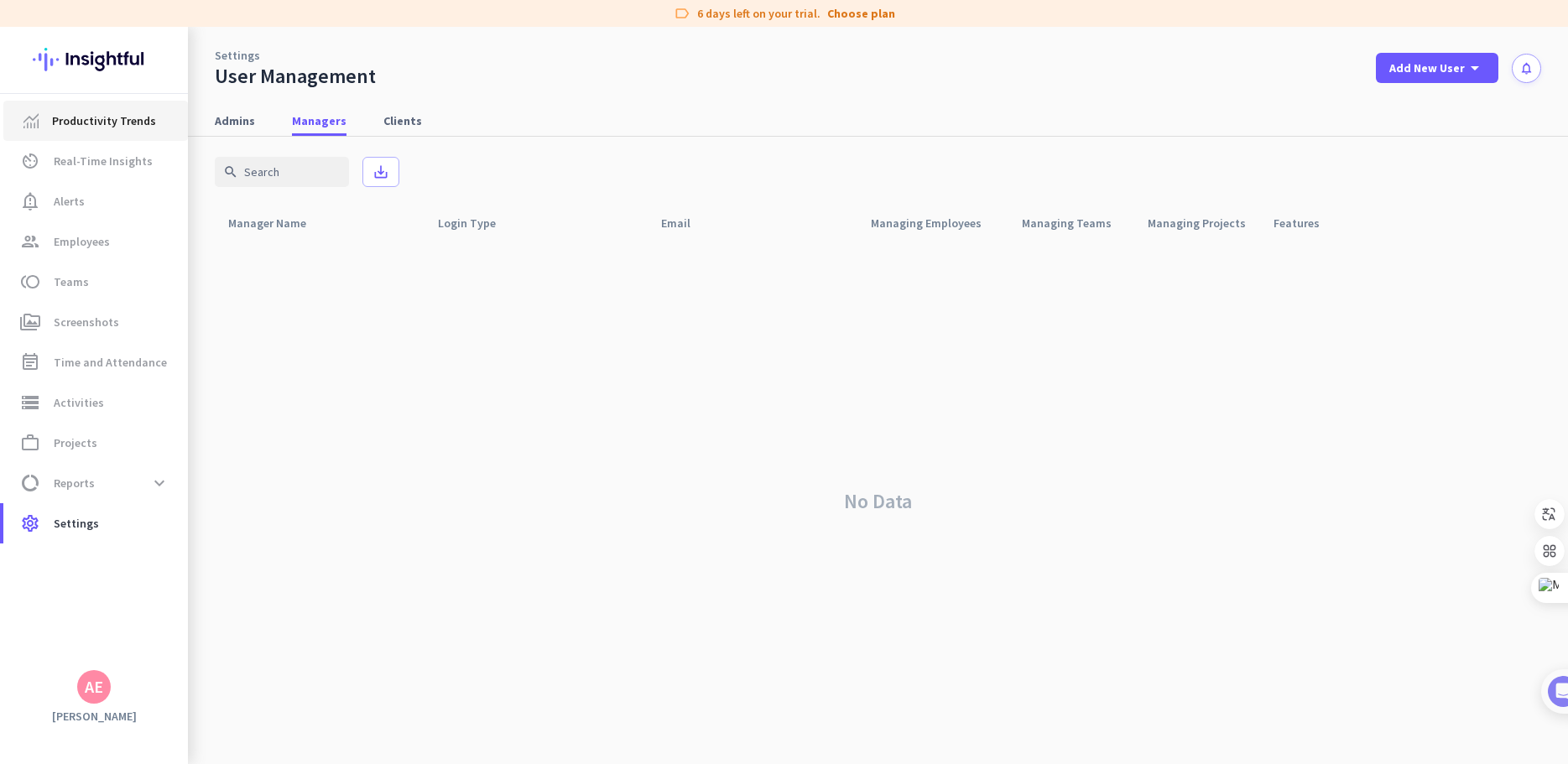
click at [117, 123] on span "Productivity Trends" at bounding box center [104, 121] width 104 height 20
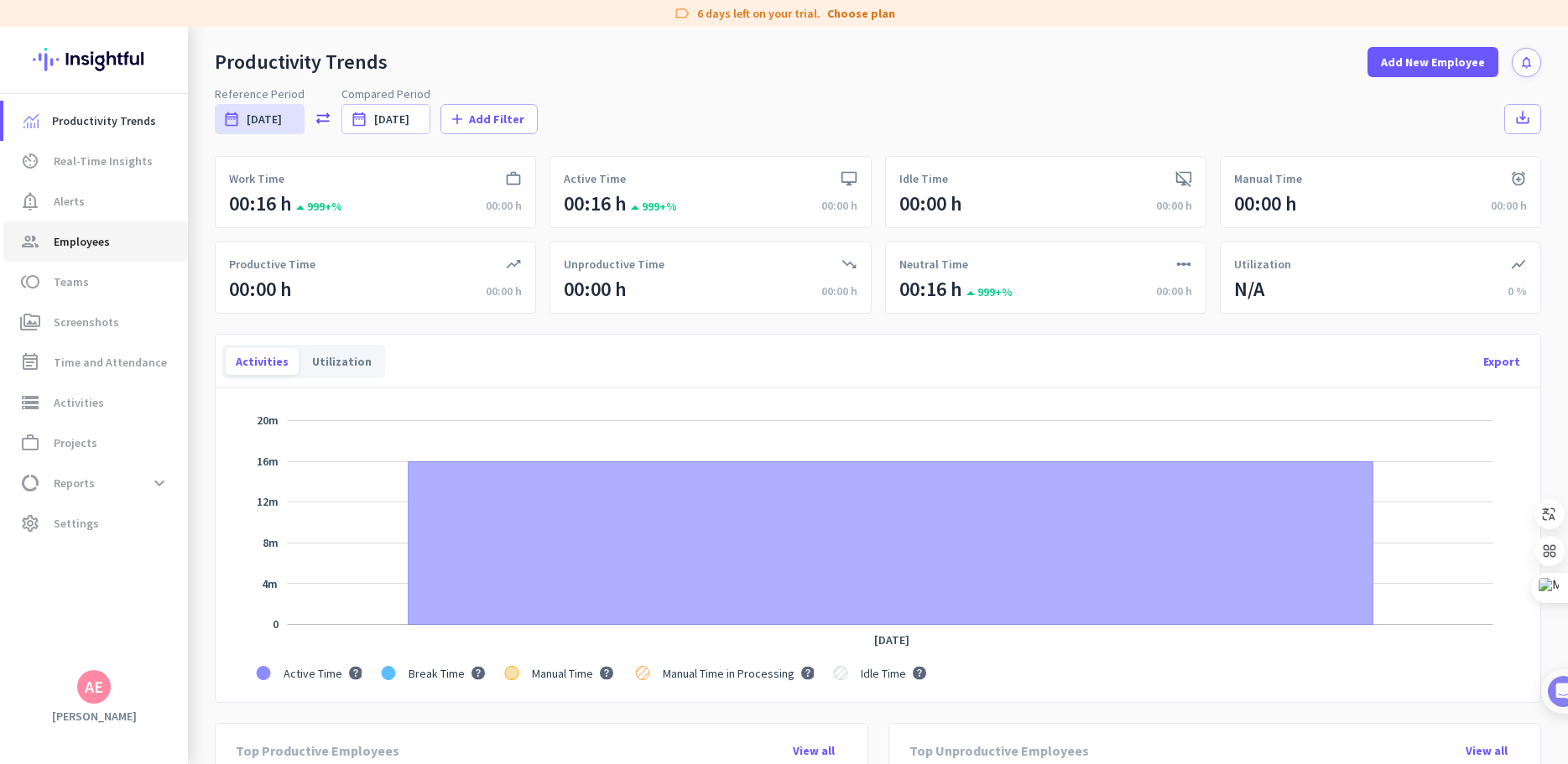
click at [99, 242] on span "Employees" at bounding box center [81, 242] width 56 height 20
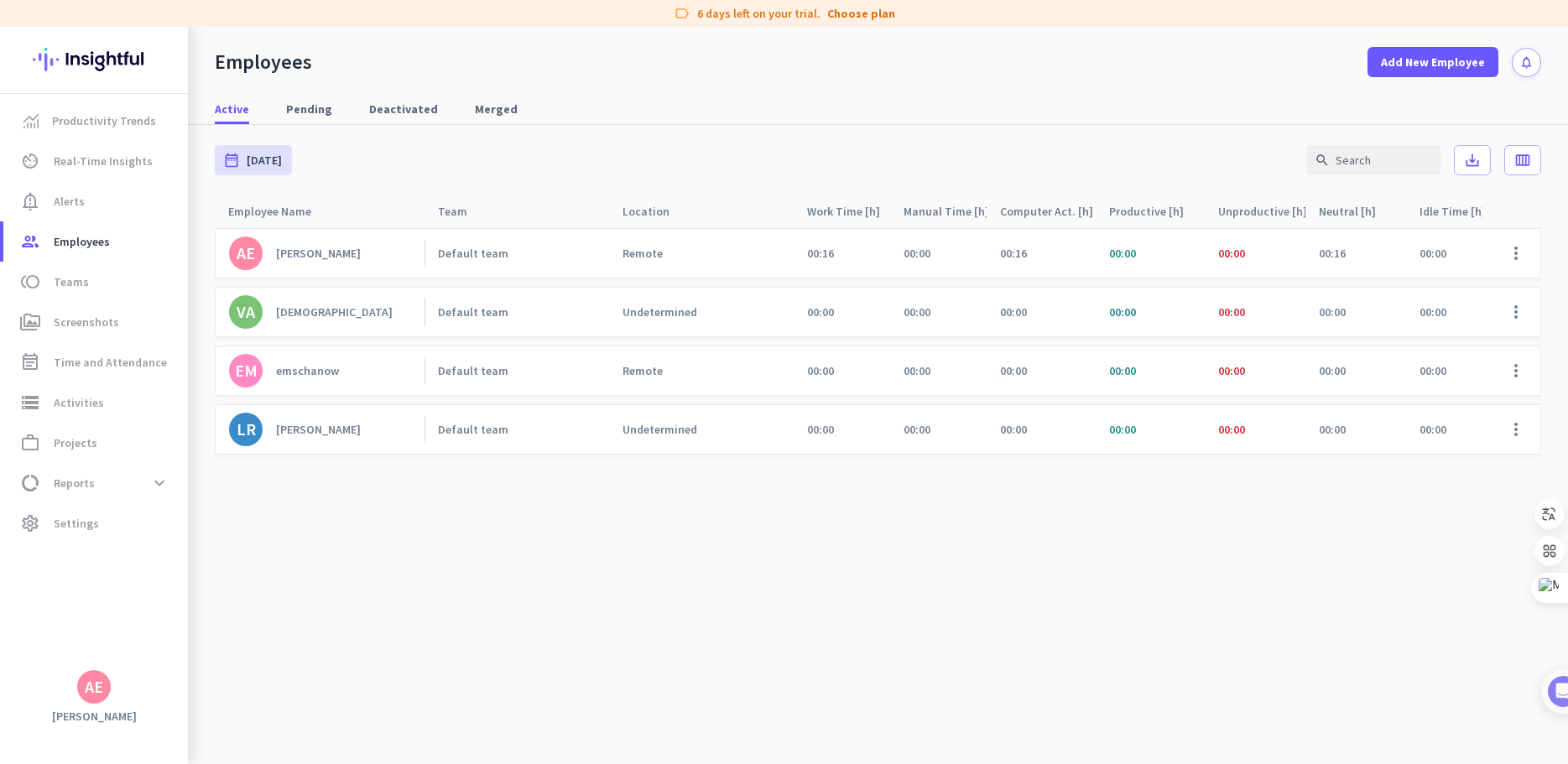
click at [318, 430] on div "[PERSON_NAME]" at bounding box center [318, 430] width 85 height 15
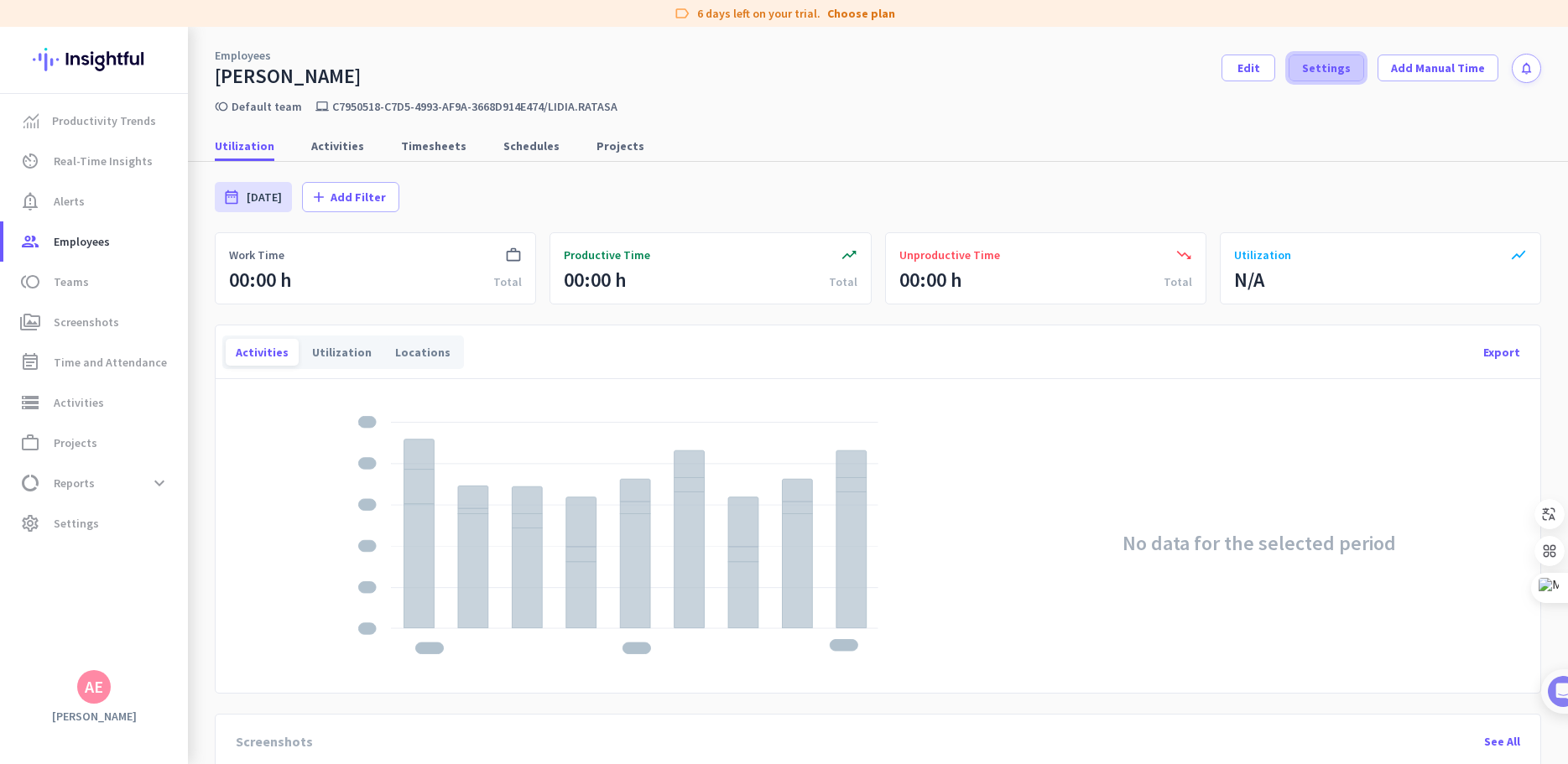
click at [1311, 66] on span "Settings" at bounding box center [1327, 68] width 49 height 17
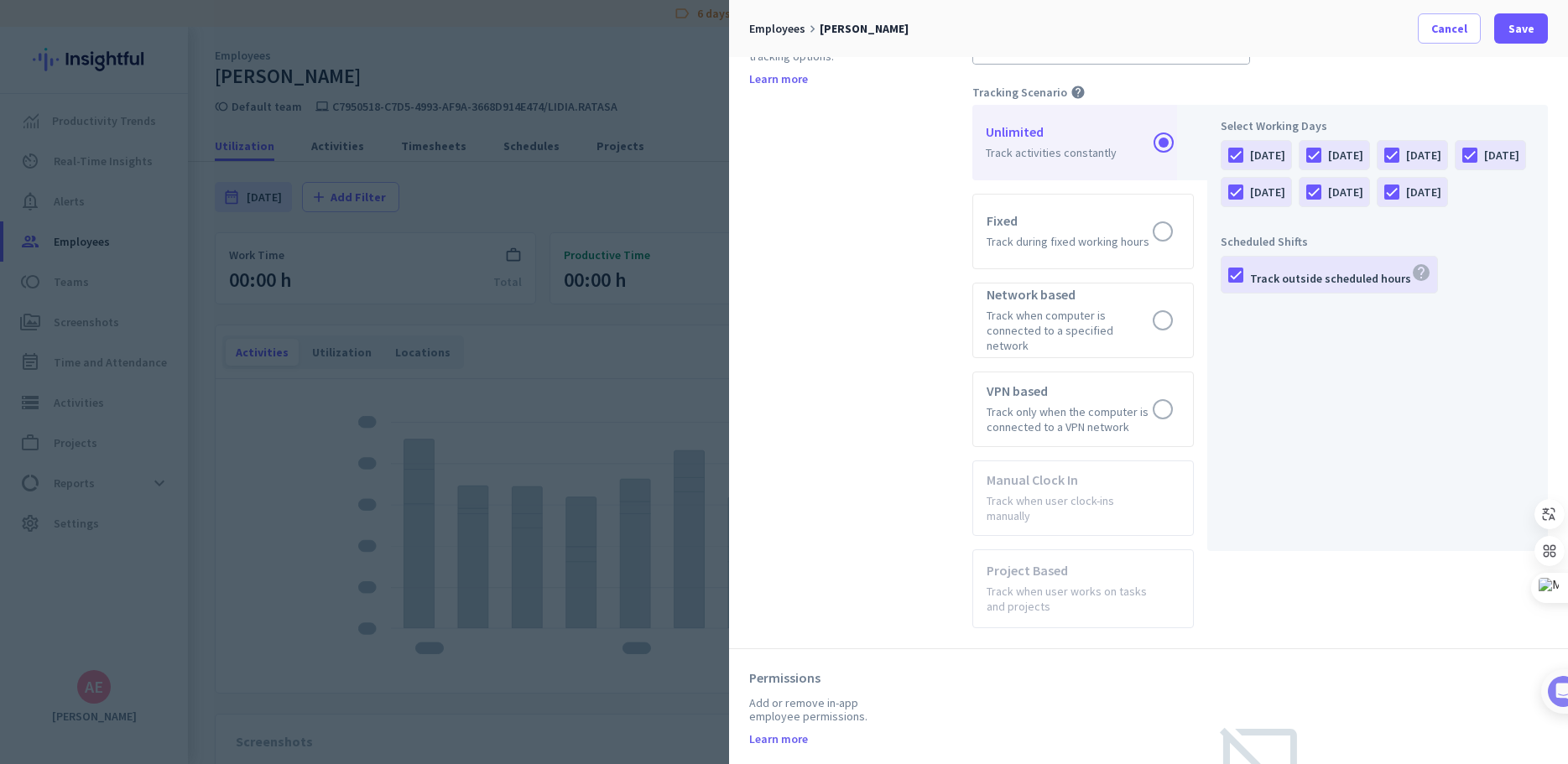
scroll to position [839, 0]
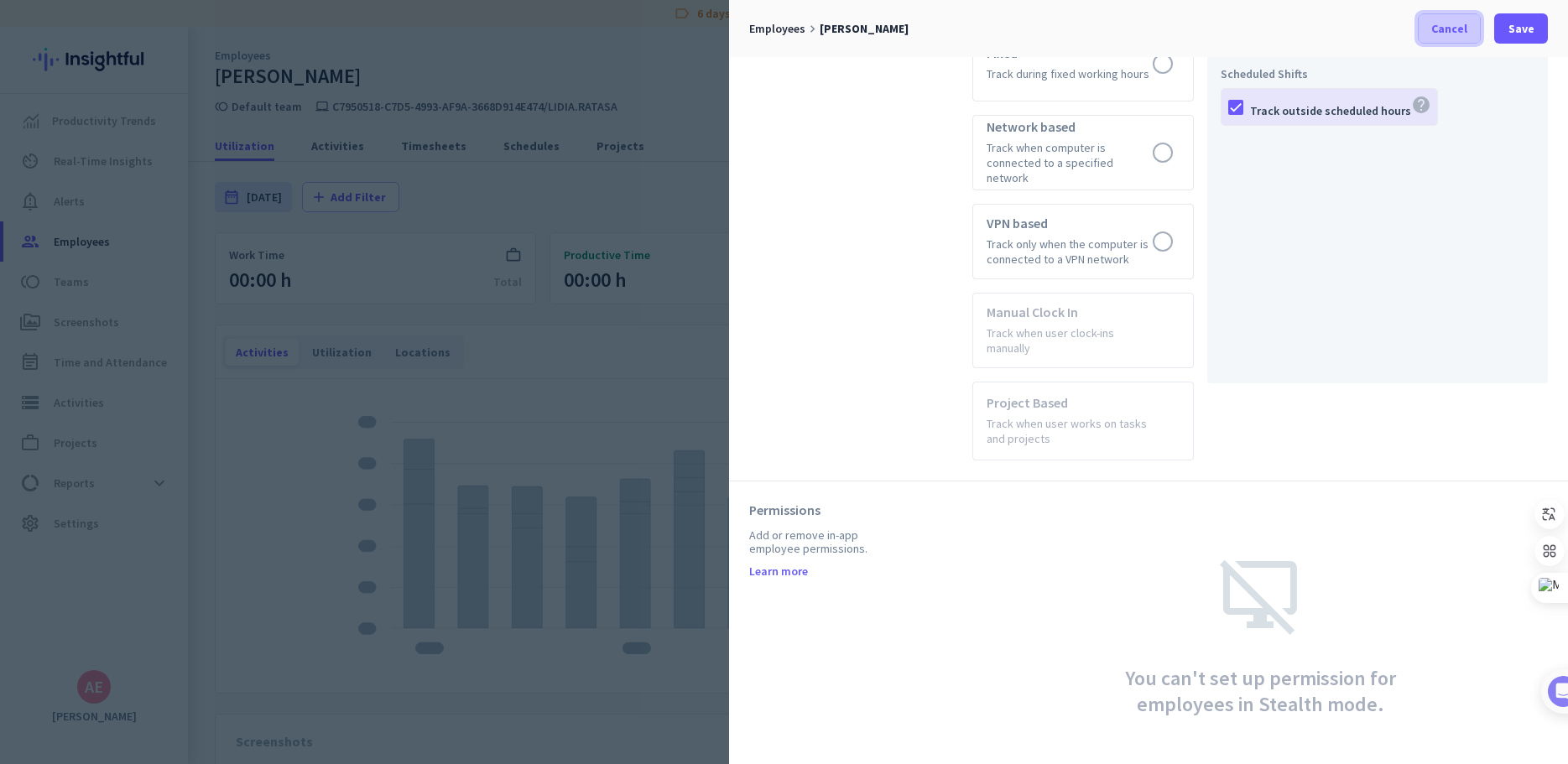
click at [1453, 24] on span "Cancel" at bounding box center [1450, 29] width 36 height 17
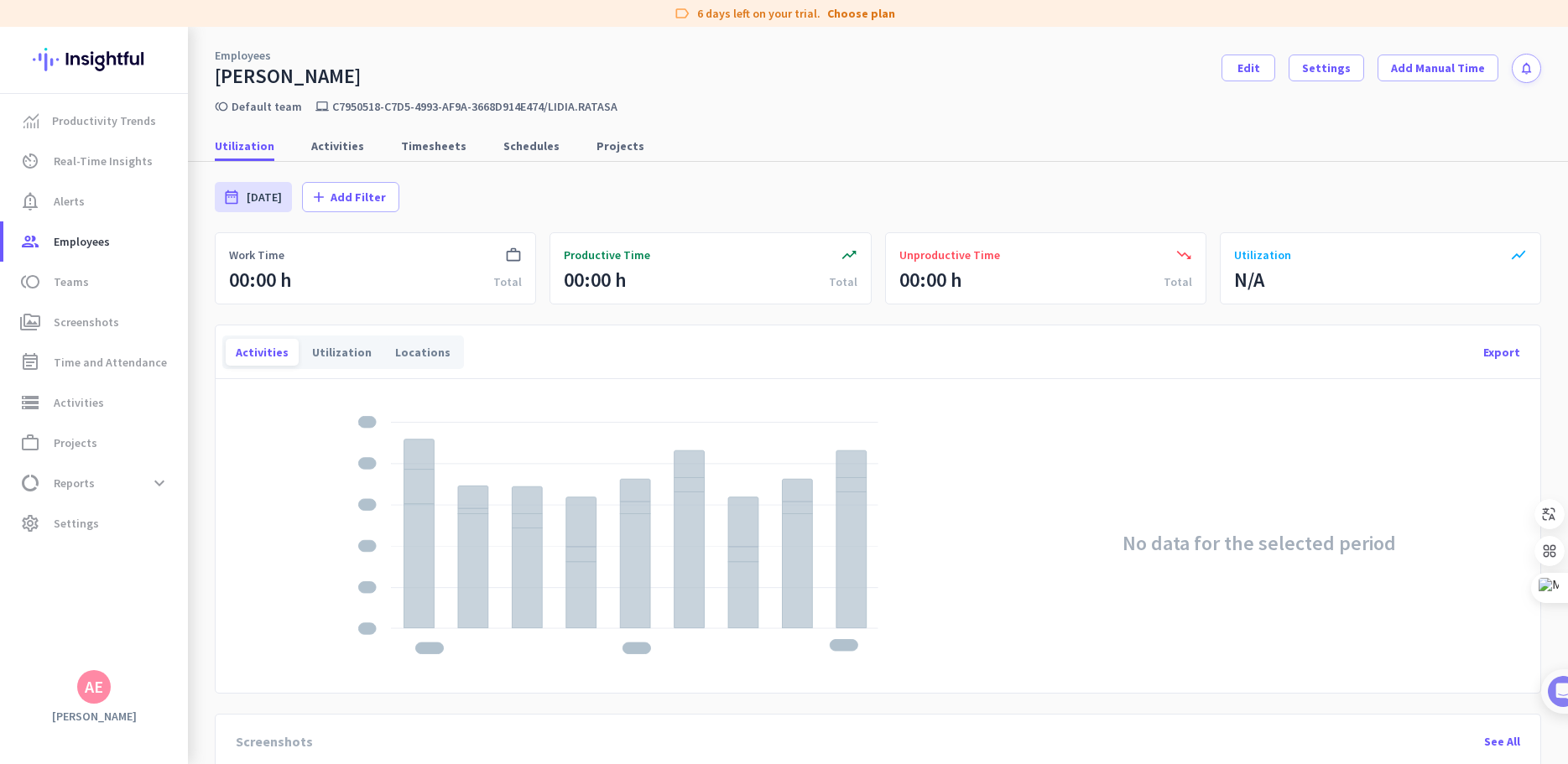
click at [118, 59] on img at bounding box center [94, 60] width 123 height 65
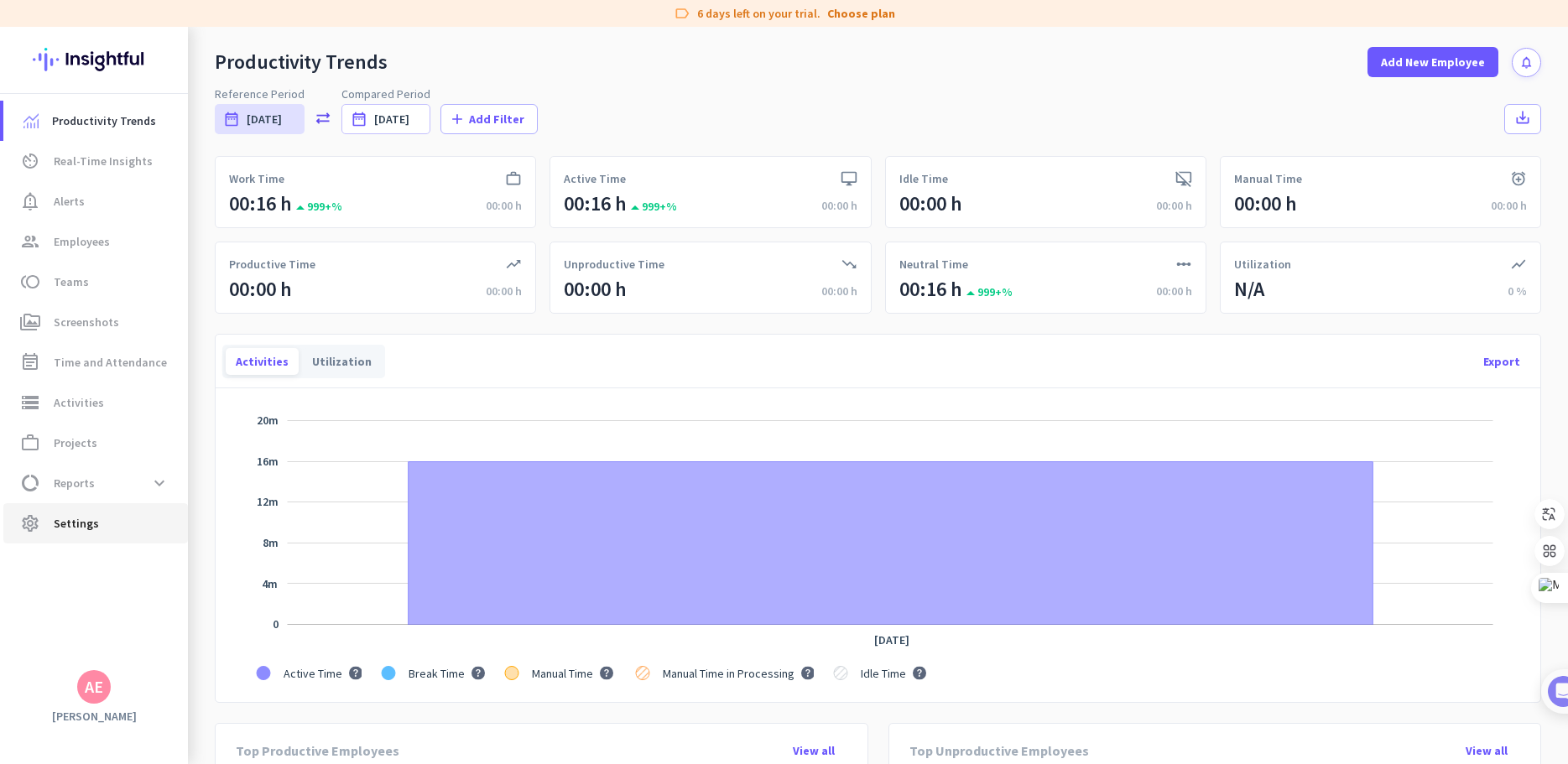
click at [57, 531] on span "Settings" at bounding box center [76, 523] width 45 height 20
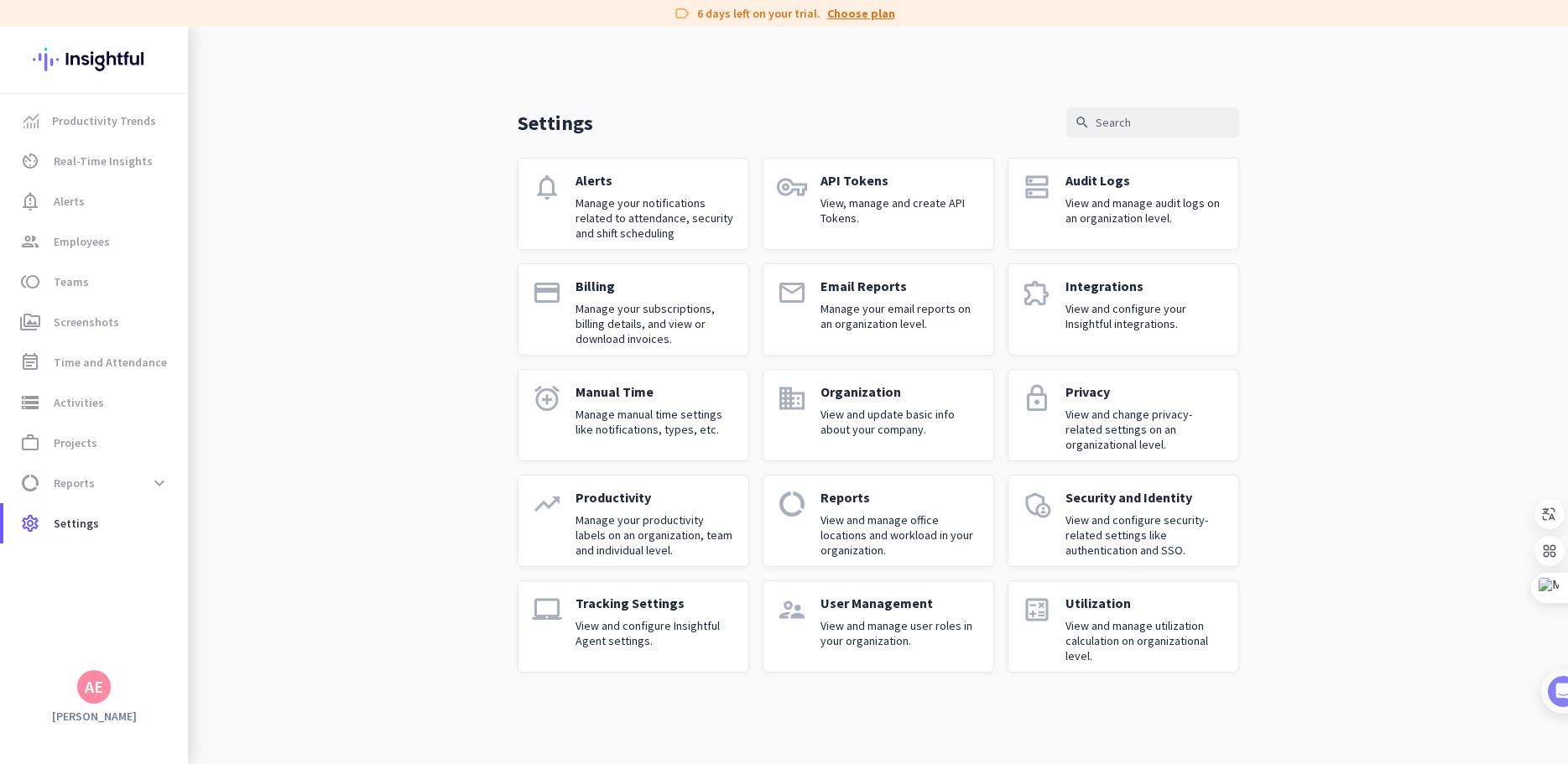
click at [872, 17] on link "Choose plan" at bounding box center [861, 13] width 68 height 17
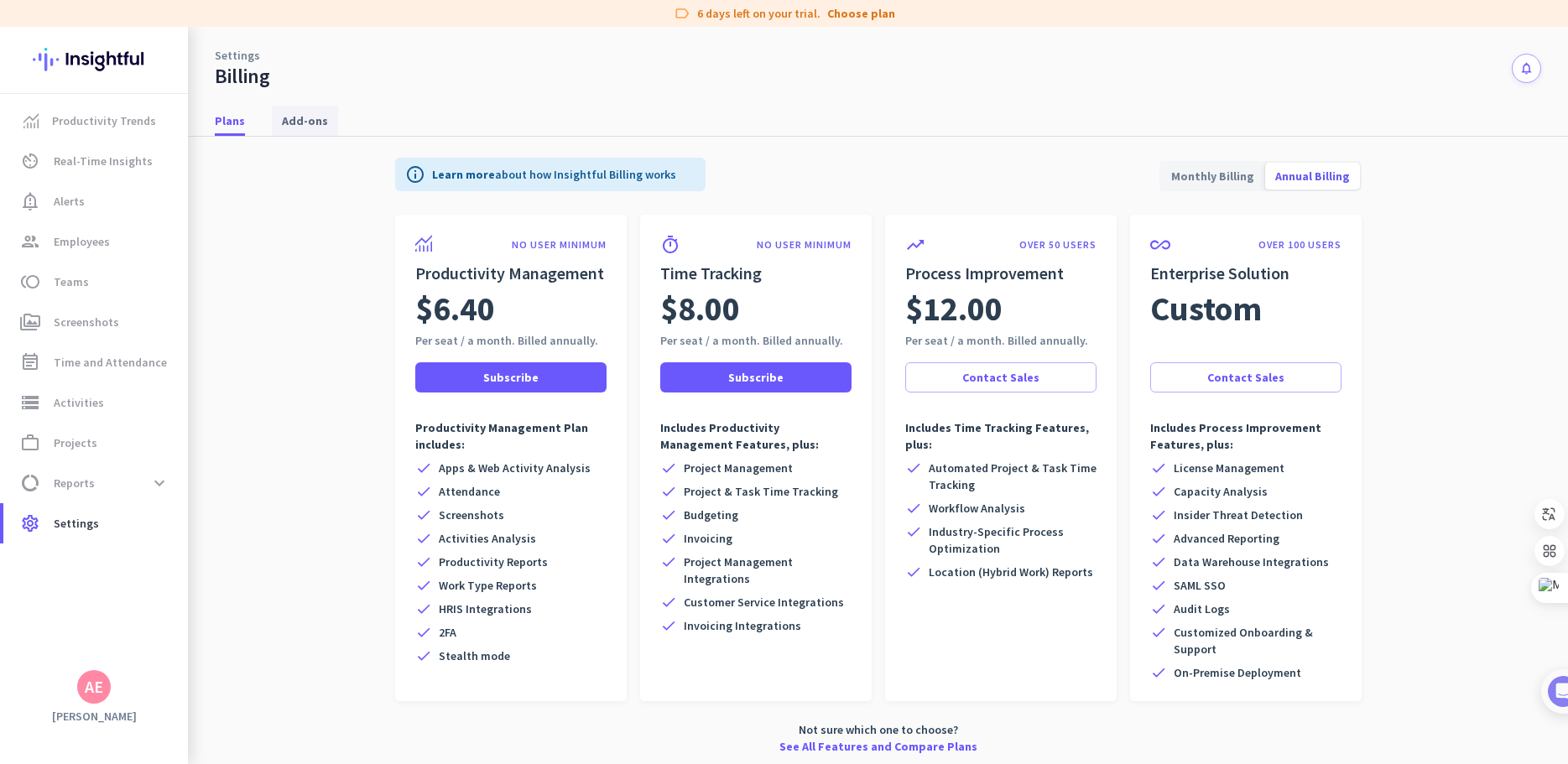
click at [307, 113] on span "Add-ons" at bounding box center [305, 121] width 46 height 17
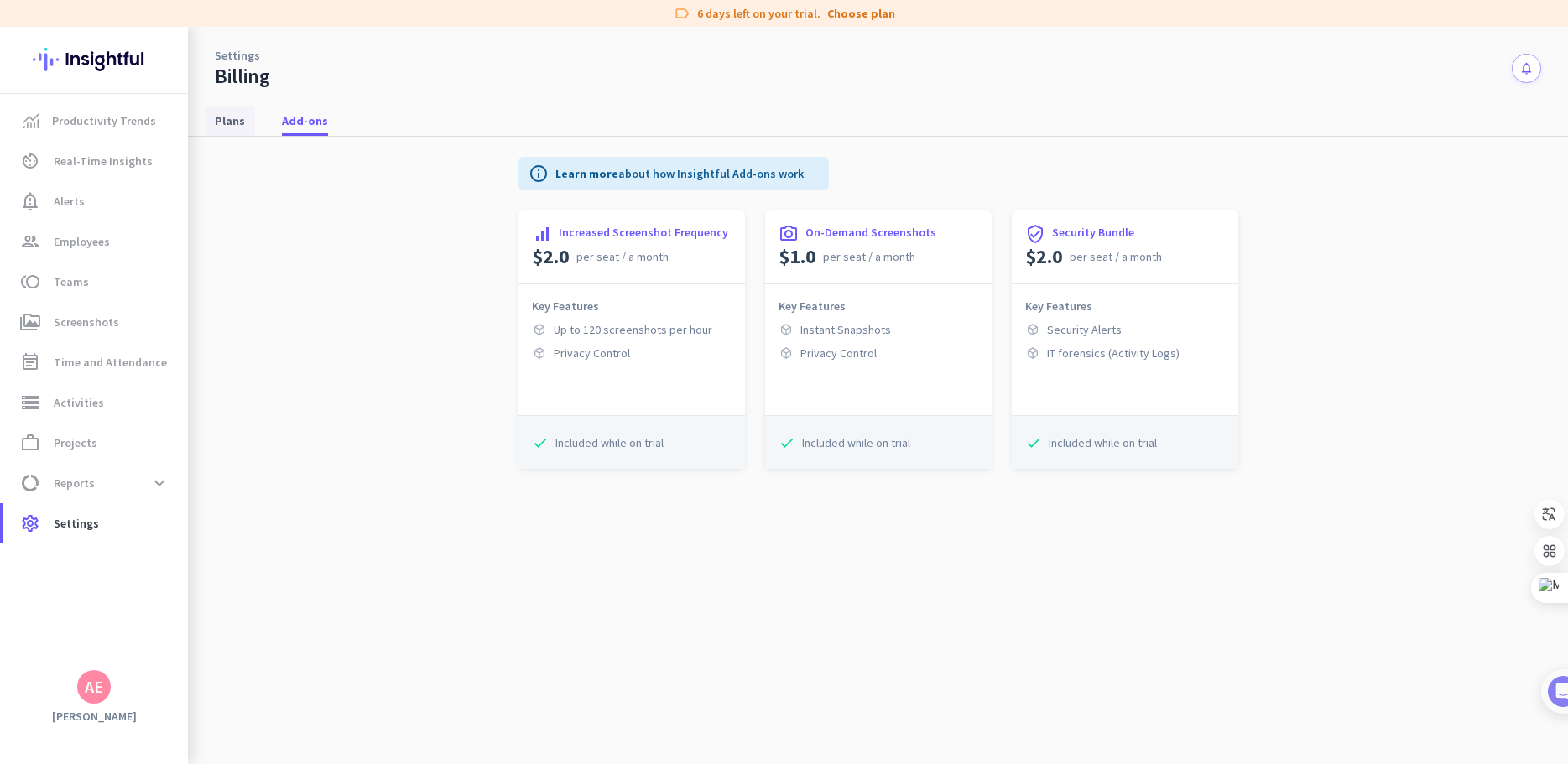
click at [235, 116] on span "Plans" at bounding box center [230, 121] width 30 height 17
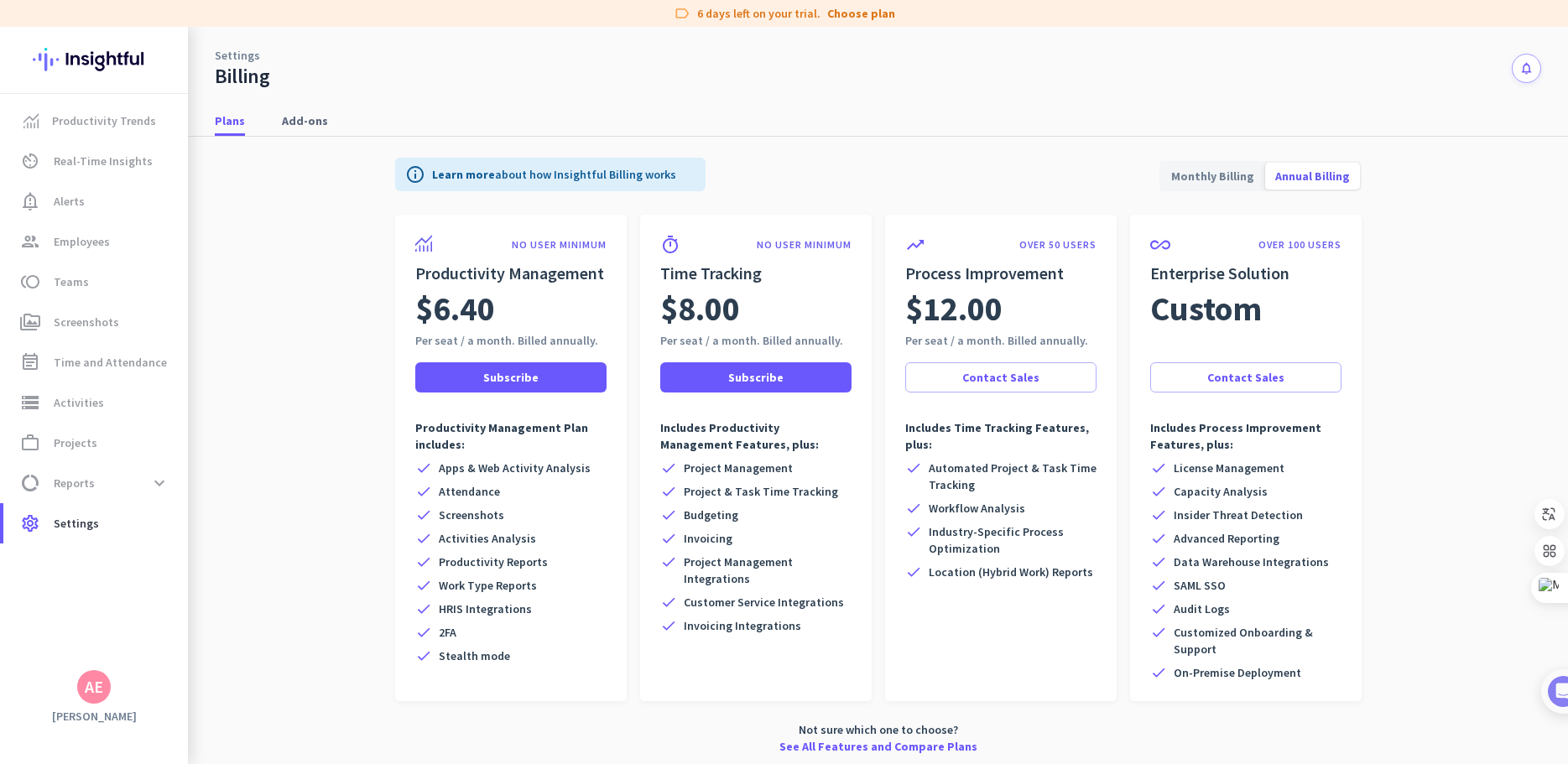
scroll to position [4, 0]
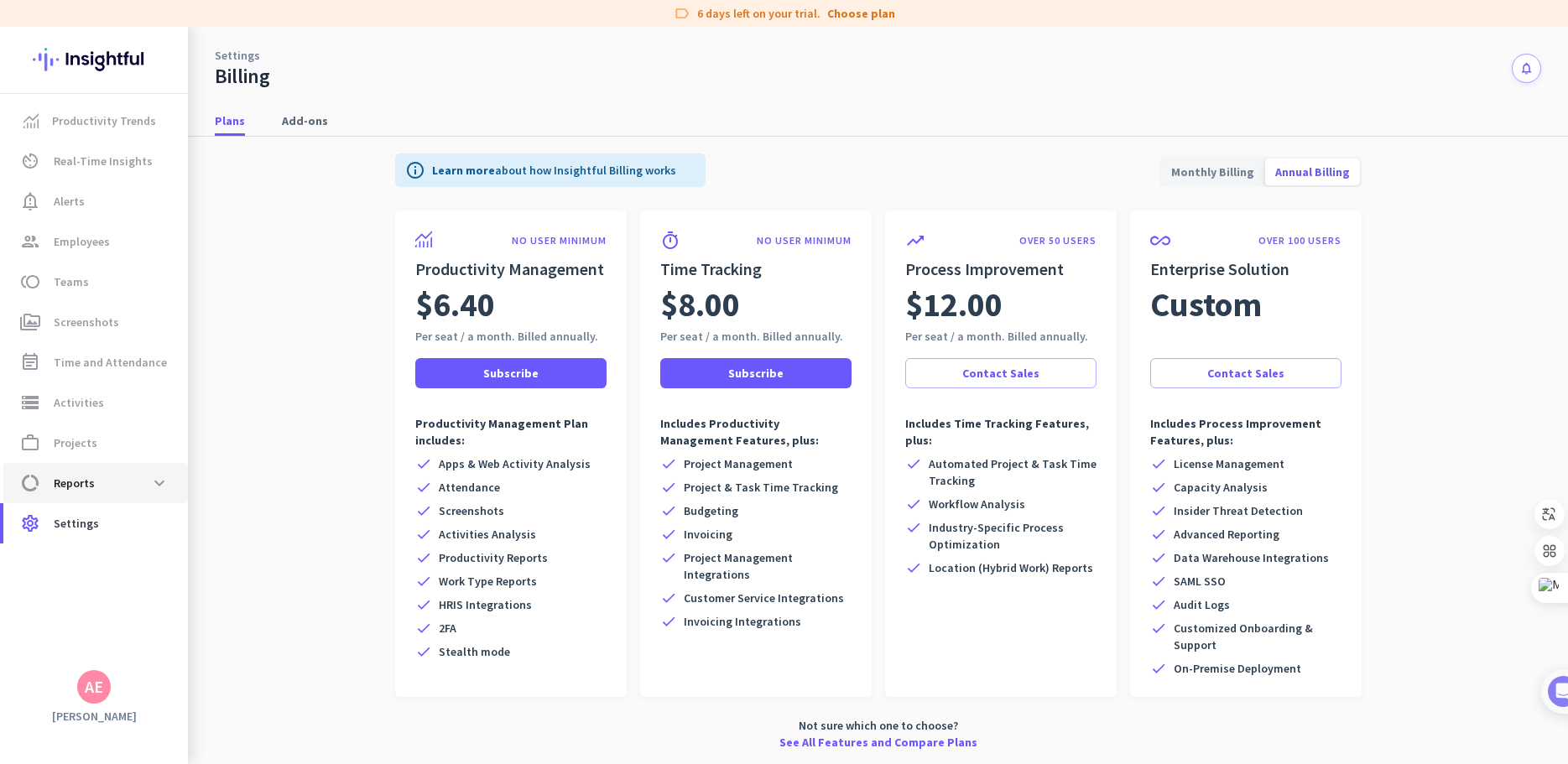
click at [128, 486] on span "data_usage Reports expand_more" at bounding box center [96, 484] width 158 height 30
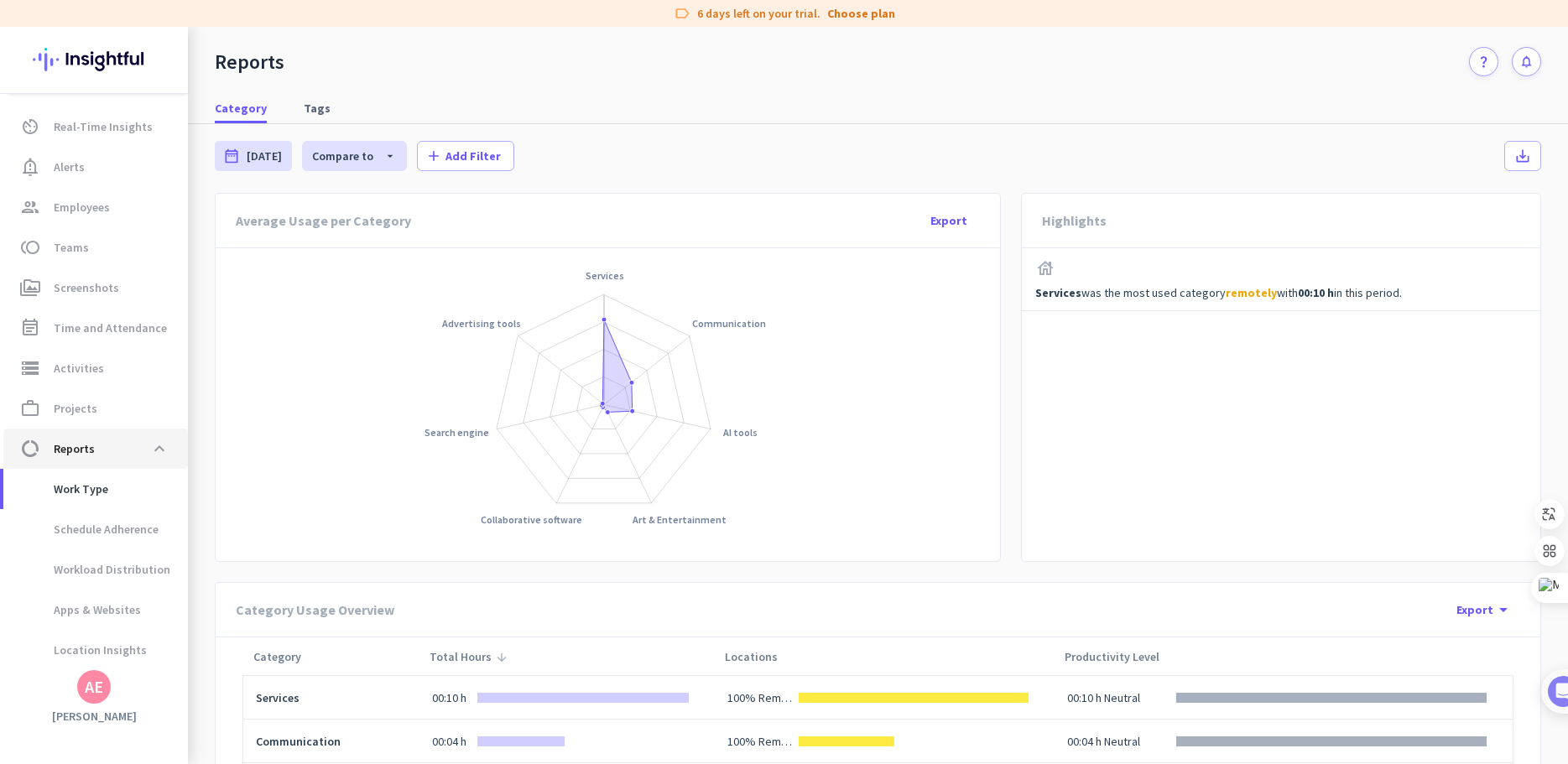
scroll to position [81, 0]
click at [124, 563] on span "Apps & Websites" at bounding box center [79, 563] width 124 height 40
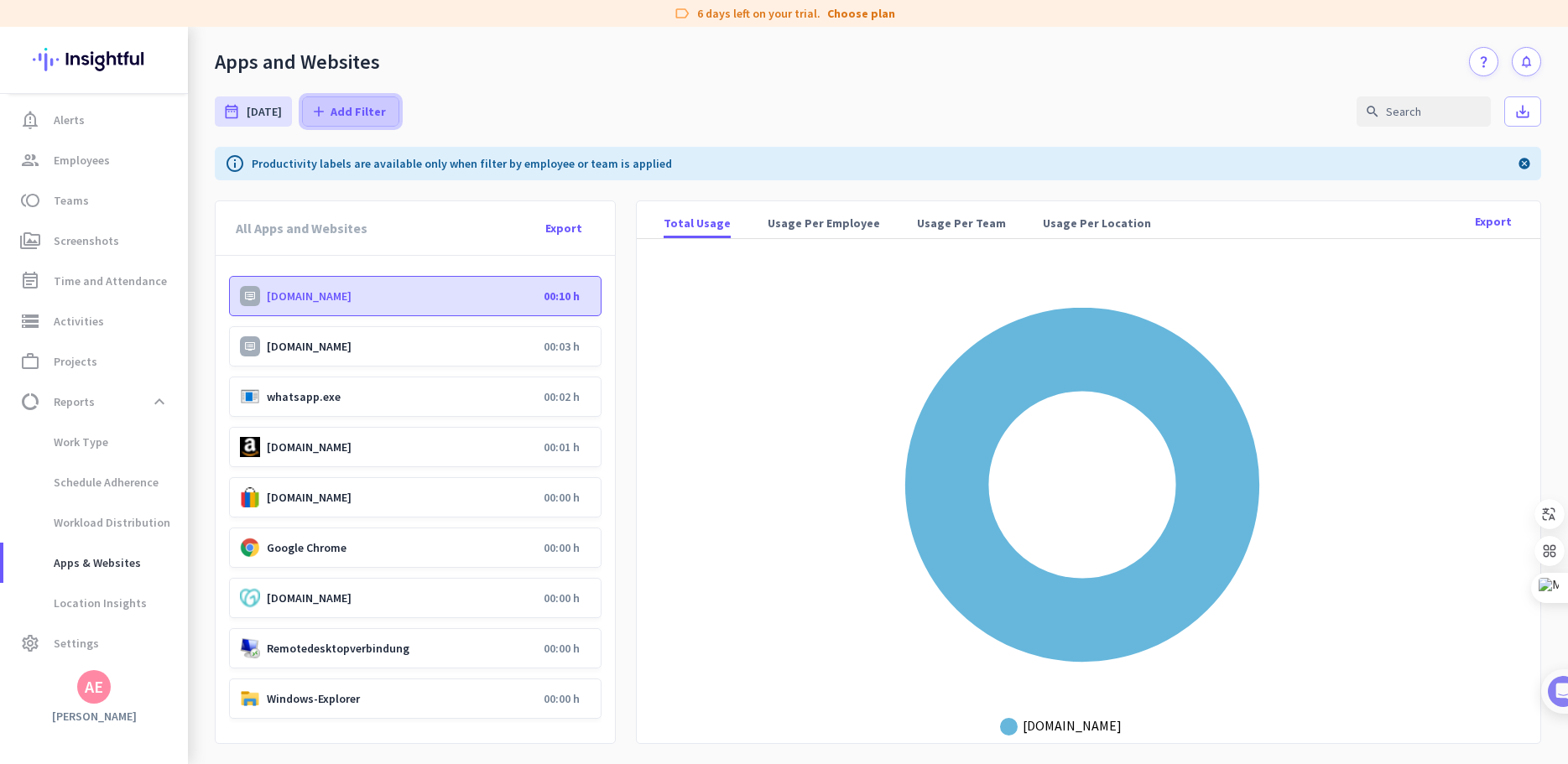
click at [352, 113] on span "Add Filter" at bounding box center [359, 112] width 55 height 17
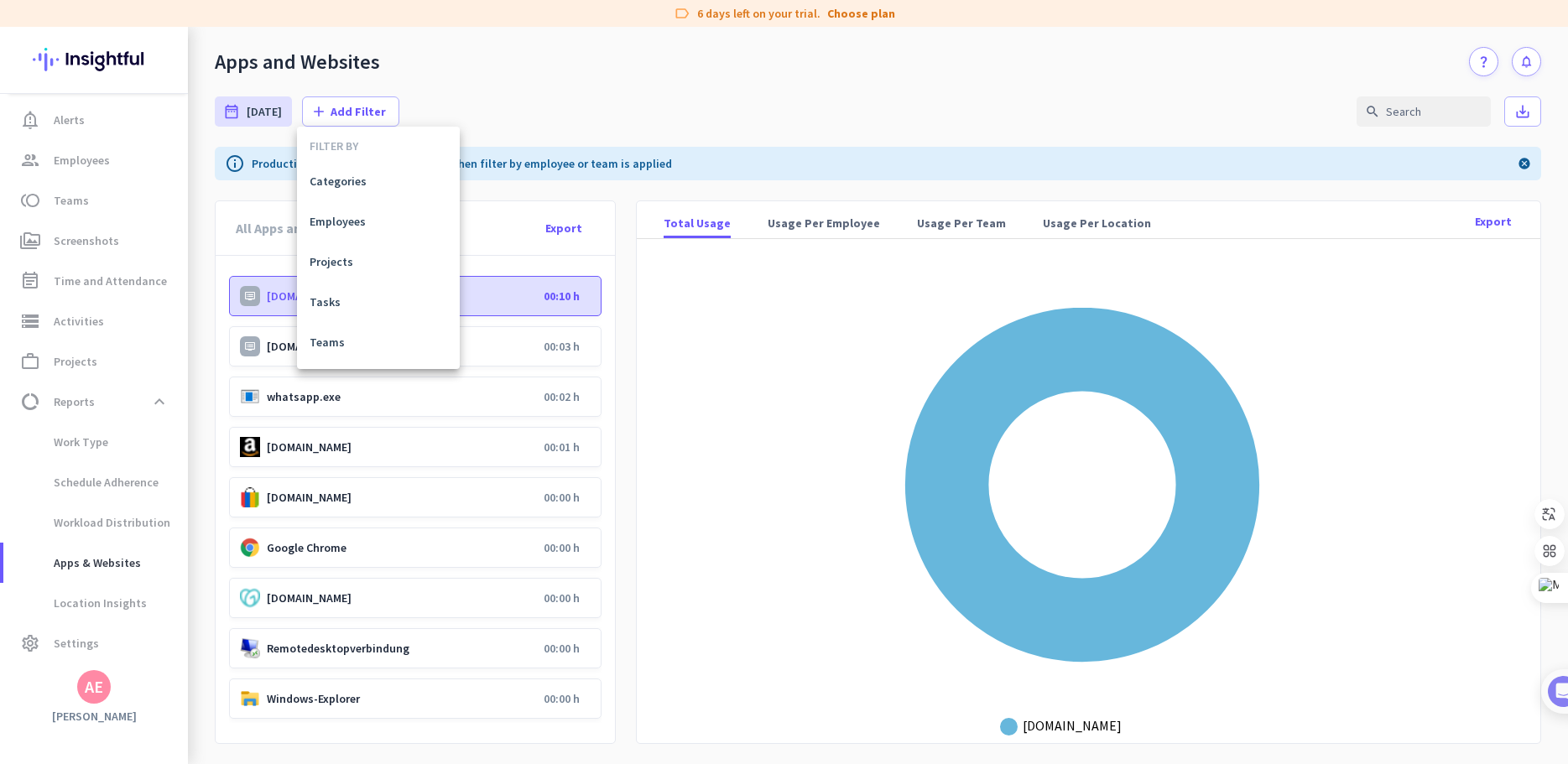
click at [475, 131] on div at bounding box center [784, 382] width 1568 height 764
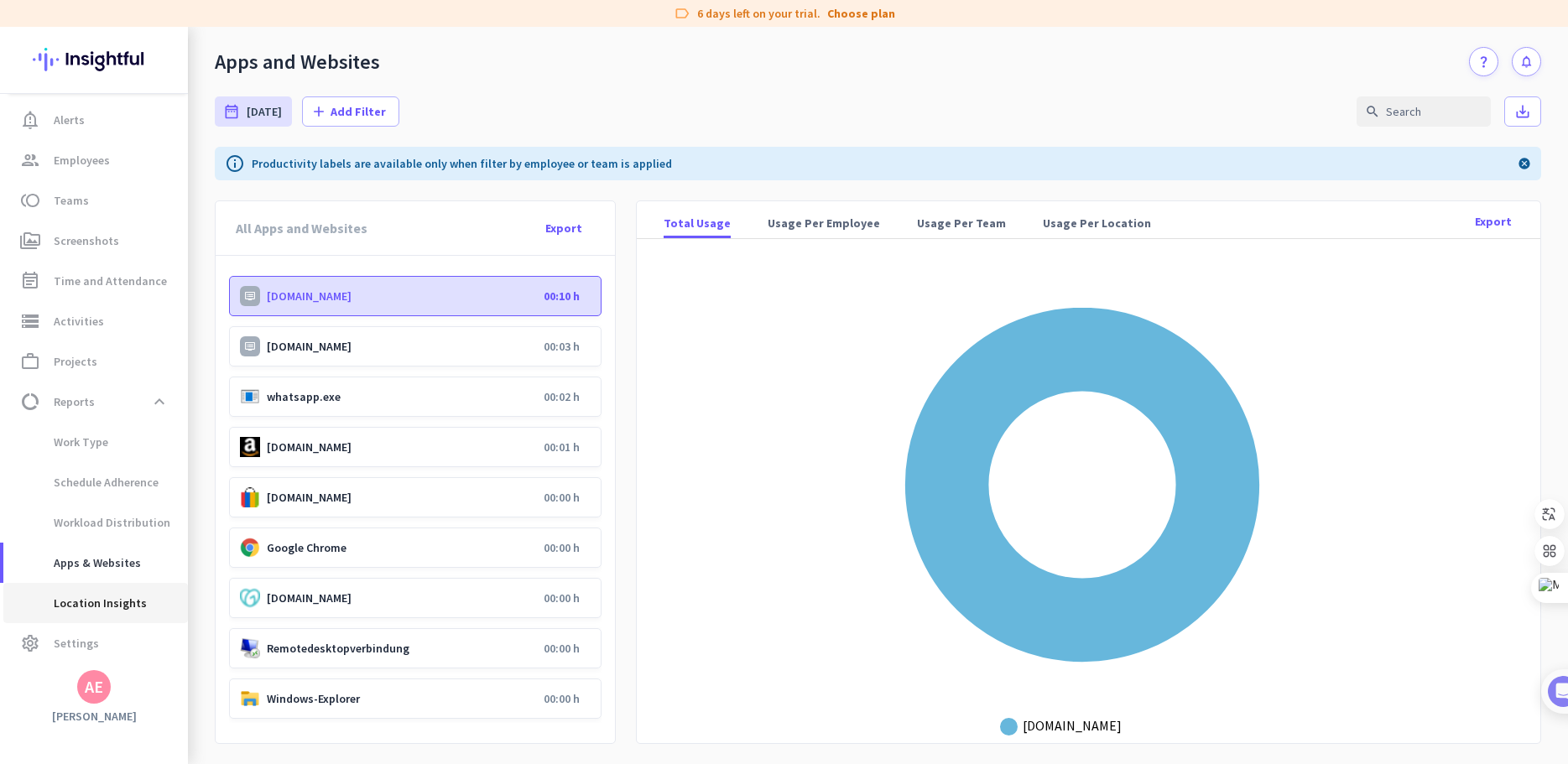
click at [134, 596] on span "Location Insights" at bounding box center [81, 603] width 130 height 40
type input "[DATE] - [DATE]"
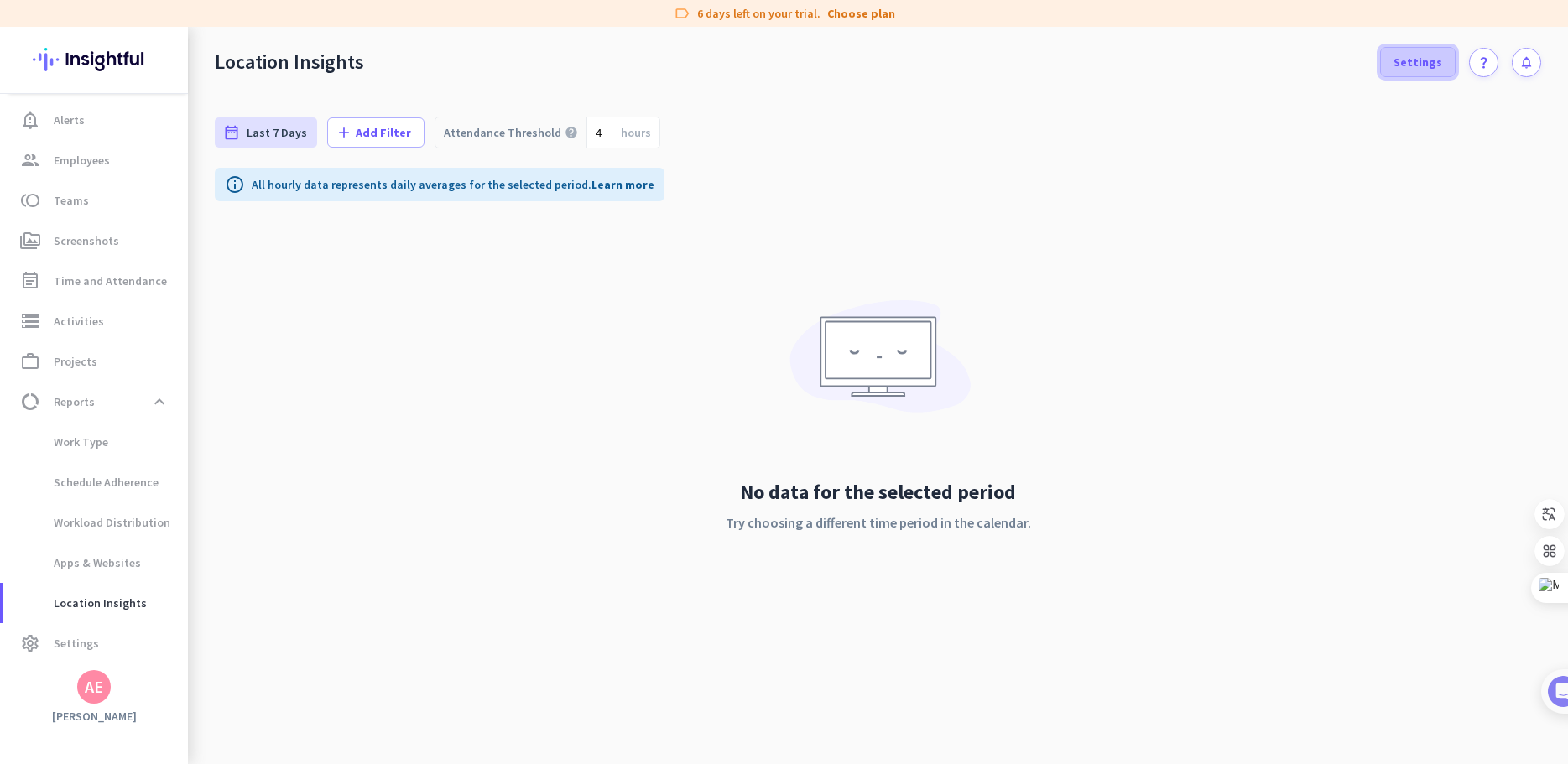
click at [1433, 71] on span at bounding box center [1419, 62] width 74 height 40
type input "[DATE] - [DATE]"
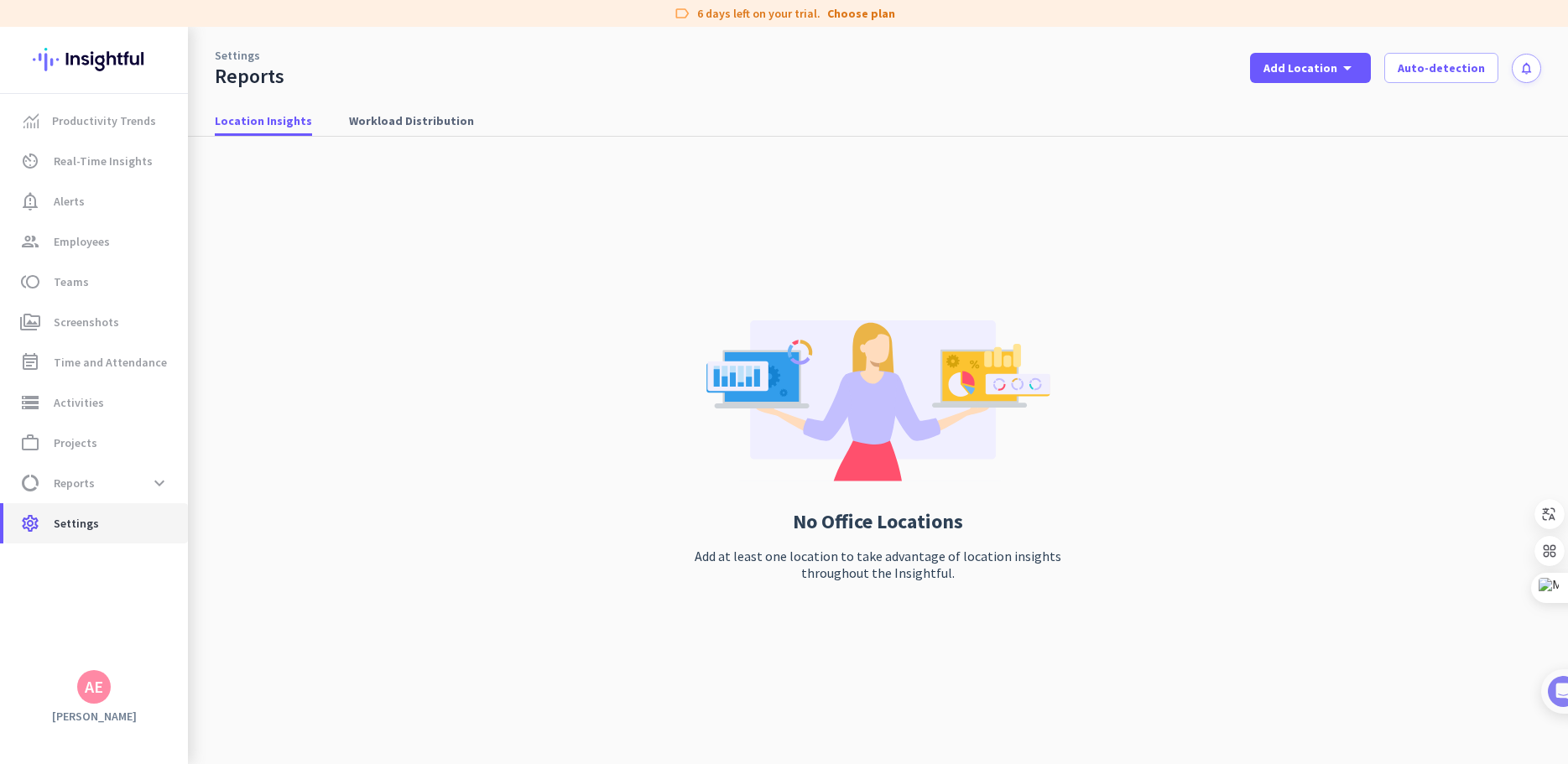
click at [123, 517] on span "settings Settings" at bounding box center [96, 523] width 158 height 20
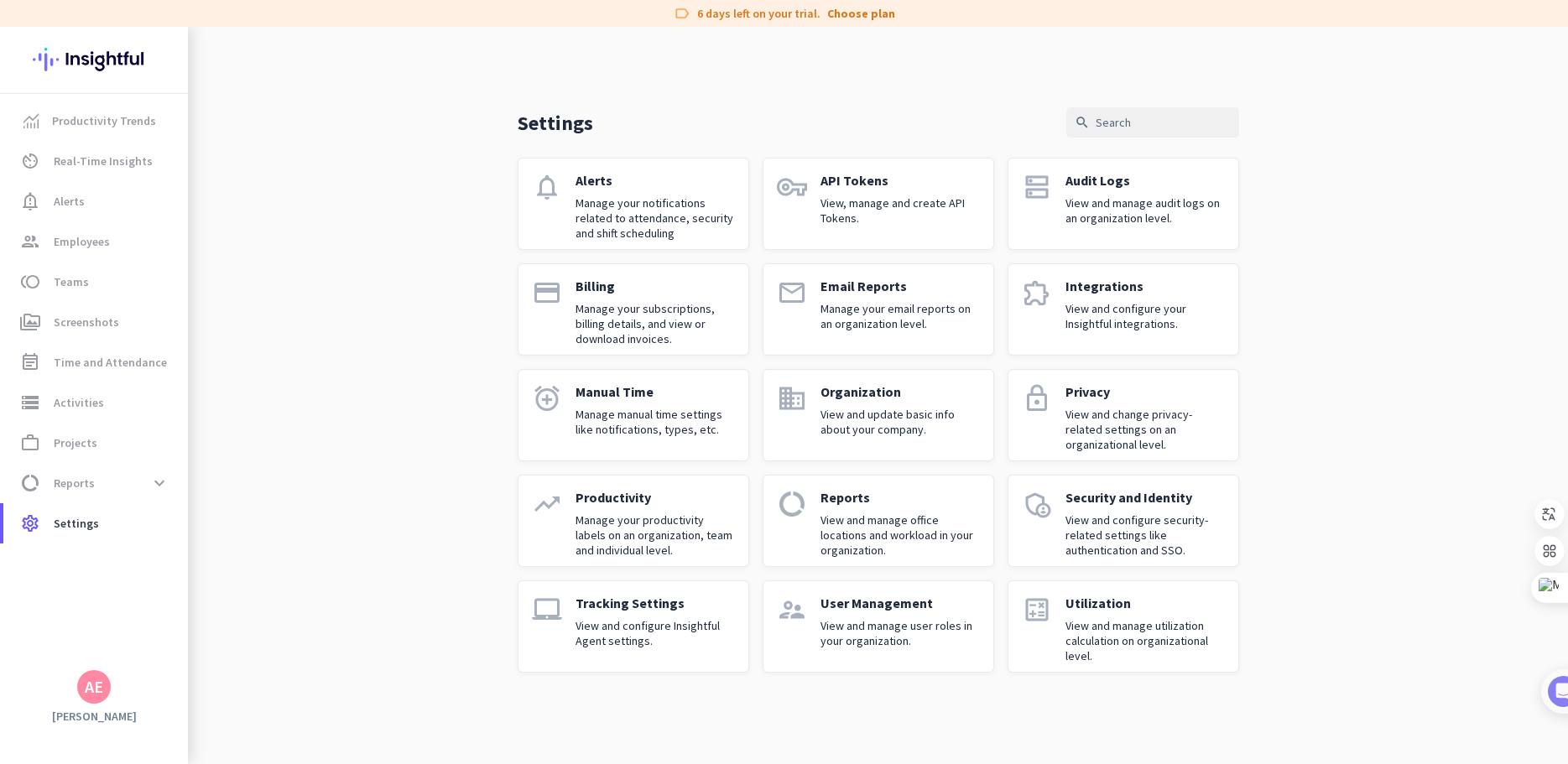
click at [1097, 507] on div "Security and Identity View and configure security-related settings like authent…" at bounding box center [1146, 521] width 160 height 64
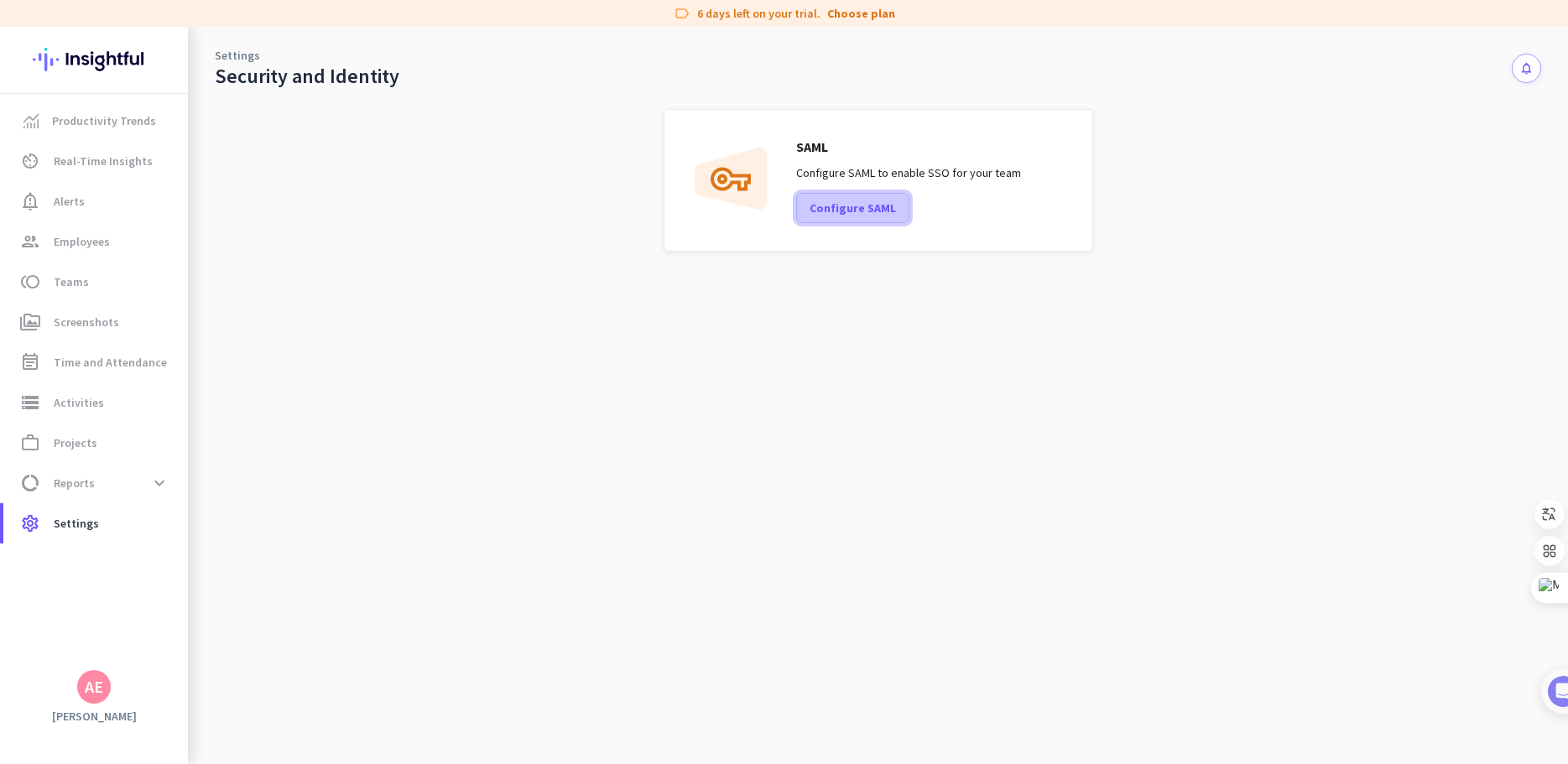
click at [832, 203] on span "Configure SAML" at bounding box center [852, 208] width 87 height 17
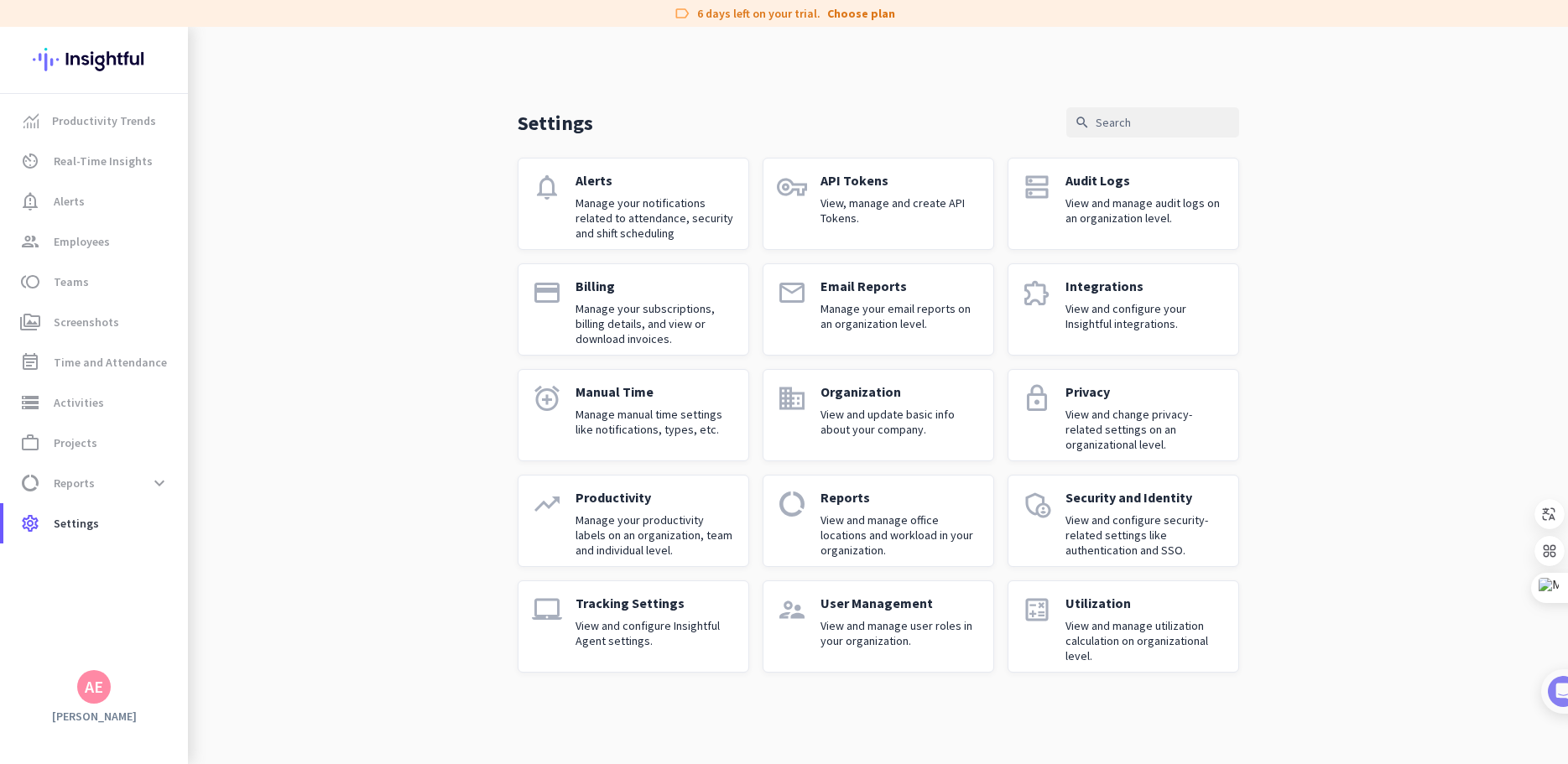
click at [632, 523] on p "Manage your productivity labels on an organization, team and individual level." at bounding box center [655, 535] width 160 height 45
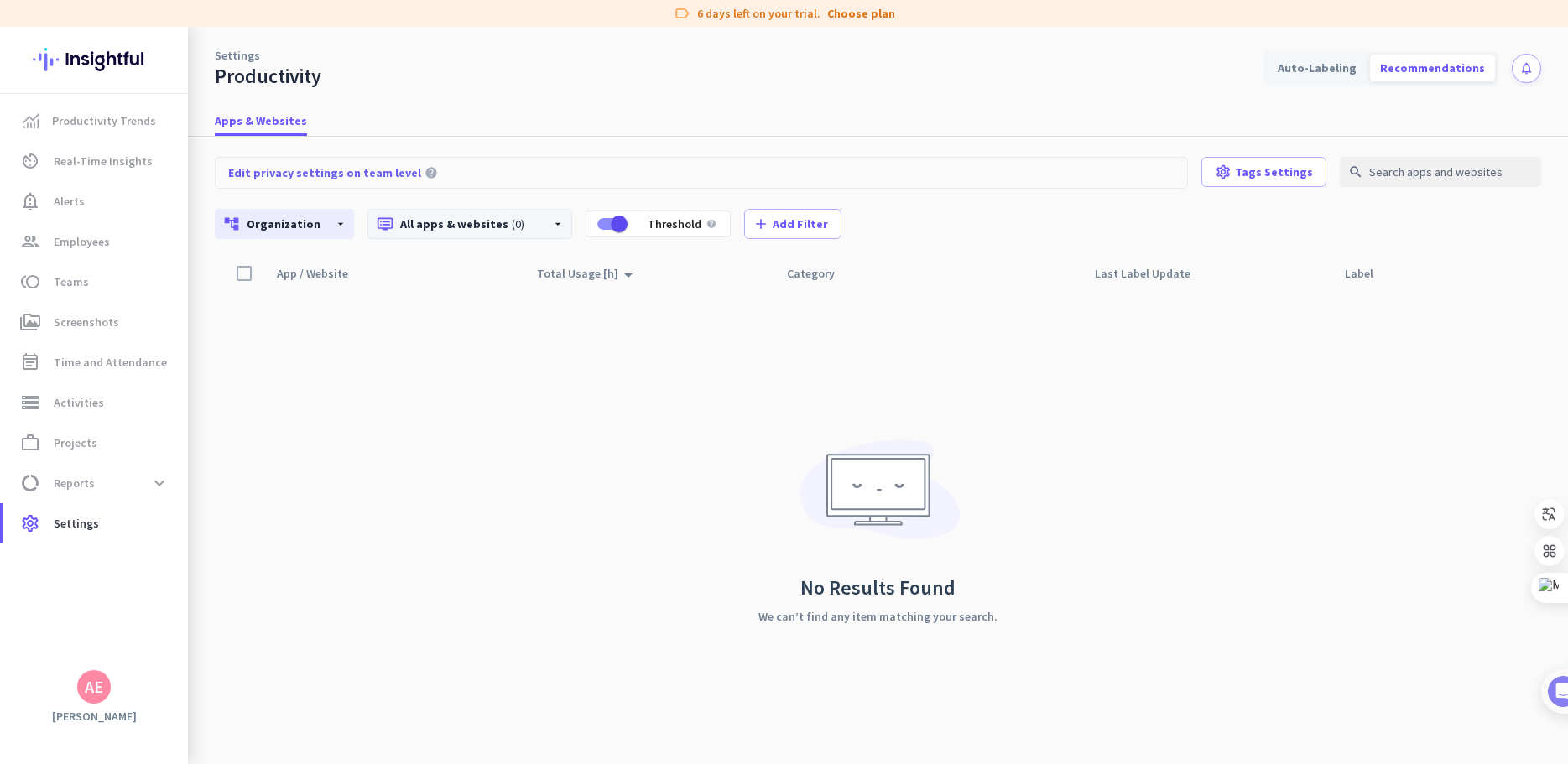
click at [551, 220] on icon "arrow_drop_down" at bounding box center [558, 224] width 13 height 13
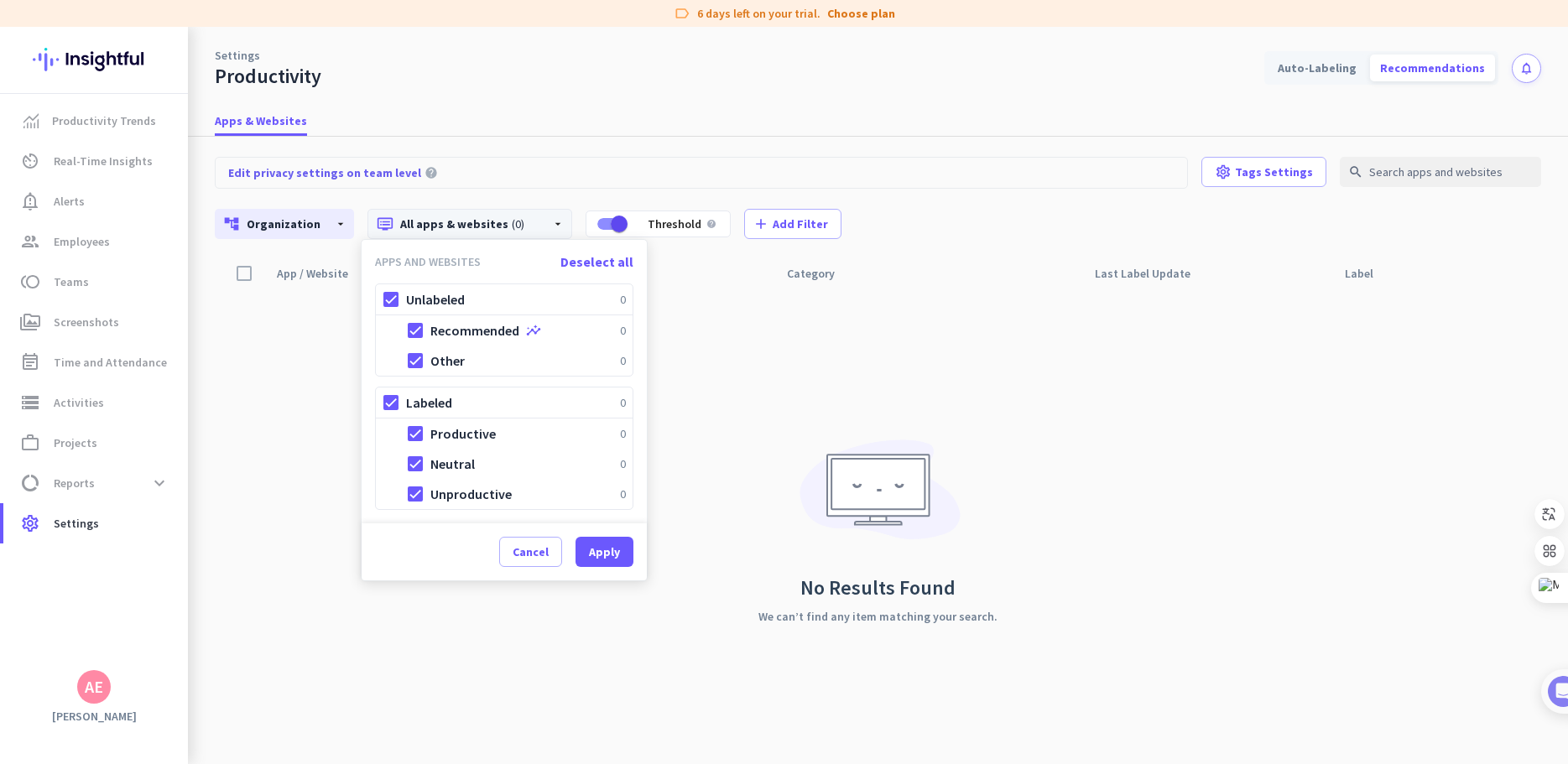
click at [748, 327] on div at bounding box center [784, 382] width 1568 height 764
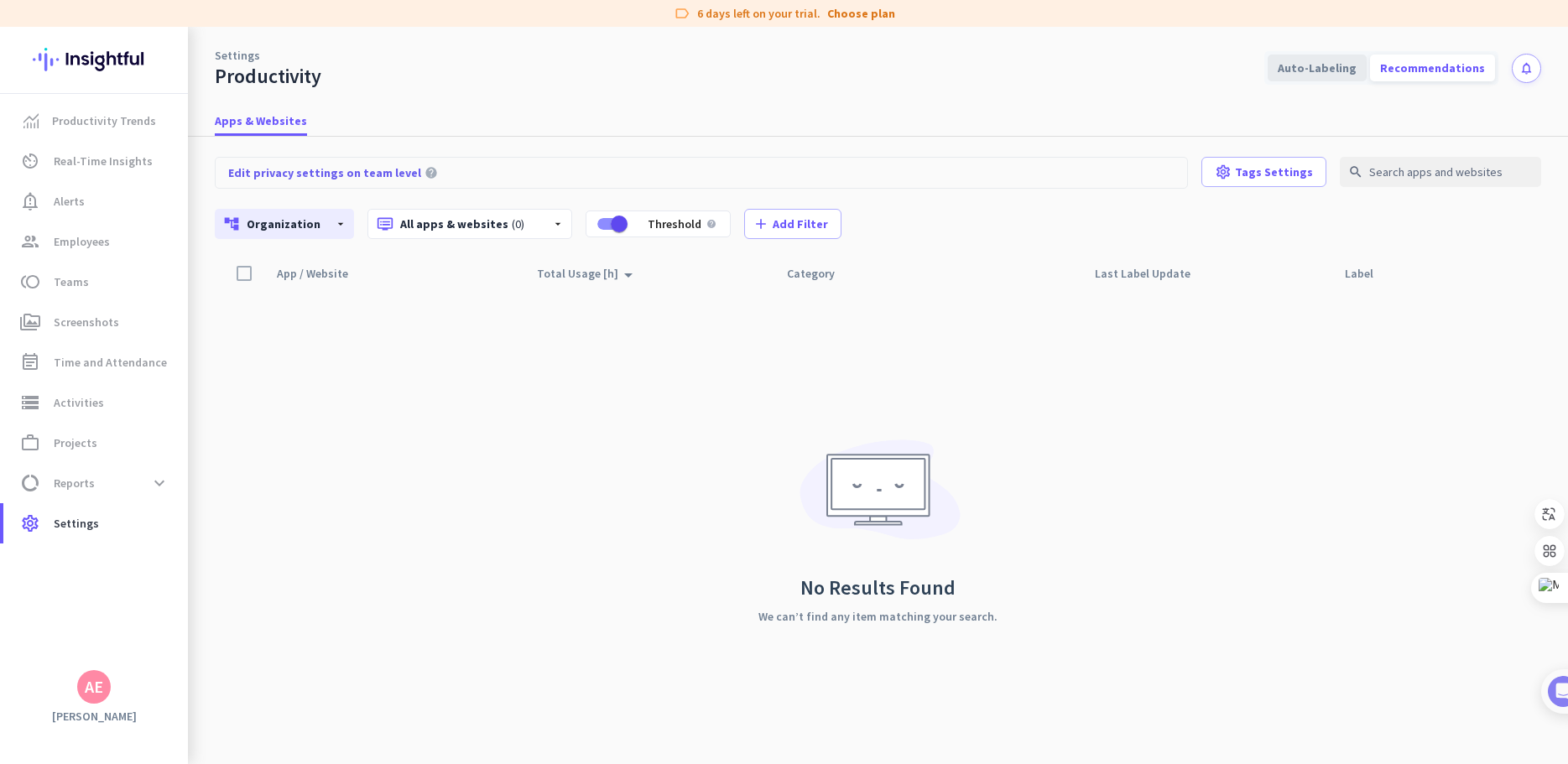
click at [1354, 68] on div "Auto-Labeling" at bounding box center [1318, 68] width 99 height 27
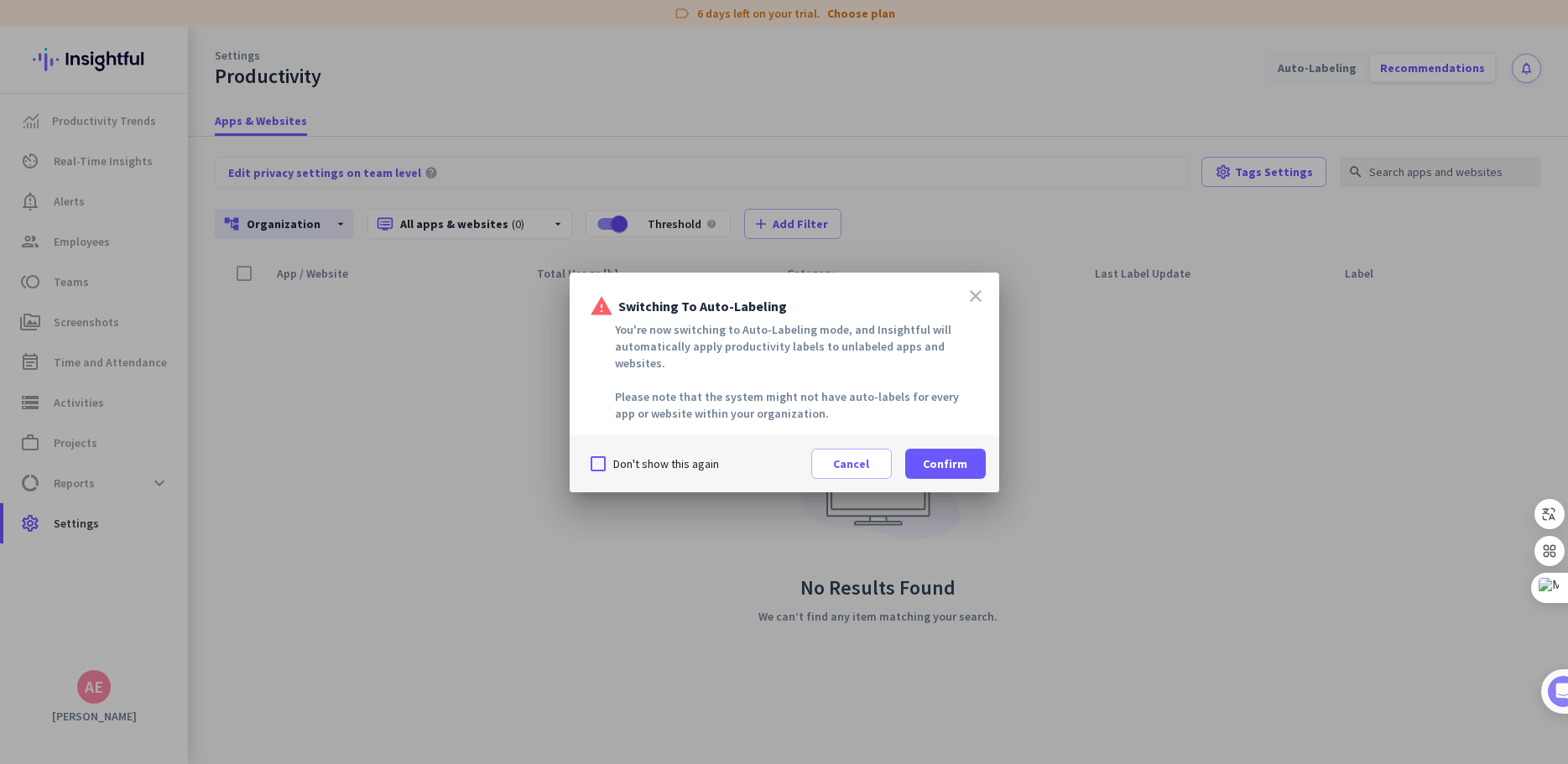
click at [989, 294] on div "close warning Switching to Auto-Labeling You're now switching to Auto-Labeling …" at bounding box center [784, 354] width 430 height 163
click at [976, 304] on icon "close" at bounding box center [976, 296] width 20 height 20
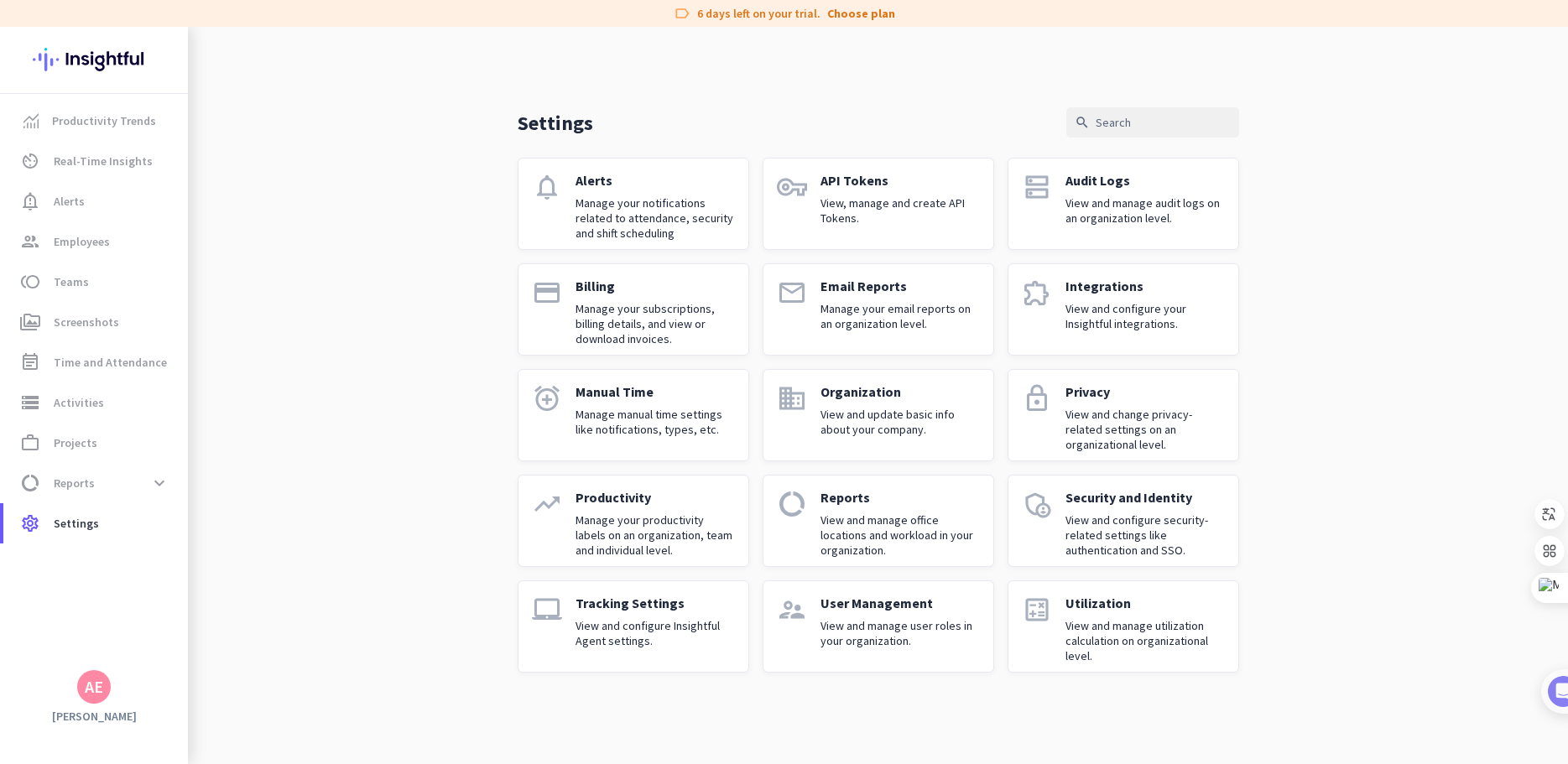
click at [639, 617] on div "Tracking Settings View and configure Insightful Agent settings." at bounding box center [655, 626] width 160 height 64
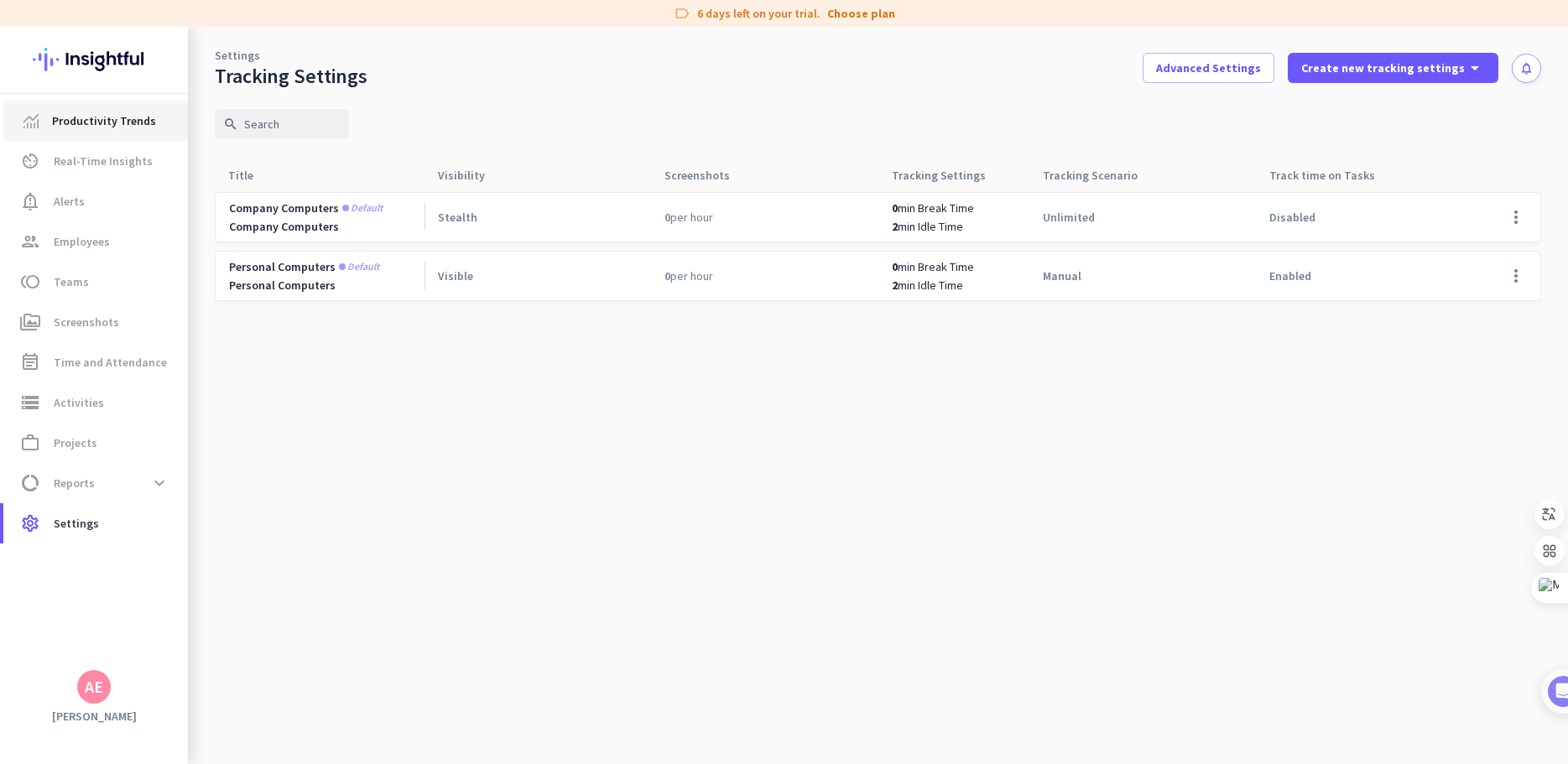
click at [60, 116] on span "Productivity Trends" at bounding box center [104, 121] width 104 height 20
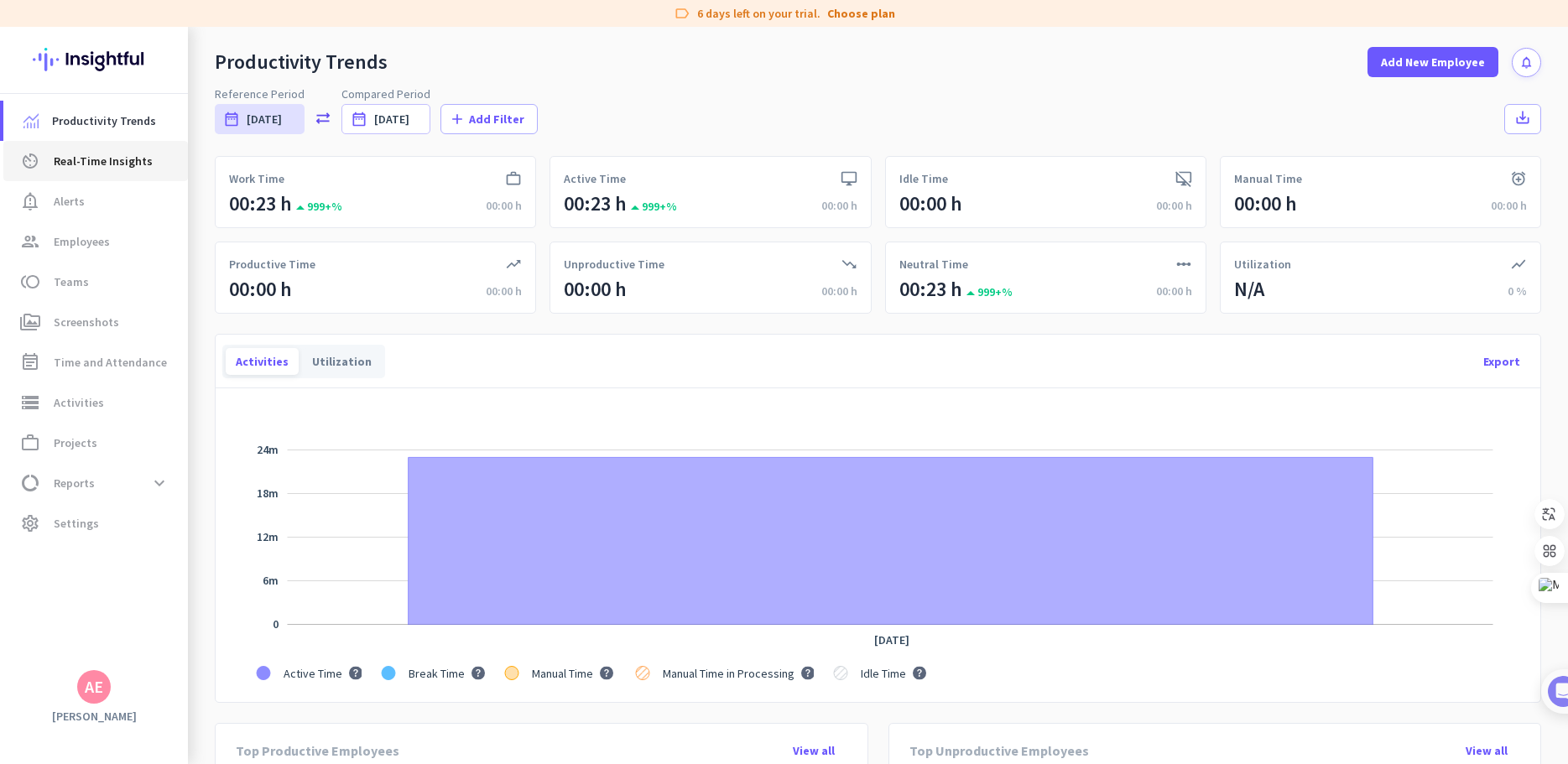
click at [111, 144] on link "av_timer Real-Time Insights" at bounding box center [96, 161] width 185 height 40
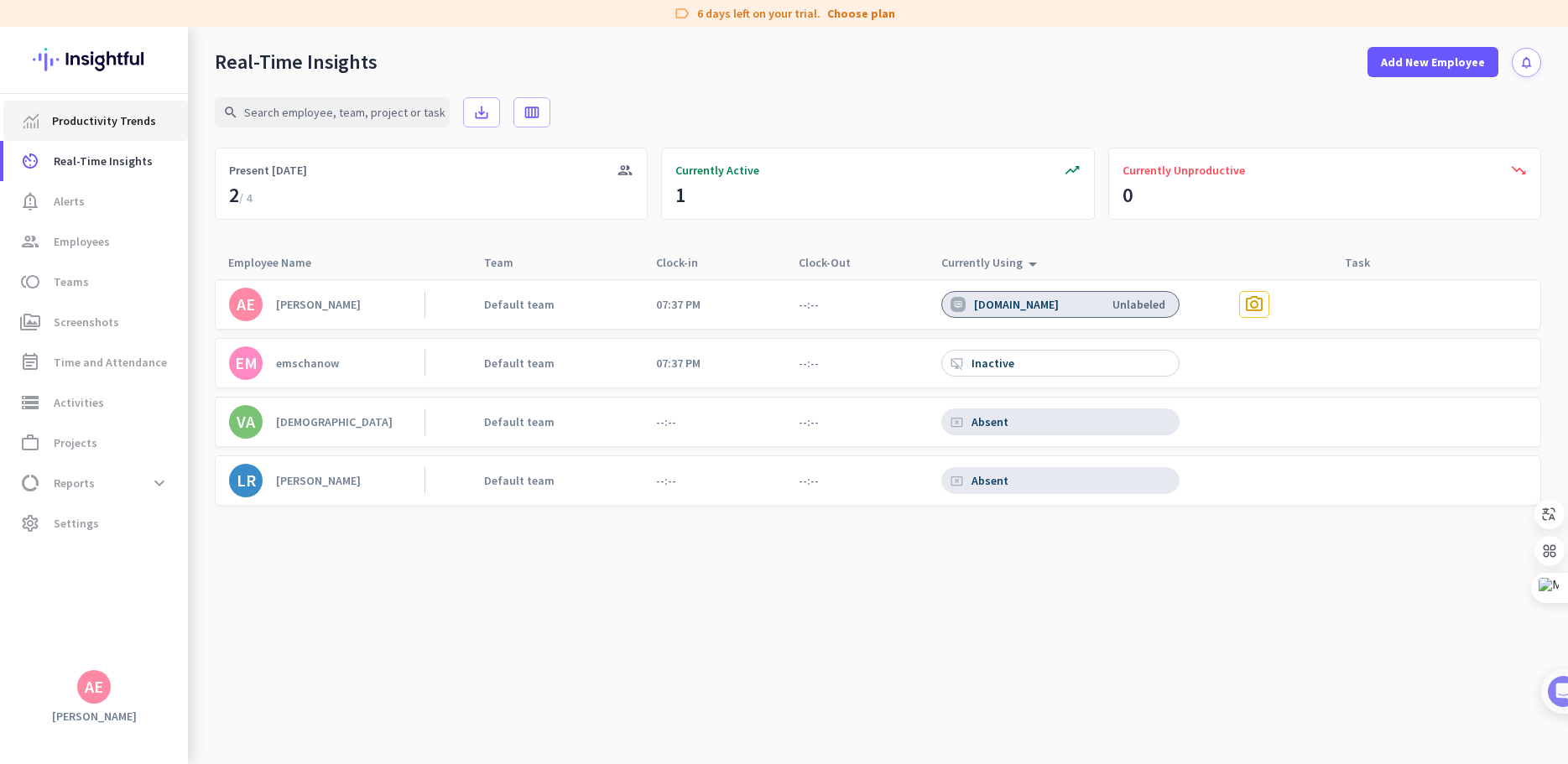
click at [85, 121] on span "Productivity Trends" at bounding box center [104, 121] width 104 height 20
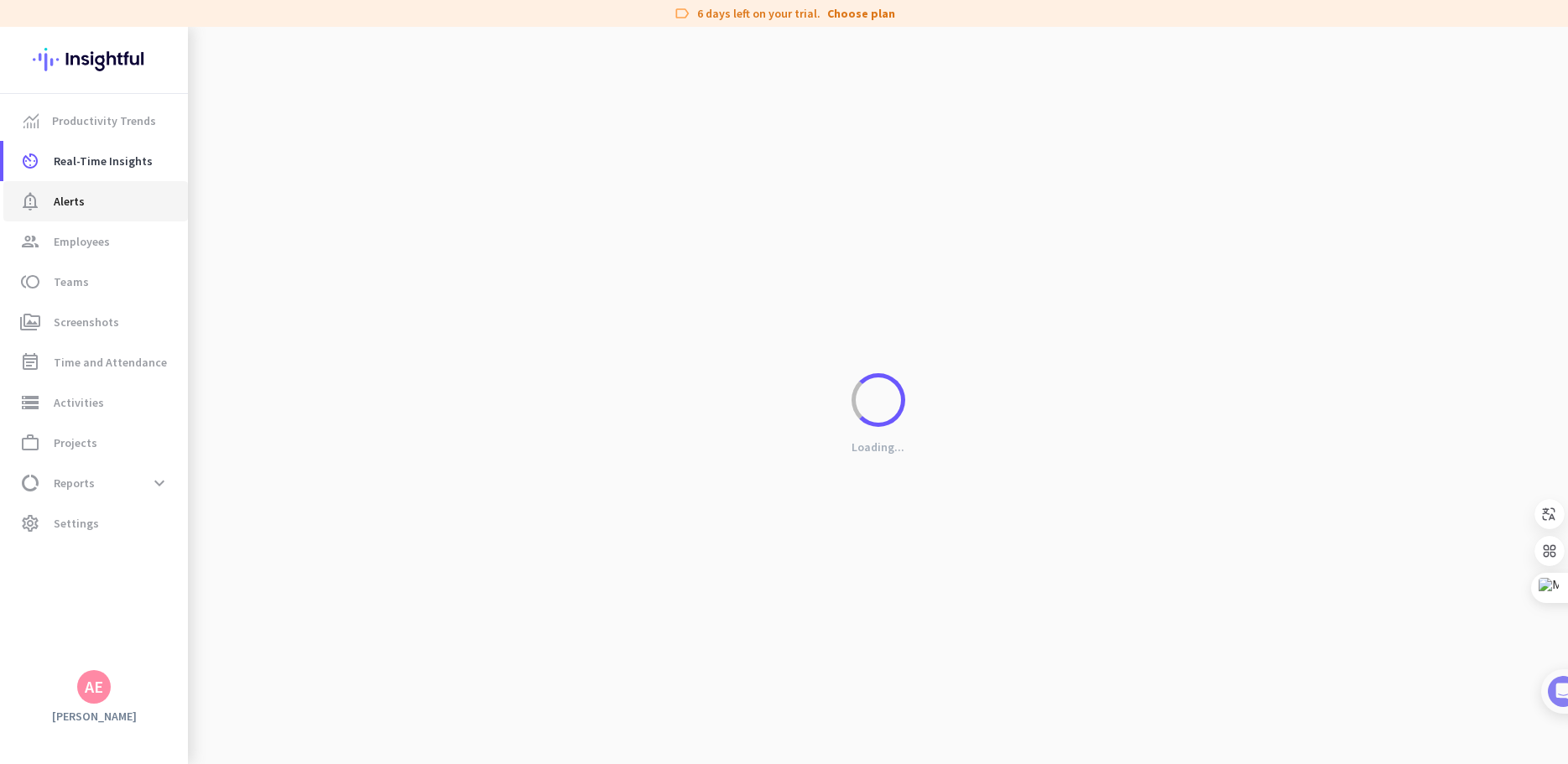
click at [71, 206] on span "Alerts" at bounding box center [69, 201] width 31 height 20
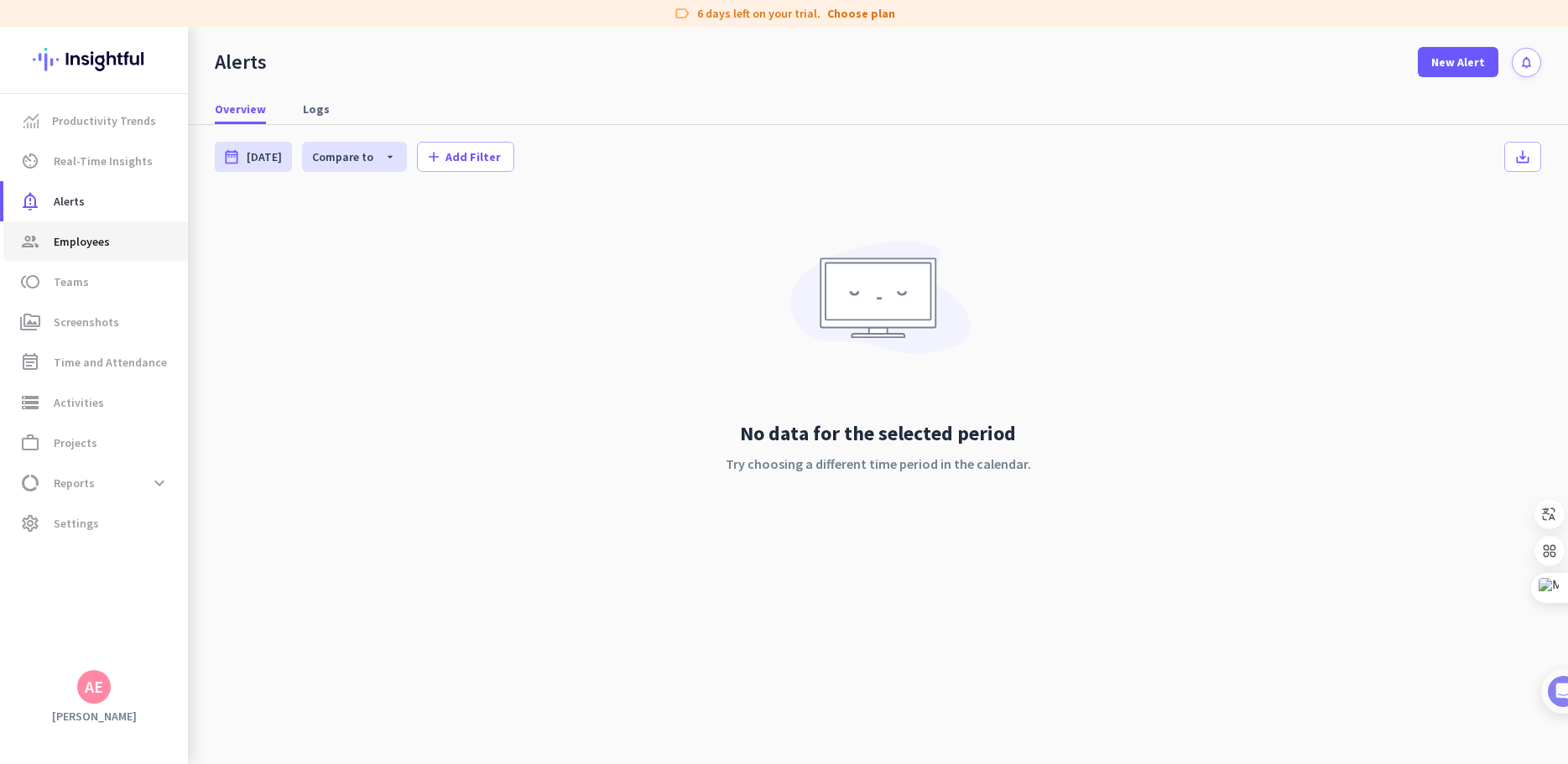
click at [84, 244] on span "Employees" at bounding box center [81, 242] width 56 height 20
